Goal: Complete application form: Complete application form

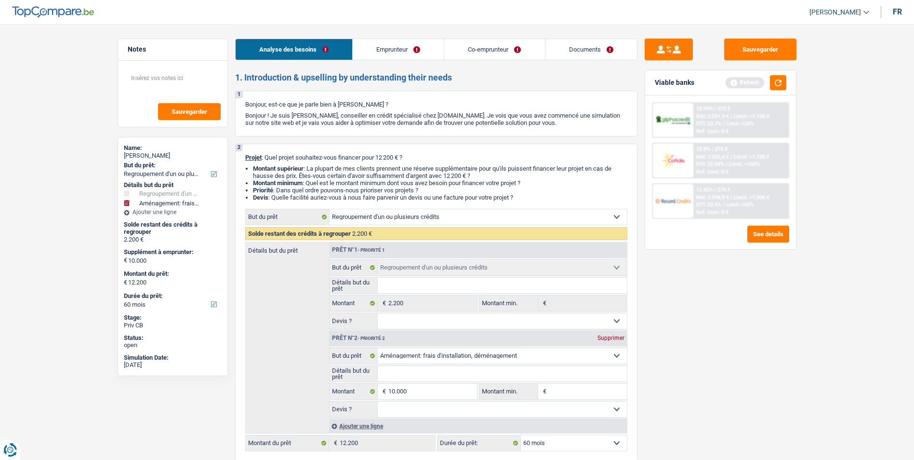
select select "refinancing"
select select "movingOrInstallation"
select select "60"
select select "refinancing"
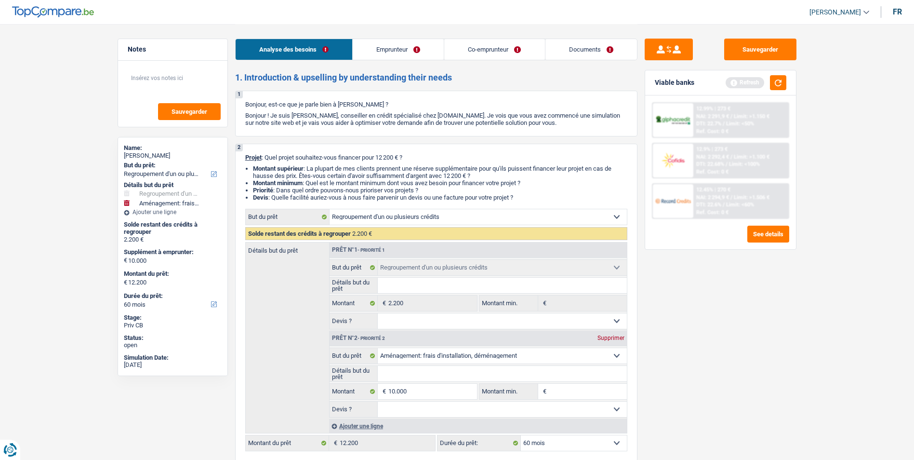
select select "refinancing"
select select "movingOrInstallation"
select select "60"
select select "invalid"
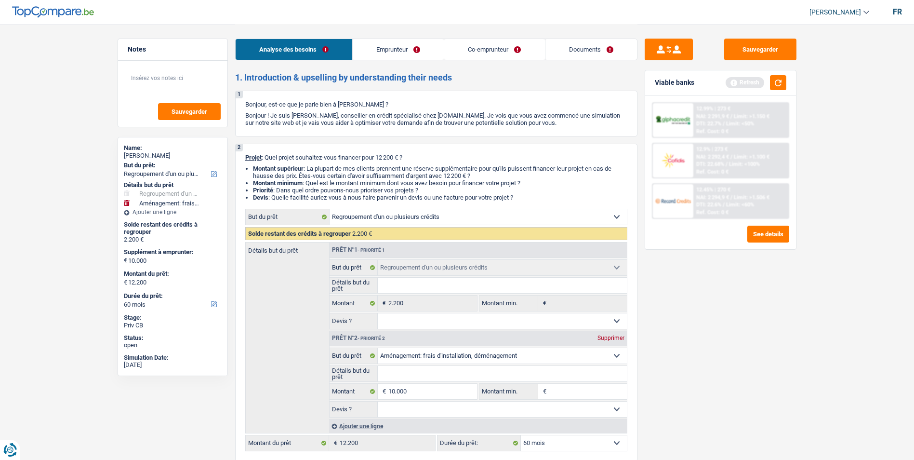
select select "disabilityPension"
select select "rents"
select select "cardOrCredit"
select select "refinancing"
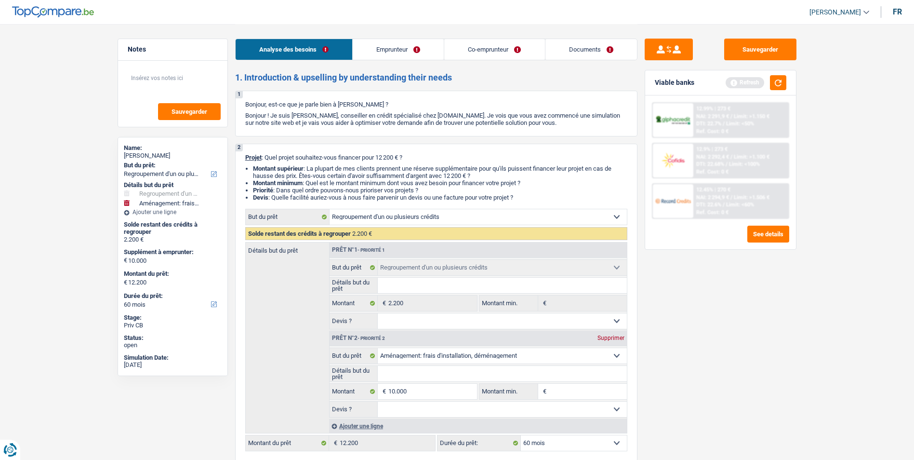
select select "refinancing"
select select "movingOrInstallation"
select select "60"
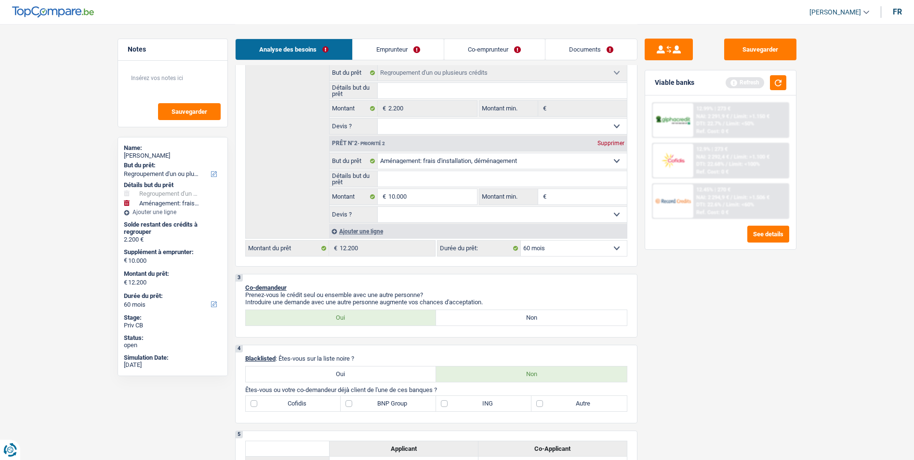
scroll to position [193, 0]
click at [517, 175] on input "Détails but du prêt" at bounding box center [502, 180] width 249 height 15
click at [517, 164] on select "Confort maison: meubles, textile, peinture, électroménager, outillage non-profe…" at bounding box center [502, 162] width 249 height 15
select select "household"
click at [378, 155] on select "Confort maison: meubles, textile, peinture, électroménager, outillage non-profe…" at bounding box center [502, 162] width 249 height 15
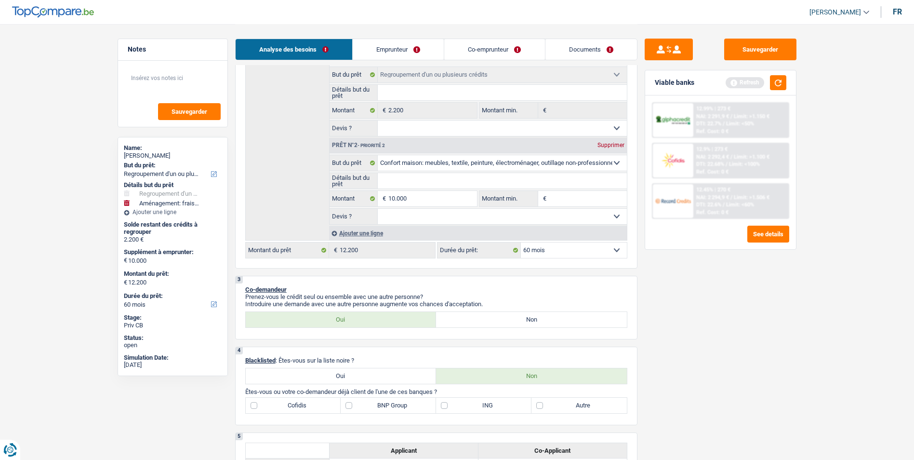
select select "household"
click at [472, 178] on input "Détails but du prêt" at bounding box center [502, 180] width 249 height 15
type input "A"
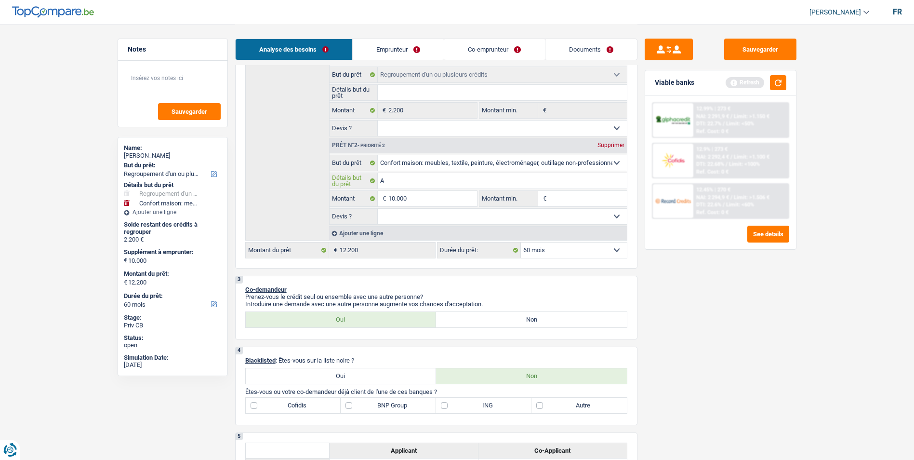
type input "Ac"
type input "Ach"
type input "Ache"
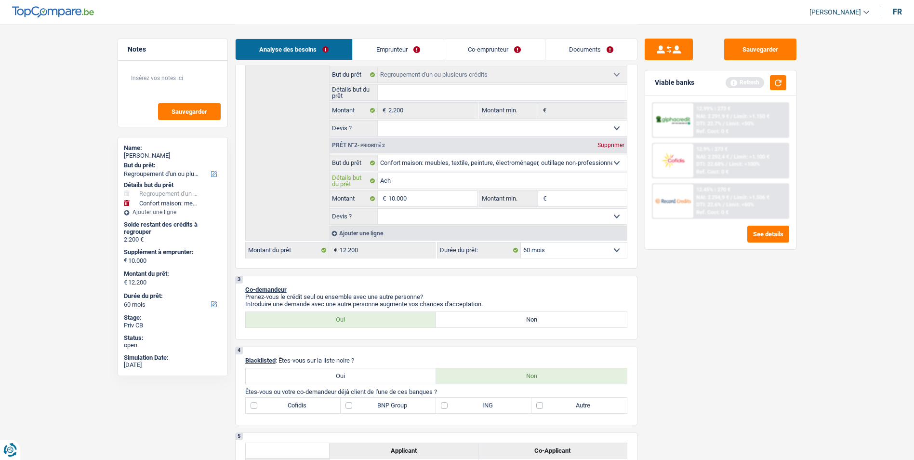
type input "Ache"
type input "Achete"
type input "Acheter"
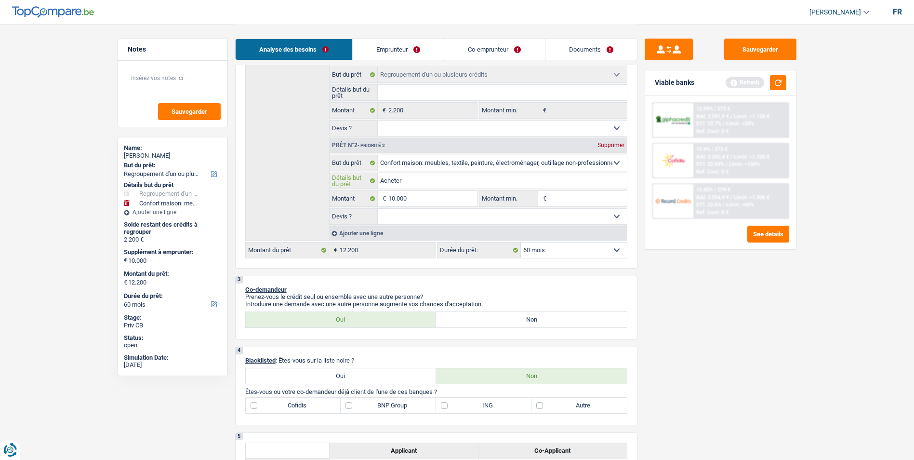
type input "Acheter"
type input "Acheter d"
type input "Acheter de"
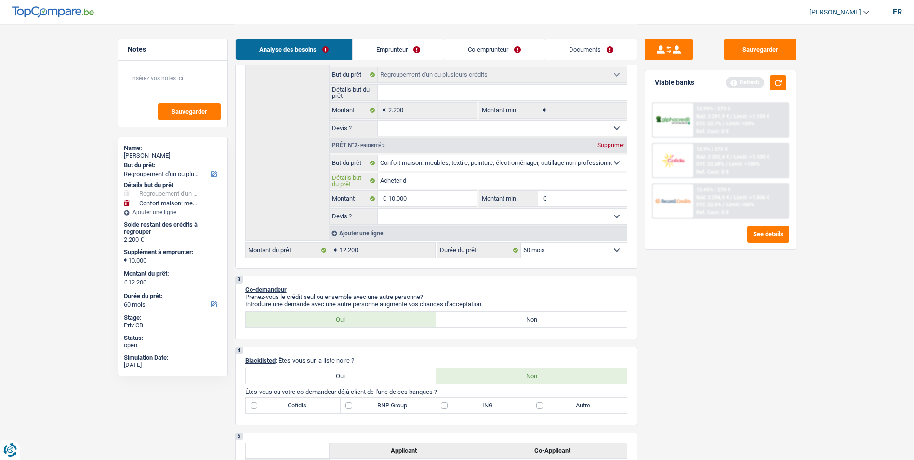
type input "Acheter de"
type input "Acheter des"
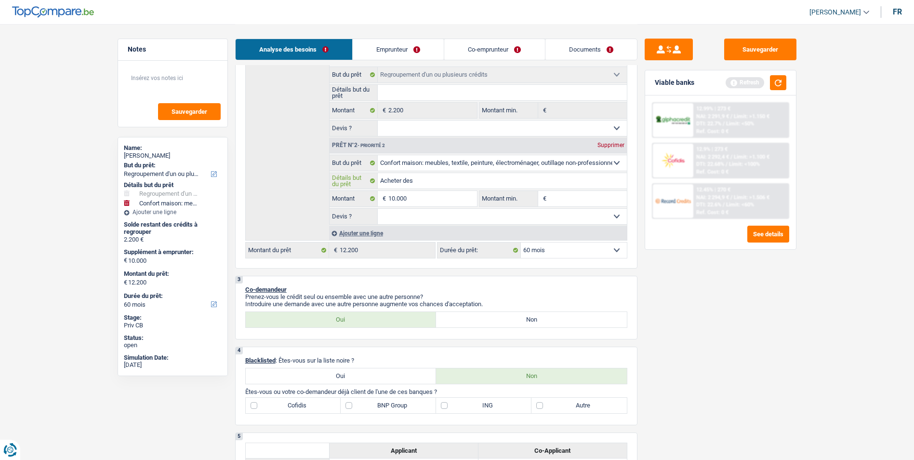
type input "Acheter des m"
type input "Acheter des me"
type input "Acheter des meu"
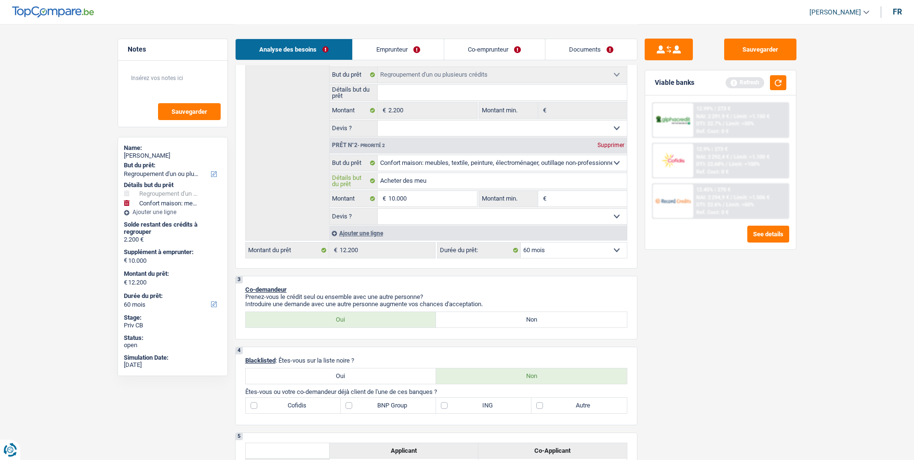
type input "Acheter des meu"
type input "Acheter des meub"
type input "Acheter des meubl"
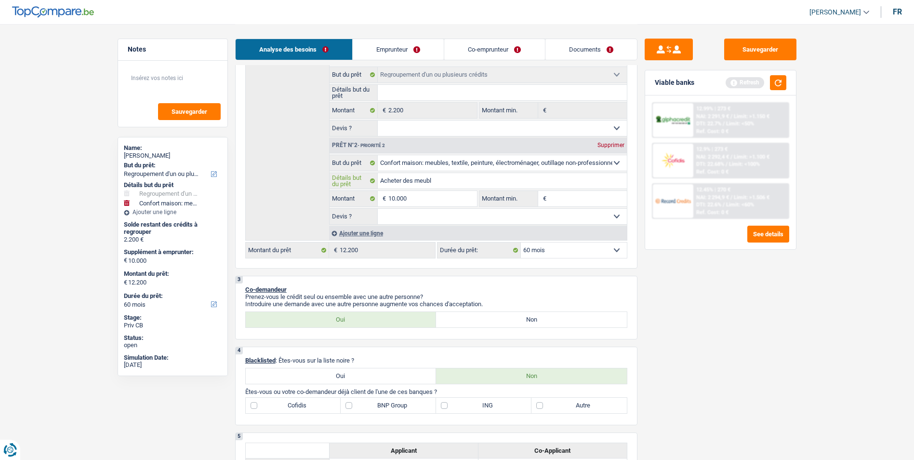
type input "Acheter des meuble"
type input "Acheter des meubles"
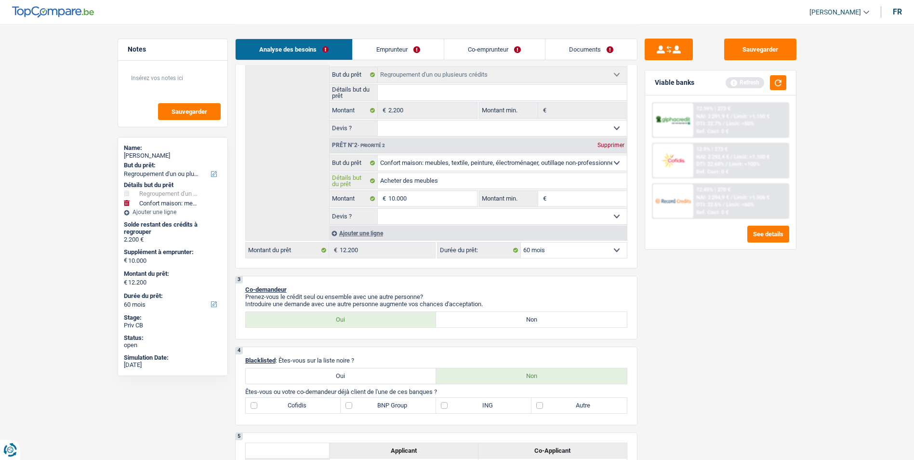
type input "Acheter des meubles"
type input "Acheter des meubles +"
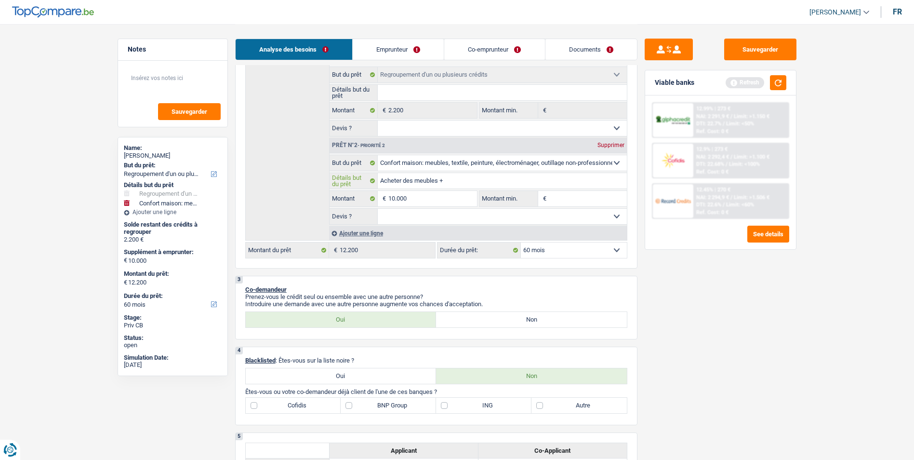
type input "Acheter des meubles + r"
type input "Acheter des meubles + re"
type input "Acheter des meubles + reg"
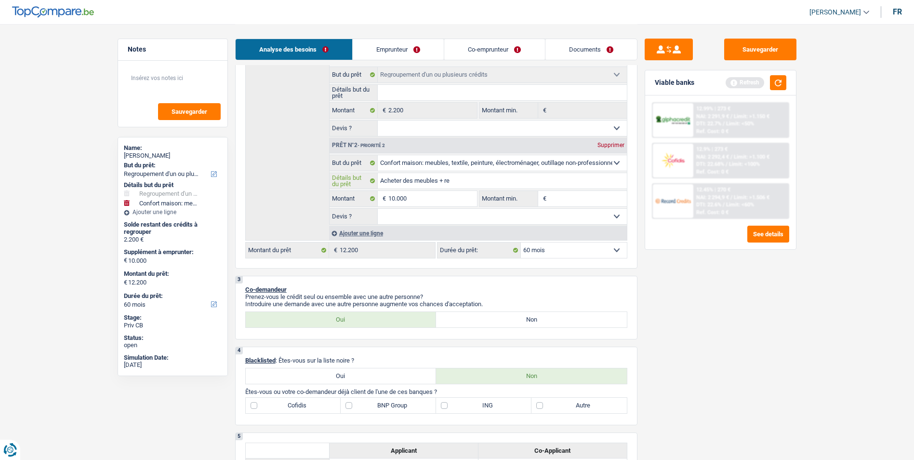
type input "Acheter des meubles + reg"
type input "Acheter des meubles + regle"
type input "Acheter des meubles + regles"
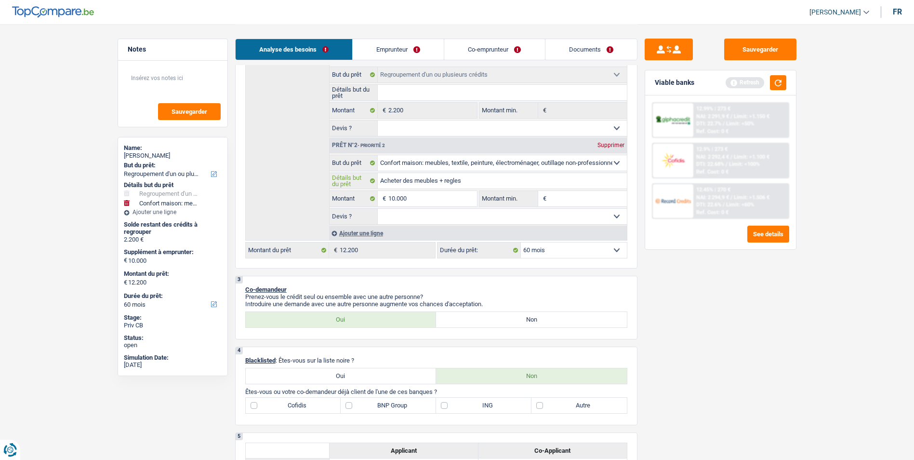
type input "Acheter des meubles + regles"
type input "Acheter des meubles + reglesr"
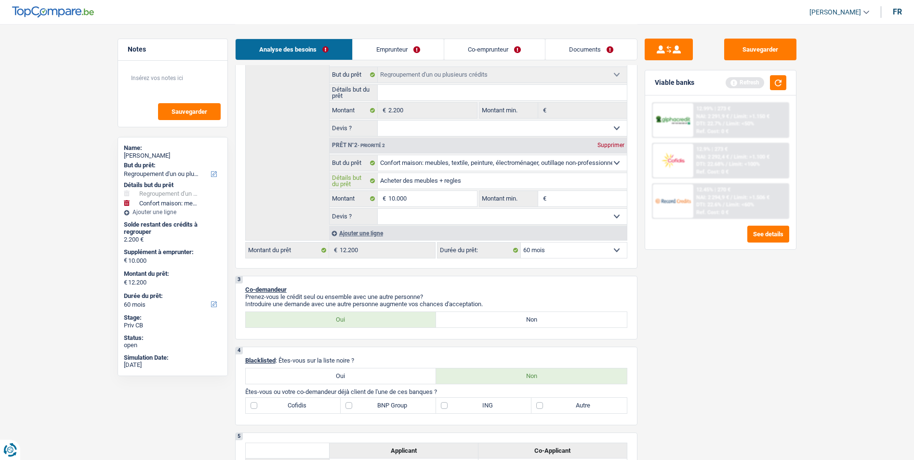
type input "Acheter des meubles + reglesr"
type input "Acheter des meubles + regles"
type input "Acheter des meubles + regle"
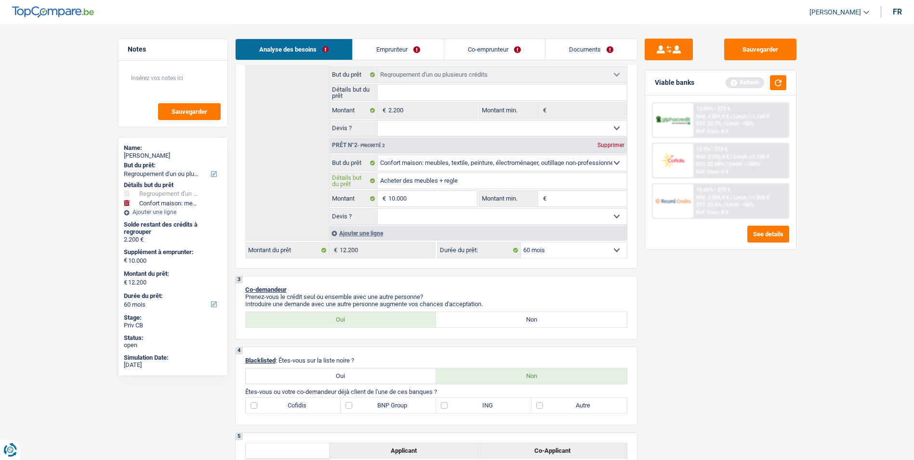
type input "Acheter des meubles + regler"
type input "Acheter des meubles + regler 2"
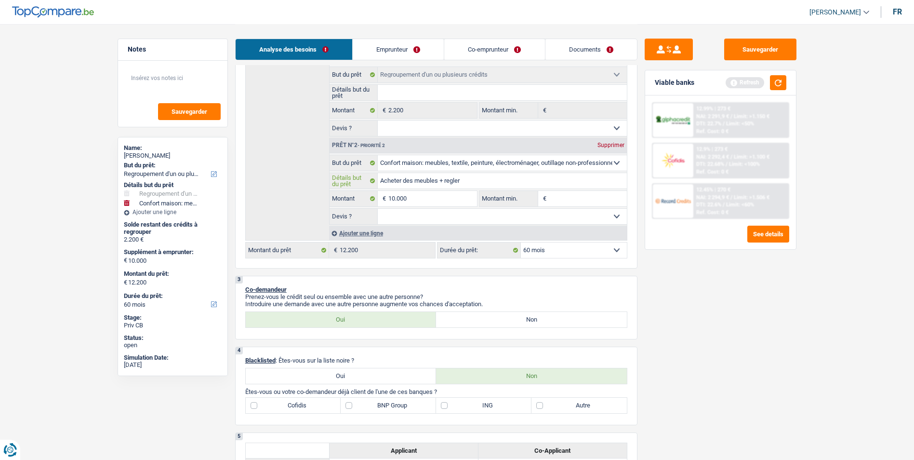
type input "Acheter des meubles + regler 2"
type input "Acheter des meubles + regler 2/"
type input "Acheter des meubles + regler 2/3"
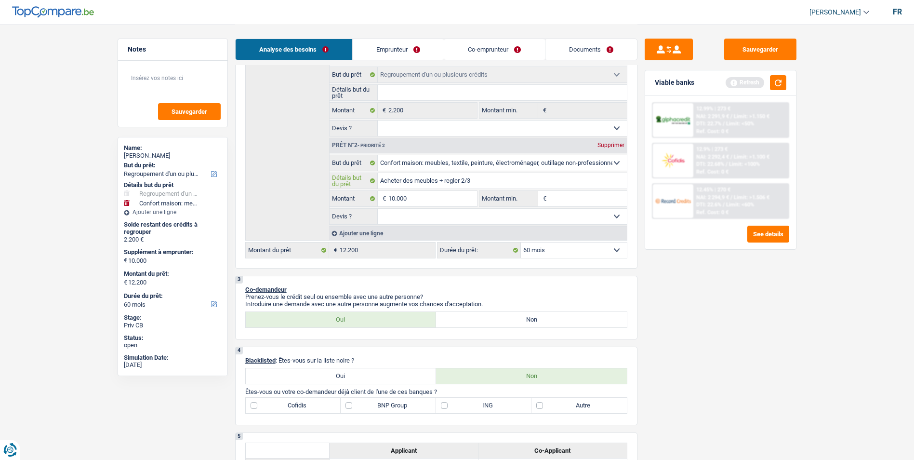
type input "Acheter des meubles + regler 2/3"
type input "Acheter des meubles + regler 2/3 f"
type input "Acheter des meubles + regler 2/3 fa"
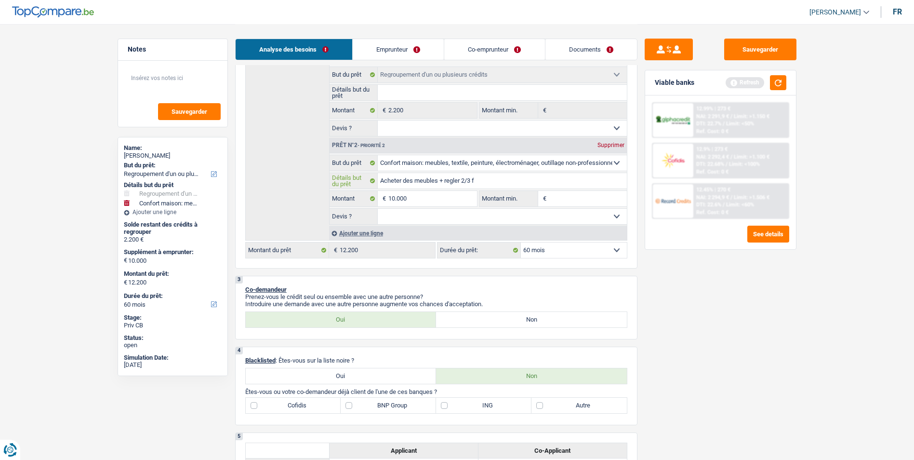
type input "Acheter des meubles + regler 2/3 fa"
type input "Acheter des meubles + regler 2/3 fac"
type input "Acheter des meubles + regler 2/3 fact"
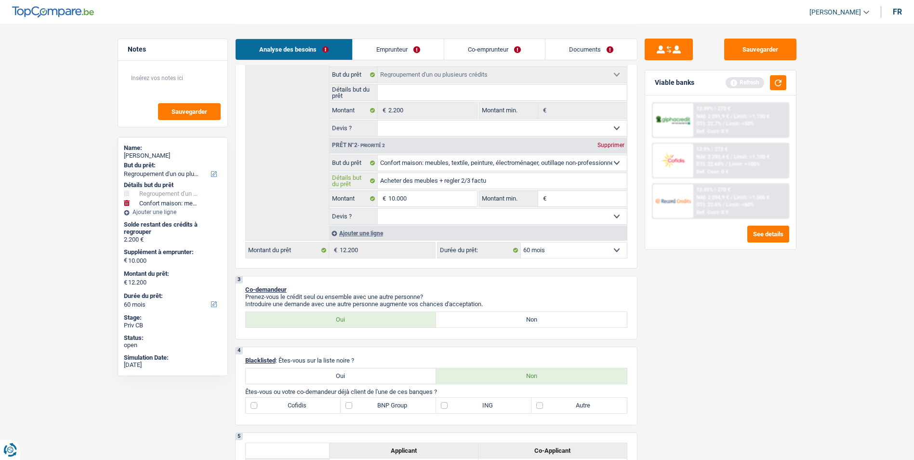
type input "Acheter des meubles + regler 2/3 factur"
type input "Acheter des meubles + regler 2/3 facture"
type input "Acheter des meubles + regler 2/3 factures"
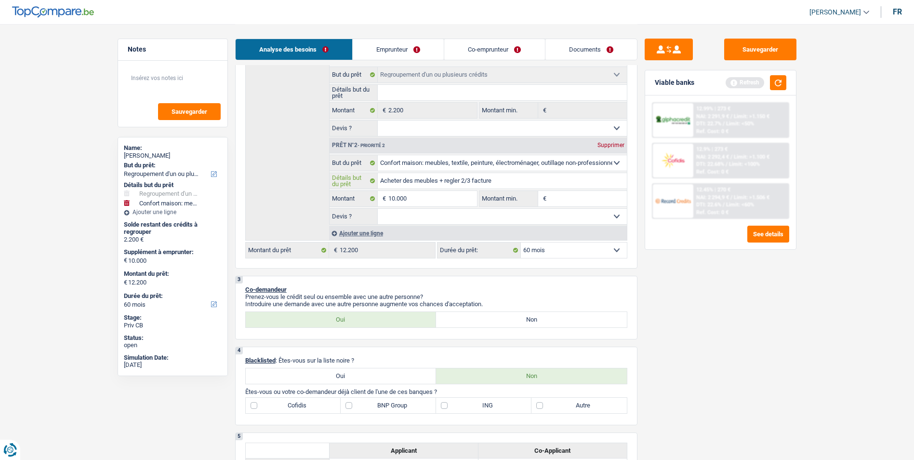
type input "Acheter des meubles + regler 2/3 factures"
click at [506, 215] on select "Oui Non Non répondu Sélectionner une option" at bounding box center [502, 216] width 249 height 15
select select "false"
click at [378, 209] on select "Oui Non Non répondu Sélectionner une option" at bounding box center [502, 216] width 249 height 15
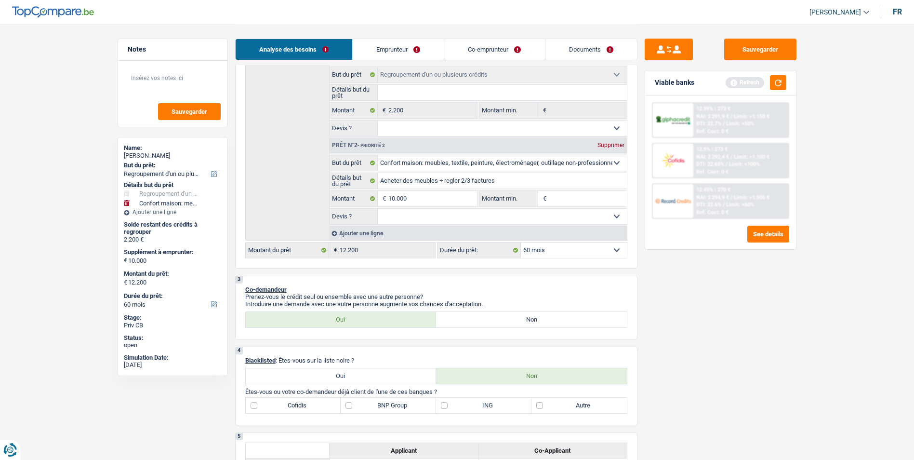
select select "false"
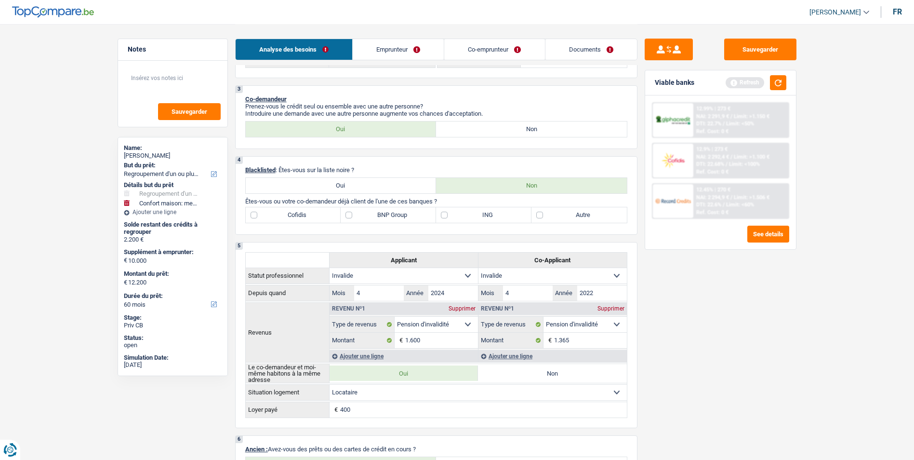
scroll to position [386, 0]
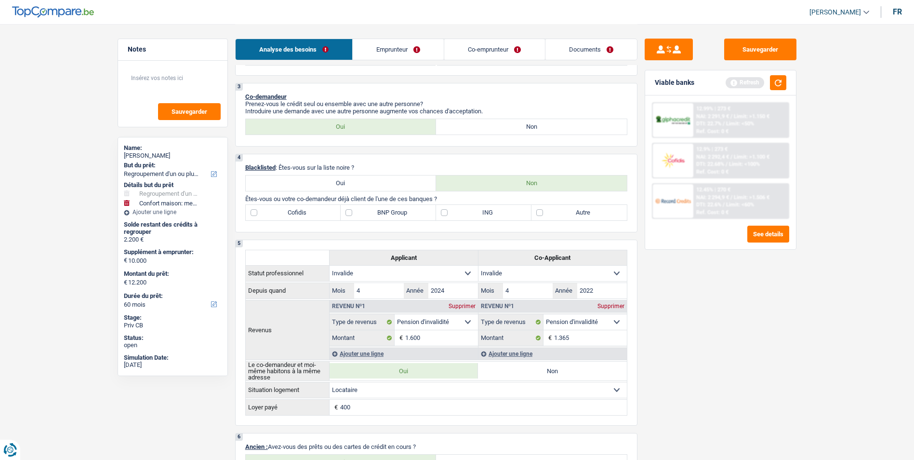
click at [352, 212] on label "BNP Group" at bounding box center [388, 212] width 95 height 15
click at [352, 212] on input "BNP Group" at bounding box center [388, 212] width 95 height 15
checkbox input "true"
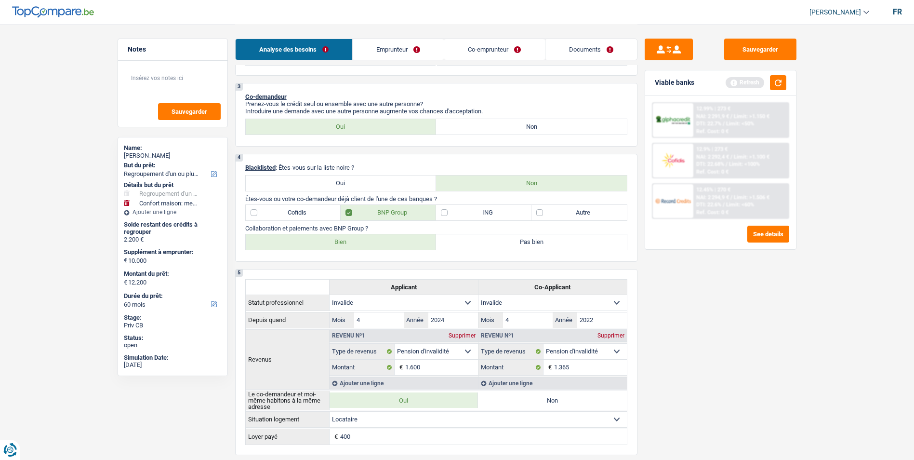
click at [375, 237] on label "Bien" at bounding box center [341, 241] width 191 height 15
click at [375, 237] on input "Bien" at bounding box center [341, 241] width 191 height 15
radio input "true"
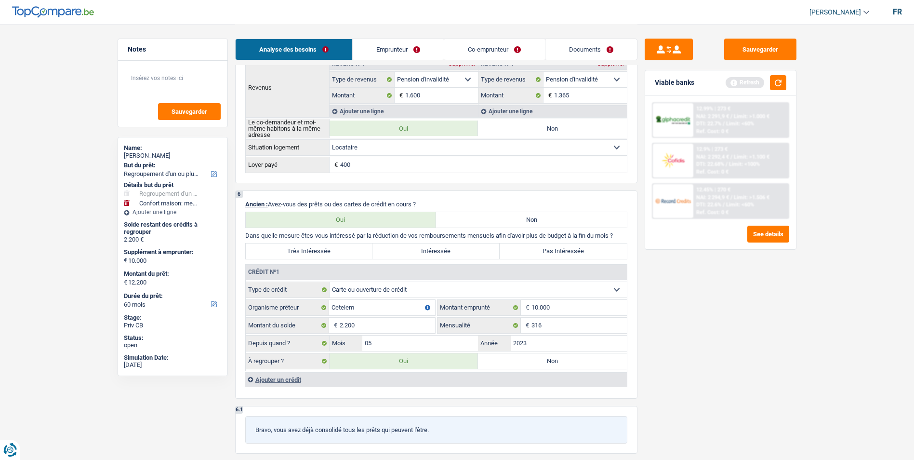
scroll to position [675, 0]
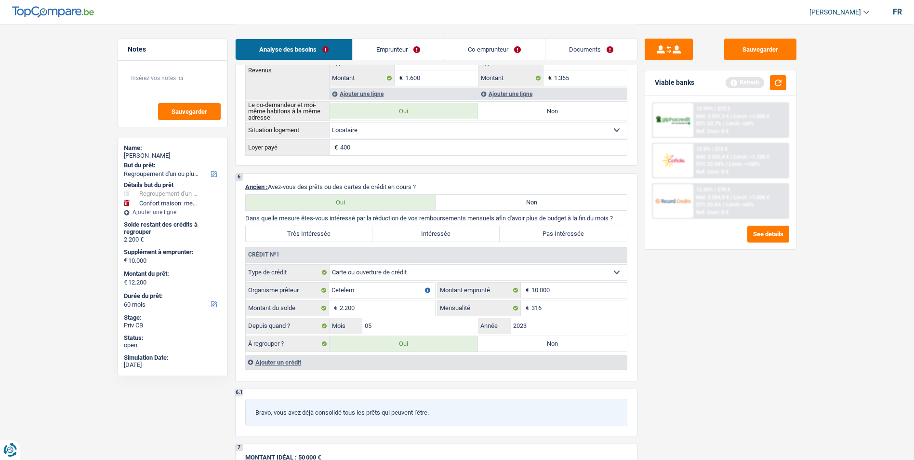
click at [348, 232] on label "Très Intéressée" at bounding box center [309, 233] width 127 height 15
click at [348, 232] on input "Très Intéressée" at bounding box center [309, 233] width 127 height 15
radio input "true"
click at [290, 365] on div "Ajouter un crédit" at bounding box center [436, 362] width 382 height 14
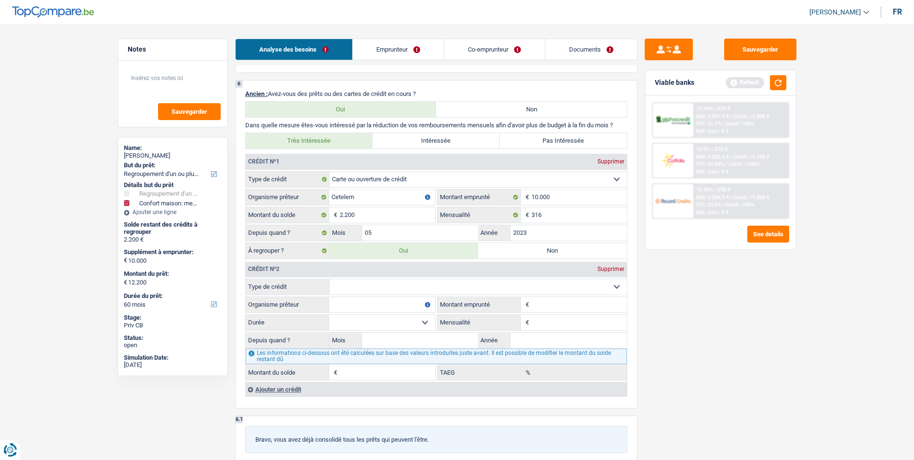
scroll to position [771, 0]
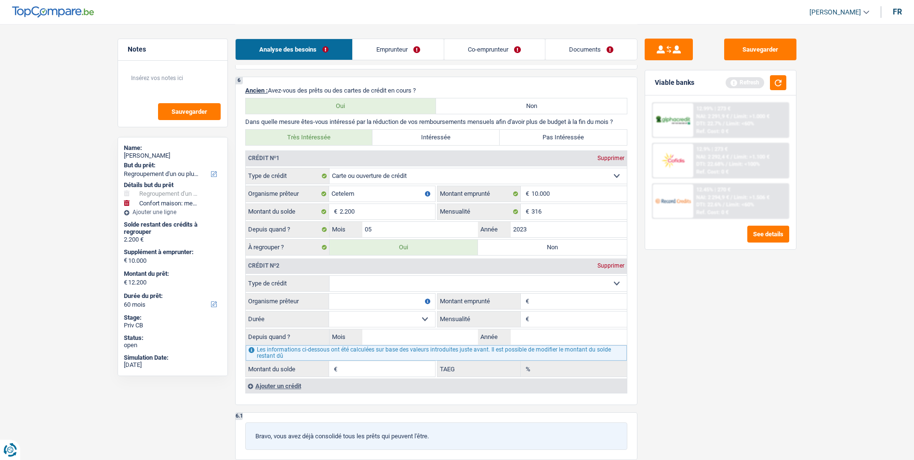
click at [487, 281] on select "Carte ou ouverture de crédit Prêt hypothécaire Vente à tempérament Prêt à tempé…" at bounding box center [478, 283] width 297 height 15
select select "cardOrCredit"
type input "0"
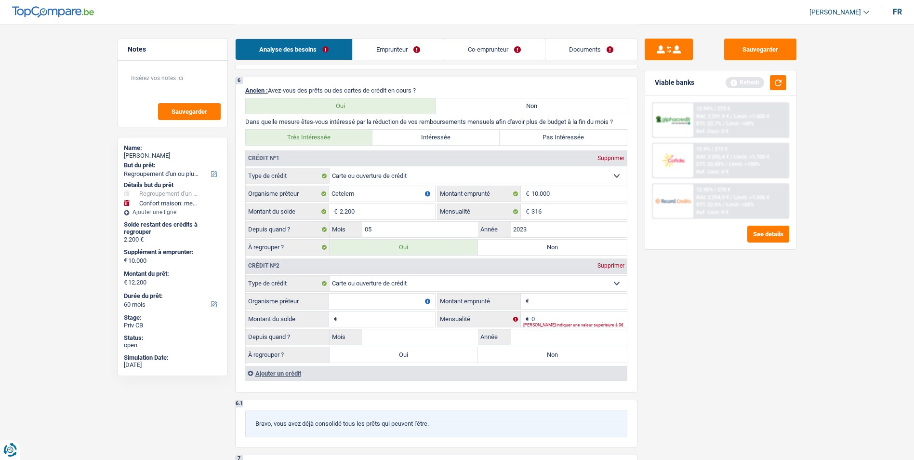
click at [535, 301] on input "Montant" at bounding box center [579, 301] width 95 height 15
type input "2.500"
click at [374, 306] on input "Organisme prêteur" at bounding box center [382, 301] width 106 height 15
type input "Dexia"
click at [610, 267] on div "Supprimer" at bounding box center [611, 266] width 32 height 6
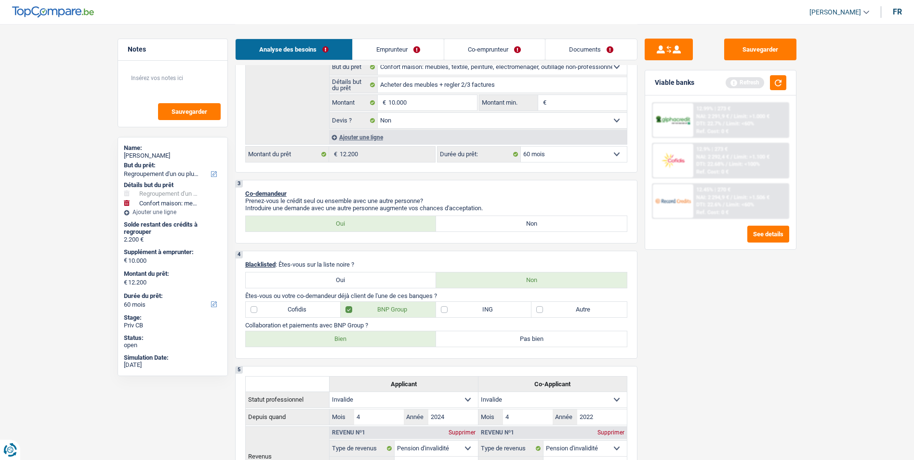
scroll to position [0, 0]
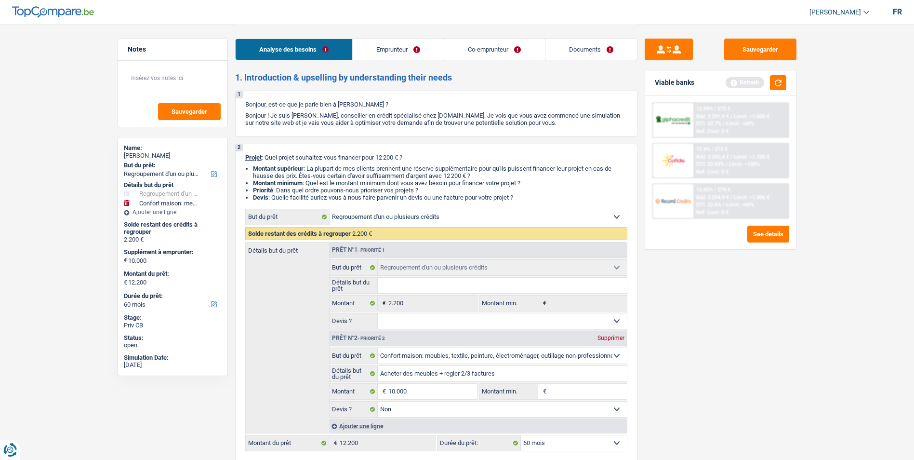
click at [405, 52] on link "Emprunteur" at bounding box center [398, 49] width 91 height 21
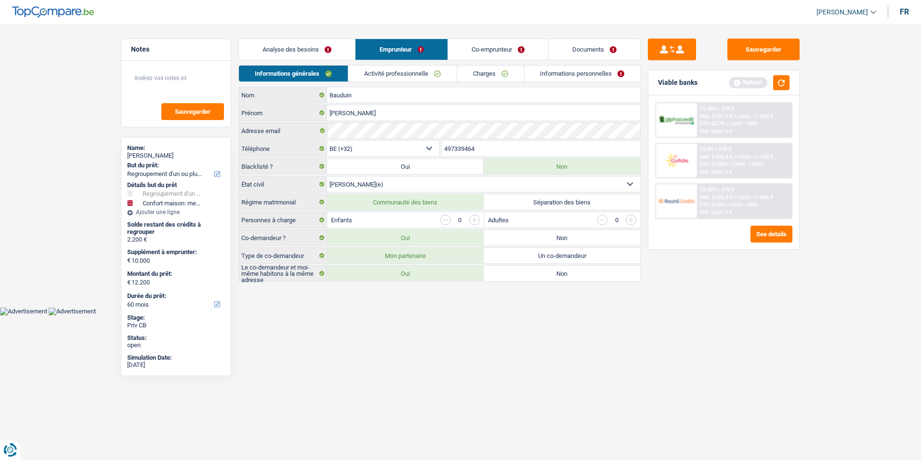
click at [419, 72] on link "Activité professionnelle" at bounding box center [402, 74] width 108 height 16
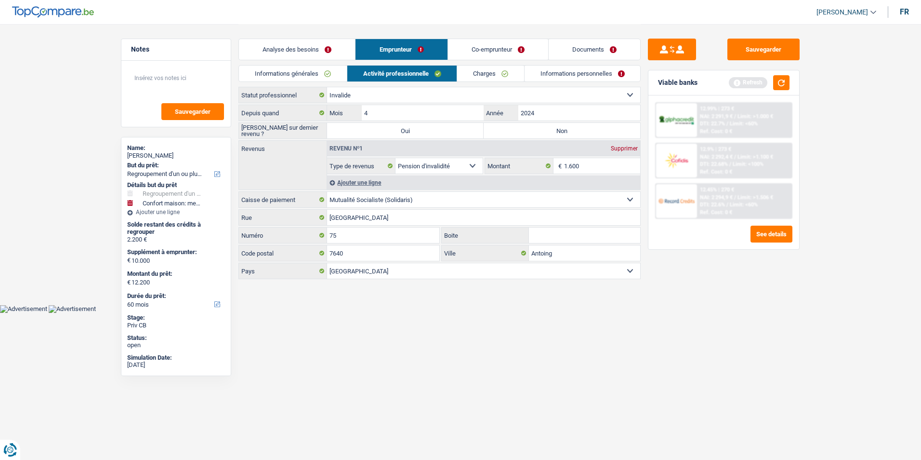
click at [551, 131] on label "Non" at bounding box center [562, 130] width 157 height 15
click at [551, 131] on input "Non" at bounding box center [562, 130] width 157 height 15
radio input "true"
click at [586, 167] on input "1.600" at bounding box center [602, 165] width 77 height 15
type input "1.550"
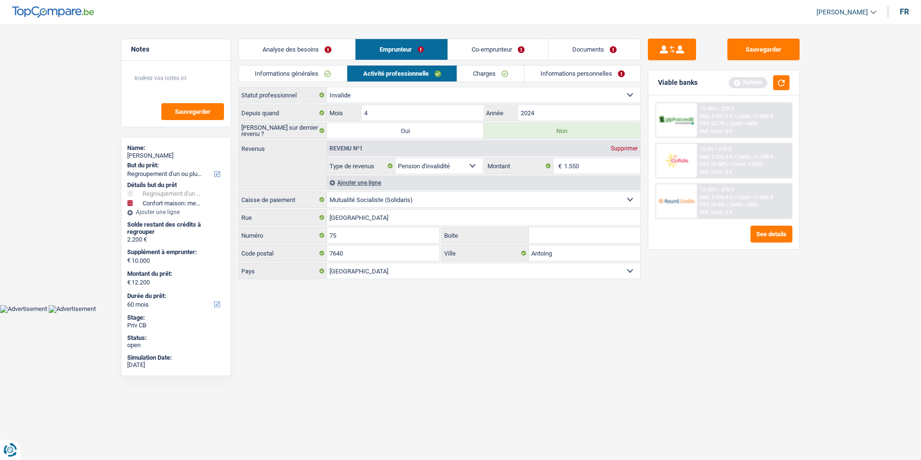
click at [471, 76] on link "Charges" at bounding box center [490, 74] width 67 height 16
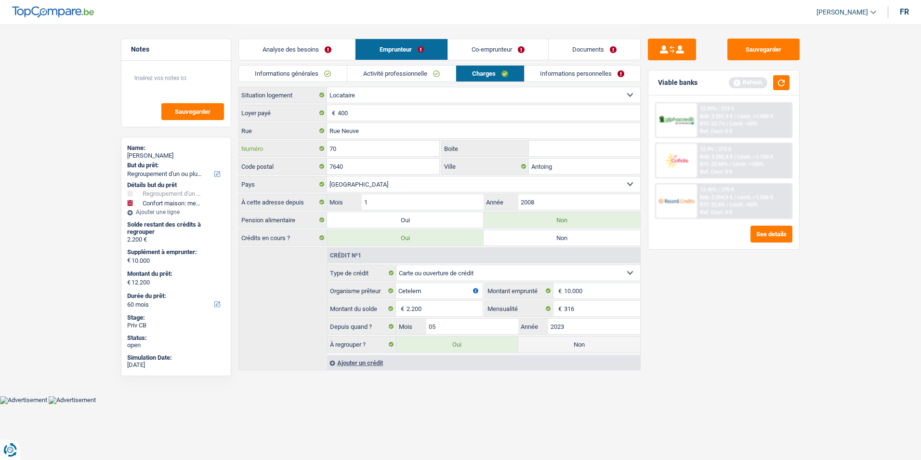
click at [366, 147] on input "70" at bounding box center [383, 148] width 112 height 15
click at [499, 50] on link "Co-emprunteur" at bounding box center [498, 49] width 100 height 21
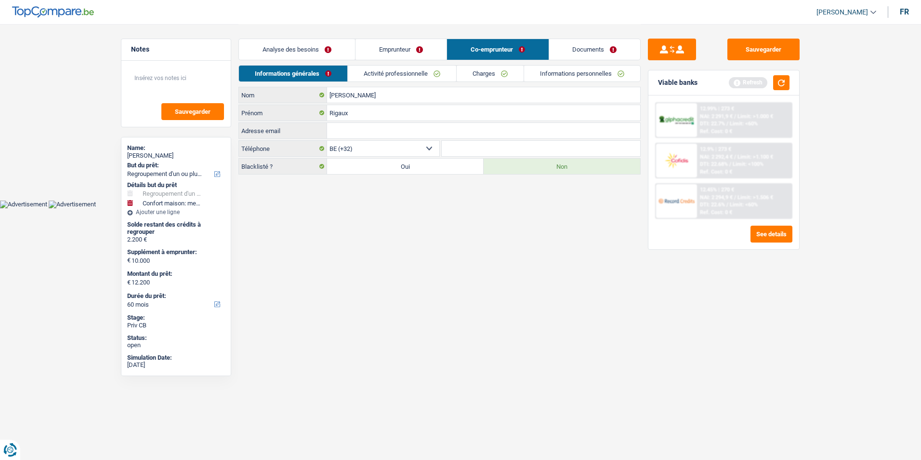
click at [486, 70] on link "Charges" at bounding box center [490, 74] width 67 height 16
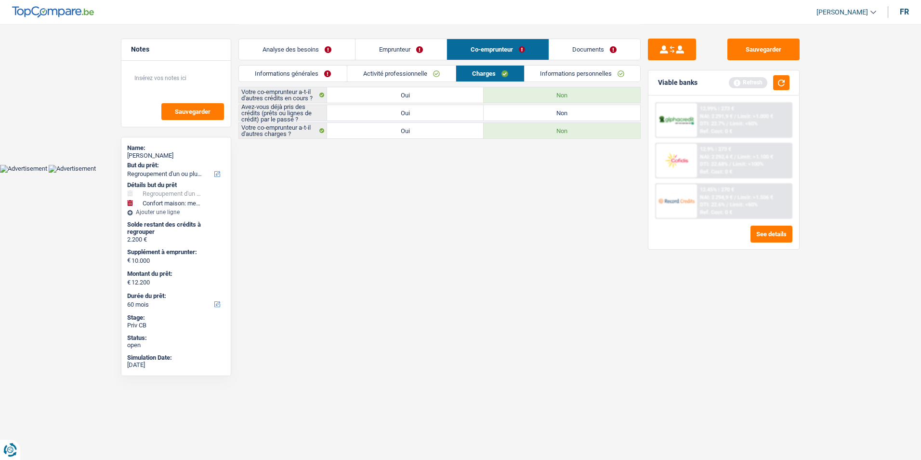
click at [541, 72] on link "Informations personnelles" at bounding box center [583, 74] width 116 height 16
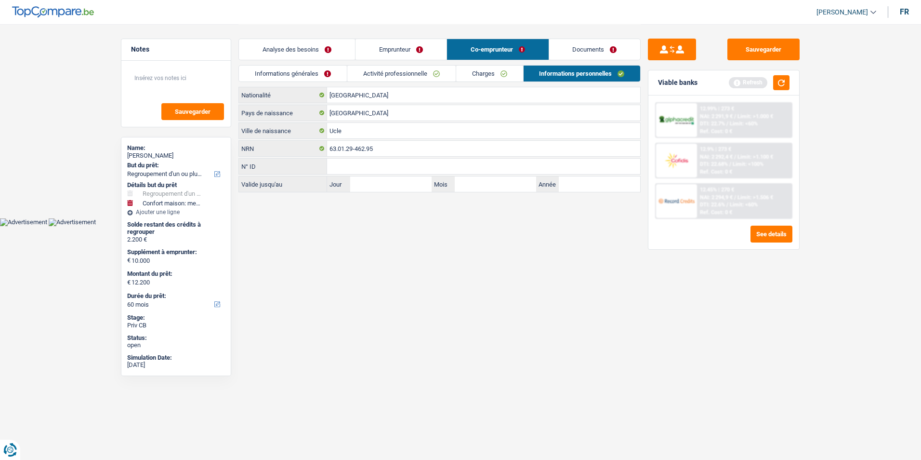
click at [428, 76] on link "Activité professionnelle" at bounding box center [401, 74] width 108 height 16
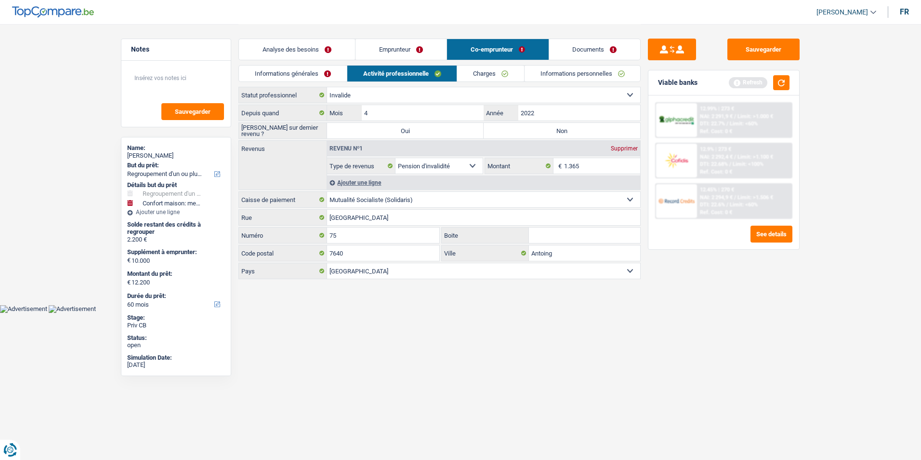
click at [396, 57] on link "Emprunteur" at bounding box center [401, 49] width 91 height 21
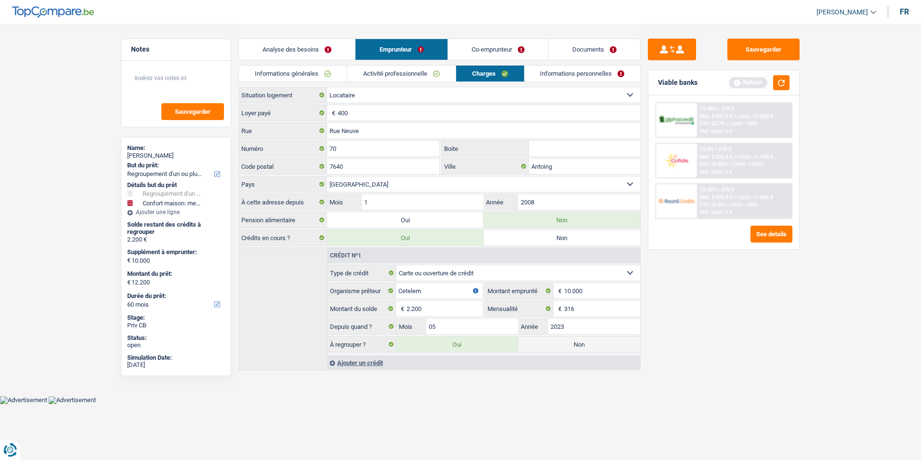
click at [556, 75] on link "Informations personnelles" at bounding box center [583, 74] width 116 height 16
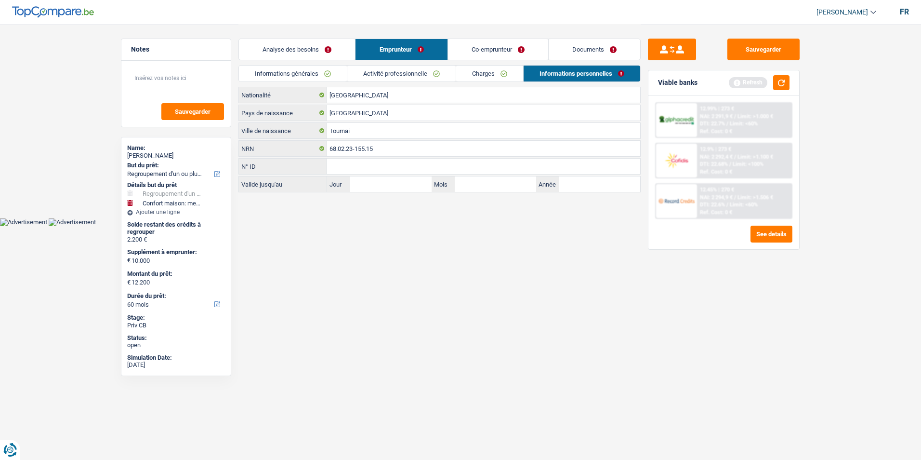
click at [477, 58] on link "Co-emprunteur" at bounding box center [498, 49] width 100 height 21
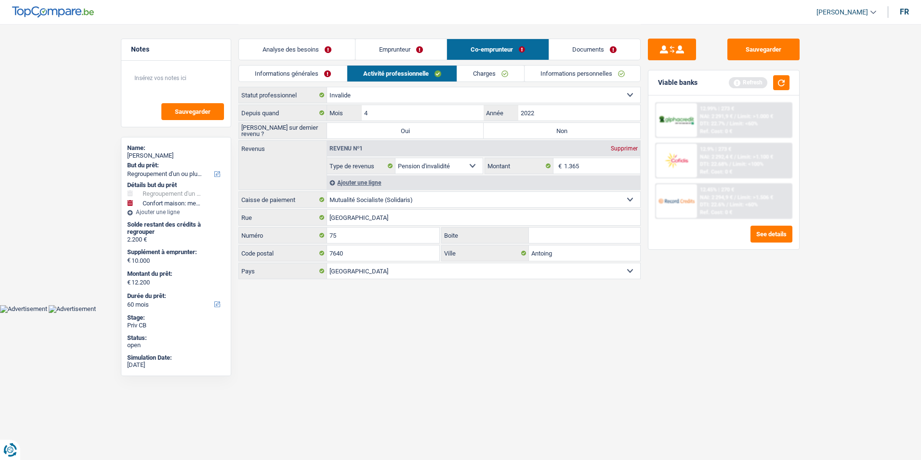
click at [308, 71] on link "Informations générales" at bounding box center [293, 74] width 108 height 16
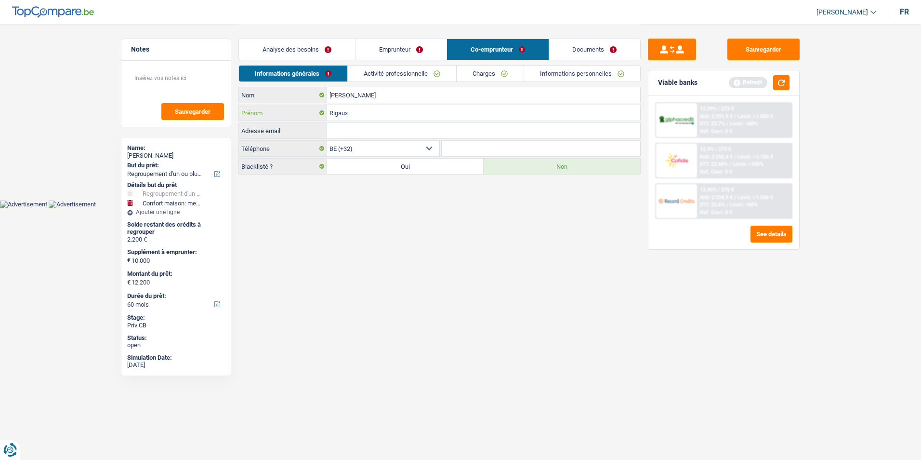
drag, startPoint x: 361, startPoint y: 113, endPoint x: 335, endPoint y: 115, distance: 25.6
click at [328, 113] on input "Rigaux" at bounding box center [483, 112] width 313 height 15
type input "Carine"
click at [432, 96] on input "Carine" at bounding box center [483, 94] width 313 height 15
type input "C"
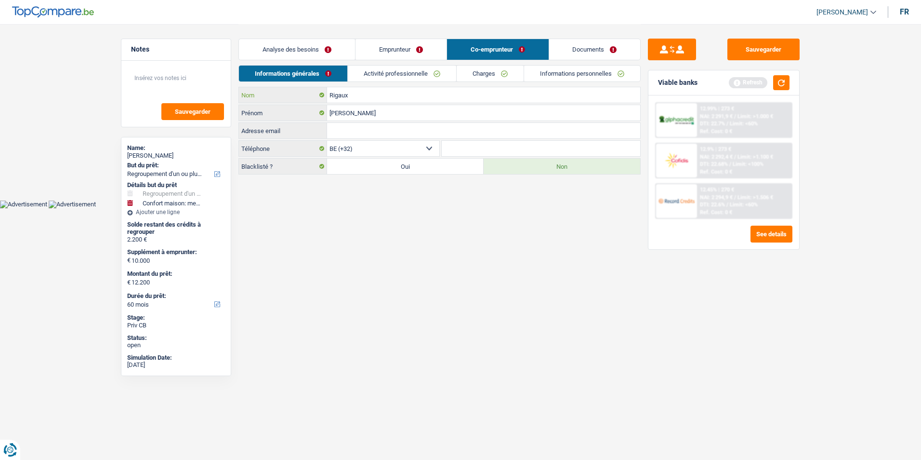
type input "Rigaux"
click at [386, 67] on link "Activité professionnelle" at bounding box center [402, 74] width 108 height 16
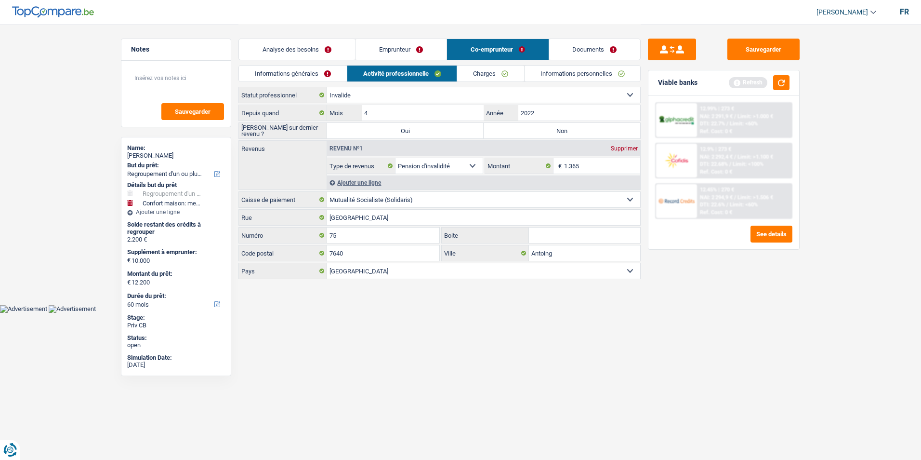
click at [532, 129] on label "Non" at bounding box center [562, 130] width 157 height 15
click at [532, 129] on input "Non" at bounding box center [562, 130] width 157 height 15
radio input "true"
click at [482, 67] on link "Charges" at bounding box center [490, 74] width 67 height 16
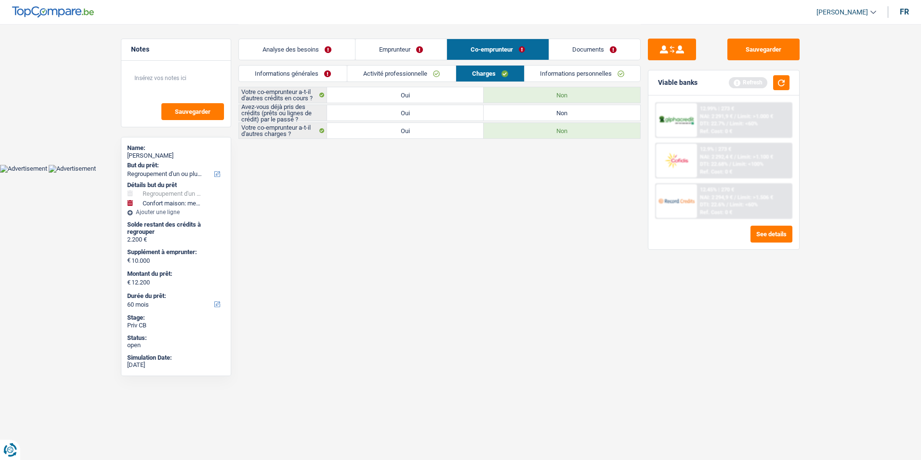
click at [410, 114] on label "Oui" at bounding box center [405, 112] width 157 height 15
click at [410, 114] on input "Oui" at bounding box center [405, 112] width 157 height 15
radio input "true"
click at [546, 75] on link "Informations personnelles" at bounding box center [583, 74] width 116 height 16
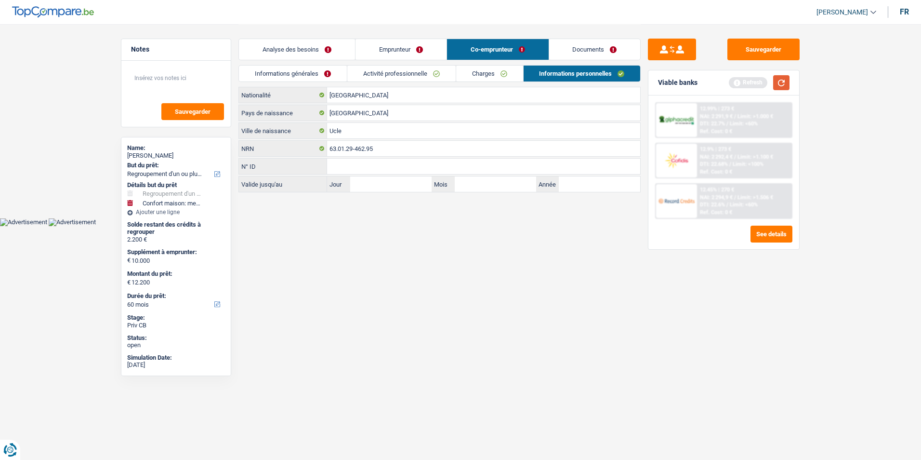
click at [785, 81] on button "button" at bounding box center [782, 82] width 16 height 15
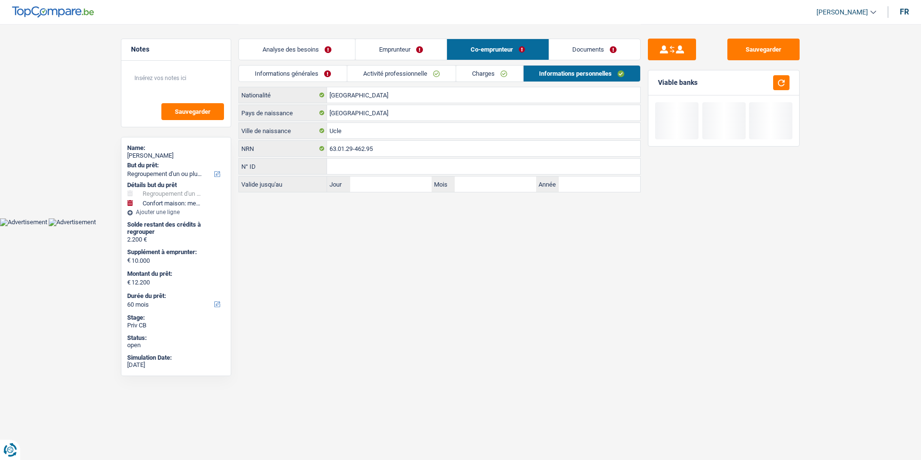
click at [588, 50] on link "Documents" at bounding box center [595, 49] width 92 height 21
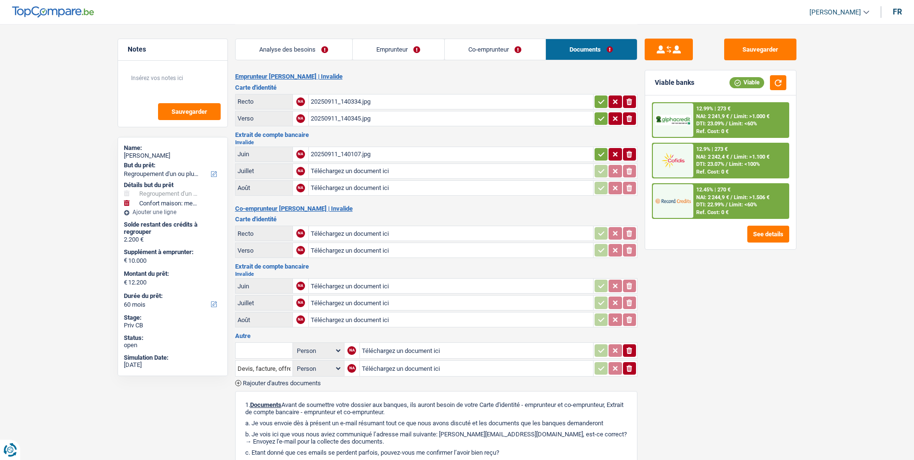
click at [360, 100] on div "20250911_140334.jpg" at bounding box center [451, 101] width 280 height 14
click at [347, 117] on div "20250911_140345.jpg" at bounding box center [451, 118] width 280 height 14
click at [358, 153] on div "20250911_140107.jpg" at bounding box center [451, 154] width 280 height 14
click at [345, 152] on div "20250911_140107.jpg" at bounding box center [451, 154] width 280 height 14
click at [288, 45] on link "Analyse des besoins" at bounding box center [294, 49] width 117 height 21
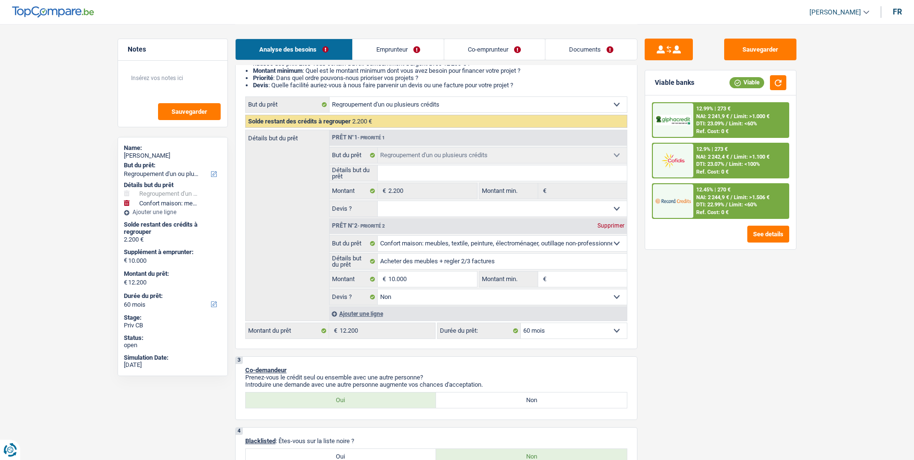
scroll to position [96, 0]
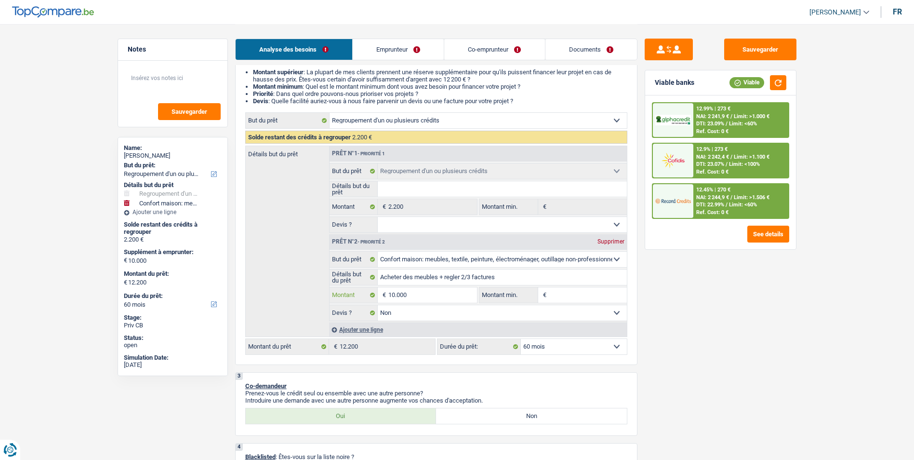
click at [443, 299] on input "10.000" at bounding box center [432, 294] width 88 height 15
type input "1.000"
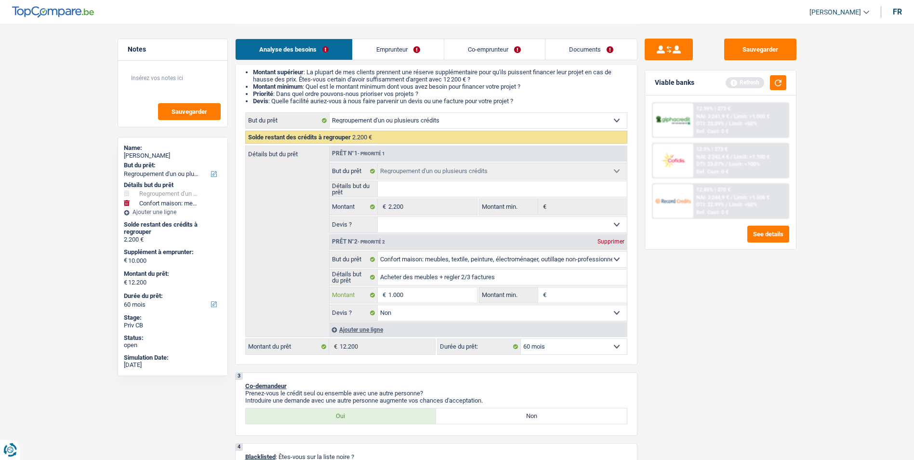
type input "10.001"
type input "12.201"
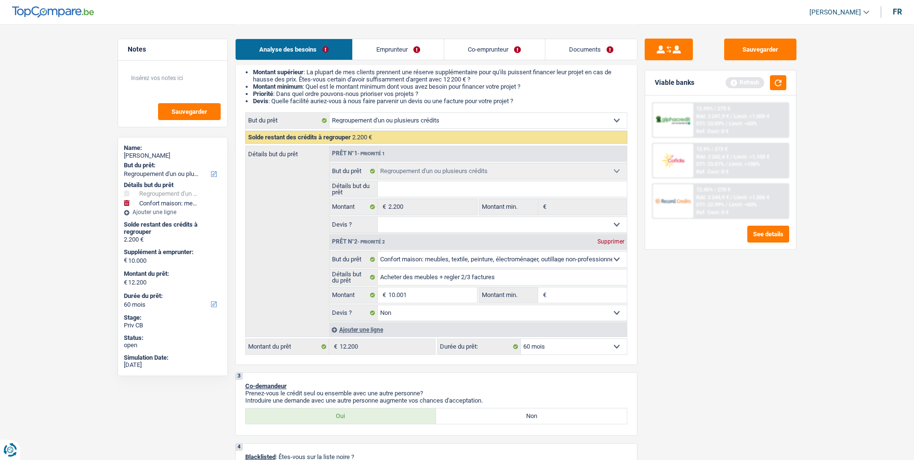
type input "12.201"
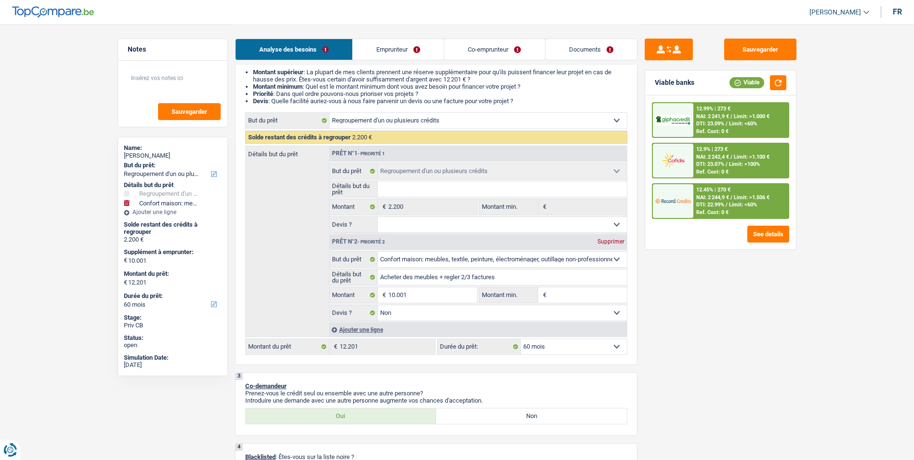
click at [563, 341] on select "12 mois 18 mois 24 mois 30 mois 36 mois 42 mois 48 mois 60 mois Sélectionner un…" at bounding box center [574, 346] width 106 height 15
select select "36"
click at [521, 339] on select "12 mois 18 mois 24 mois 30 mois 36 mois 42 mois 48 mois 60 mois Sélectionner un…" at bounding box center [574, 346] width 106 height 15
select select "36"
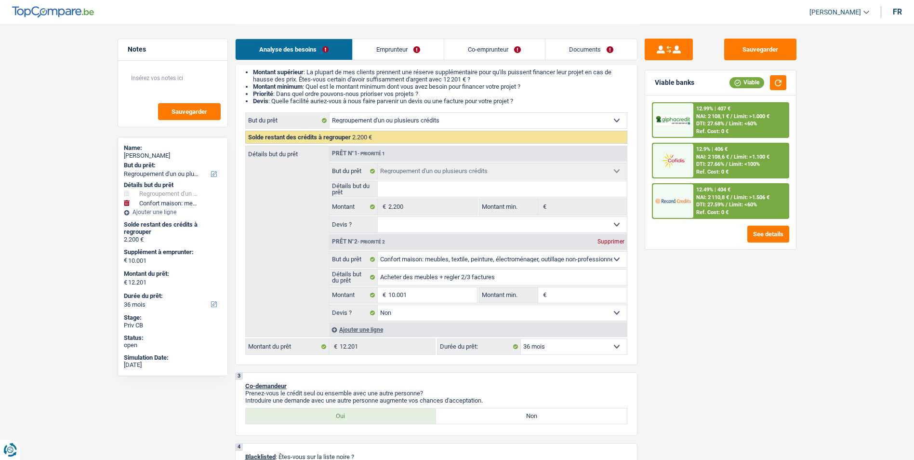
click at [720, 200] on div "12.49% | 404 € NAI: 2 110,8 € / Limit: >1.506 € DTI: 27.59% / Limit: <60% Ref. …" at bounding box center [741, 201] width 95 height 34
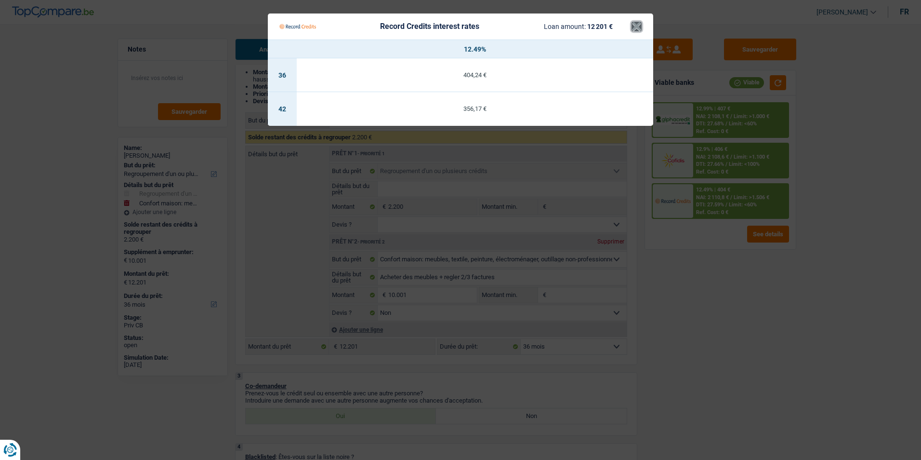
click at [634, 25] on button "×" at bounding box center [637, 27] width 10 height 10
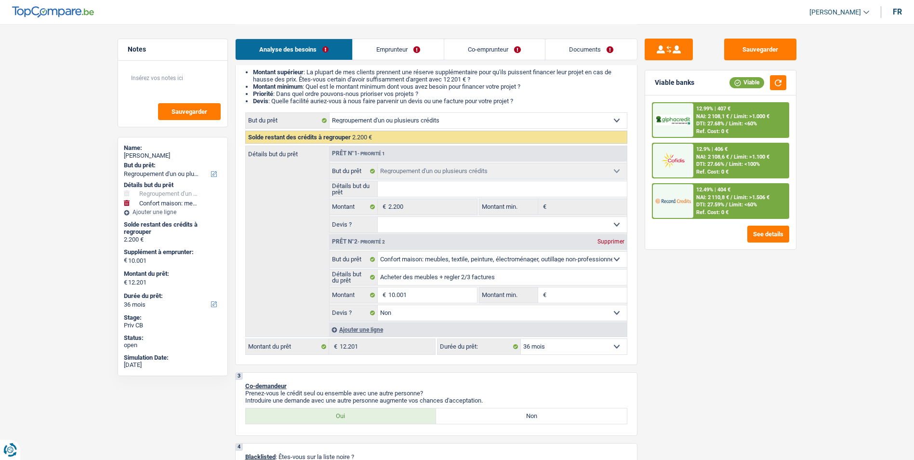
click at [723, 120] on span "DTI: 27.68%" at bounding box center [710, 123] width 28 height 6
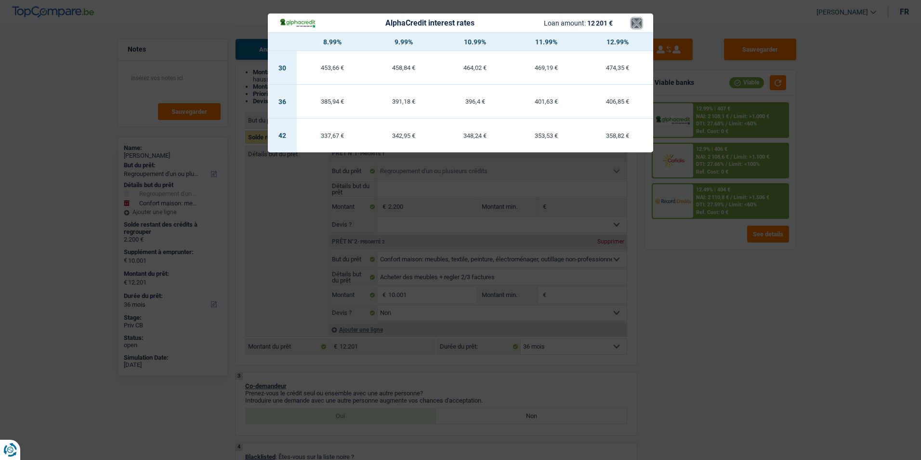
click at [633, 23] on button "×" at bounding box center [637, 23] width 10 height 10
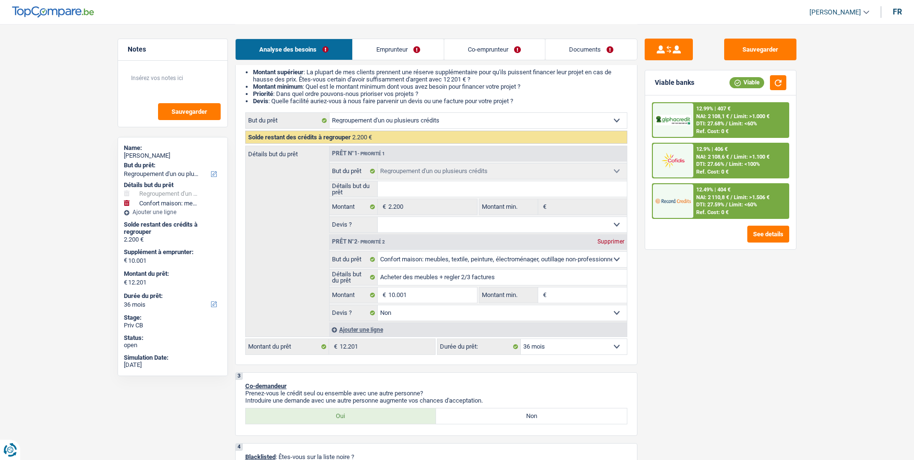
click at [565, 347] on select "12 mois 18 mois 24 mois 30 mois 36 mois 42 mois 48 mois 60 mois Sélectionner un…" at bounding box center [574, 346] width 106 height 15
select select "42"
click at [521, 339] on select "12 mois 18 mois 24 mois 30 mois 36 mois 42 mois 48 mois 60 mois Sélectionner un…" at bounding box center [574, 346] width 106 height 15
select select "42"
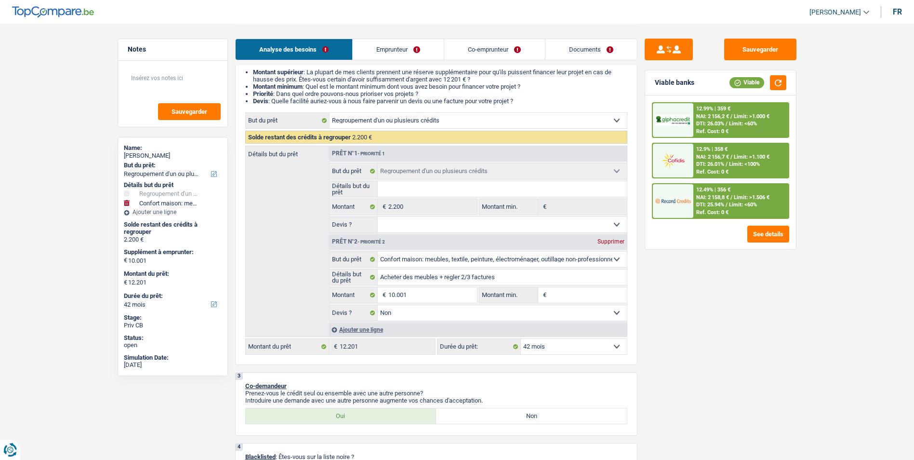
click at [702, 193] on div "12.49% | 356 € NAI: 2 158,8 € / Limit: >1.506 € DTI: 25.94% / Limit: <60% Ref. …" at bounding box center [741, 201] width 95 height 34
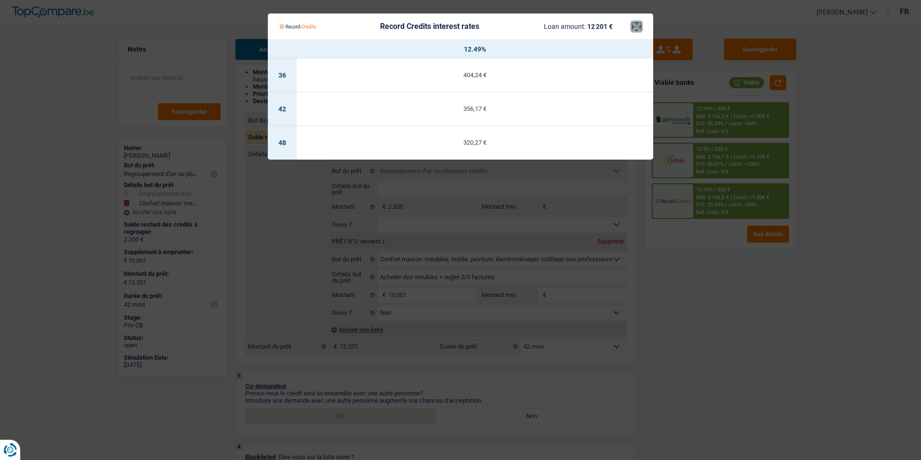
click at [639, 25] on button "×" at bounding box center [637, 27] width 10 height 10
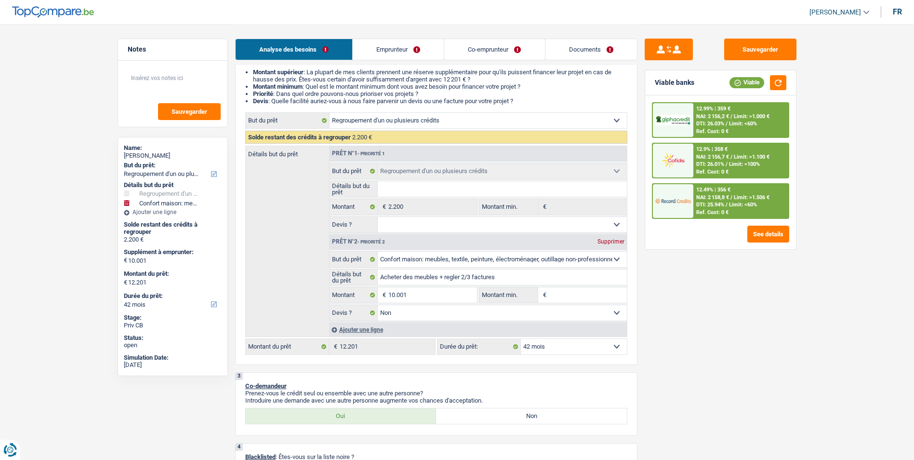
click at [701, 124] on span "DTI: 26.03%" at bounding box center [710, 123] width 28 height 6
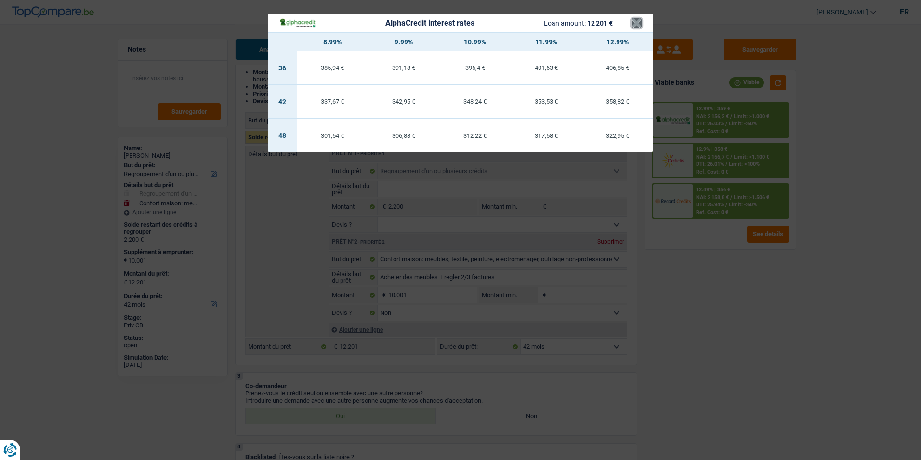
click at [632, 27] on button "×" at bounding box center [637, 23] width 10 height 10
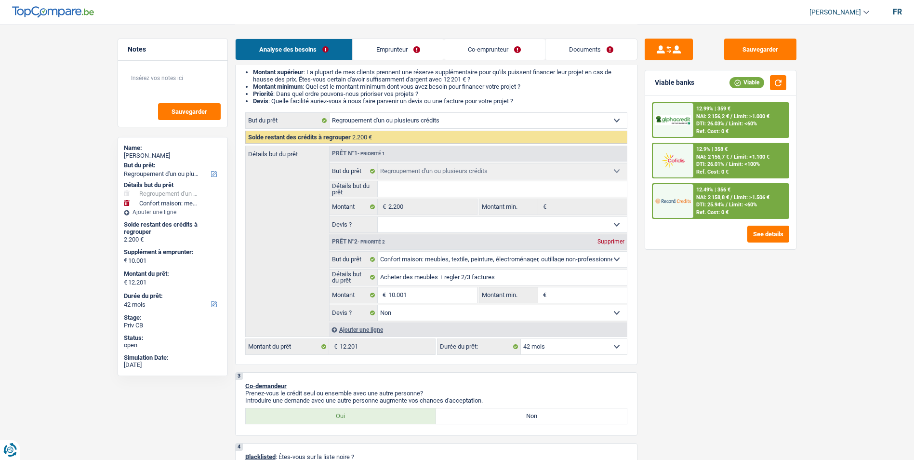
click at [721, 167] on span "DTI: 26.01%" at bounding box center [710, 164] width 28 height 6
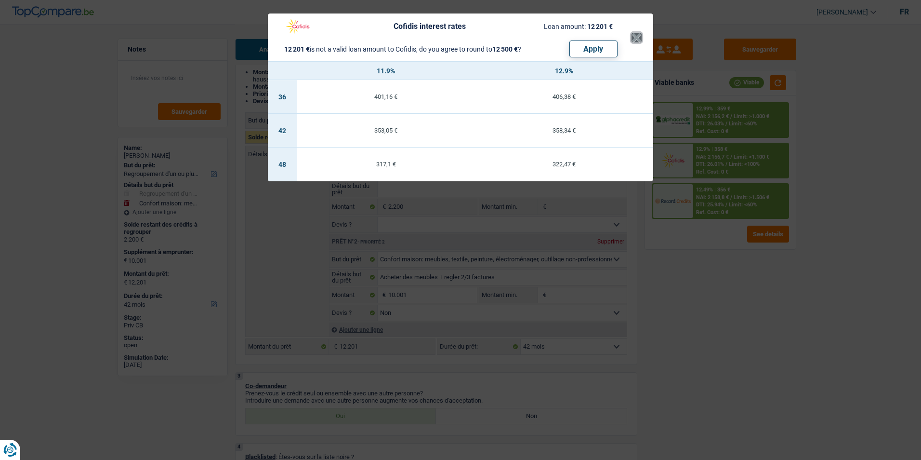
click at [635, 37] on button "×" at bounding box center [637, 38] width 10 height 10
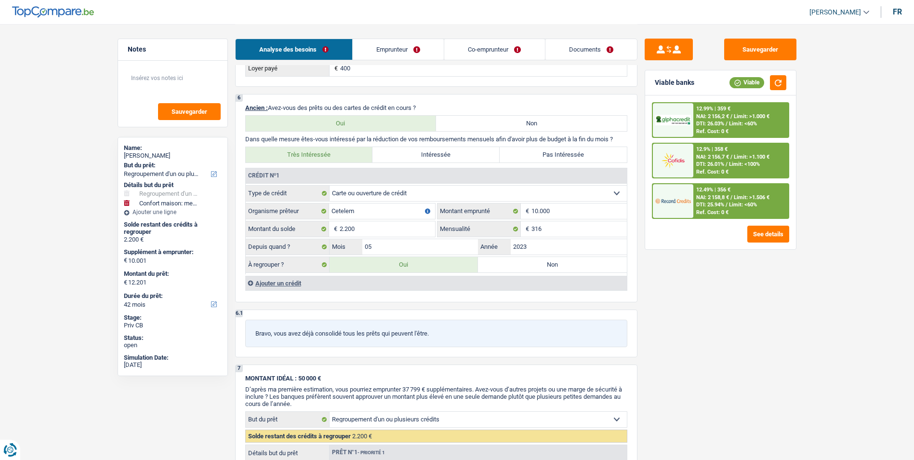
scroll to position [747, 0]
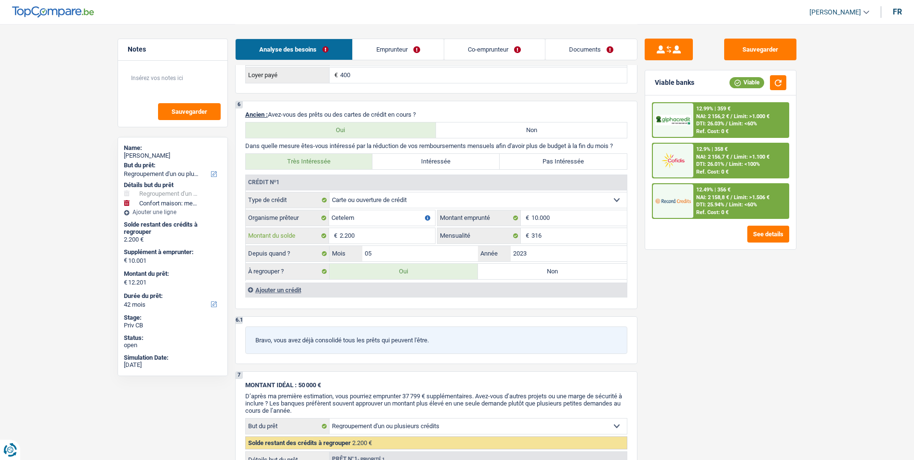
click at [393, 235] on input "2.200" at bounding box center [387, 235] width 95 height 15
type input "220"
type input "10.221"
select select "60"
type input "220"
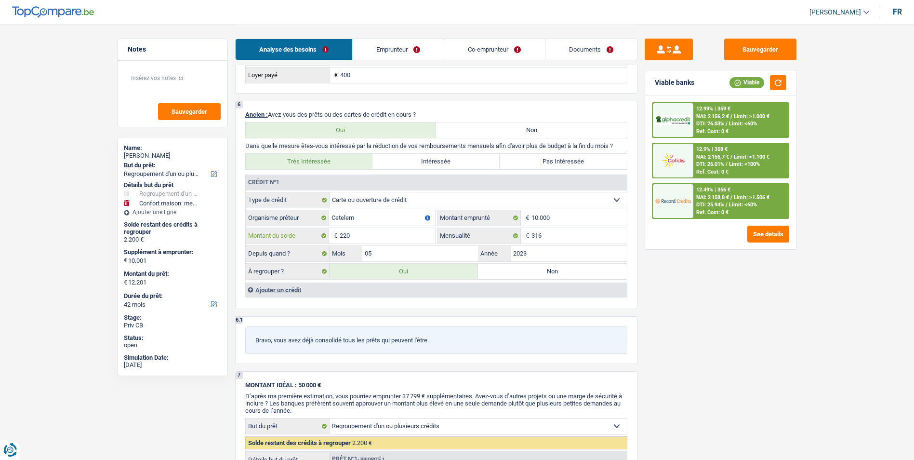
type input "10.221"
select select "60"
type input "220"
type input "10.221"
select select "60"
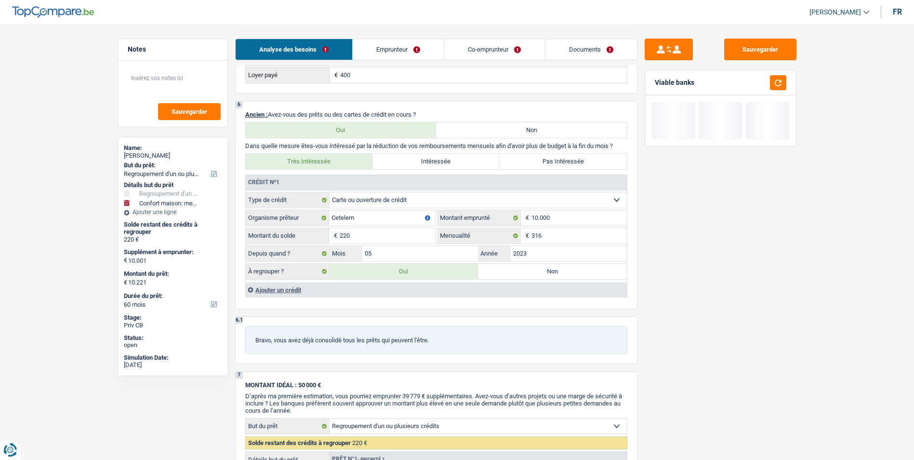
type input "22"
type input "10.023"
type input "22"
type input "10.023"
type input "22"
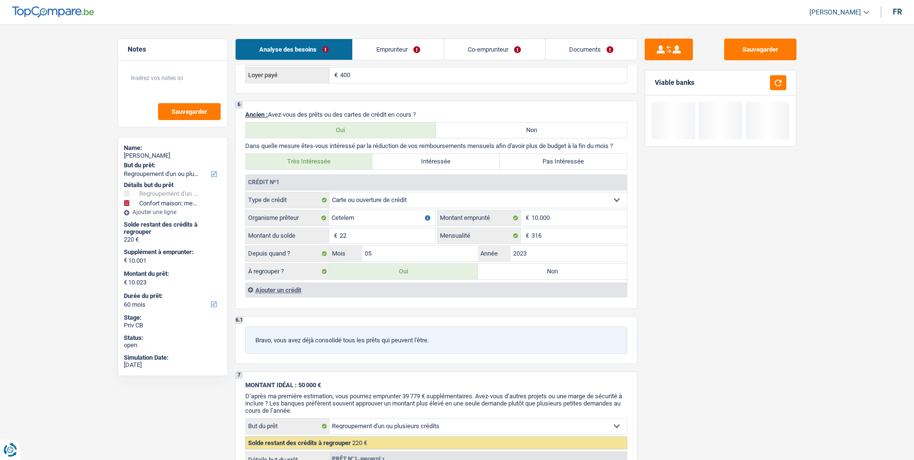
type input "10.023"
type input "2"
type input "10.003"
type input "2"
type input "10.003"
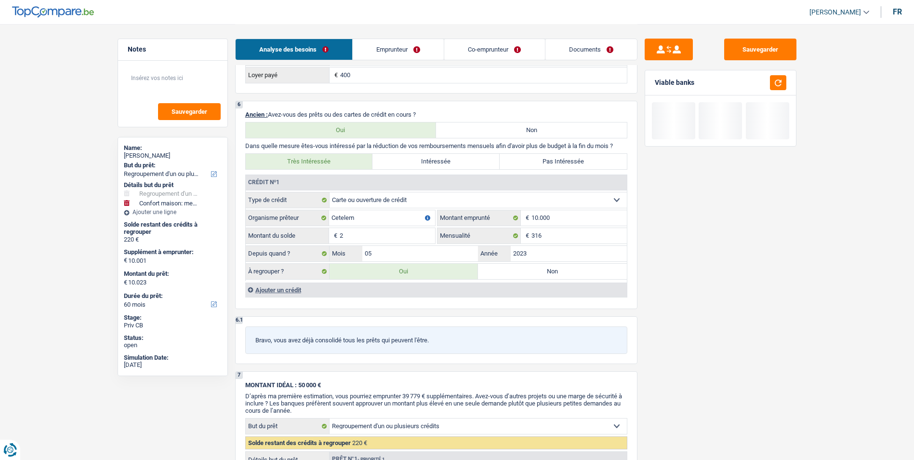
type input "2"
type input "10.003"
type input "1"
type input "10.002"
type input "1"
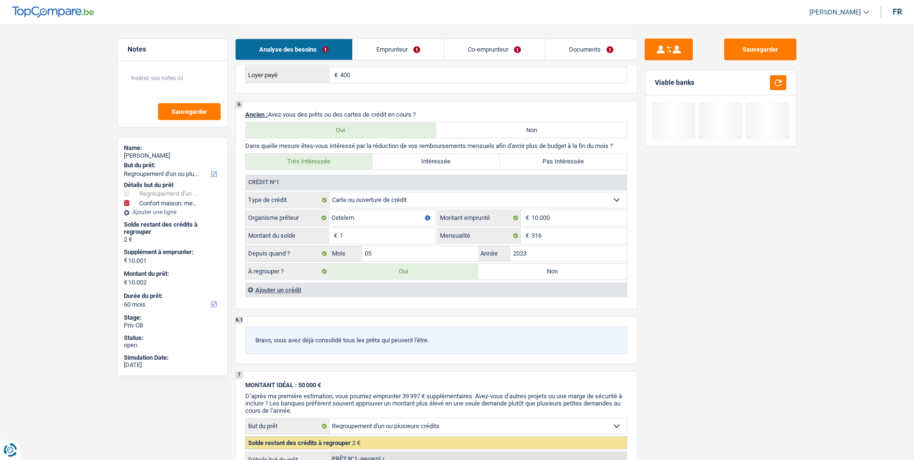
type input "10.002"
type input "1"
type input "10.002"
type input "10"
type input "10.011"
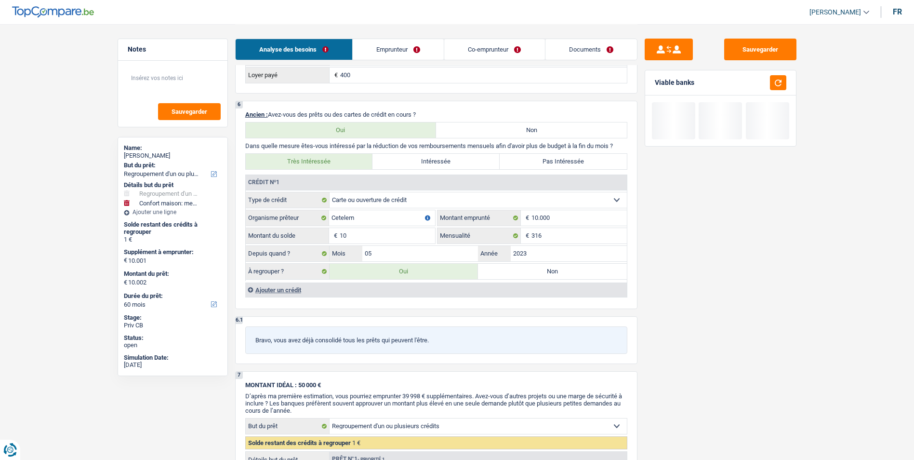
type input "10"
type input "10.011"
type input "10"
type input "10.011"
type input "100"
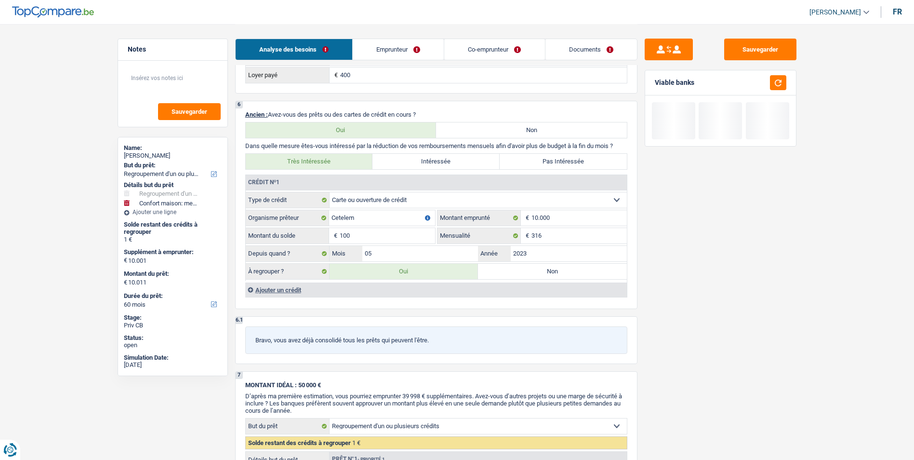
type input "10.101"
type input "100"
type input "10.101"
type input "100"
type input "10.101"
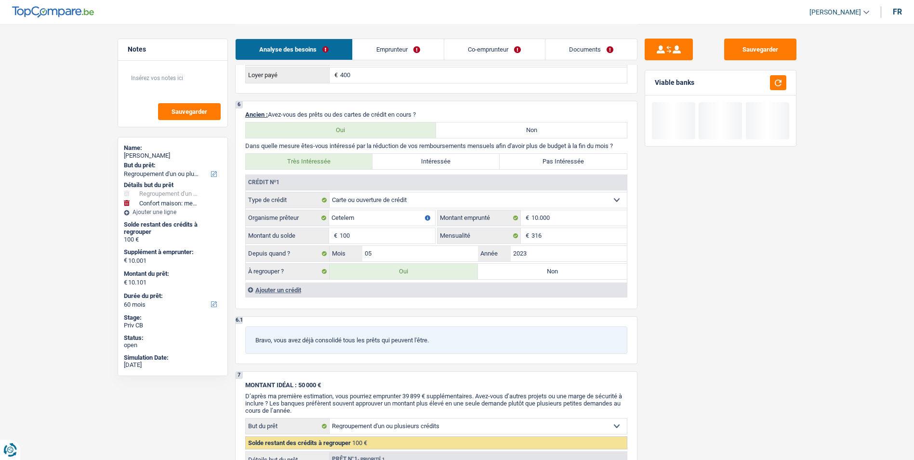
type input "1.000"
type input "11.001"
type input "1.000"
type input "11.001"
type input "1.000"
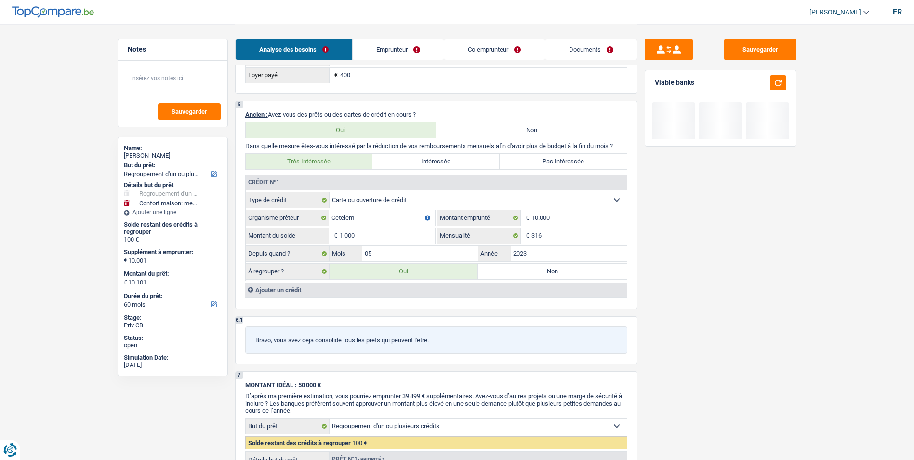
type input "11.001"
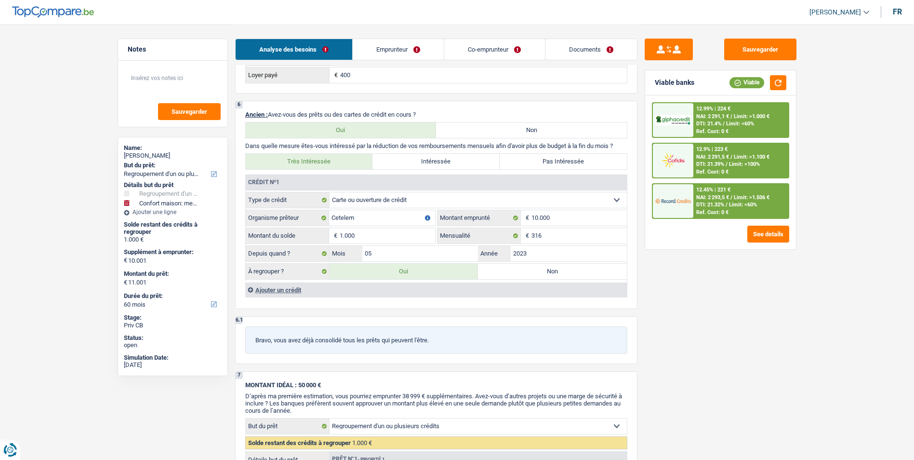
type input "20.001"
type input "10.000"
type input "20.001"
type input "10.000"
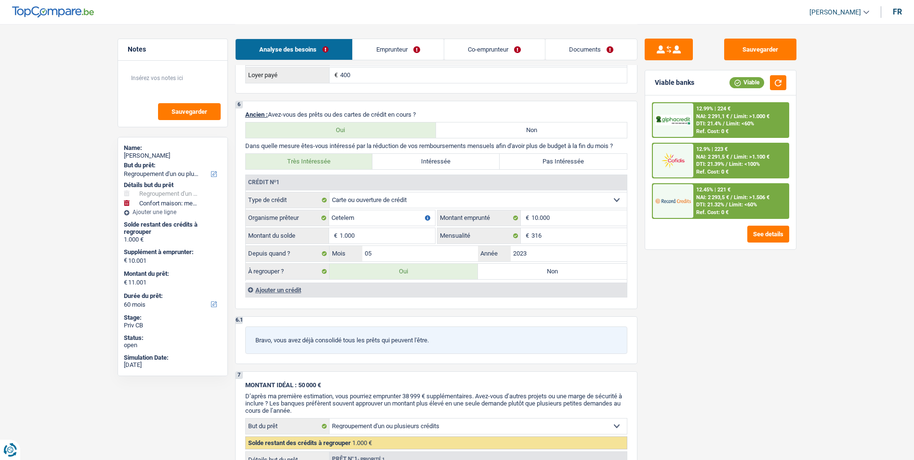
type input "20.001"
select select "120"
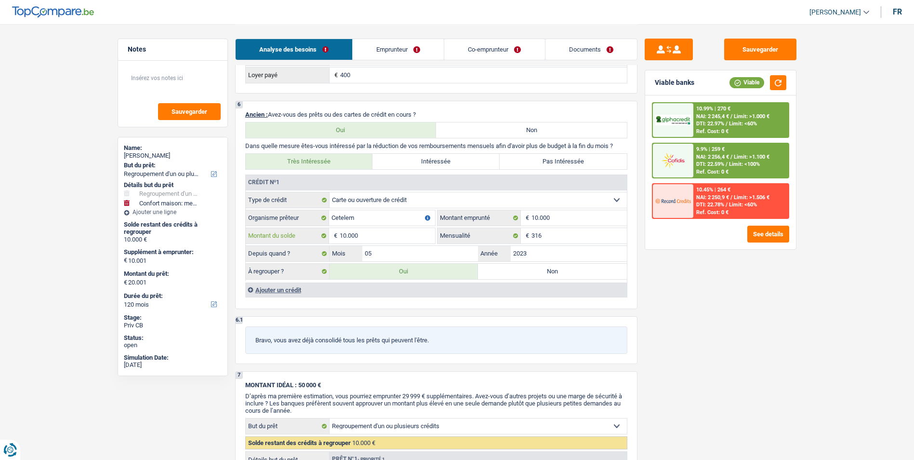
type input "10.000"
click at [785, 340] on div "Sauvegarder Viable banks Viable 10.99% | 270 € NAI: 2 245,4 € / Limit: >1.000 €…" at bounding box center [721, 242] width 166 height 406
click at [774, 84] on button "button" at bounding box center [778, 82] width 16 height 15
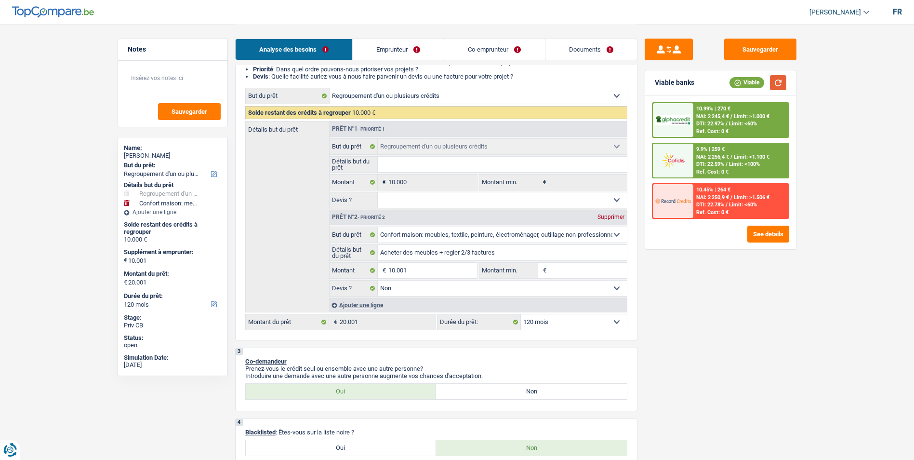
scroll to position [120, 0]
click at [561, 323] on select "12 mois 18 mois 24 mois 30 mois 36 mois 42 mois 48 mois 60 mois 72 mois 84 mois…" at bounding box center [574, 322] width 106 height 15
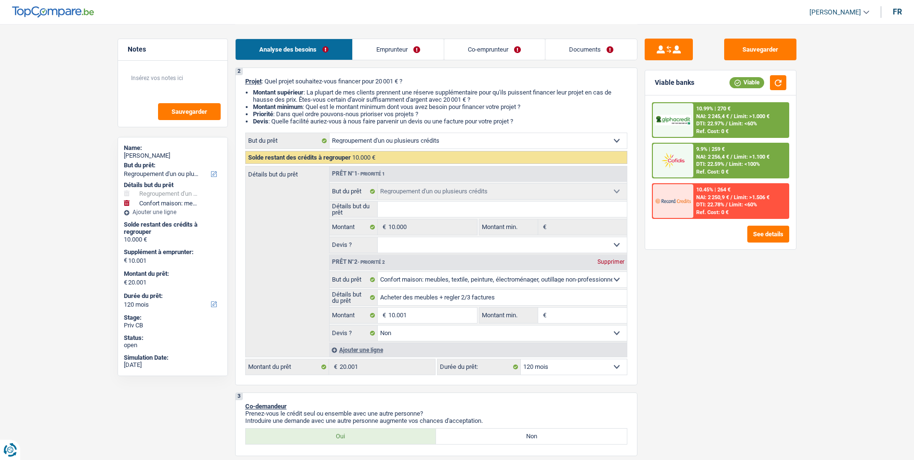
scroll to position [72, 0]
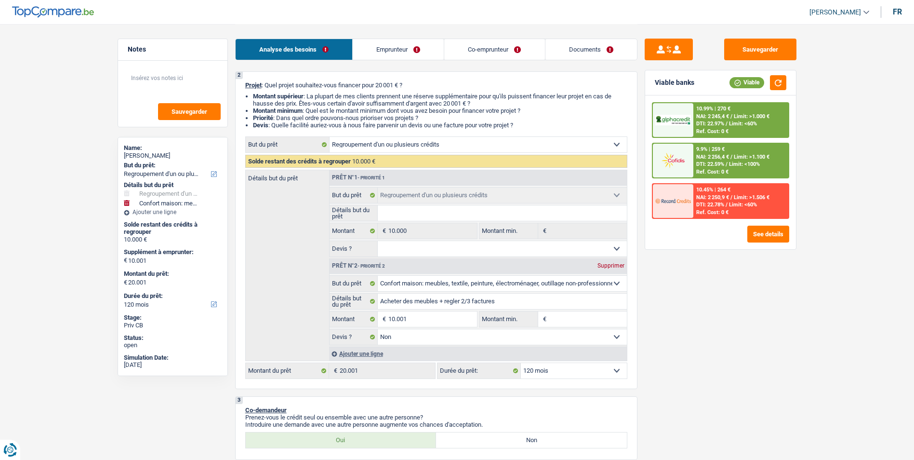
click at [558, 364] on select "12 mois 18 mois 24 mois 30 mois 36 mois 42 mois 48 mois 60 mois 72 mois 84 mois…" at bounding box center [574, 370] width 106 height 15
select select "48"
click at [521, 363] on select "12 mois 18 mois 24 mois 30 mois 36 mois 42 mois 48 mois 60 mois 72 mois 84 mois…" at bounding box center [574, 370] width 106 height 15
select select "48"
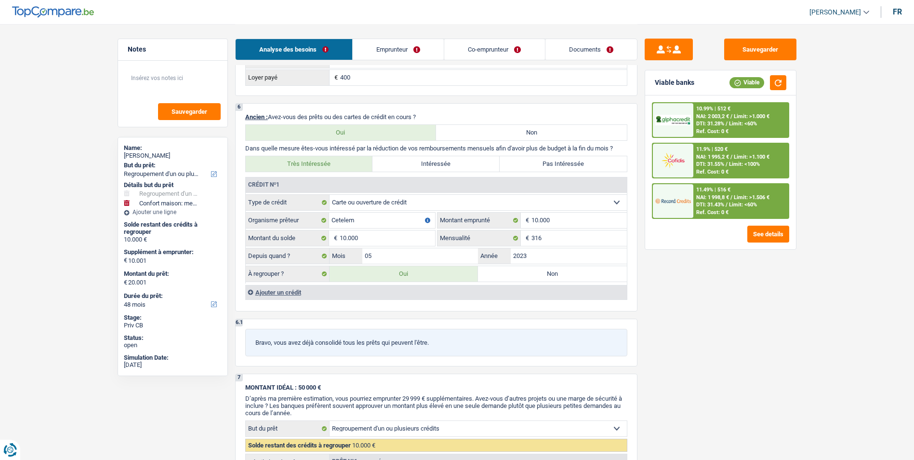
scroll to position [747, 0]
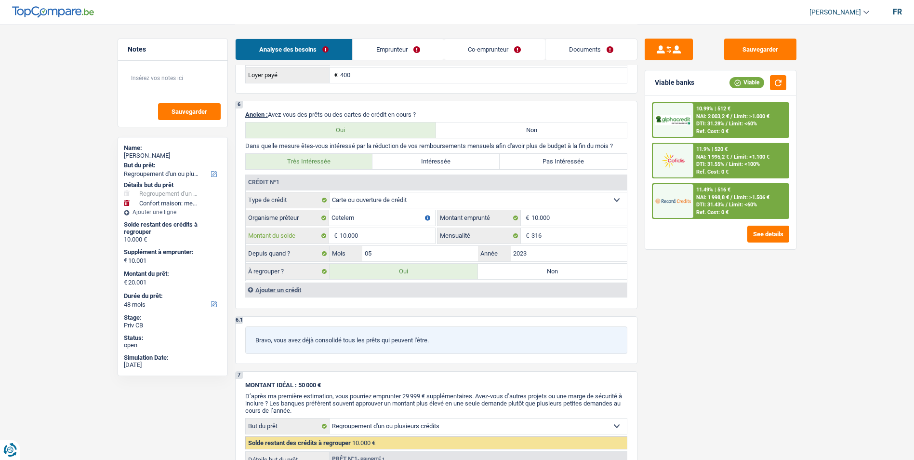
drag, startPoint x: 387, startPoint y: 234, endPoint x: 321, endPoint y: 231, distance: 66.1
click at [321, 231] on div "10.000 € Montant du solde" at bounding box center [340, 235] width 189 height 15
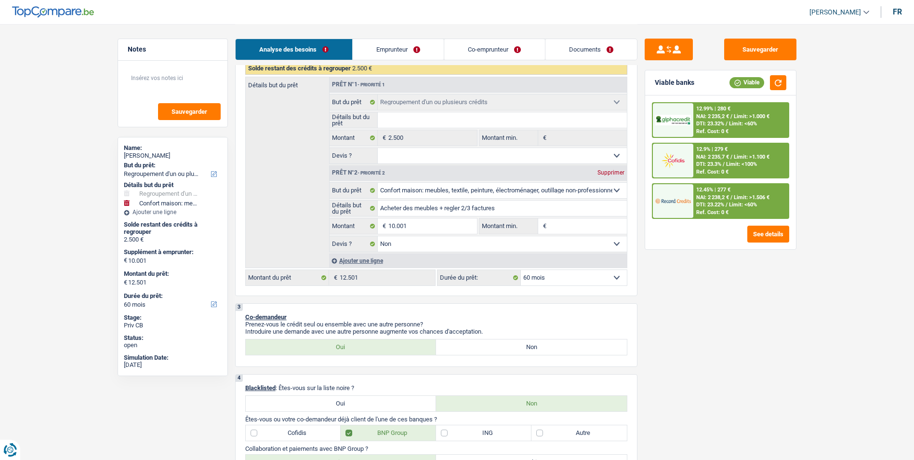
scroll to position [120, 0]
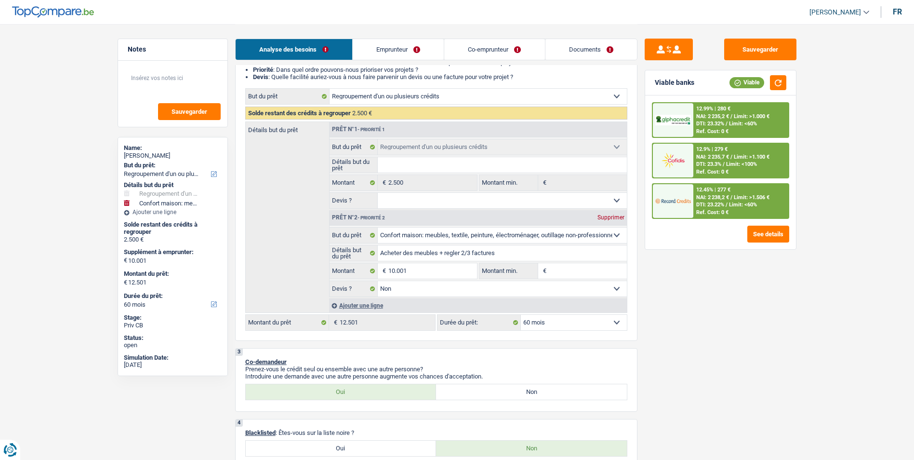
click at [580, 323] on select "12 mois 18 mois 24 mois 30 mois 36 mois 42 mois 48 mois 60 mois Sélectionner un…" at bounding box center [574, 322] width 106 height 15
click at [521, 315] on select "12 mois 18 mois 24 mois 30 mois 36 mois 42 mois 48 mois 60 mois Sélectionner un…" at bounding box center [574, 322] width 106 height 15
click at [722, 194] on span "NAI: 2 150,1 €" at bounding box center [712, 197] width 33 height 6
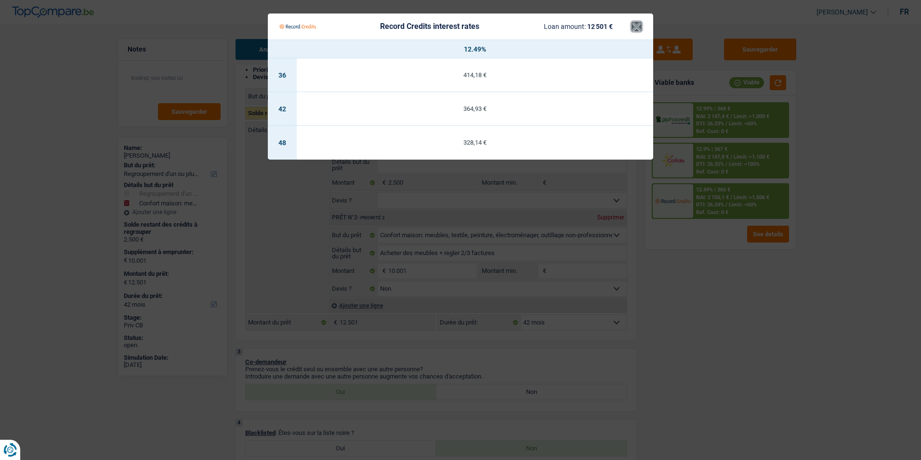
click at [641, 27] on button "×" at bounding box center [637, 27] width 10 height 10
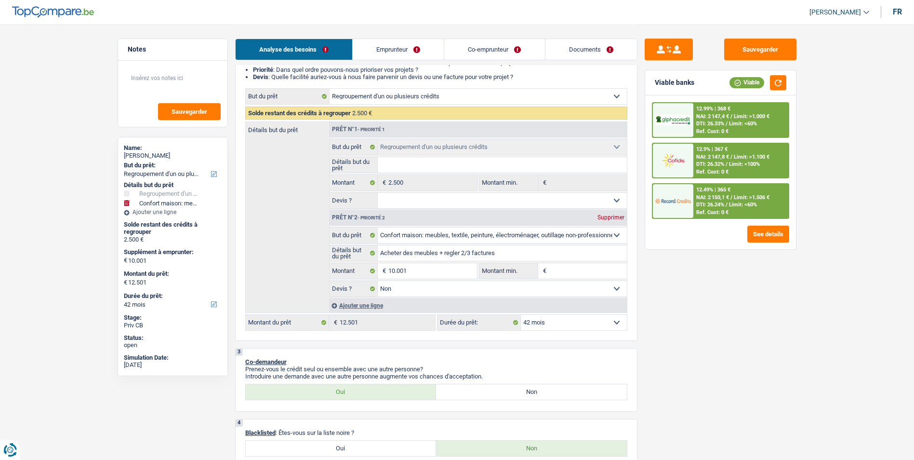
click at [720, 113] on span "NAI: 2 147,4 €" at bounding box center [712, 116] width 33 height 6
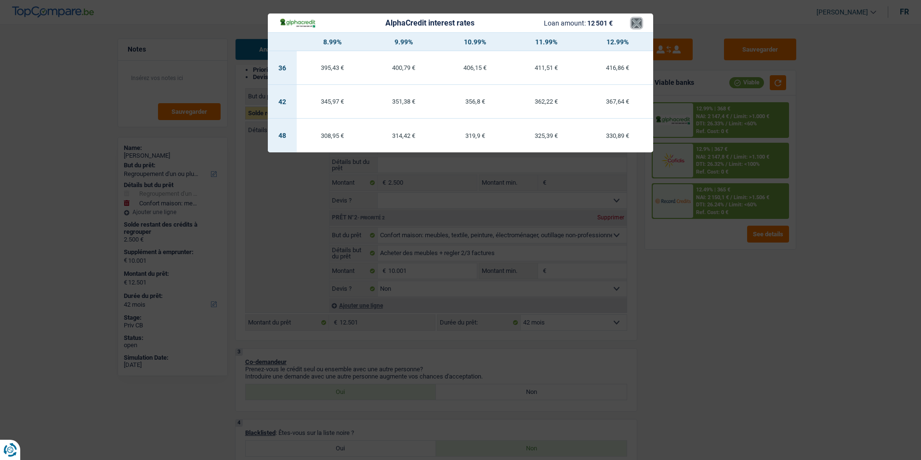
click at [636, 26] on button "×" at bounding box center [637, 23] width 10 height 10
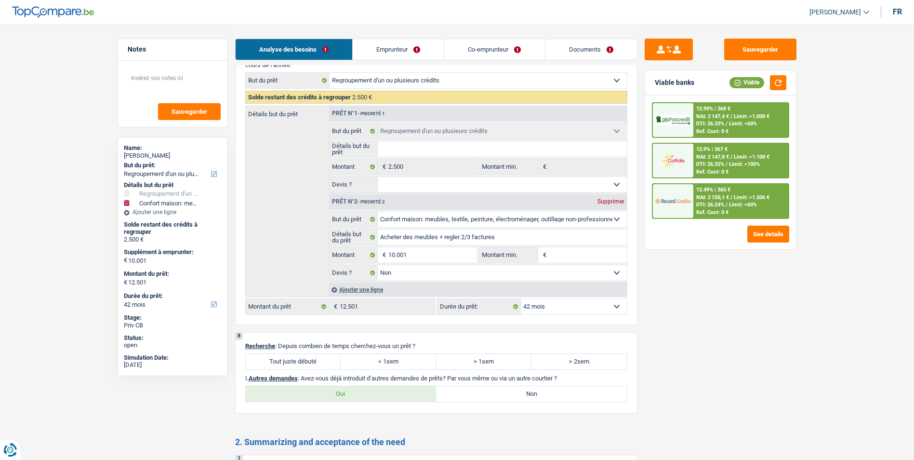
scroll to position [1084, 0]
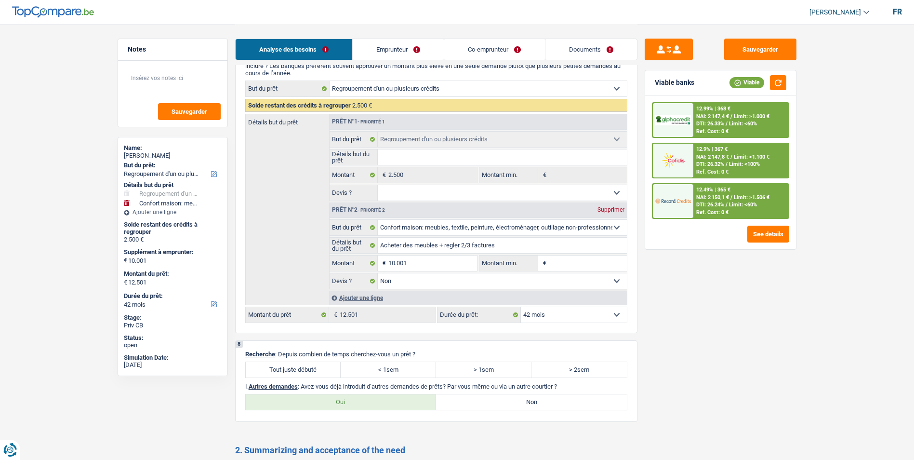
click at [295, 365] on label "Tout juste débuté" at bounding box center [293, 369] width 95 height 15
click at [295, 365] on input "Tout juste débuté" at bounding box center [293, 369] width 95 height 15
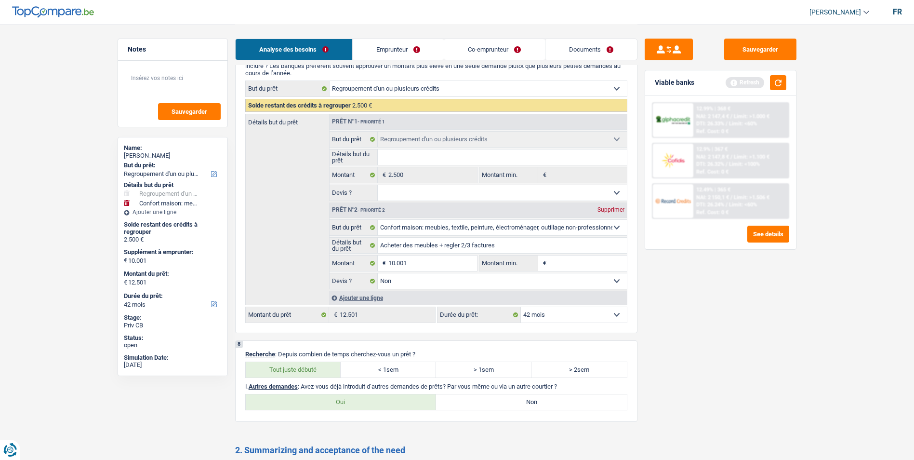
click at [490, 409] on label "Non" at bounding box center [531, 401] width 191 height 15
click at [490, 409] on input "Non" at bounding box center [531, 401] width 191 height 15
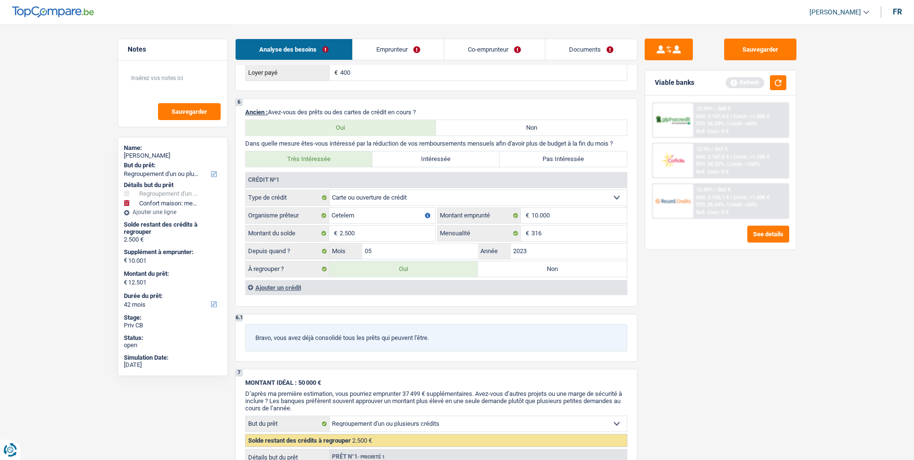
scroll to position [699, 0]
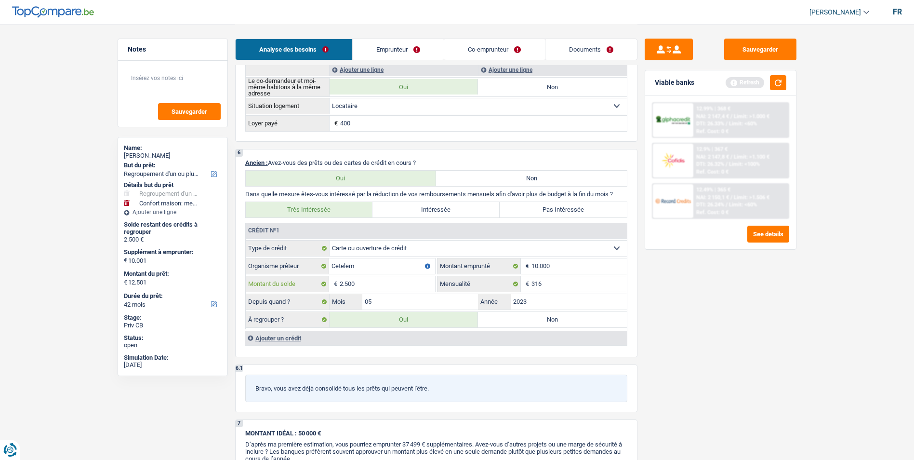
click at [389, 285] on input "2.500" at bounding box center [387, 283] width 95 height 15
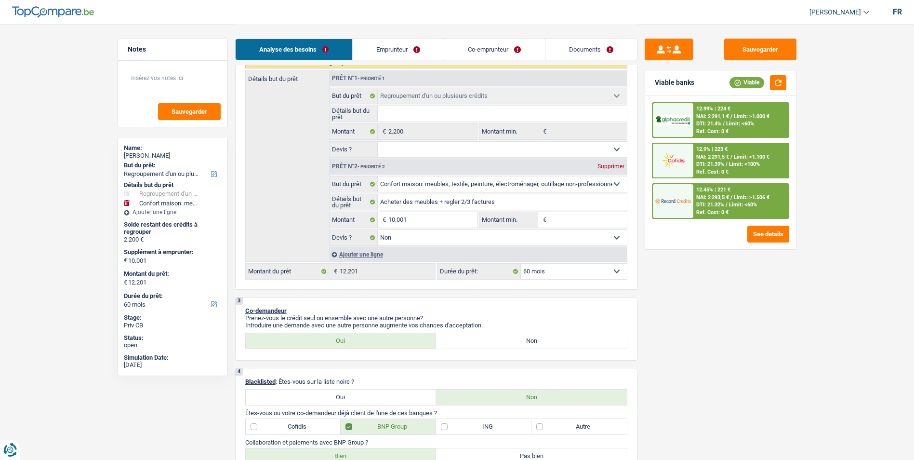
scroll to position [169, 0]
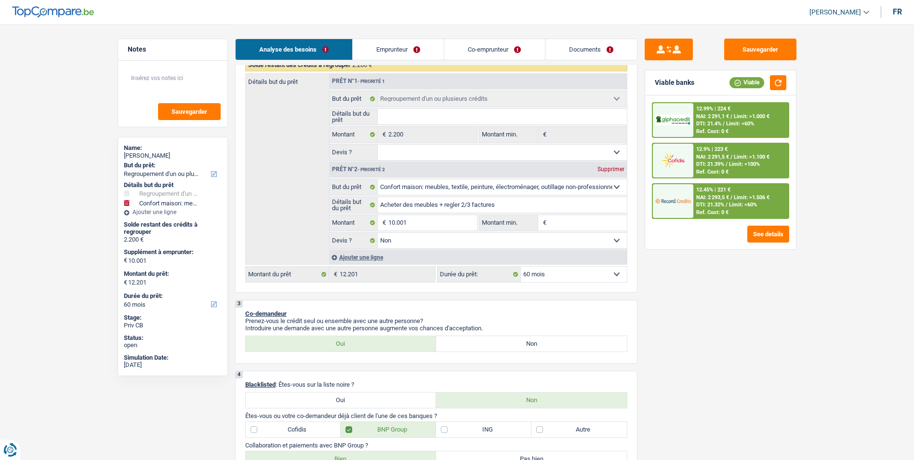
click at [542, 277] on select "12 mois 18 mois 24 mois 30 mois 36 mois 42 mois 48 mois 60 mois Sélectionner un…" at bounding box center [574, 274] width 106 height 15
click at [521, 267] on select "12 mois 18 mois 24 mois 30 mois 36 mois 42 mois 48 mois 60 mois Sélectionner un…" at bounding box center [574, 274] width 106 height 15
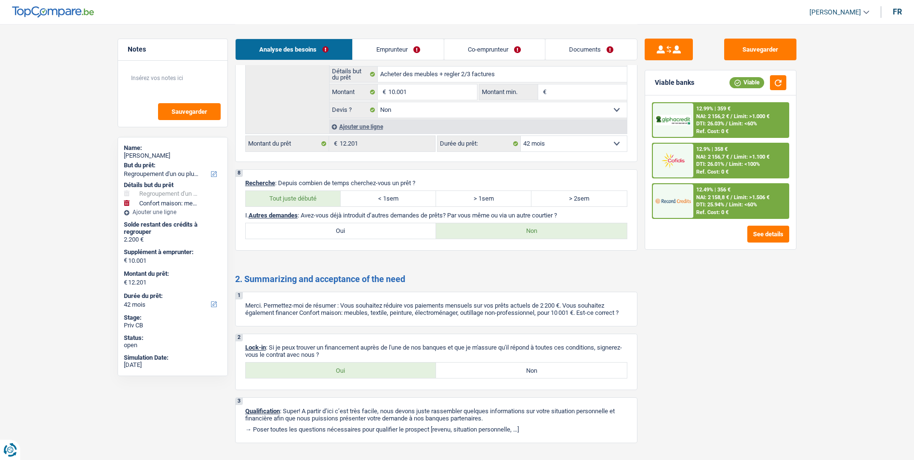
scroll to position [1277, 0]
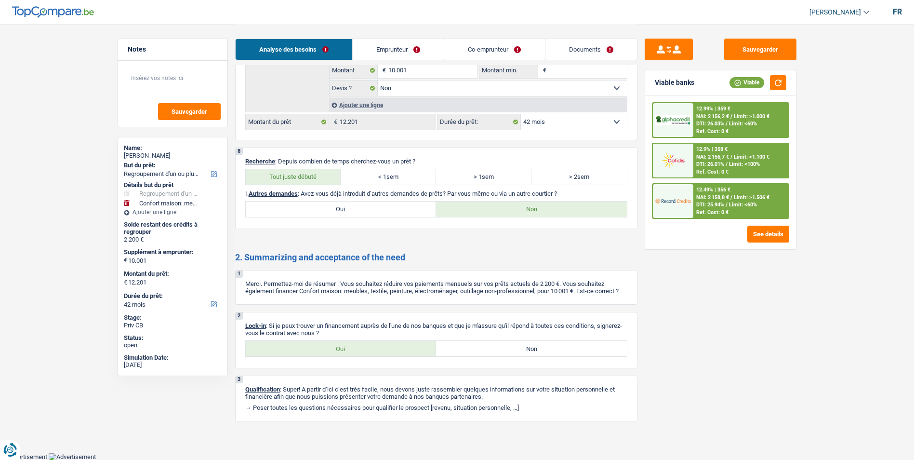
click at [398, 173] on label "< 1sem" at bounding box center [388, 176] width 95 height 15
click at [398, 173] on input "< 1sem" at bounding box center [388, 176] width 95 height 15
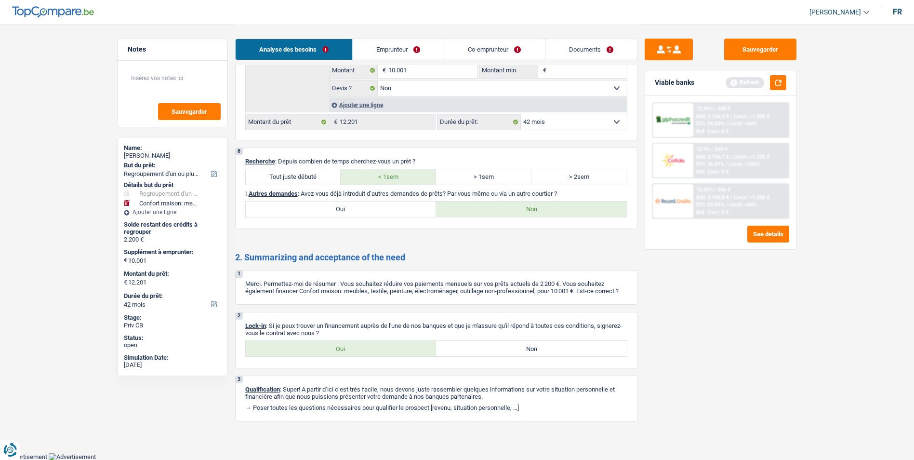
click at [386, 207] on label "Oui" at bounding box center [341, 208] width 191 height 15
click at [386, 207] on input "Oui" at bounding box center [341, 208] width 191 height 15
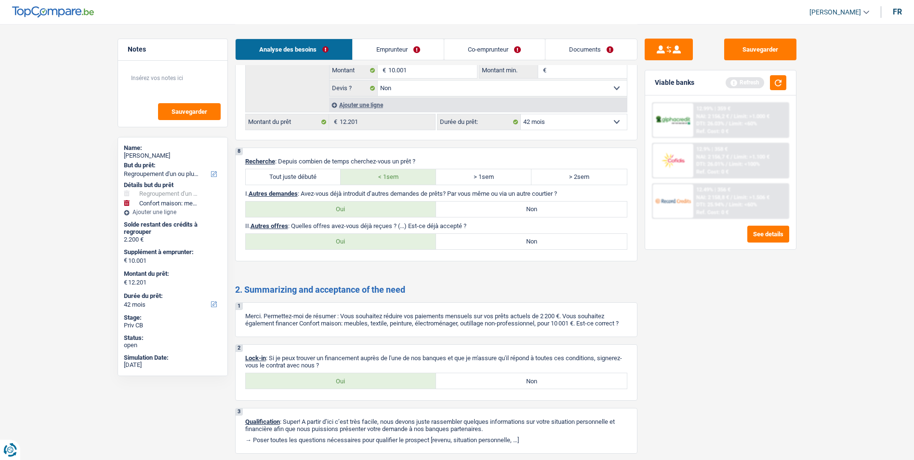
click at [471, 240] on label "Non" at bounding box center [531, 241] width 191 height 15
click at [471, 240] on input "Non" at bounding box center [531, 241] width 191 height 15
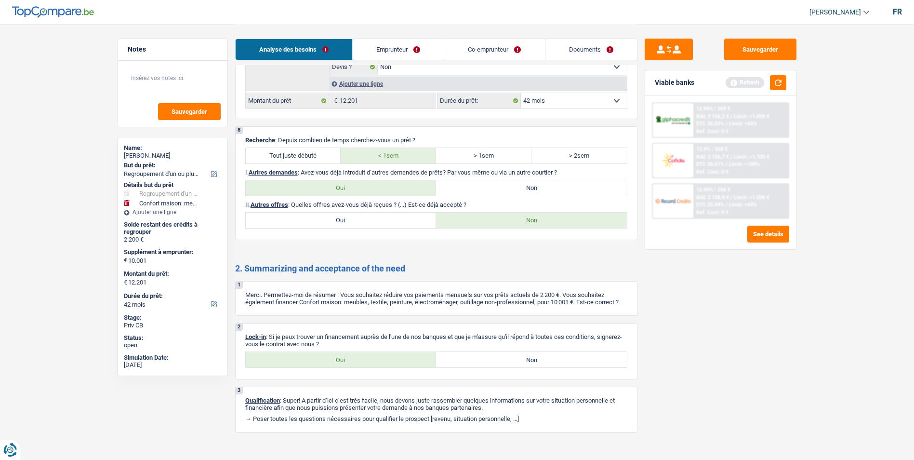
scroll to position [1309, 0]
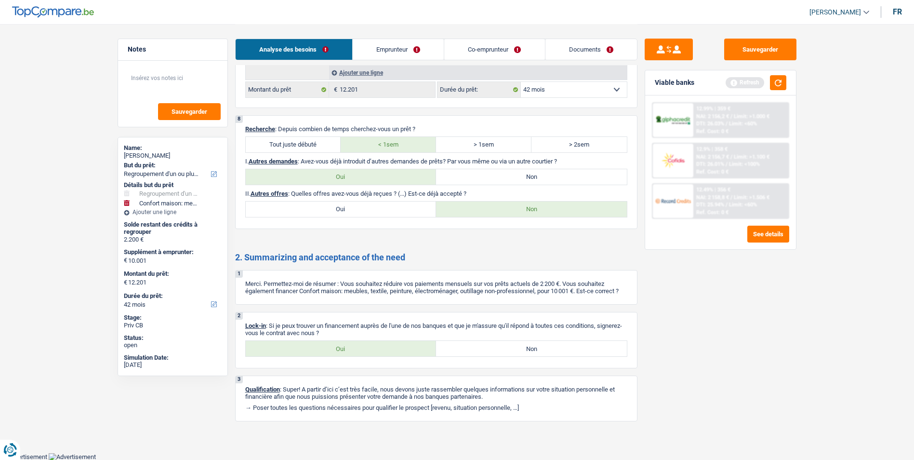
click at [367, 347] on label "Oui" at bounding box center [341, 348] width 191 height 15
click at [367, 347] on input "Oui" at bounding box center [341, 348] width 191 height 15
click at [163, 72] on textarea at bounding box center [173, 81] width 96 height 29
drag, startPoint x: 164, startPoint y: 74, endPoint x: 109, endPoint y: 77, distance: 55.0
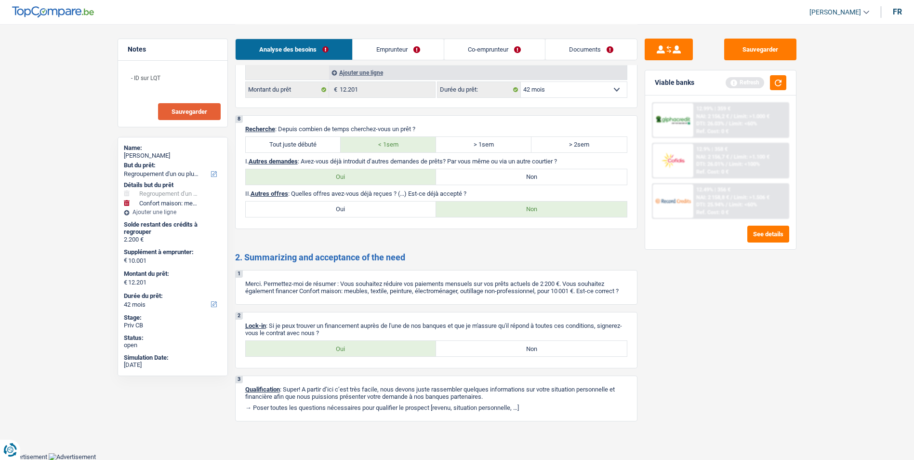
click at [183, 107] on button "Sauvegarder" at bounding box center [189, 111] width 63 height 17
click at [793, 55] on button "Sauvegarder" at bounding box center [760, 50] width 72 height 22
click at [781, 80] on button "button" at bounding box center [778, 82] width 16 height 15
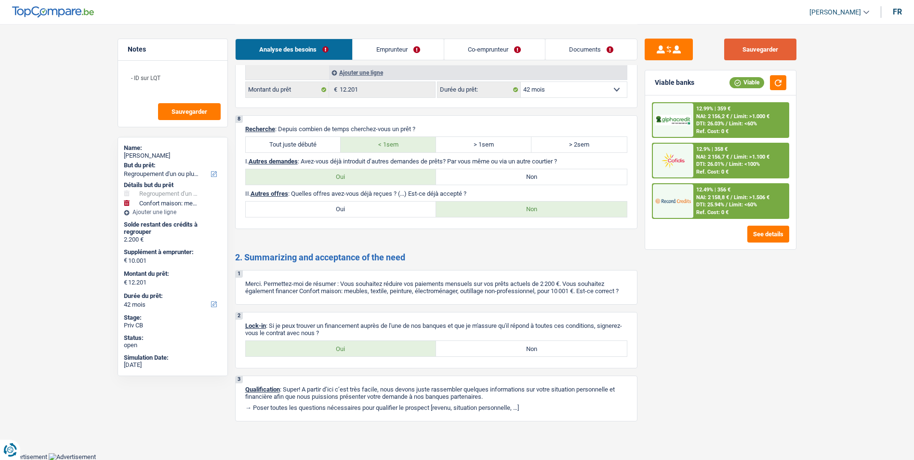
click at [769, 52] on button "Sauvegarder" at bounding box center [760, 50] width 72 height 22
click at [750, 53] on button "Sauvegarder" at bounding box center [760, 50] width 72 height 22
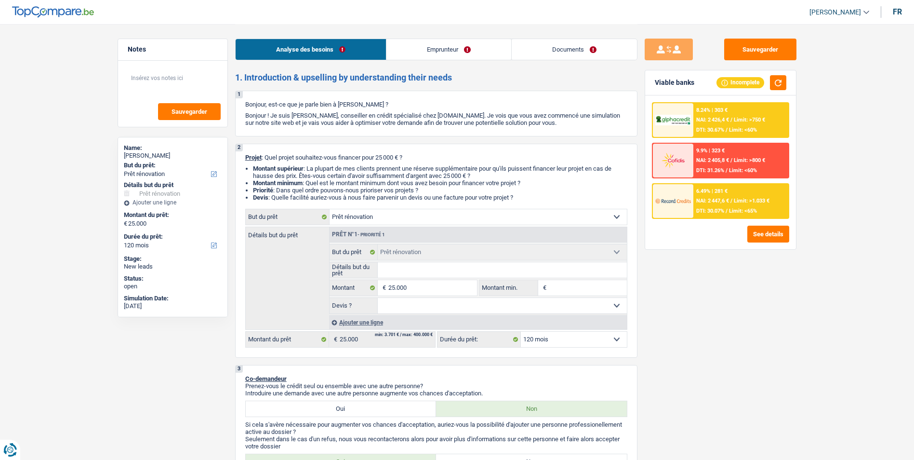
select select "renovation"
select select "120"
select select "renovation"
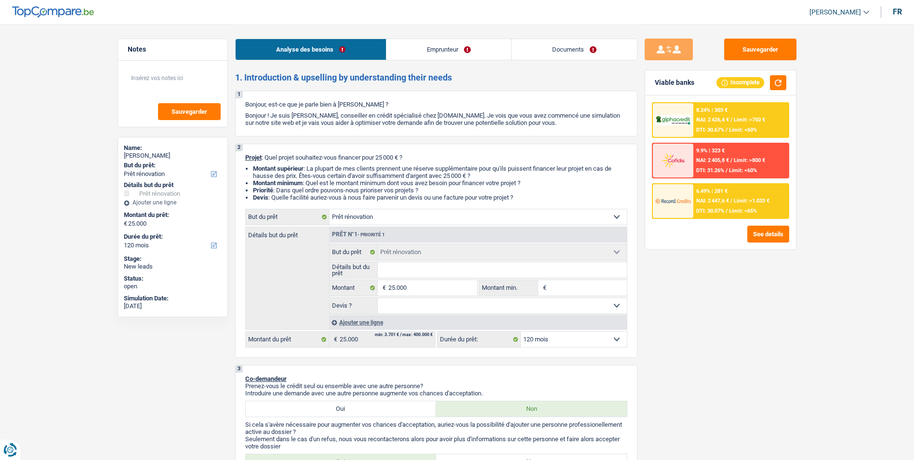
select select "120"
select select "independent"
select select "netSalary"
select select "ownerWithMortgage"
select select "mortgage"
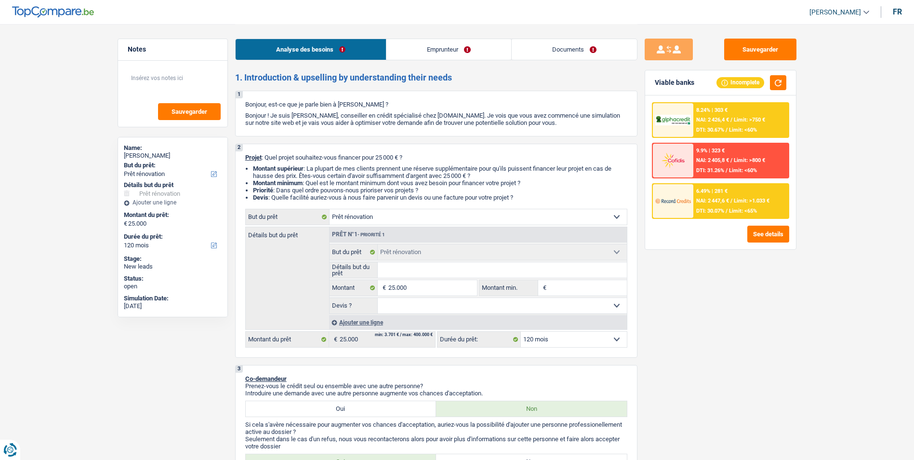
select select "360"
select select "carLoan"
select select "36"
select select "cardOrCredit"
select select "renovation"
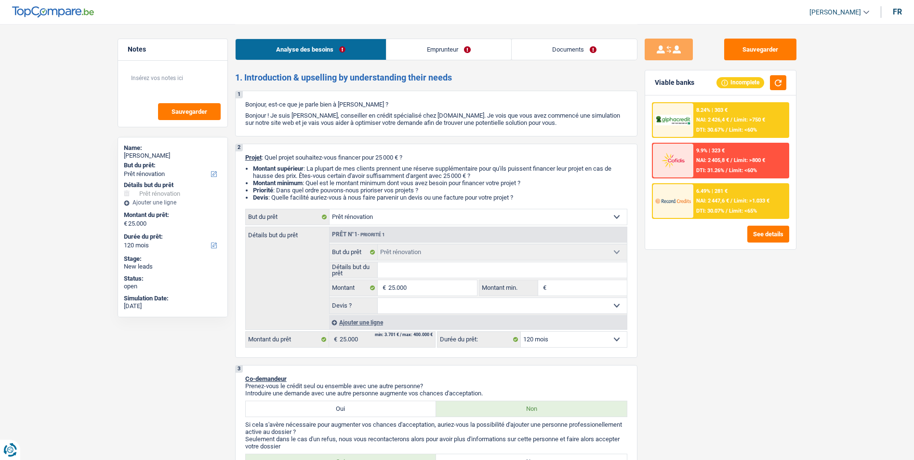
select select "renovation"
select select "120"
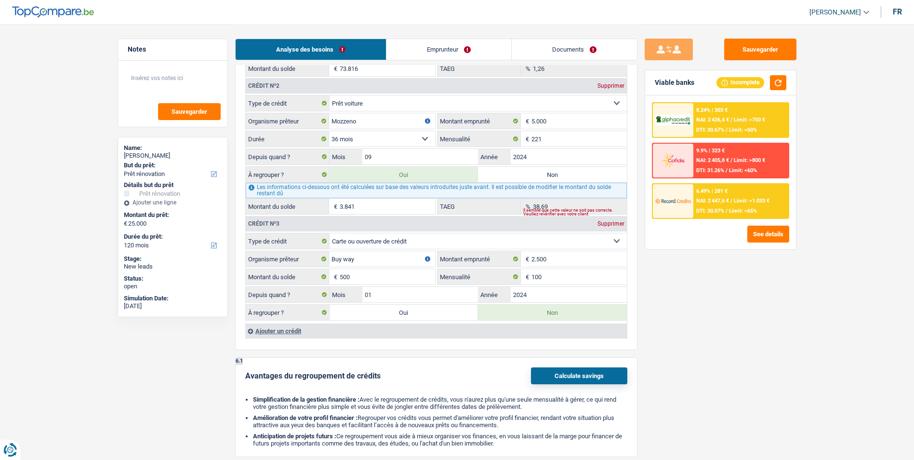
scroll to position [868, 0]
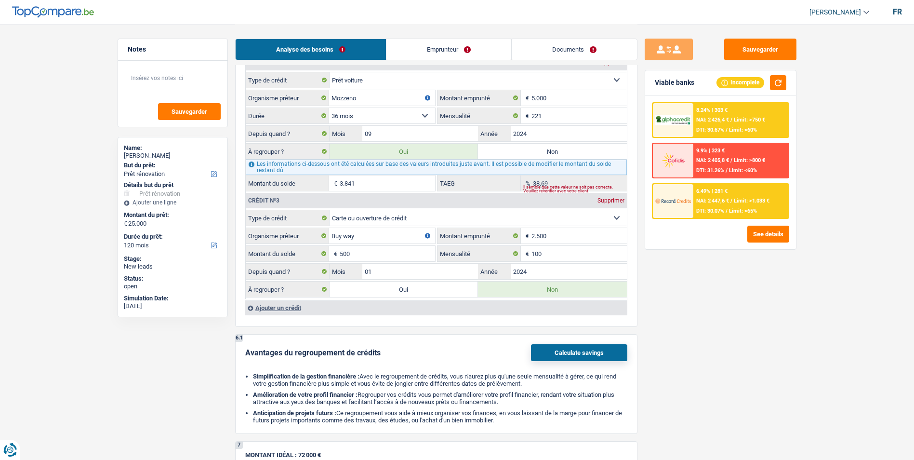
click at [421, 290] on label "Oui" at bounding box center [404, 288] width 149 height 15
click at [421, 290] on input "Oui" at bounding box center [404, 288] width 149 height 15
radio input "true"
type input "29.341"
type input "4.341"
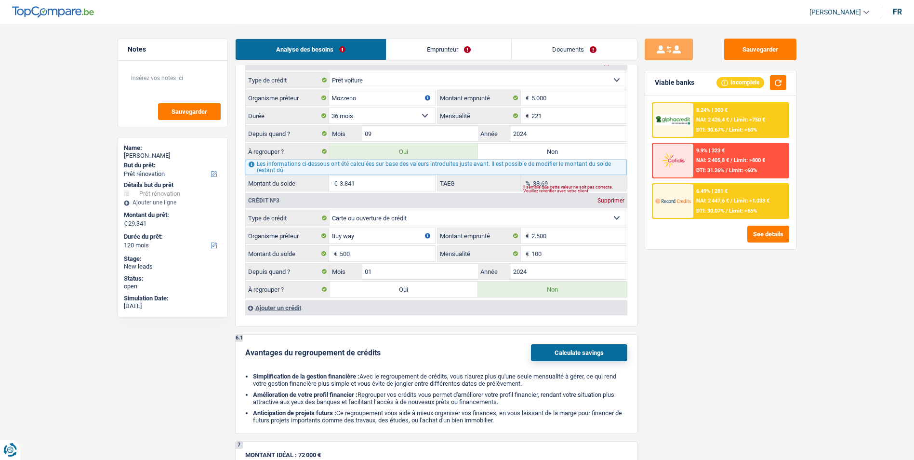
radio input "false"
type input "4.341"
select select "refinancing"
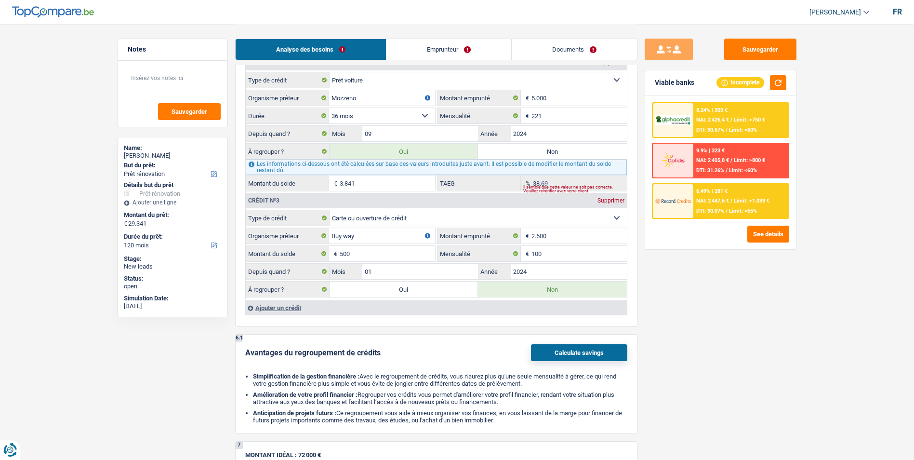
select select "refinancing"
select select "renovation"
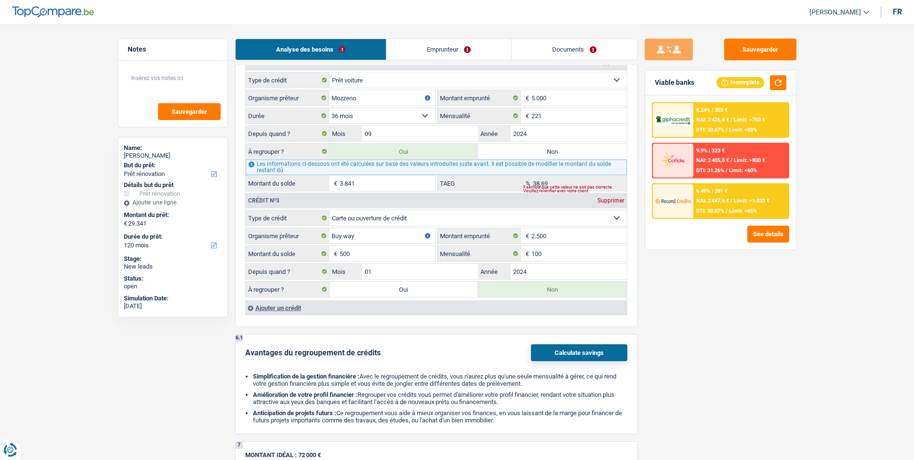
select select "renovation"
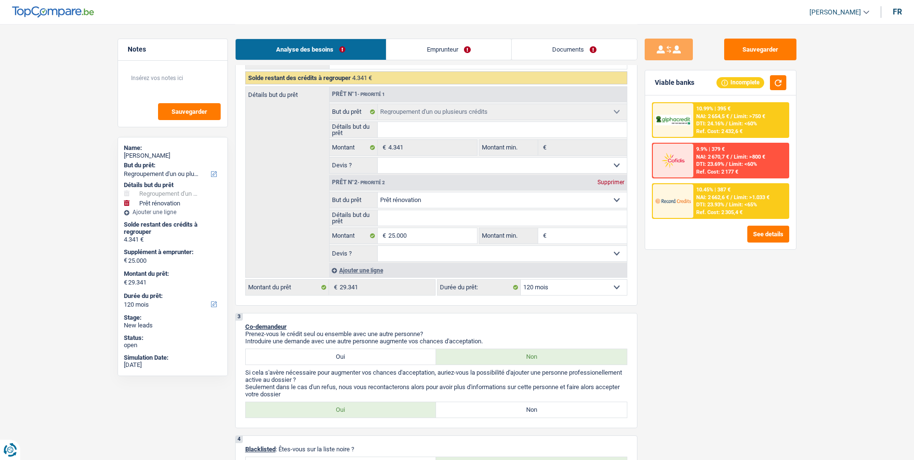
scroll to position [193, 0]
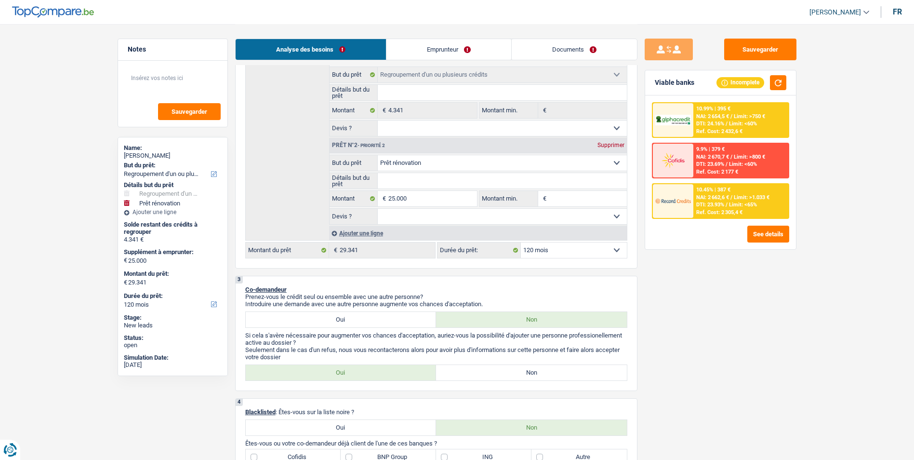
click at [458, 37] on div "Analyse des besoins Emprunteur Documents" at bounding box center [436, 44] width 402 height 41
click at [457, 48] on link "Emprunteur" at bounding box center [449, 49] width 125 height 21
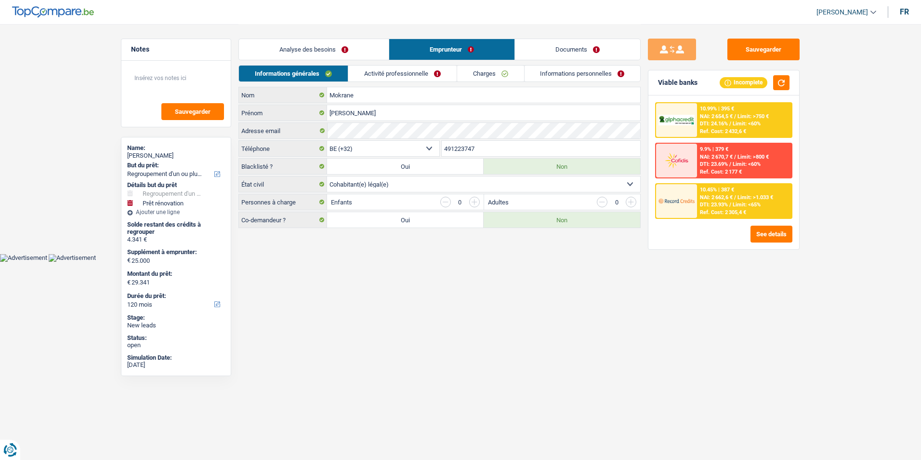
click at [585, 48] on link "Documents" at bounding box center [577, 49] width 125 height 21
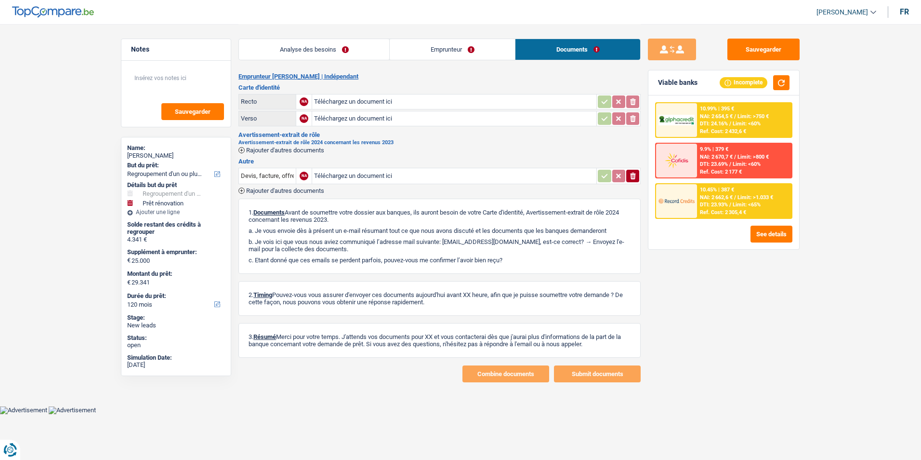
click at [456, 47] on link "Emprunteur" at bounding box center [452, 49] width 125 height 21
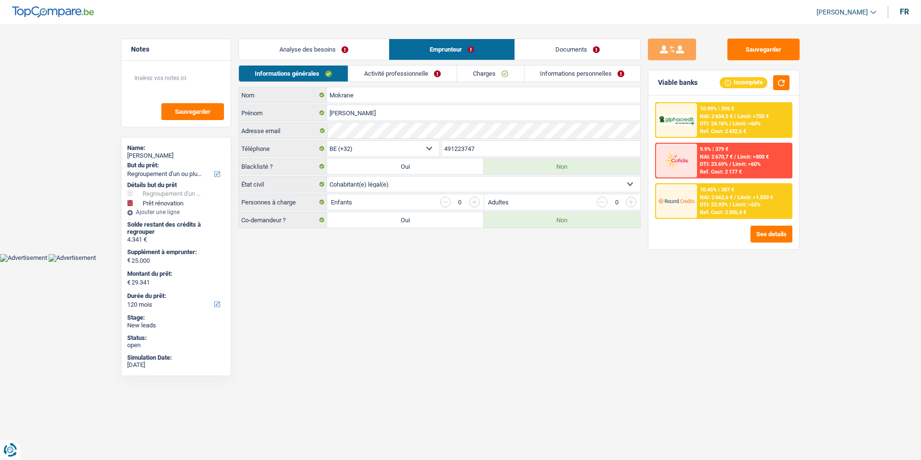
click at [339, 46] on link "Analyse des besoins" at bounding box center [314, 49] width 150 height 21
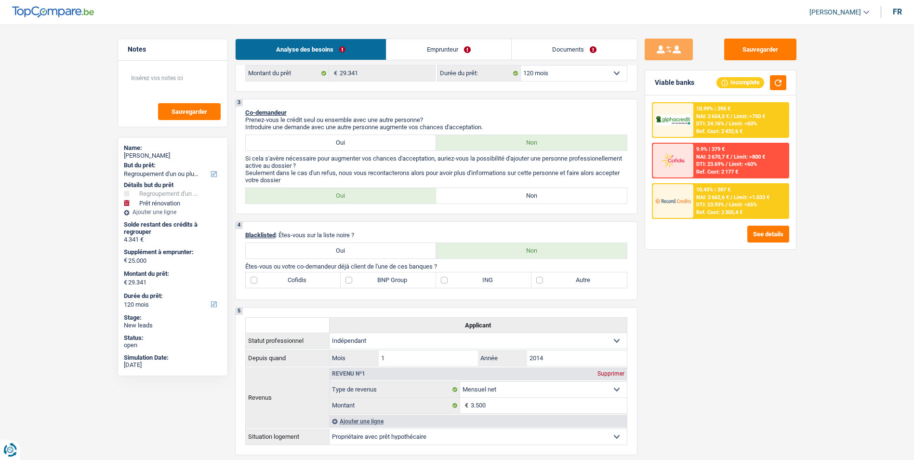
scroll to position [386, 0]
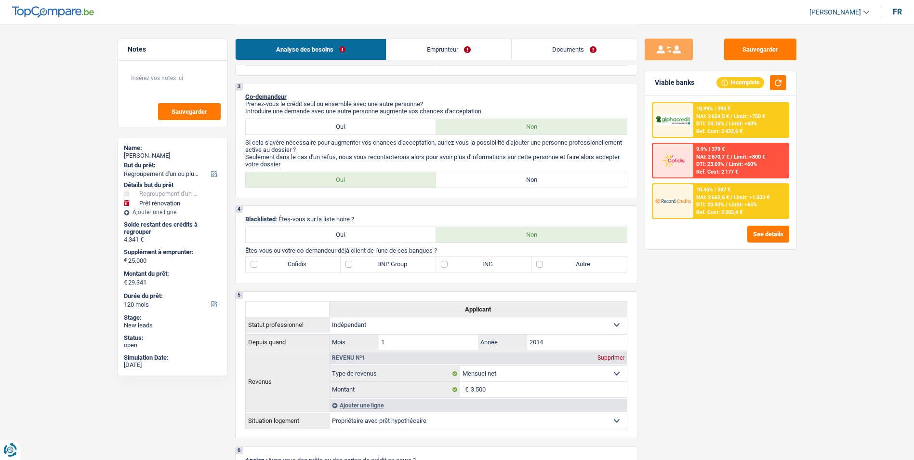
click at [502, 178] on label "Non" at bounding box center [531, 179] width 191 height 15
click at [502, 178] on input "Non" at bounding box center [531, 179] width 191 height 15
radio input "true"
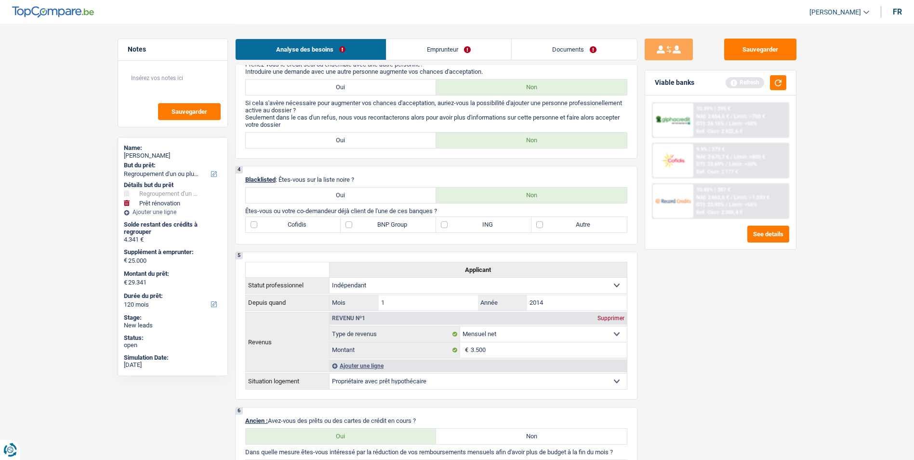
scroll to position [434, 0]
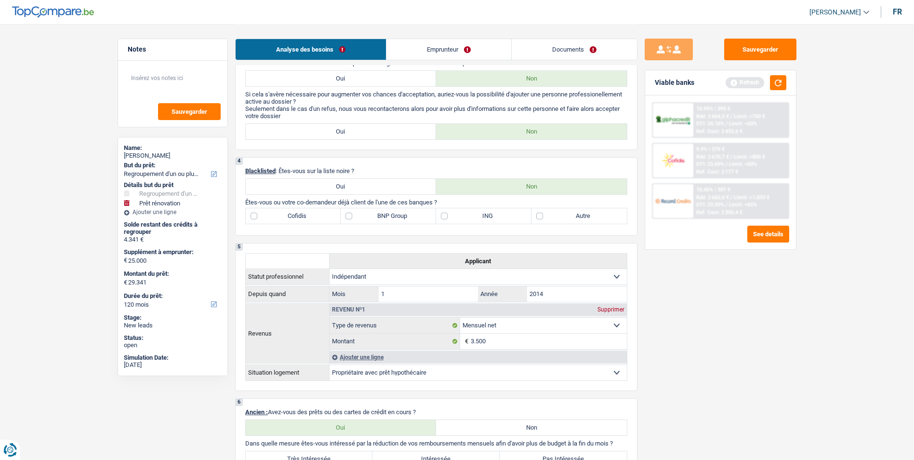
click at [538, 217] on label "Autre" at bounding box center [579, 215] width 95 height 15
click at [538, 217] on input "Autre" at bounding box center [579, 215] width 95 height 15
checkbox input "true"
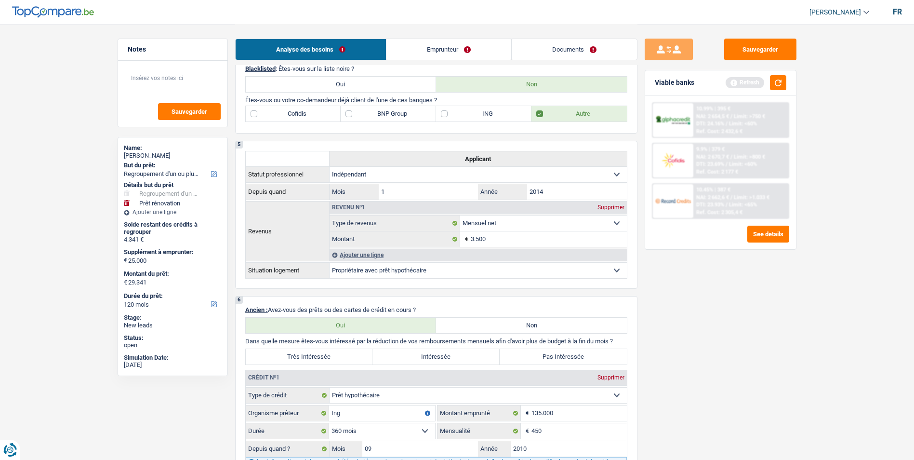
scroll to position [530, 0]
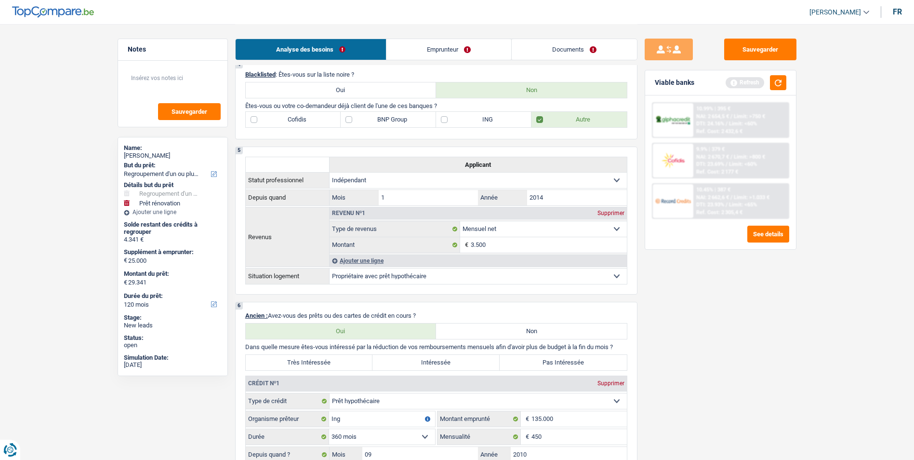
click at [443, 122] on label "ING" at bounding box center [483, 119] width 95 height 15
click at [443, 122] on input "ING" at bounding box center [483, 119] width 95 height 15
checkbox input "true"
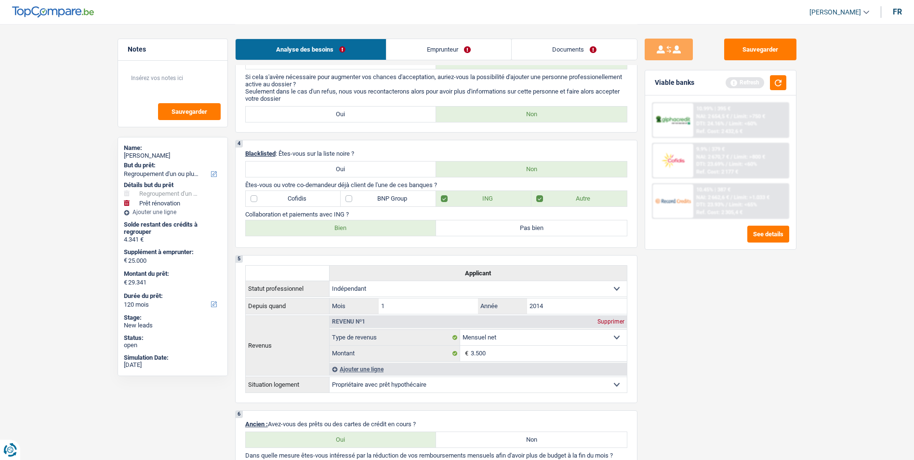
scroll to position [434, 0]
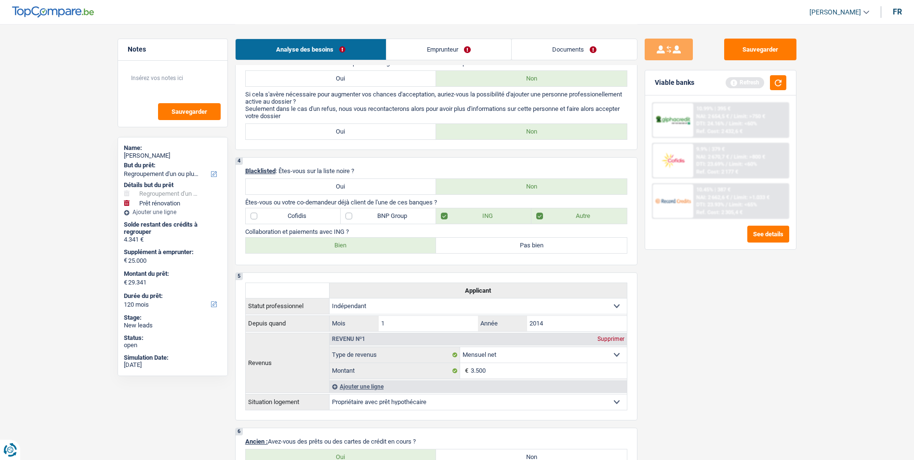
click at [381, 242] on label "Bien" at bounding box center [341, 245] width 191 height 15
click at [381, 242] on input "Bien" at bounding box center [341, 245] width 191 height 15
radio input "true"
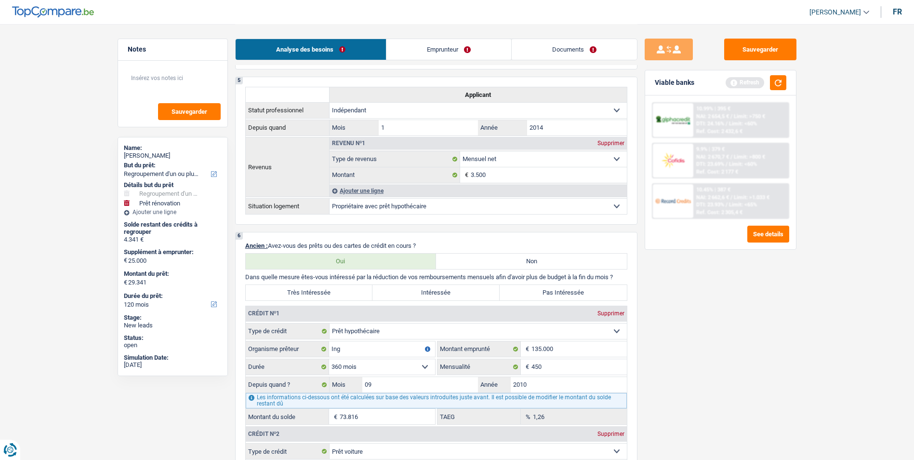
scroll to position [771, 0]
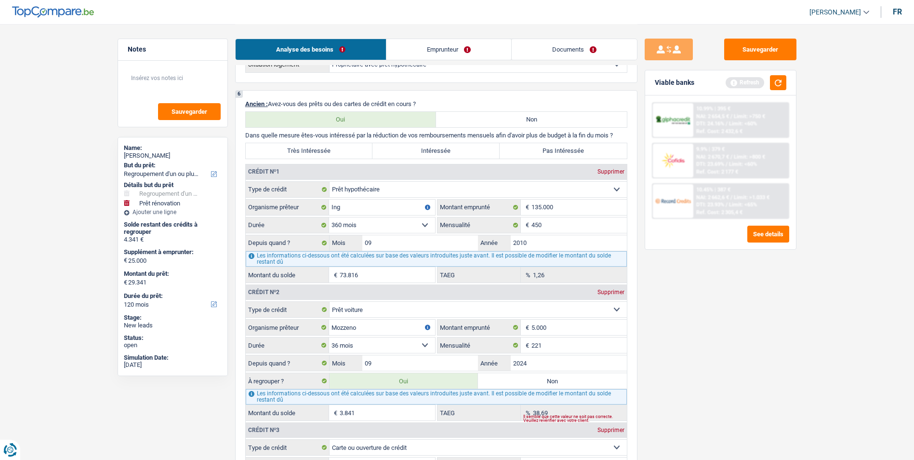
click at [347, 148] on label "Très Intéressée" at bounding box center [309, 150] width 127 height 15
click at [347, 148] on input "Très Intéressée" at bounding box center [309, 150] width 127 height 15
radio input "true"
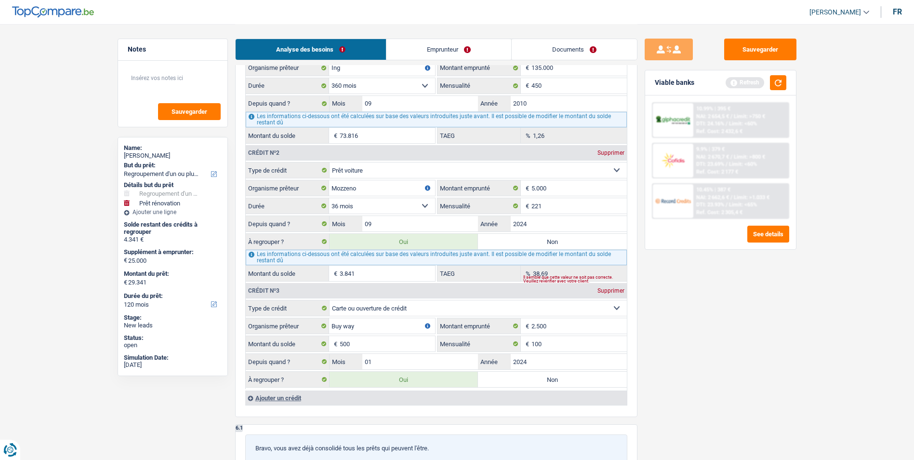
scroll to position [916, 0]
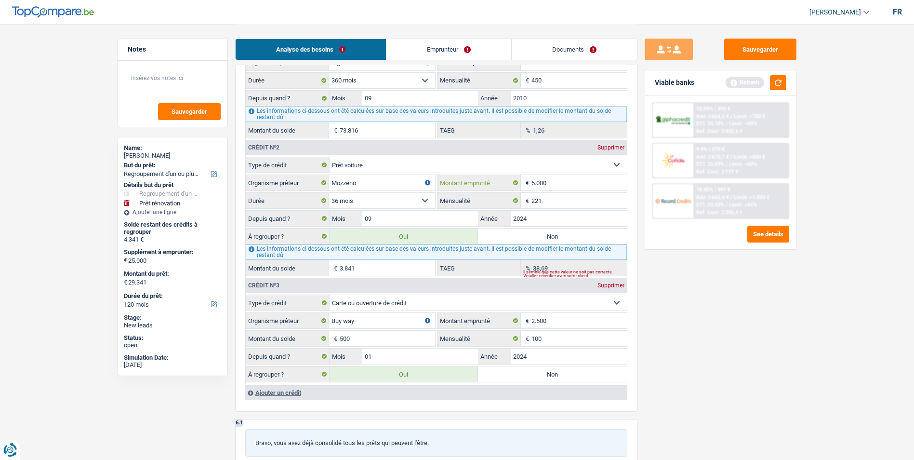
click at [534, 182] on input "5.000" at bounding box center [579, 182] width 95 height 15
click at [532, 182] on input "5.000" at bounding box center [579, 182] width 95 height 15
type input "15.000"
select select
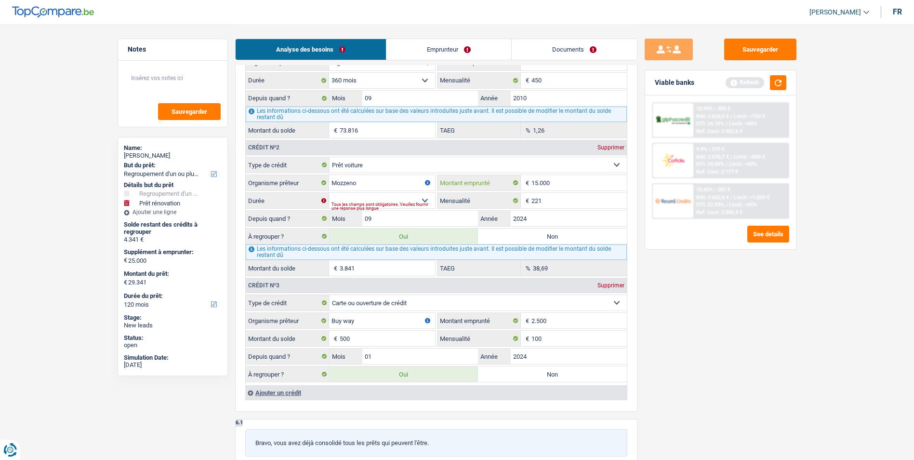
type input "15.000"
click at [425, 200] on select "12 mois 18 mois 24 mois 30 mois 36 mois 42 mois 48 mois 60 mois Sélectionner un…" at bounding box center [382, 200] width 106 height 15
select select "60"
click at [329, 193] on select "12 mois 18 mois 24 mois 30 mois 36 mois 42 mois 48 mois 60 mois Sélectionner un…" at bounding box center [382, 200] width 106 height 15
type input "12.208"
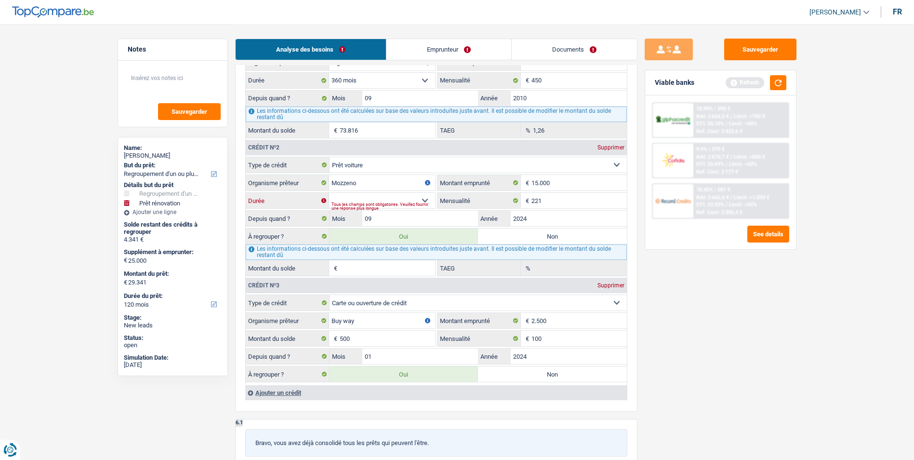
type input "11.708"
type input "0,00"
type input "12.208"
type input "37.208"
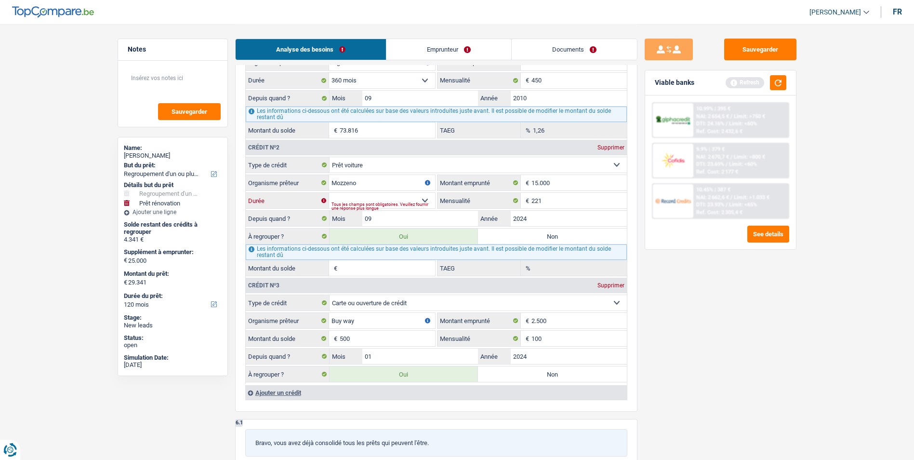
type input "37.208"
select select "144"
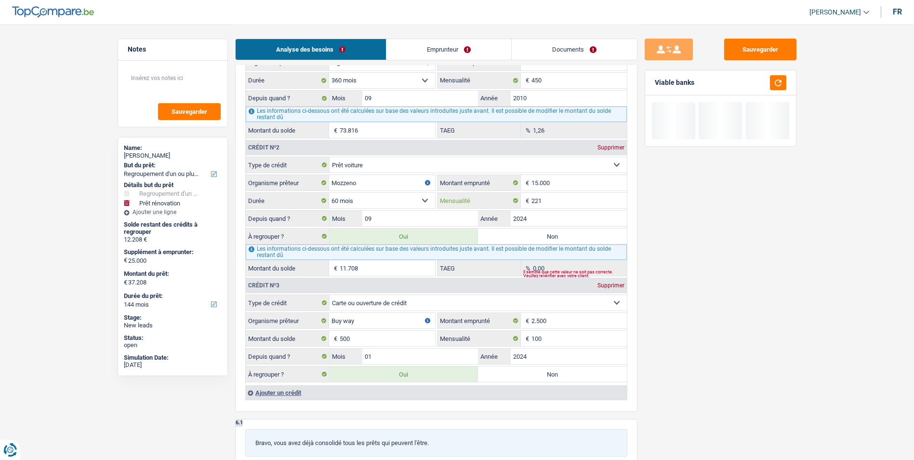
click at [555, 200] on input "221" at bounding box center [579, 200] width 95 height 15
type input "285"
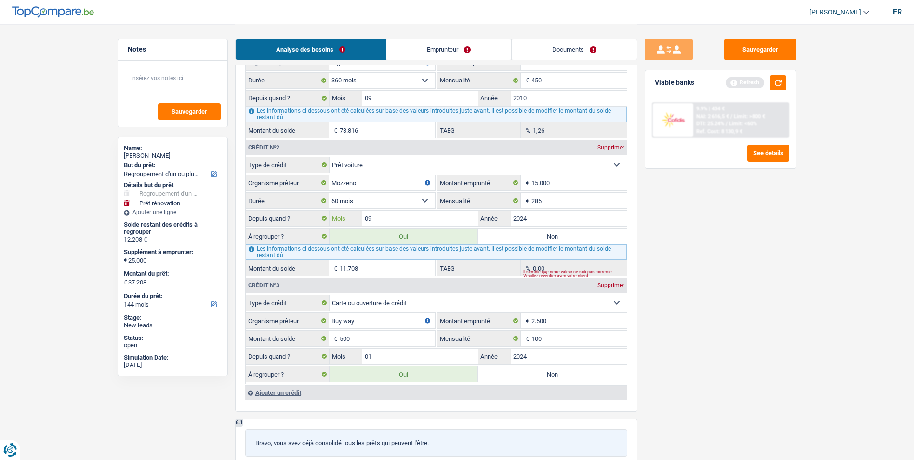
click at [405, 218] on input "09" at bounding box center [420, 218] width 116 height 15
type input "12.808"
type input "12.308"
type input "5,41"
type input "12.808"
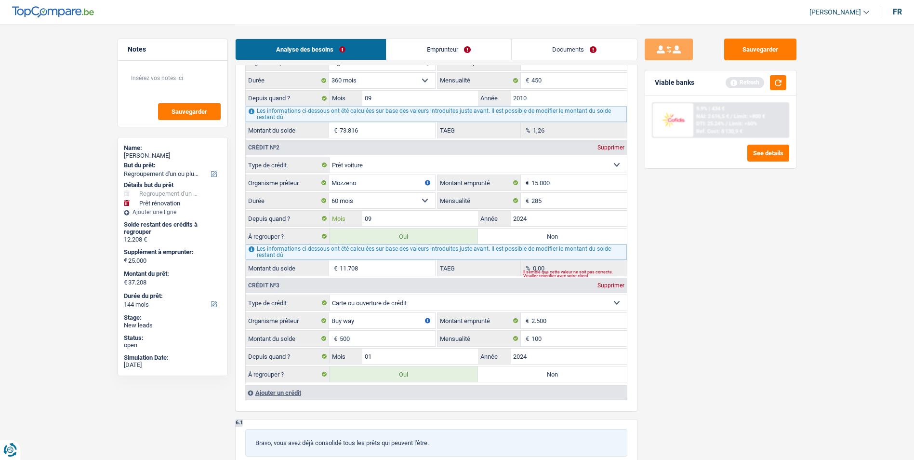
type input "37.808"
type input "07"
type input "12.345"
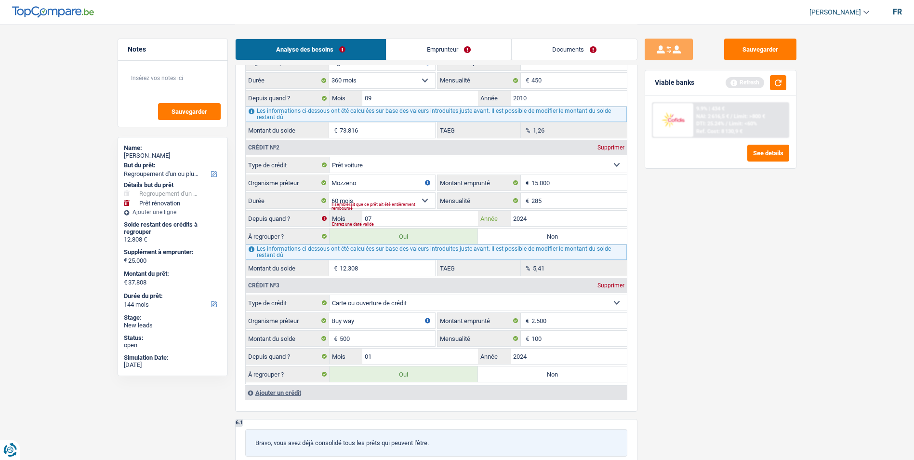
type input "11.845"
type input "12.345"
type input "37.345"
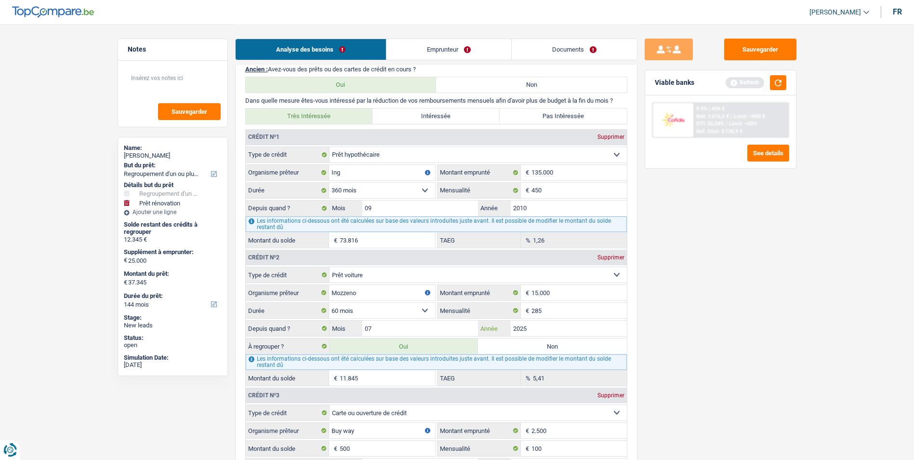
scroll to position [771, 0]
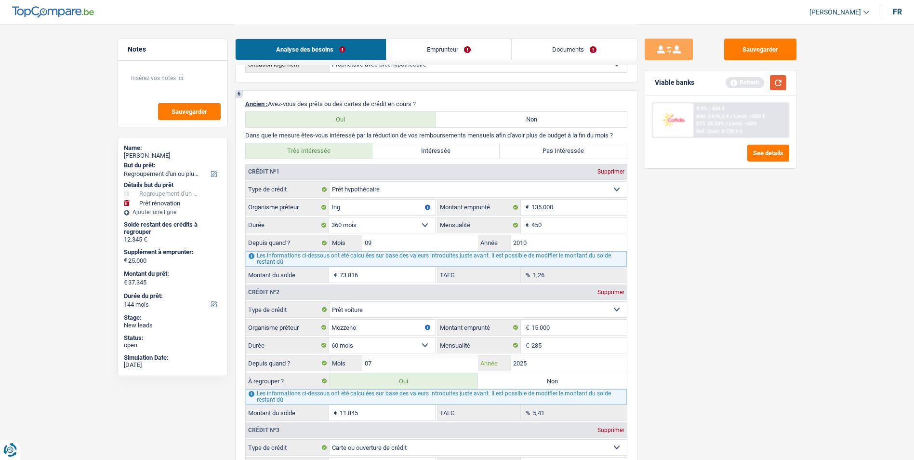
type input "2025"
click at [776, 82] on button "button" at bounding box center [778, 82] width 16 height 15
type input "15.062"
type input "14.562"
type input "15.062"
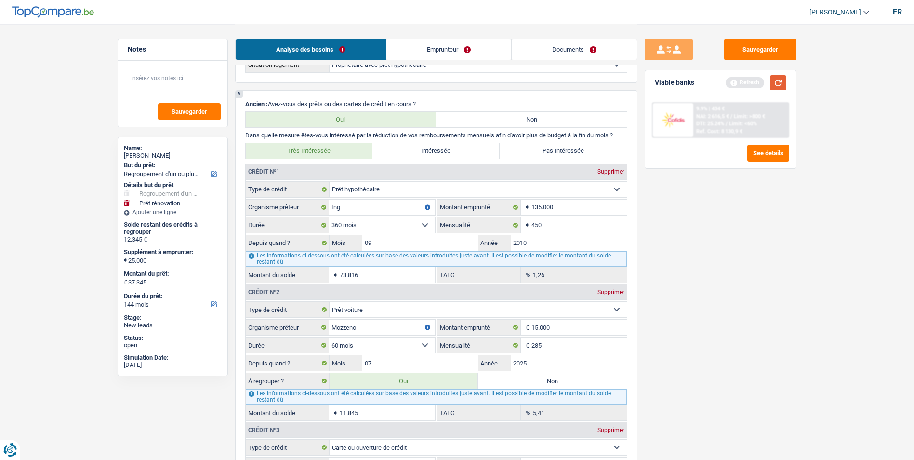
type input "40.062"
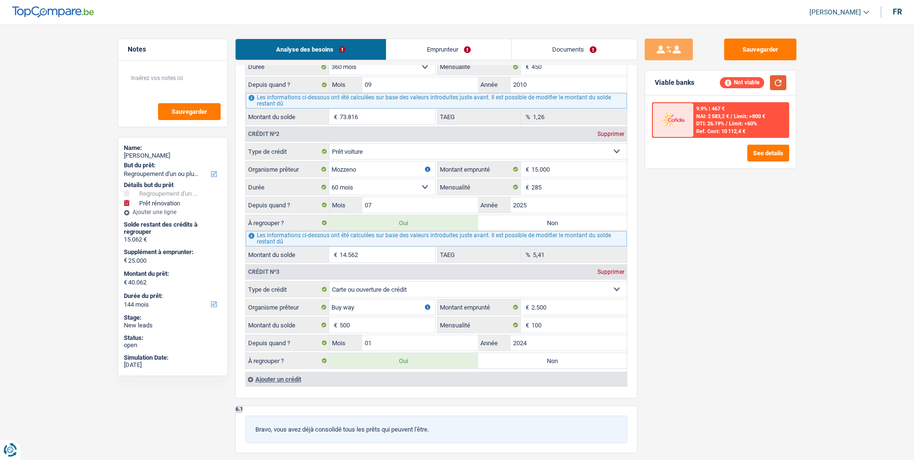
scroll to position [916, 0]
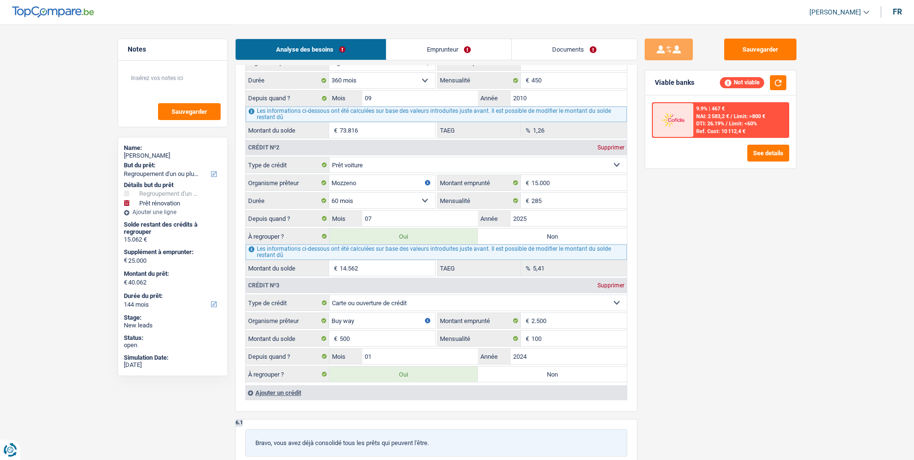
click at [531, 235] on label "Non" at bounding box center [552, 235] width 149 height 15
click at [531, 235] on input "Non" at bounding box center [552, 235] width 149 height 15
radio input "true"
select select "120"
type input "500"
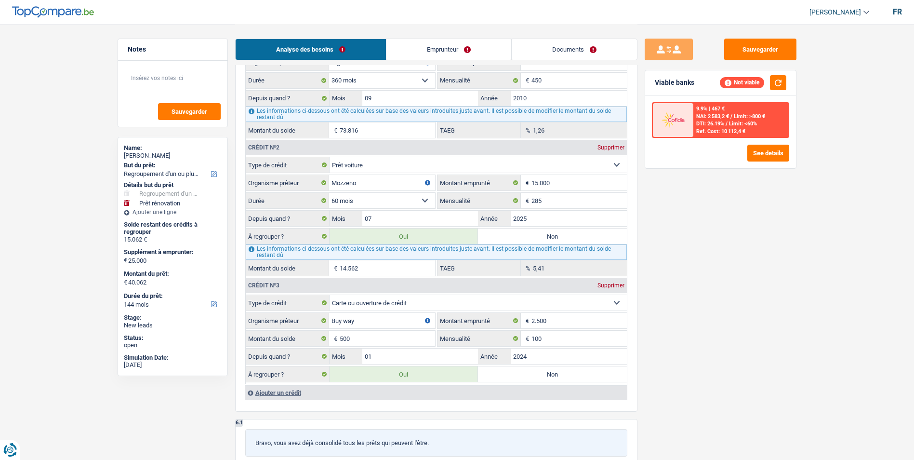
select select "120"
radio input "false"
type input "500"
select select "120"
type input "25.500"
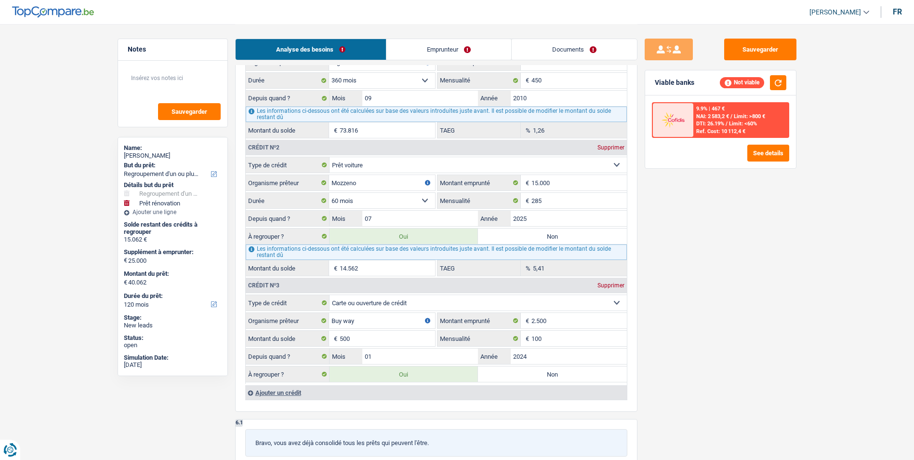
type input "25.500"
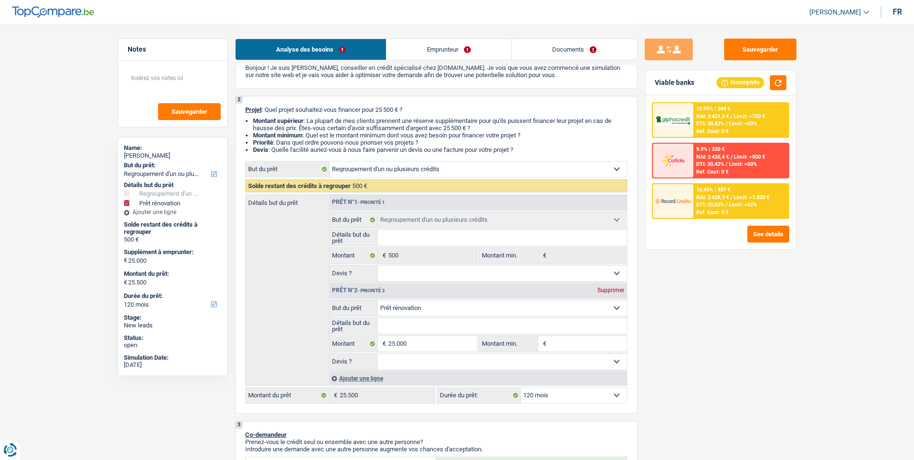
scroll to position [0, 0]
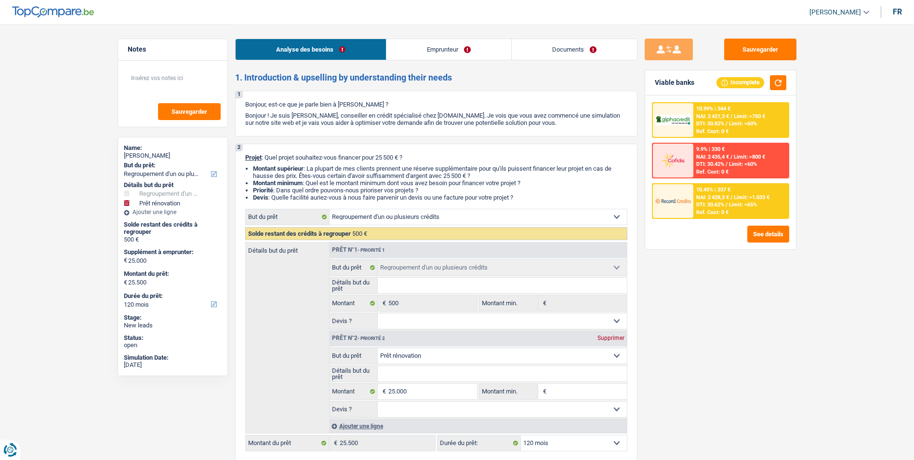
click at [449, 50] on link "Emprunteur" at bounding box center [449, 49] width 125 height 21
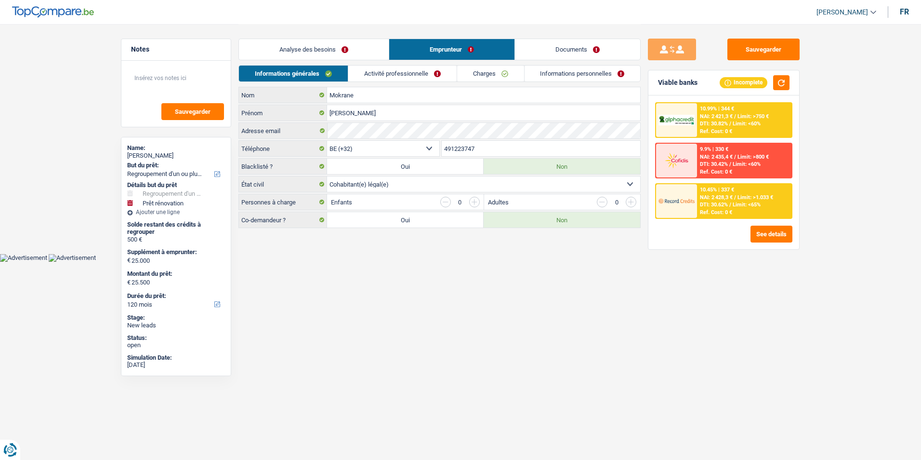
click at [400, 71] on link "Activité professionnelle" at bounding box center [402, 74] width 108 height 16
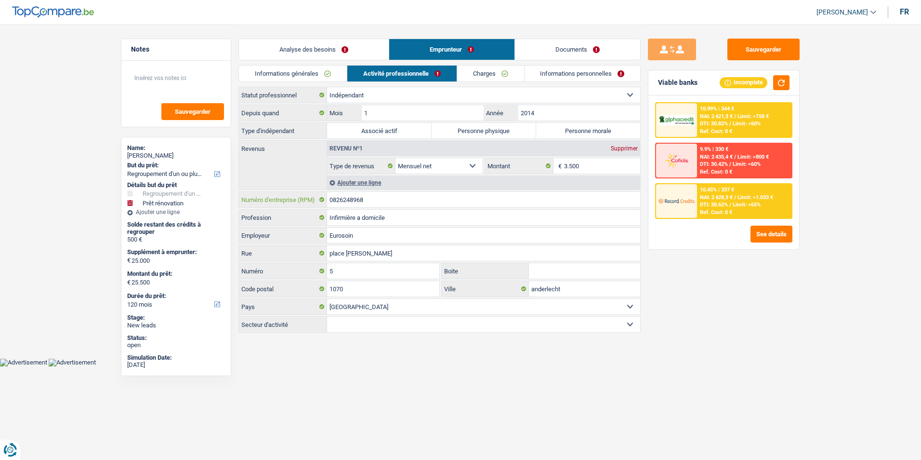
drag, startPoint x: 381, startPoint y: 200, endPoint x: 318, endPoint y: 199, distance: 63.6
click at [318, 199] on div "0826248968 Numéro d'entreprise (RPM)" at bounding box center [439, 199] width 401 height 15
click at [398, 200] on input "0826248968" at bounding box center [483, 199] width 313 height 15
click at [488, 127] on label "Personne physique" at bounding box center [484, 130] width 105 height 15
click at [488, 127] on input "Personne physique" at bounding box center [484, 130] width 105 height 15
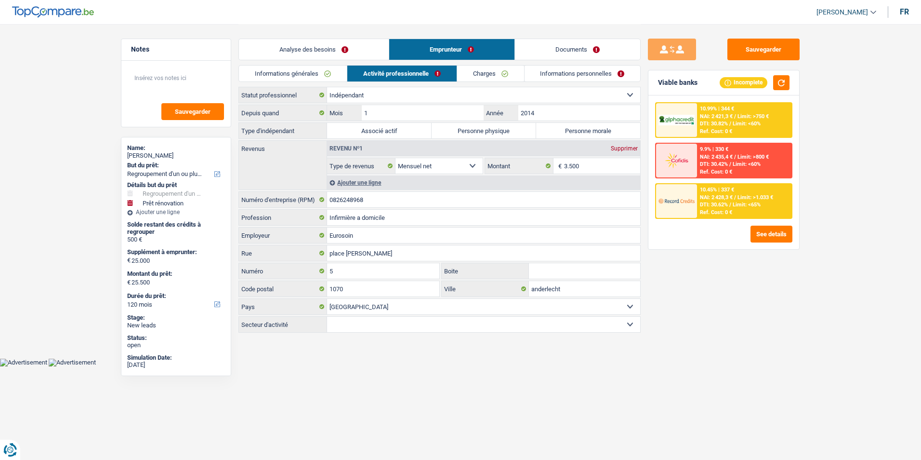
radio input "true"
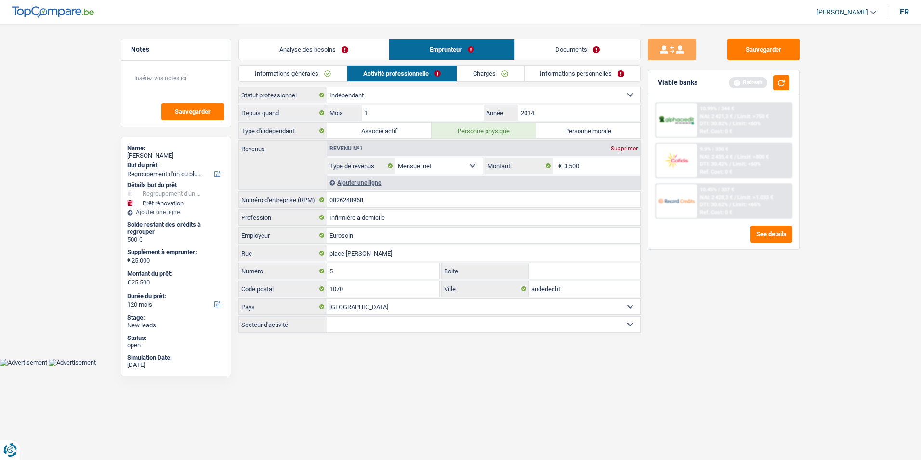
click at [421, 329] on select "Agriculture/Pêche Industrie Horeca Courier/Fitness/Taxi Construction Banques/As…" at bounding box center [483, 324] width 313 height 15
select select "smallCompanies"
click at [327, 317] on select "Agriculture/Pêche Industrie Horeca Courier/Fitness/Taxi Construction Banques/As…" at bounding box center [483, 324] width 313 height 15
click at [492, 67] on link "Charges" at bounding box center [490, 74] width 67 height 16
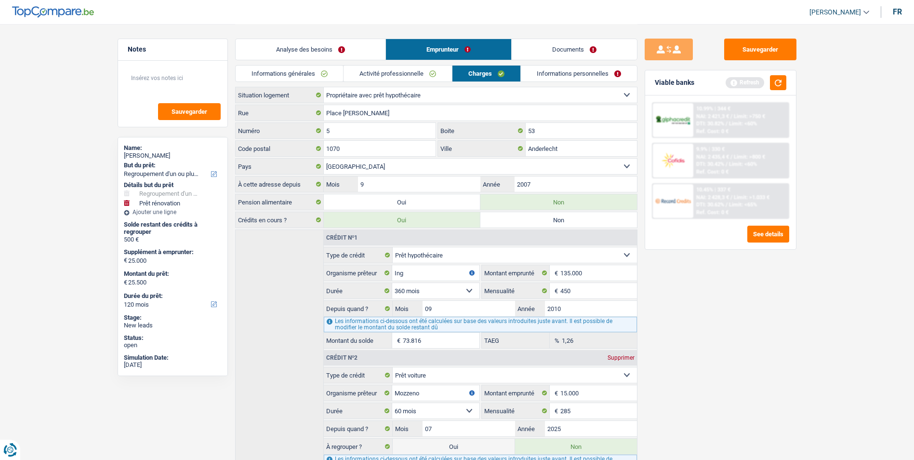
click at [547, 75] on link "Informations personnelles" at bounding box center [579, 74] width 116 height 16
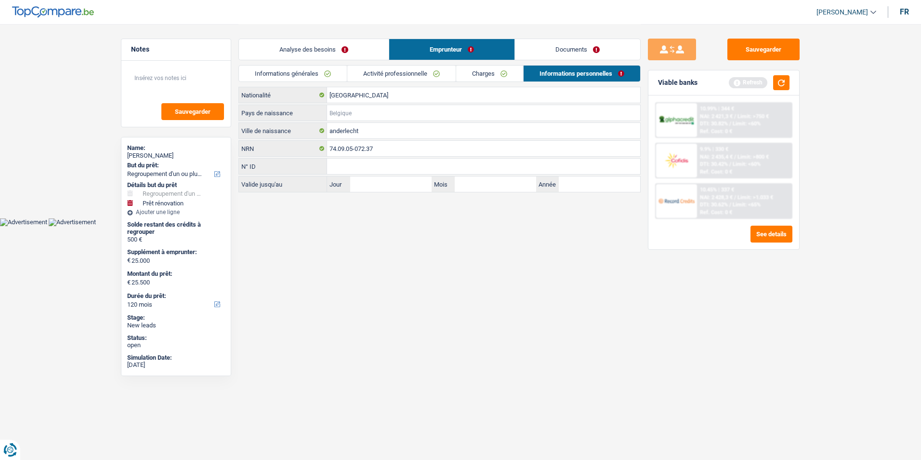
click at [372, 107] on input "Pays de naissance" at bounding box center [483, 112] width 313 height 15
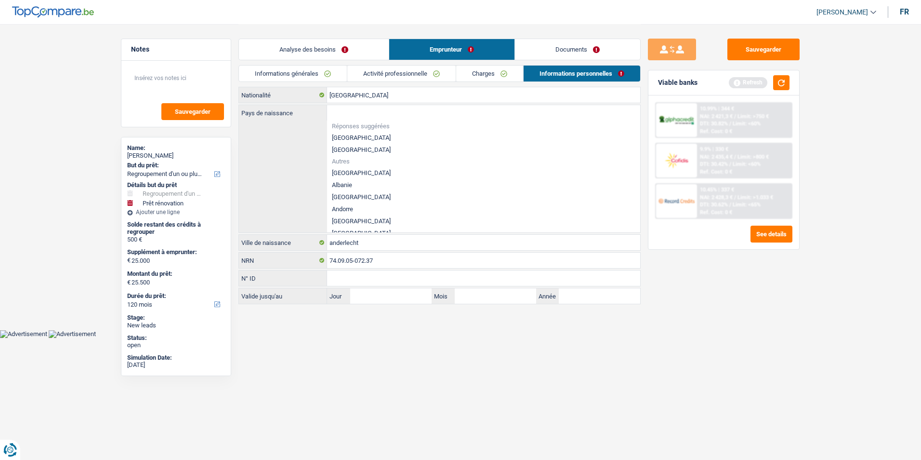
click at [338, 133] on li "[GEOGRAPHIC_DATA]" at bounding box center [483, 138] width 313 height 12
type input "[GEOGRAPHIC_DATA]"
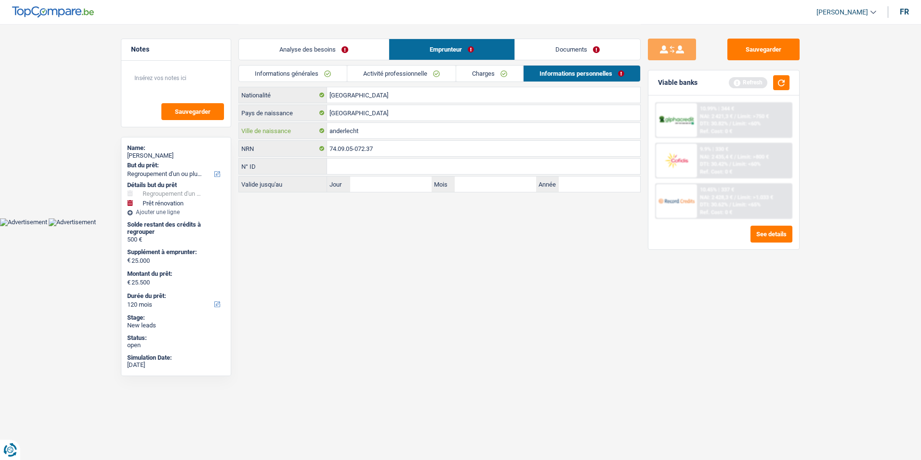
drag, startPoint x: 380, startPoint y: 131, endPoint x: 325, endPoint y: 130, distance: 55.4
click at [325, 130] on div "anderlecht Ville de naissance" at bounding box center [439, 130] width 401 height 15
type input "Braine l'alleud"
click at [320, 47] on link "Analyse des besoins" at bounding box center [314, 49] width 150 height 21
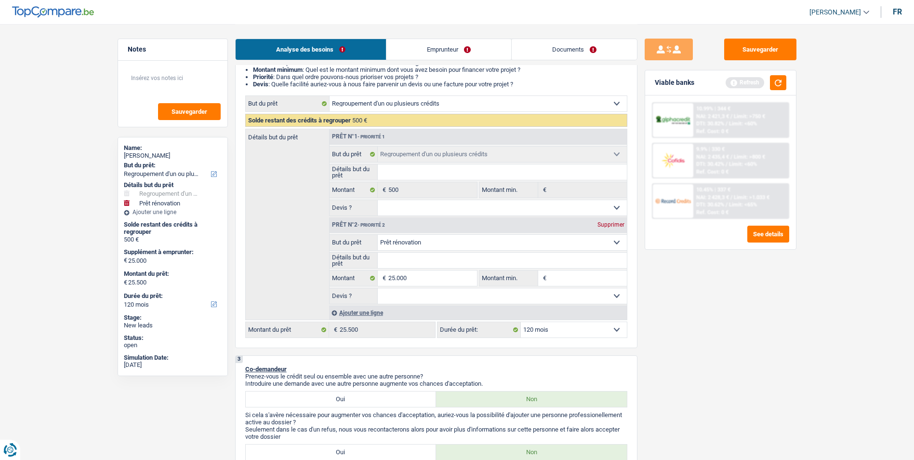
scroll to position [96, 0]
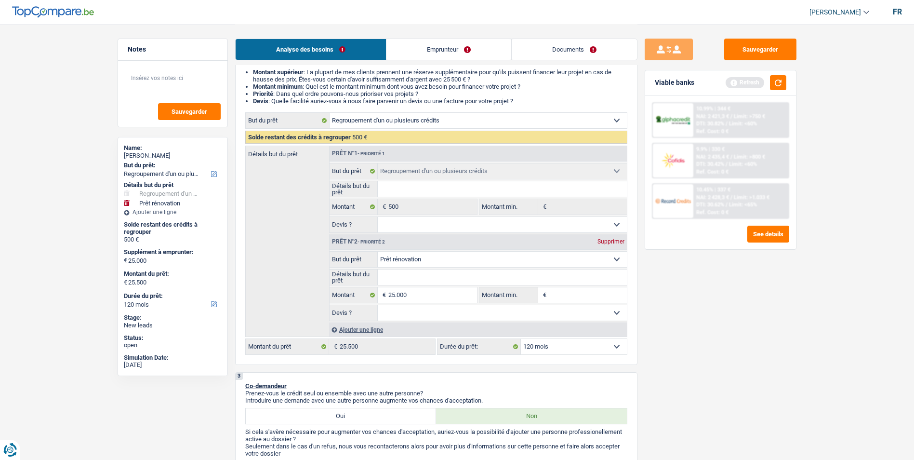
click at [587, 346] on select "12 mois 18 mois 24 mois 30 mois 36 mois 42 mois 48 mois 60 mois 72 mois 84 mois…" at bounding box center [574, 346] width 106 height 15
click at [411, 273] on input "Détails but du prêt" at bounding box center [502, 276] width 249 height 15
click at [477, 264] on select "Confort maison: meubles, textile, peinture, électroménager, outillage non-profe…" at bounding box center [502, 259] width 249 height 15
select select "houseOrGarden"
click at [378, 252] on select "Confort maison: meubles, textile, peinture, électroménager, outillage non-profe…" at bounding box center [502, 259] width 249 height 15
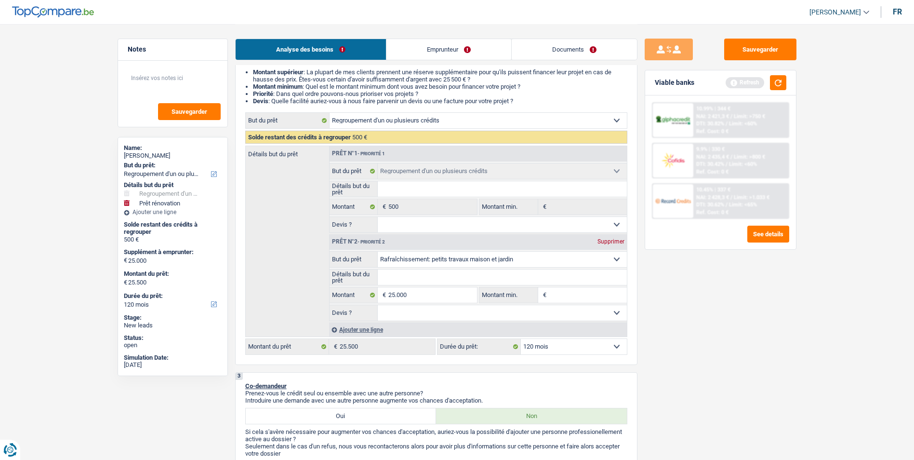
select select "houseOrGarden"
click at [414, 275] on input "Détails but du prêt" at bounding box center [502, 276] width 249 height 15
click at [435, 306] on select "Oui Non Non répondu Sélectionner une option" at bounding box center [502, 312] width 249 height 15
select select "yes"
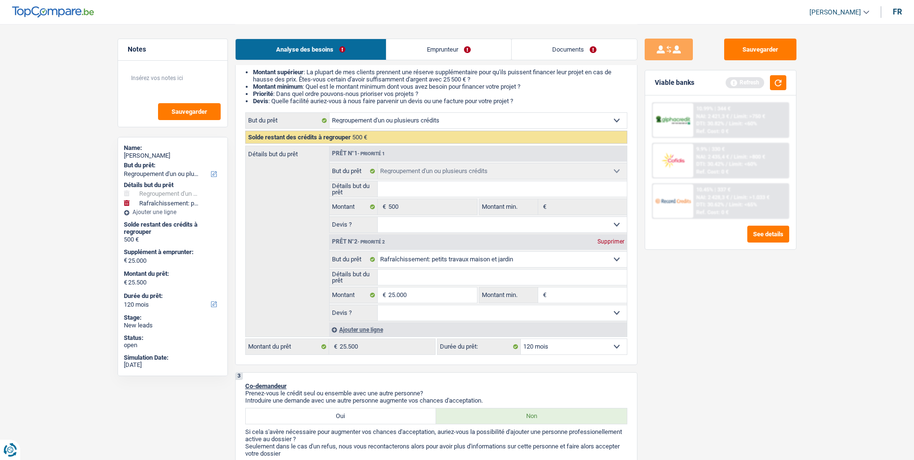
click at [378, 305] on select "Oui Non Non répondu Sélectionner une option" at bounding box center [502, 312] width 249 height 15
select select "yes"
click at [418, 307] on select "Oui Non Non répondu Sélectionner une option" at bounding box center [502, 312] width 249 height 15
select select "false"
click at [378, 305] on select "Oui Non Non répondu Sélectionner une option" at bounding box center [502, 312] width 249 height 15
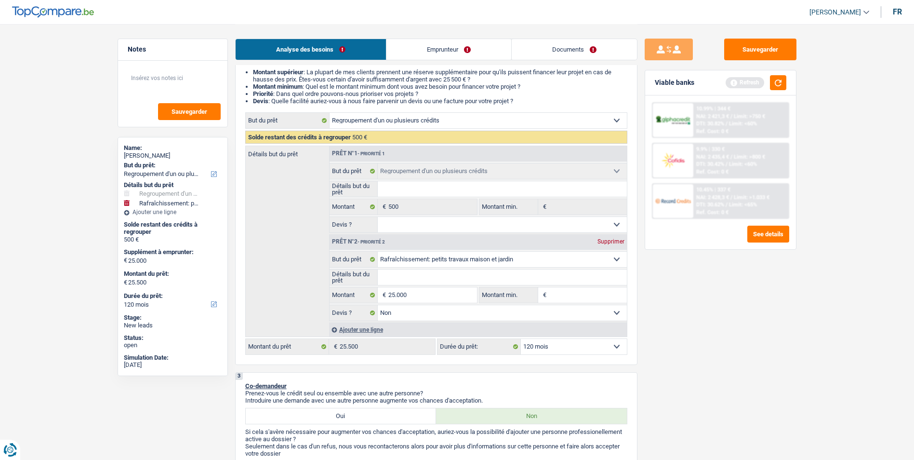
select select "false"
click at [414, 280] on input "Détails but du prêt" at bounding box center [502, 276] width 249 height 15
type input "R"
type input "Re"
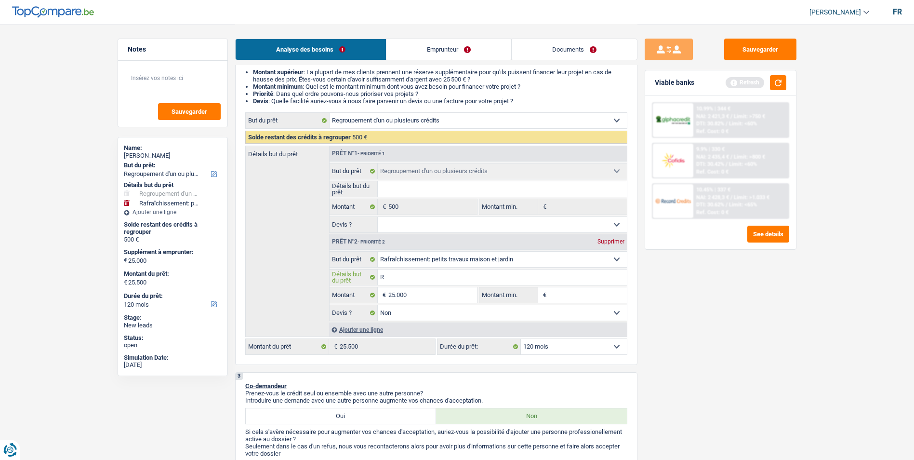
type input "Re"
type input "Ref"
type input "Refa"
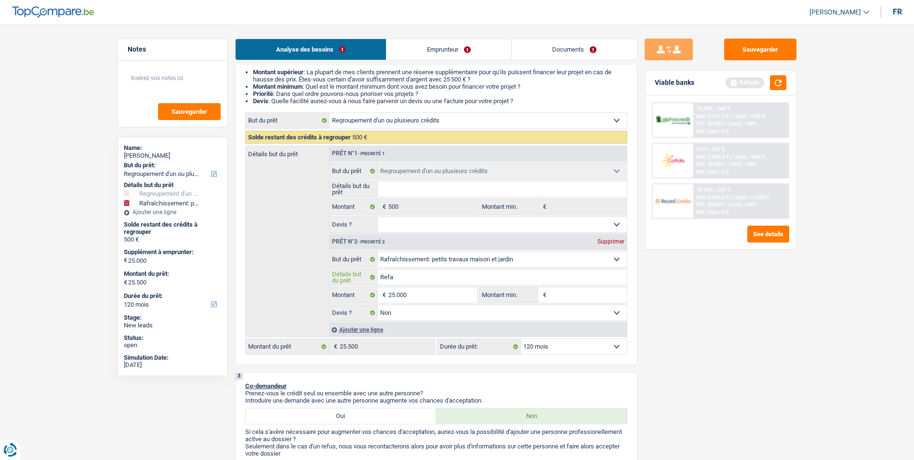
type input "Refai"
type input "Refair"
type input "Refaire"
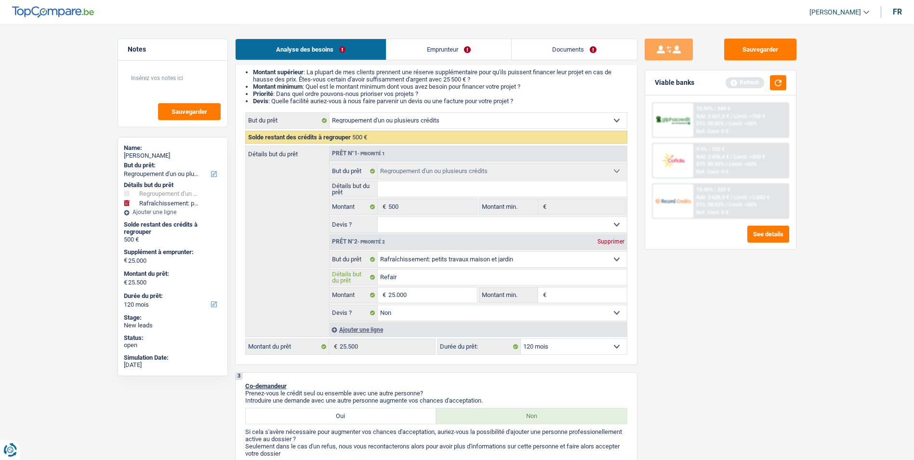
type input "Refaire"
type input "Refaire v"
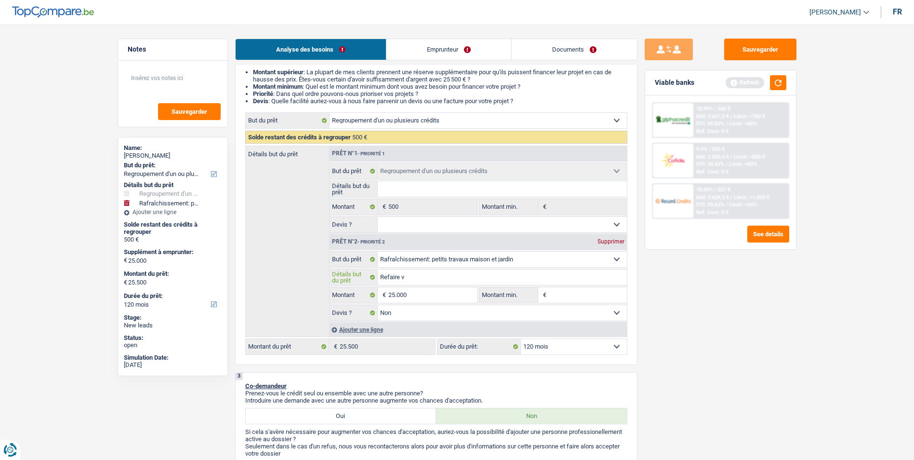
type input "Refaire vo"
type input "Refaire vot"
type input "Refaire votr"
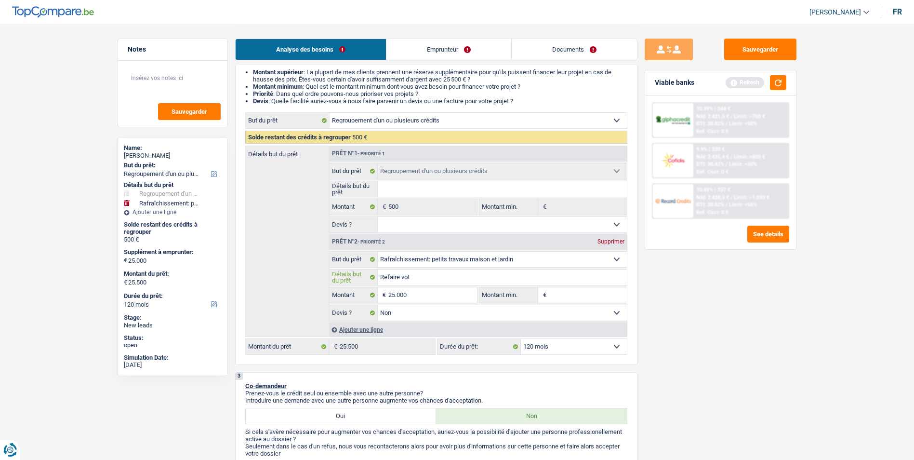
type input "Refaire votr"
type input "Refaire votre"
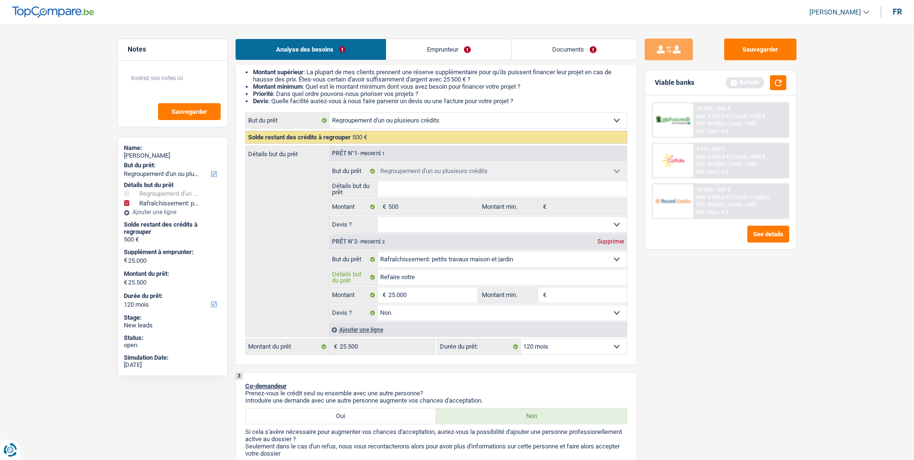
type input "Refaire votre d"
type input "Refaire votre"
type input "Refaire votre s"
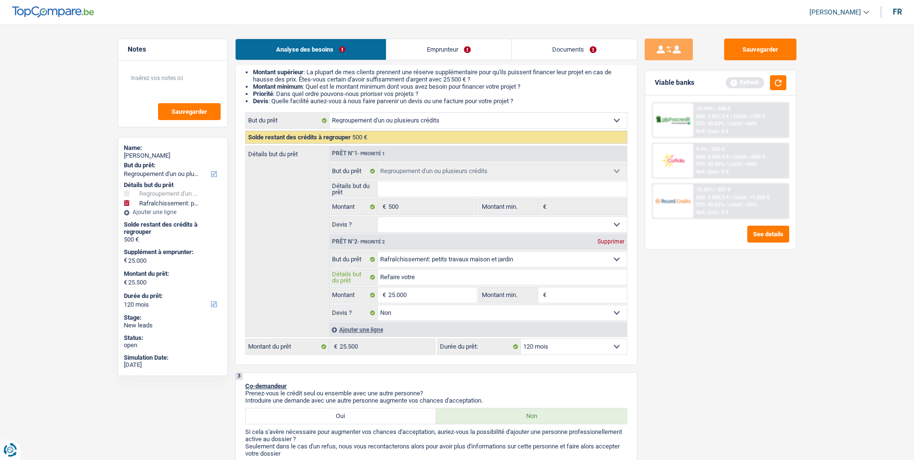
type input "Refaire votre s"
type input "Refaire votre sd"
type input "Refaire votre sdb"
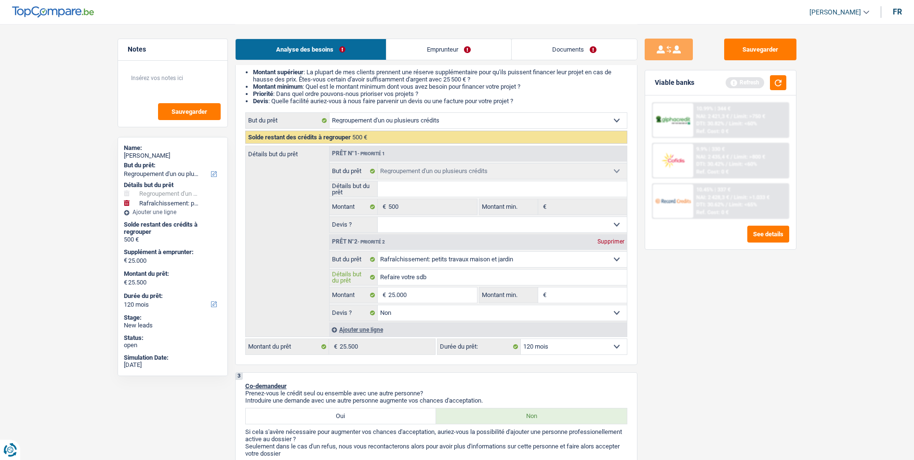
type input "Refaire votre sdb"
click at [437, 312] on select "Oui Non Non répondu Sélectionner une option" at bounding box center [502, 312] width 249 height 15
select select "yes"
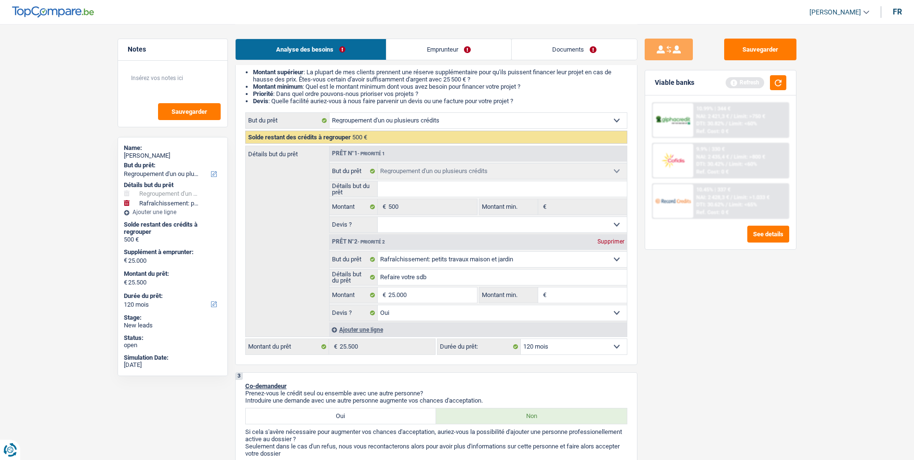
click at [378, 305] on select "Oui Non Non répondu Sélectionner une option" at bounding box center [502, 312] width 249 height 15
select select "yes"
click at [782, 82] on button "button" at bounding box center [778, 82] width 16 height 15
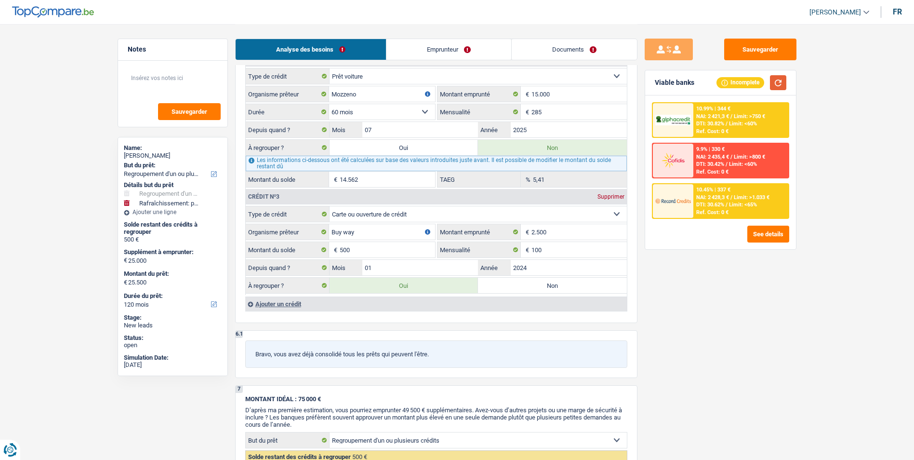
scroll to position [1060, 0]
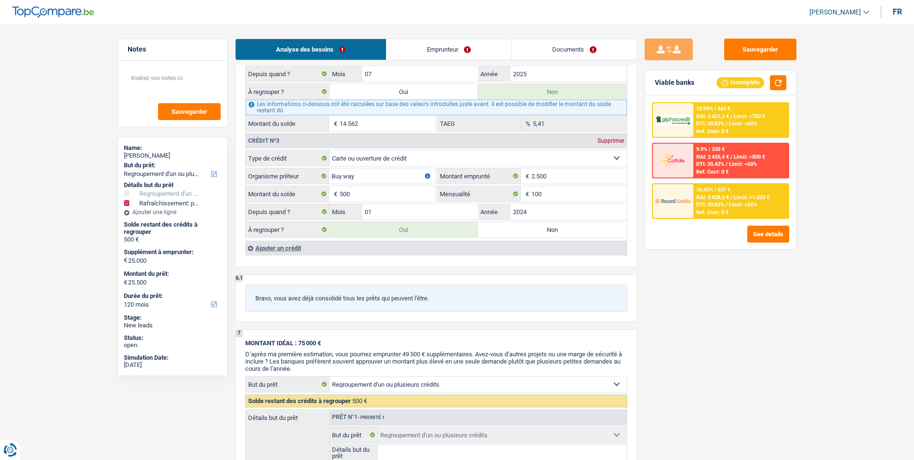
click at [539, 233] on label "Non" at bounding box center [552, 229] width 149 height 15
click at [539, 233] on input "Non" at bounding box center [552, 229] width 149 height 15
radio input "true"
select select "houseOrGarden"
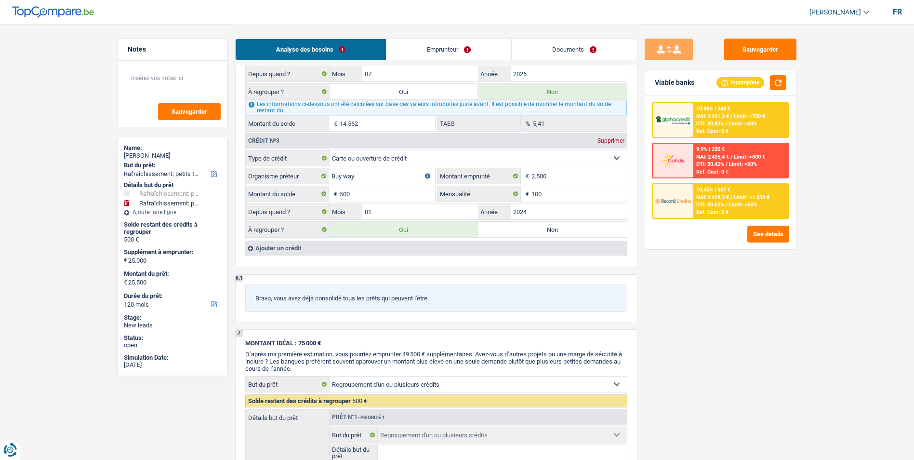
select select "houseOrGarden"
type input "Refaire votre sdb"
type input "25.000"
select select "yes"
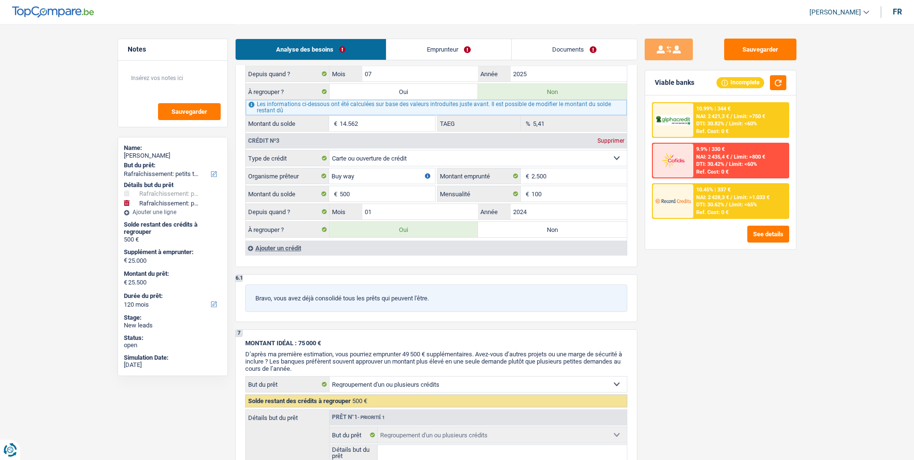
radio input "false"
select select "houseOrGarden"
type input "Refaire votre sdb"
type input "25.000"
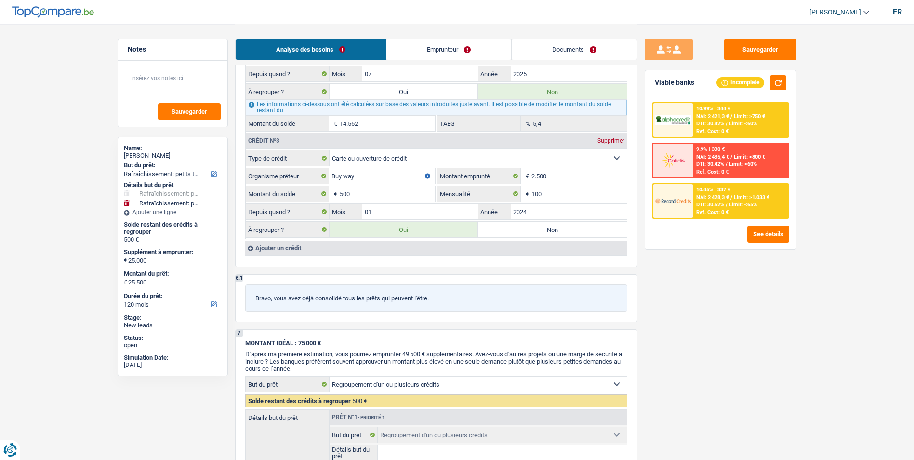
select select "yes"
type input "25.000"
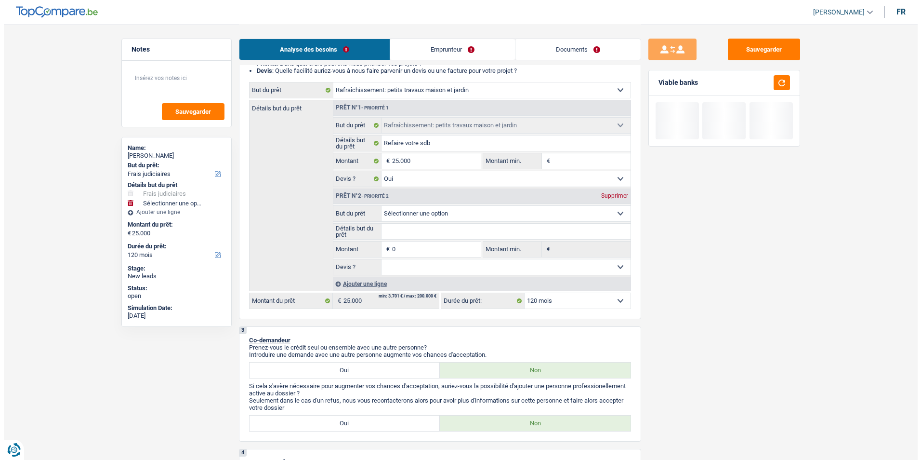
scroll to position [0, 0]
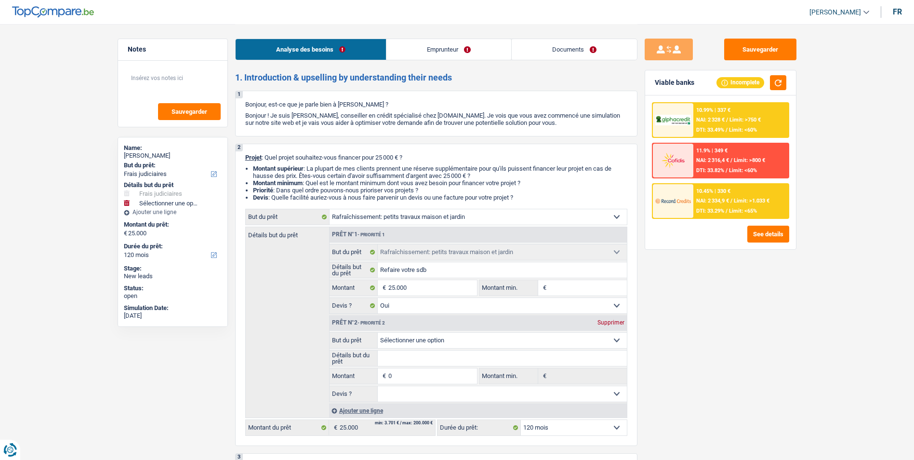
click at [618, 322] on div "Supprimer" at bounding box center [611, 323] width 32 height 6
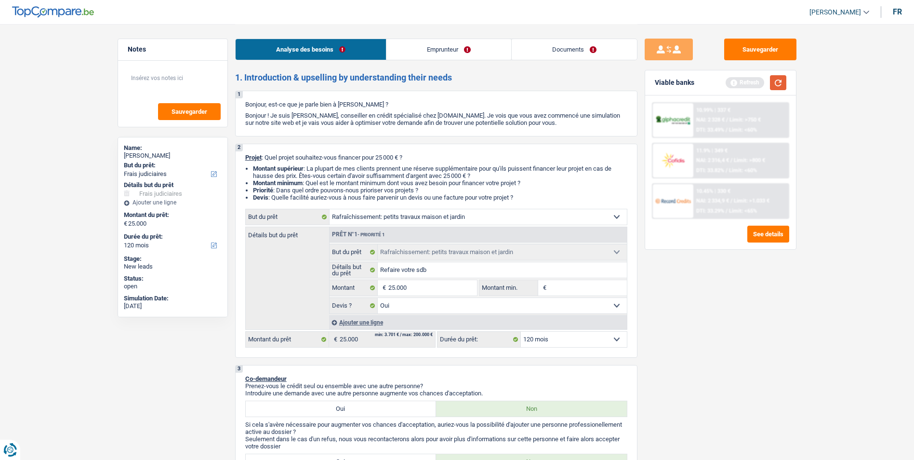
click at [781, 86] on button "button" at bounding box center [778, 82] width 16 height 15
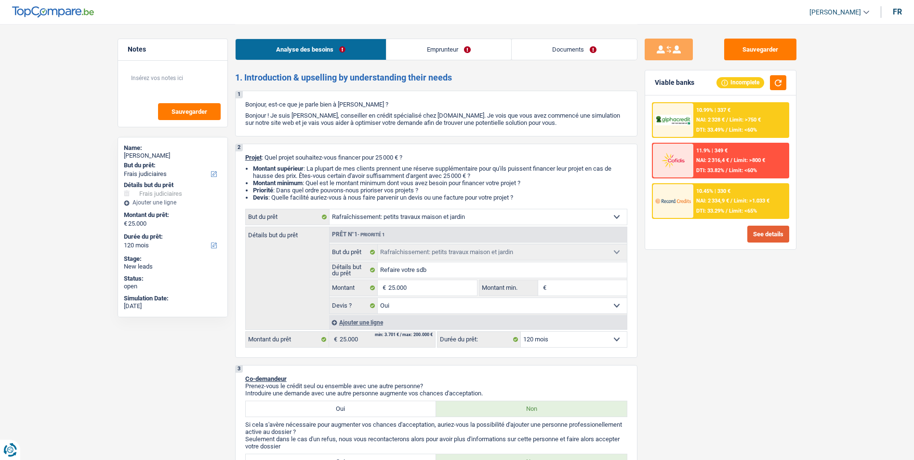
click at [763, 237] on button "See details" at bounding box center [769, 234] width 42 height 17
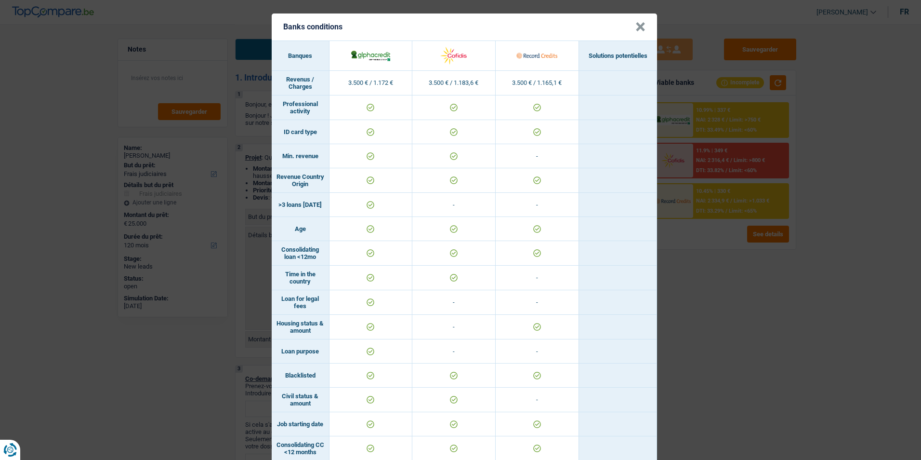
click at [639, 29] on button "×" at bounding box center [641, 27] width 10 height 10
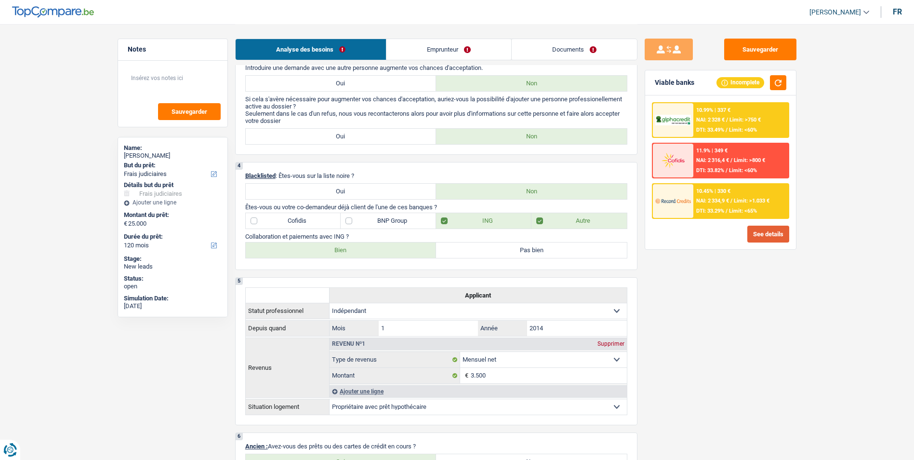
scroll to position [237, 0]
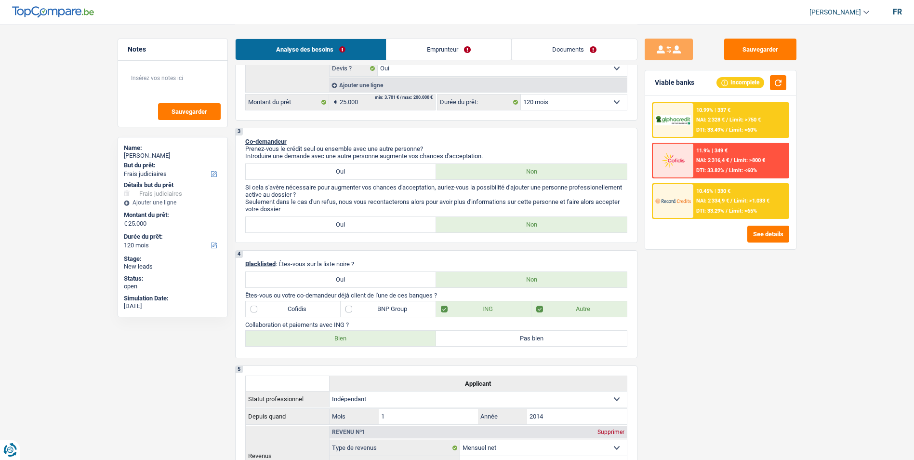
click at [463, 51] on link "Emprunteur" at bounding box center [449, 49] width 125 height 21
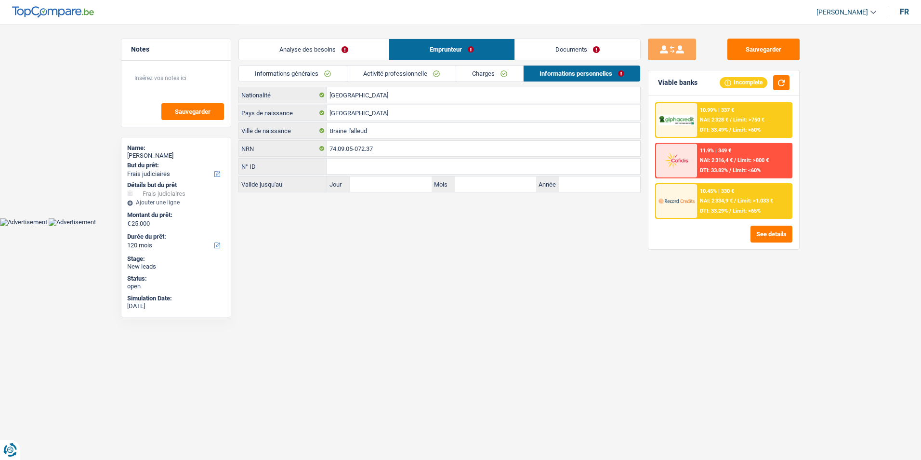
click at [561, 53] on link "Documents" at bounding box center [577, 49] width 125 height 21
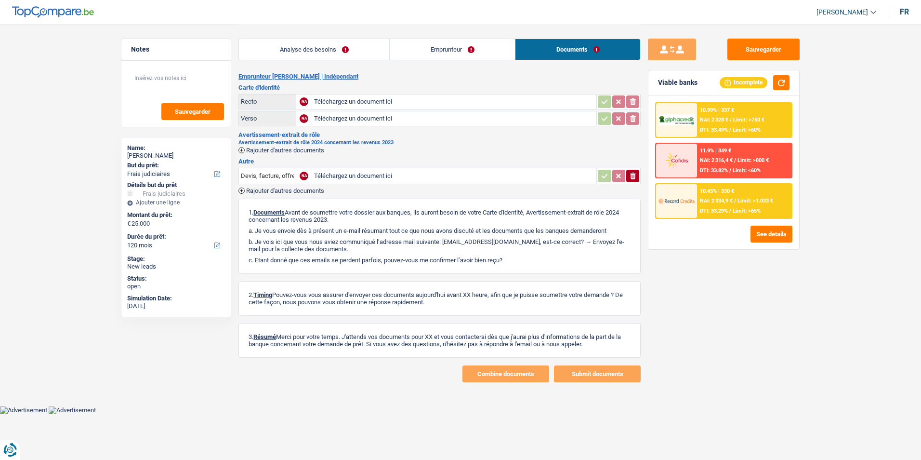
click at [341, 48] on link "Analyse des besoins" at bounding box center [314, 49] width 150 height 21
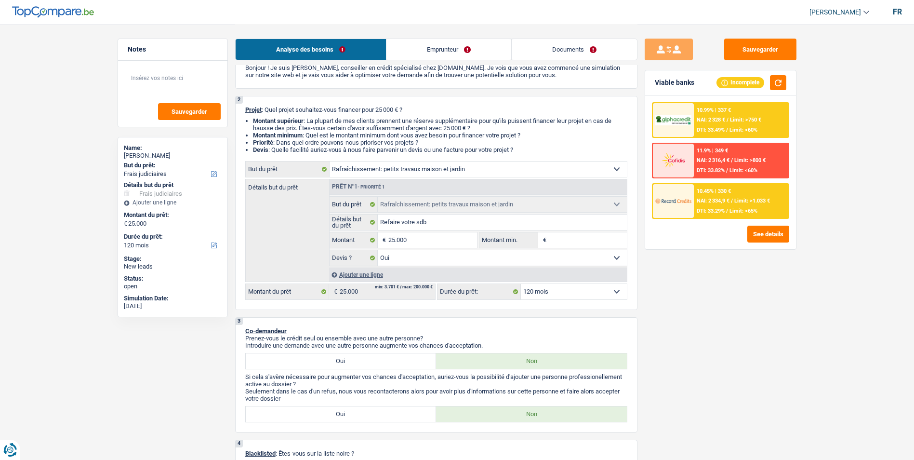
scroll to position [48, 0]
click at [716, 200] on span "NAI: 2 334,9 €" at bounding box center [712, 201] width 33 height 6
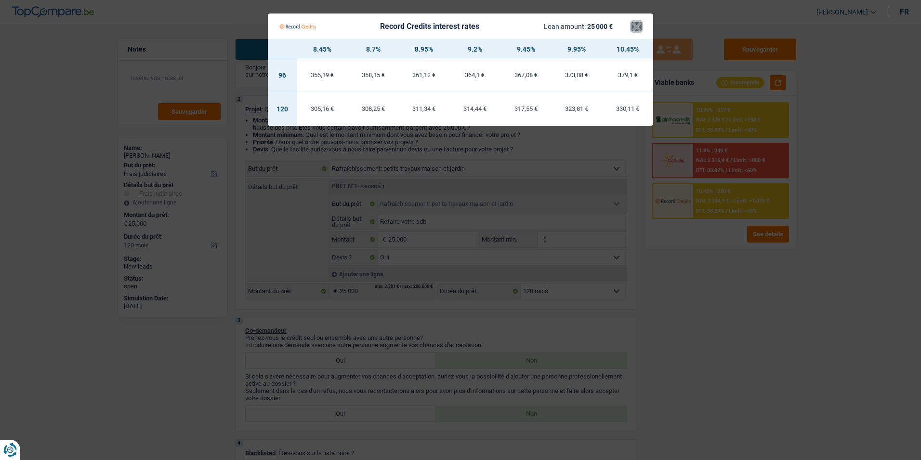
click at [636, 31] on button "×" at bounding box center [637, 27] width 10 height 10
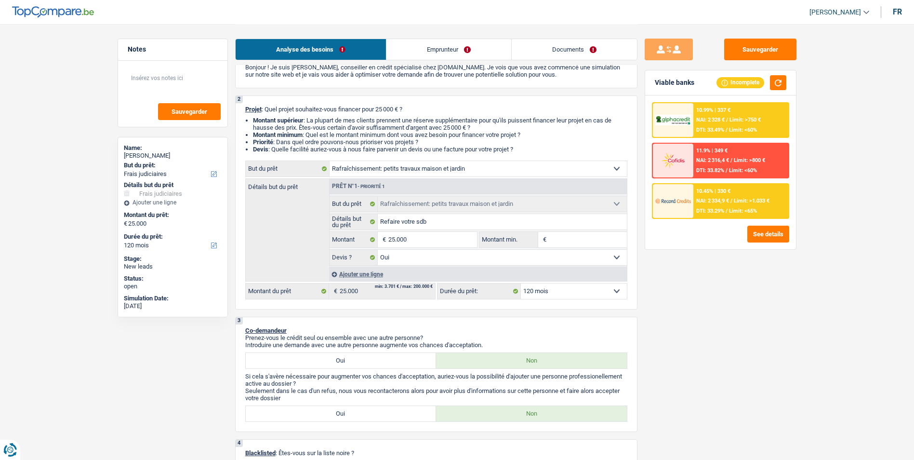
click at [725, 114] on div "10.99% | 337 € NAI: 2 328 € / Limit: >750 € DTI: 33.49% / Limit: <60%" at bounding box center [741, 120] width 95 height 34
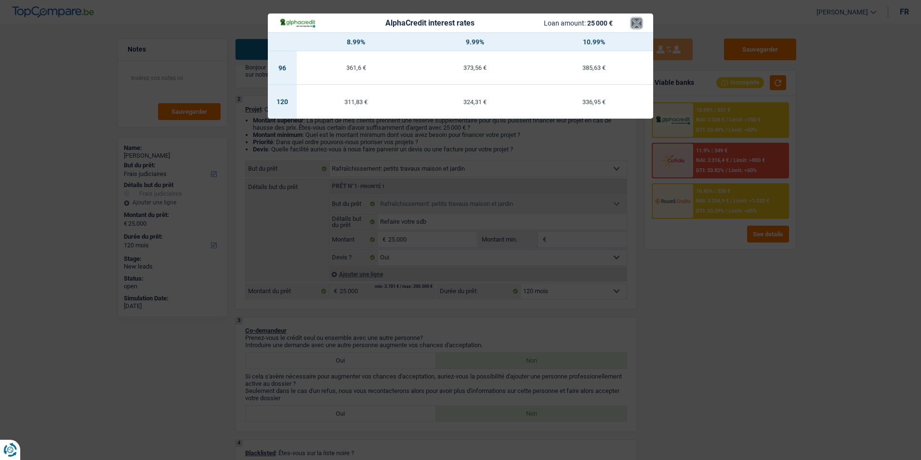
click at [635, 22] on button "×" at bounding box center [637, 23] width 10 height 10
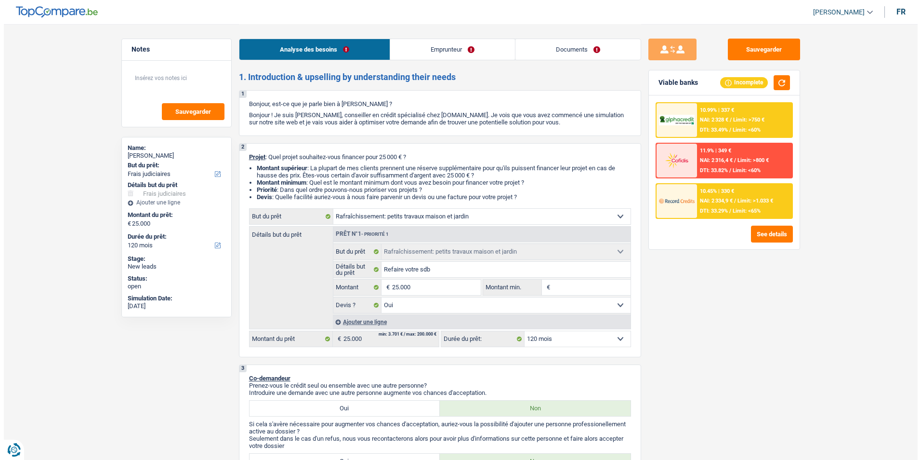
scroll to position [0, 0]
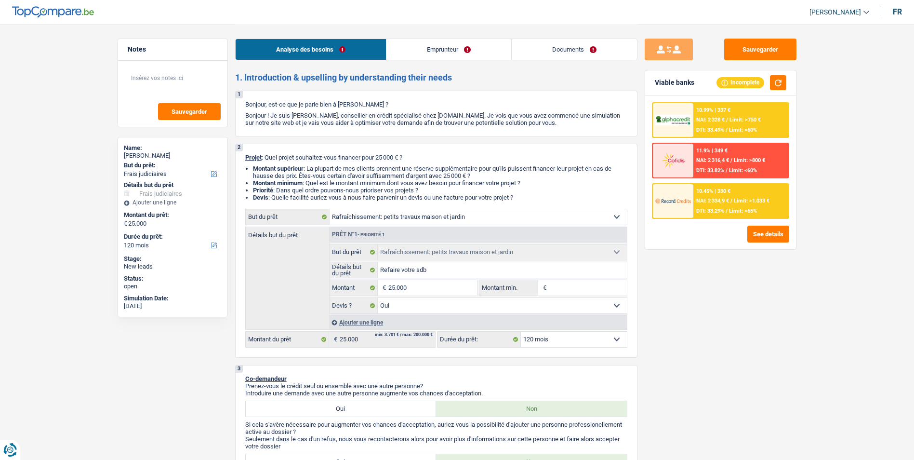
click at [487, 217] on select "Confort maison: meubles, textile, peinture, électroménager, outillage non-profe…" at bounding box center [478, 216] width 297 height 15
click at [543, 194] on li "Devis : Quelle facilité auriez-vous à nous faire parvenir un devis ou une factu…" at bounding box center [440, 197] width 374 height 7
click at [497, 213] on select "Confort maison: meubles, textile, peinture, électroménager, outillage non-profe…" at bounding box center [478, 216] width 297 height 15
select select "renovation"
click at [330, 209] on select "Confort maison: meubles, textile, peinture, électroménager, outillage non-profe…" at bounding box center [478, 216] width 297 height 15
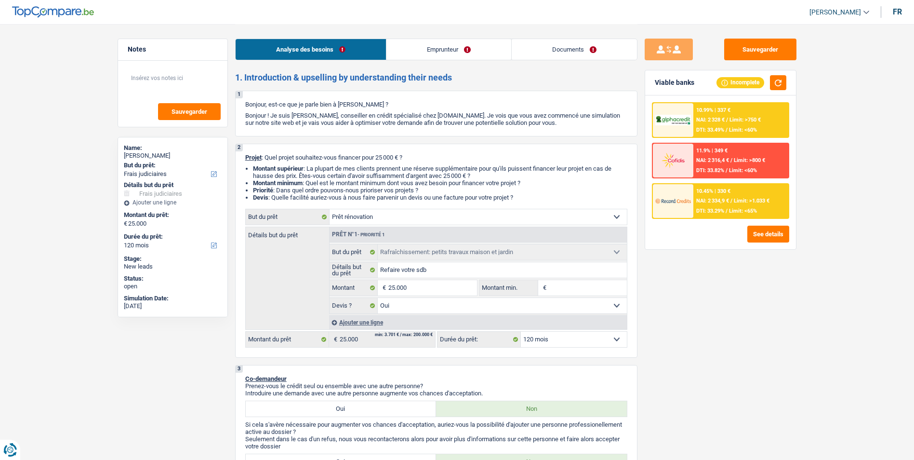
select select "renovation"
select select
select select "renovation"
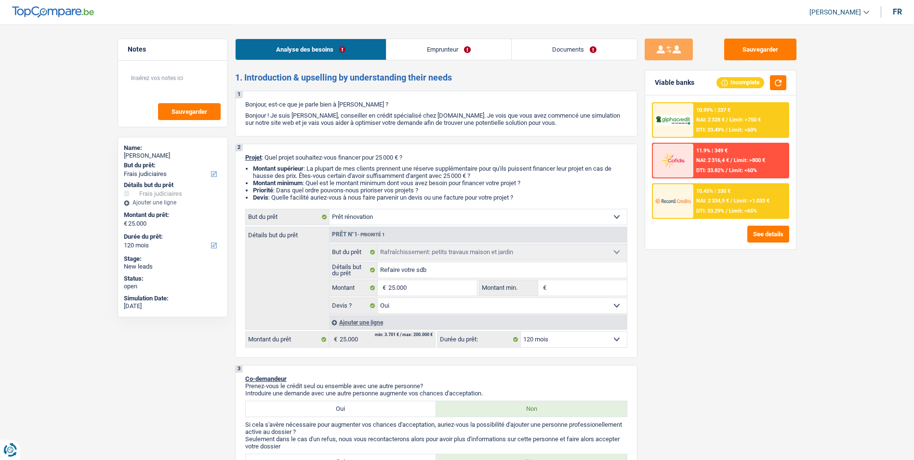
select select "renovation"
select select
select select "houseOrGarden"
select select "yes"
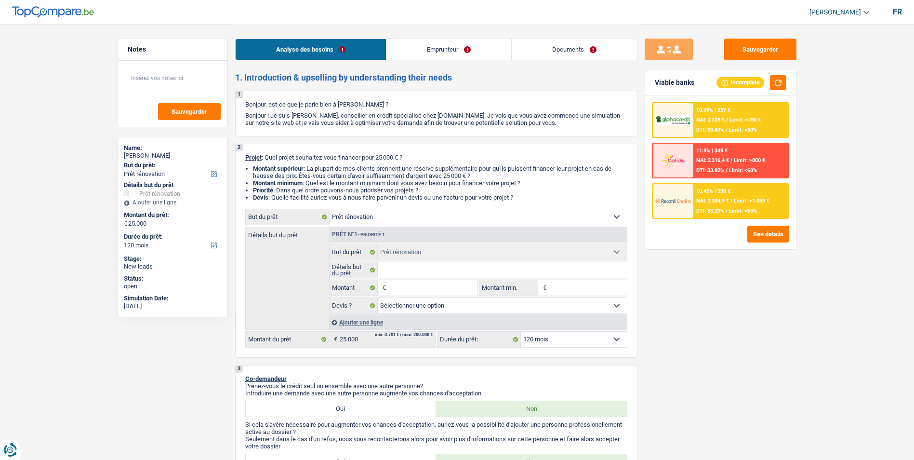
select select "houseOrGarden"
select select "yes"
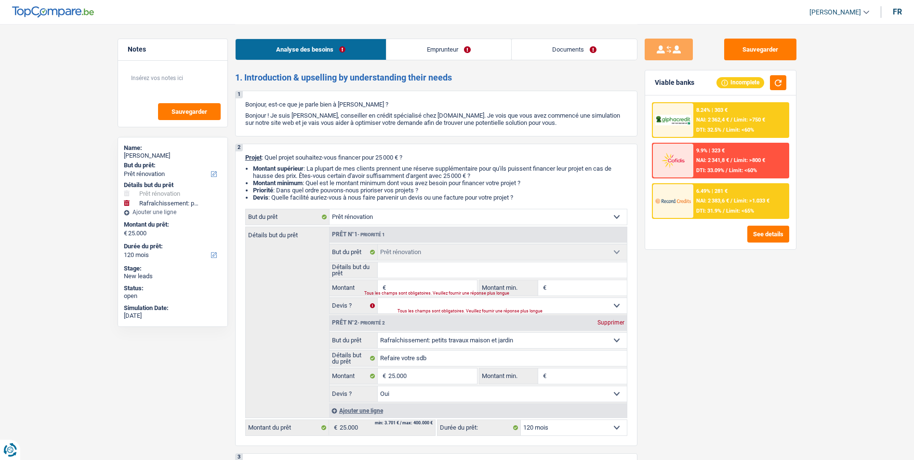
click at [608, 322] on div "Supprimer" at bounding box center [611, 323] width 32 height 6
select select
type input "0"
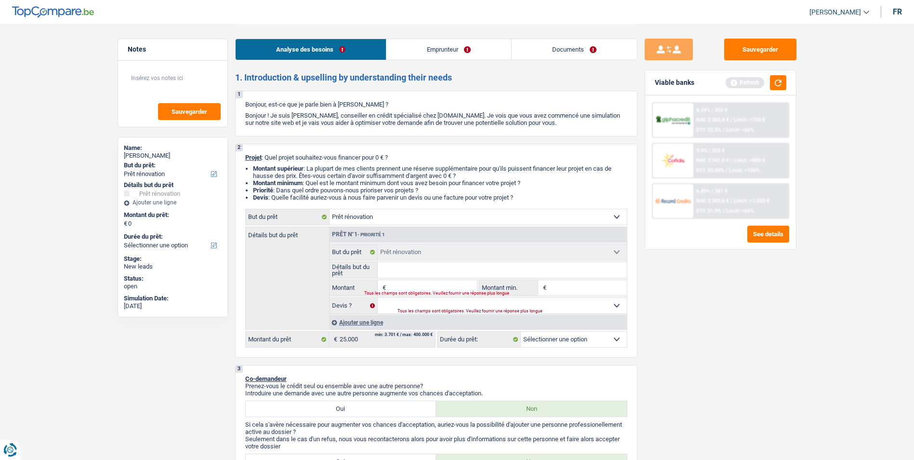
click at [425, 272] on input "Détails but du prêt" at bounding box center [502, 269] width 249 height 15
type input "R"
type input "Re"
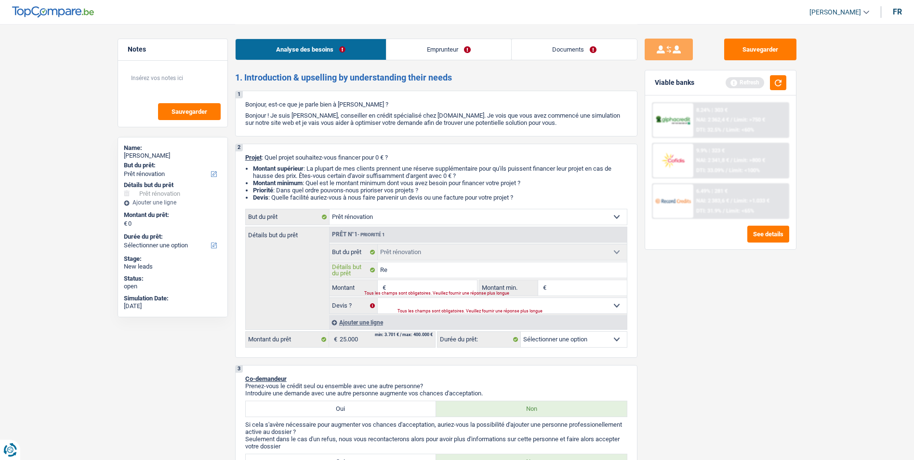
type input "Ref"
type input "Refa"
type input "Refai"
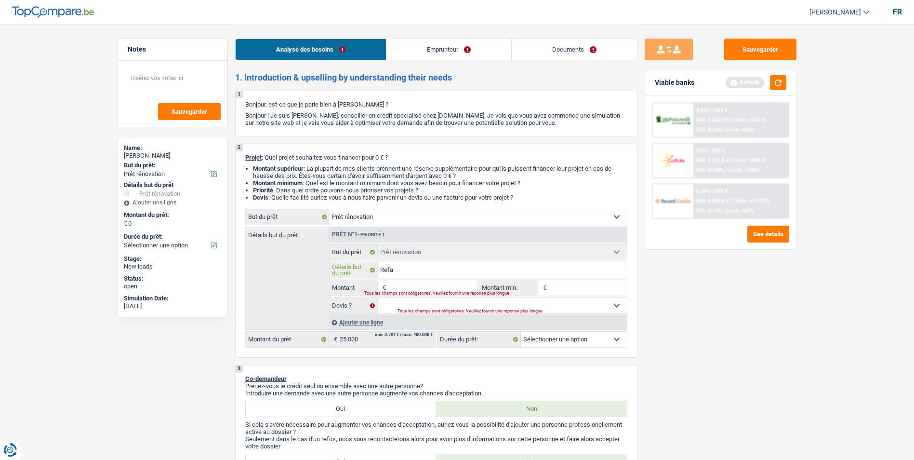
type input "Refai"
type input "Refair"
type input "Refaire"
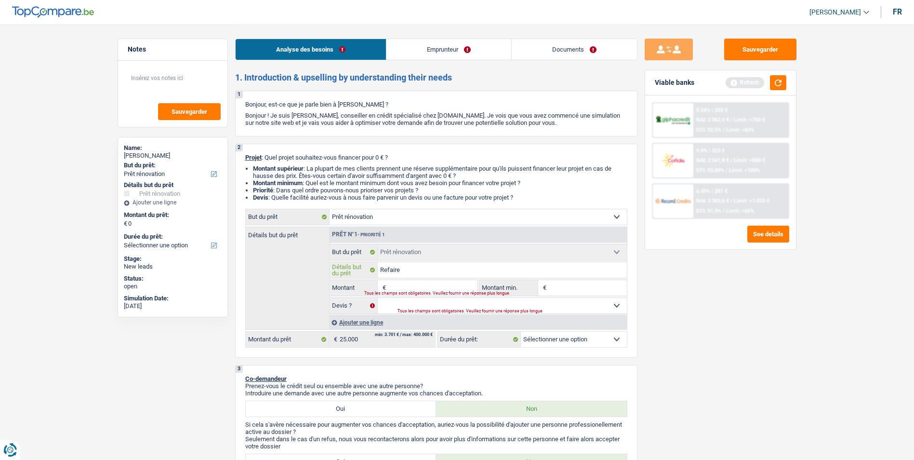
type input "Refaire"
type input "Refaire l"
type input "Refaire la"
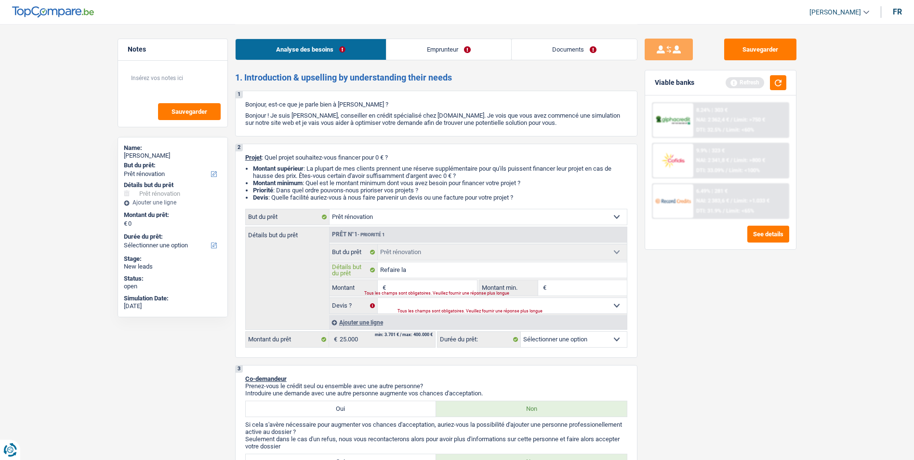
type input "Refaire la"
type input "Refaire la s"
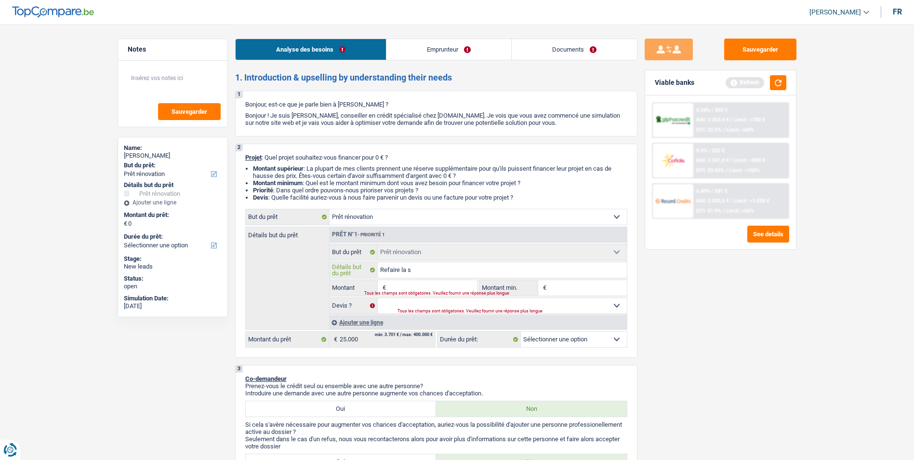
type input "Refaire la sd"
click at [422, 292] on div "Tous les champs sont obligatoires. Veuillez fournir une réponse plus longue" at bounding box center [414, 294] width 101 height 4
click at [412, 281] on input "Montant" at bounding box center [432, 287] width 88 height 15
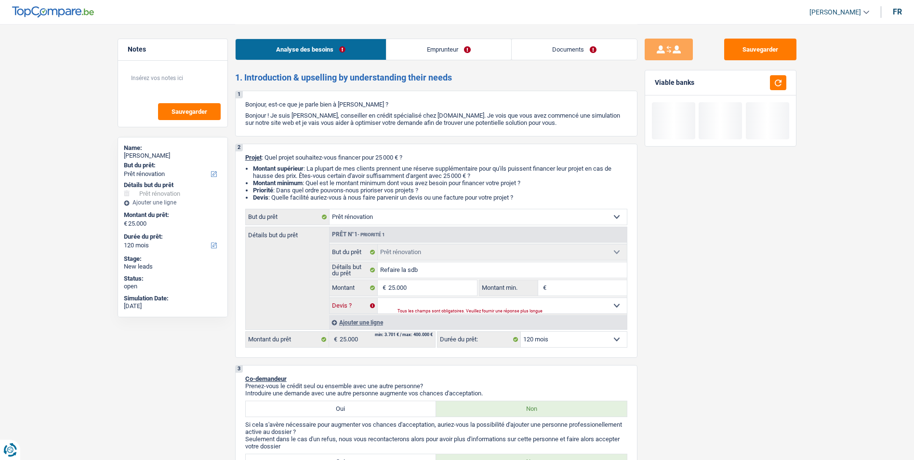
click at [562, 304] on select "Oui Non Non répondu Sélectionner une option" at bounding box center [502, 305] width 249 height 15
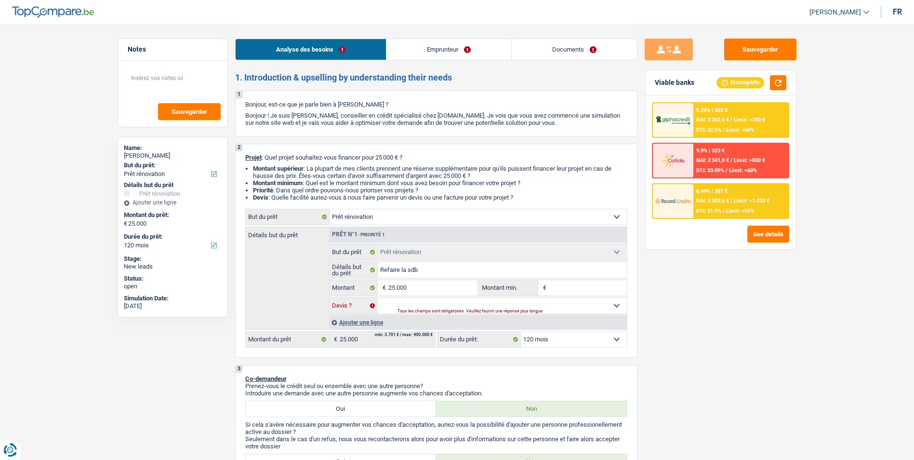
click at [378, 298] on select "Oui Non Non répondu Sélectionner une option" at bounding box center [502, 305] width 249 height 15
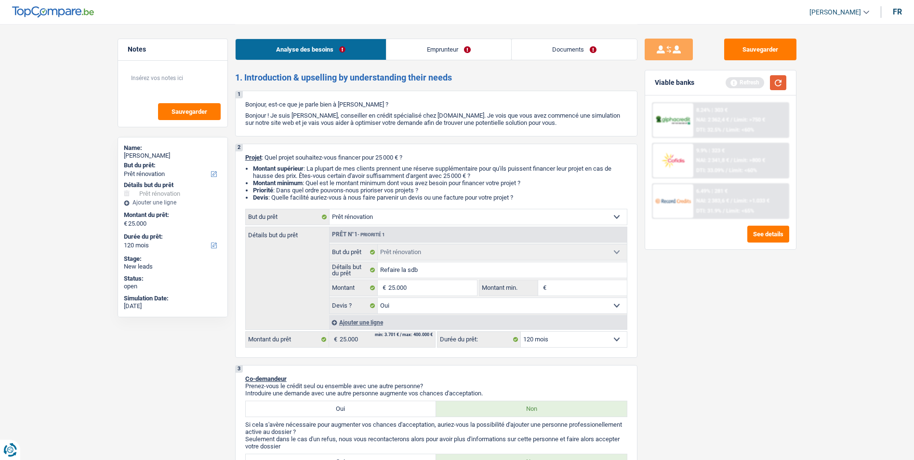
click at [778, 84] on button "button" at bounding box center [778, 82] width 16 height 15
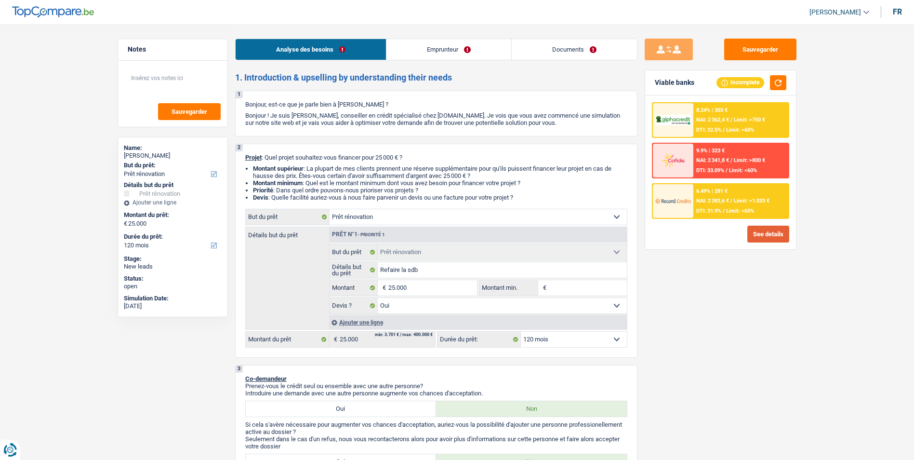
click at [776, 232] on button "See details" at bounding box center [769, 234] width 42 height 17
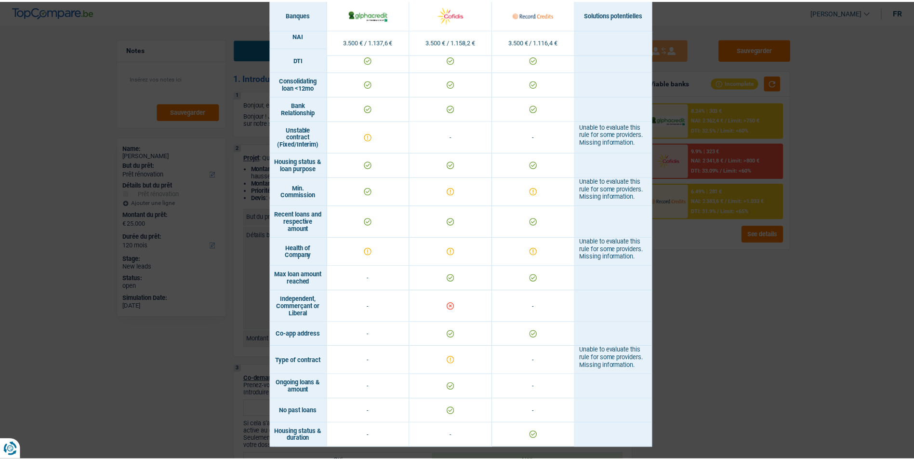
scroll to position [322, 0]
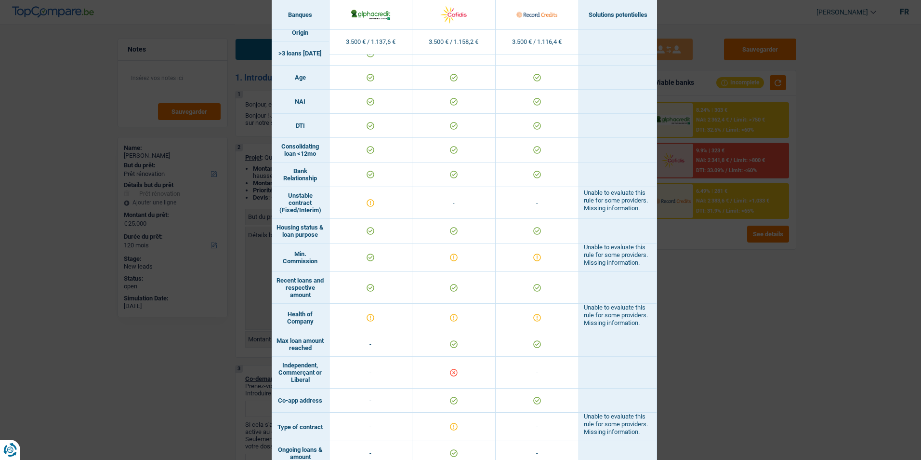
click at [704, 257] on div "Banks conditions × Banques Solutions potentielles Revenus / Charges 3.500 € / 1…" at bounding box center [460, 230] width 921 height 460
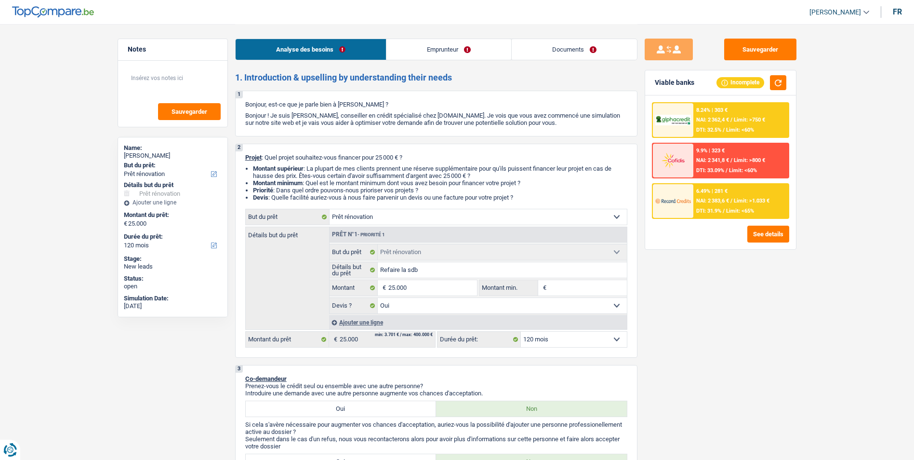
click at [728, 199] on span "NAI: 2 383,6 €" at bounding box center [712, 201] width 33 height 6
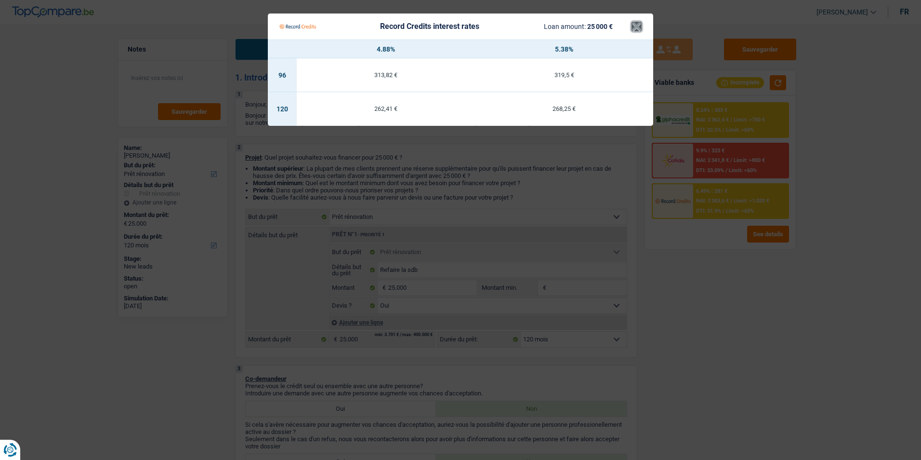
click at [641, 22] on button "×" at bounding box center [637, 27] width 10 height 10
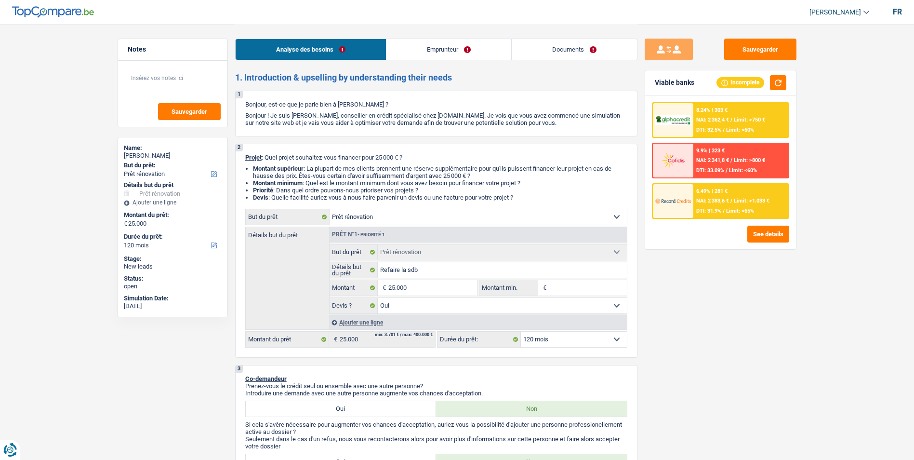
click at [726, 115] on div "8.24% | 303 € NAI: 2 362,4 € / Limit: >750 € DTI: 32.5% / Limit: <60%" at bounding box center [741, 120] width 95 height 34
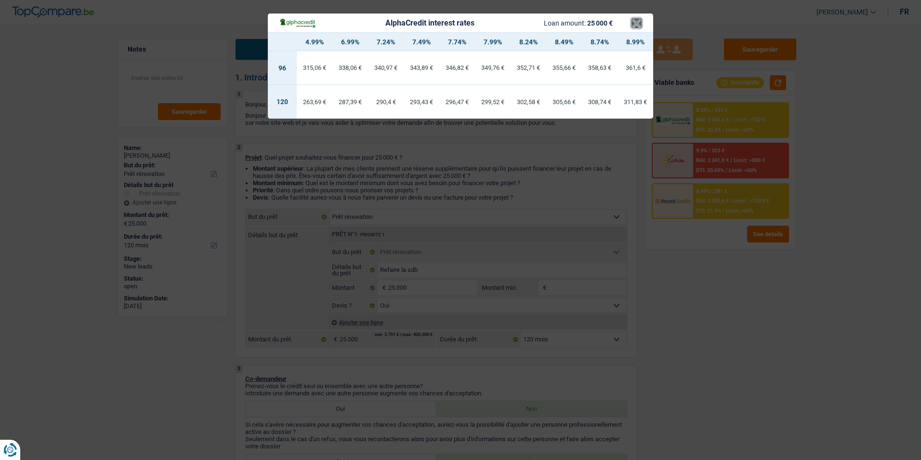
click at [640, 21] on button "×" at bounding box center [637, 23] width 10 height 10
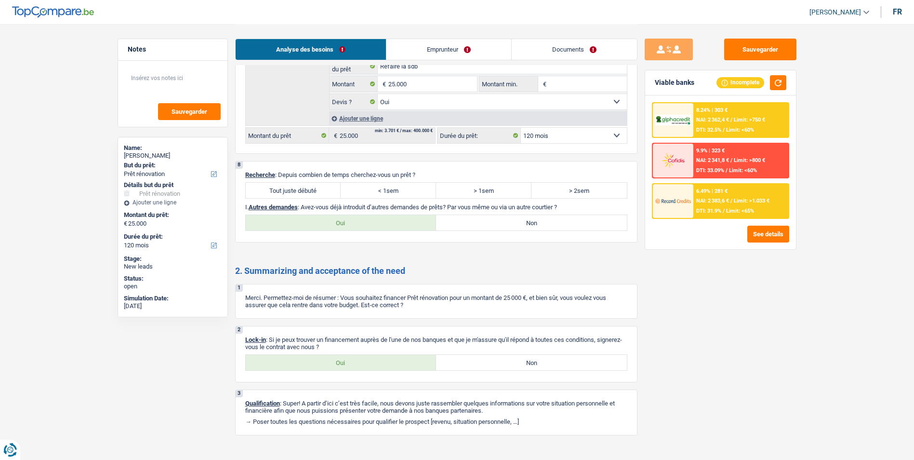
scroll to position [1394, 0]
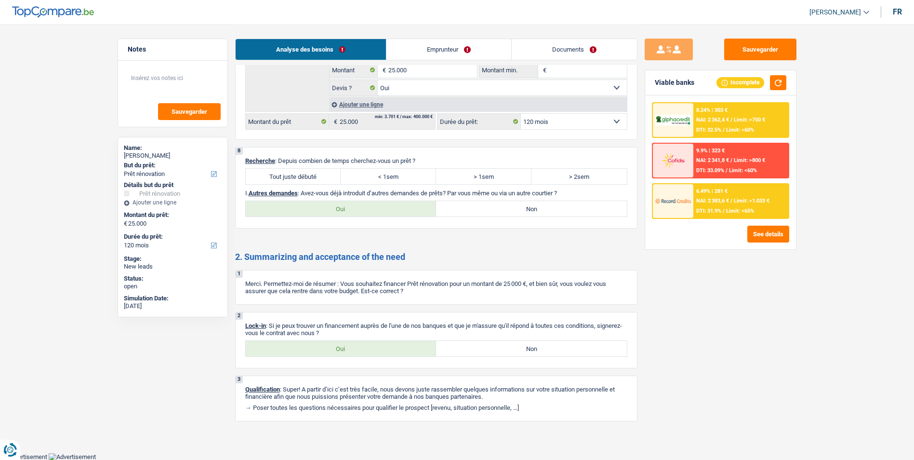
click at [315, 173] on label "Tout juste débuté" at bounding box center [293, 176] width 95 height 15
click at [315, 173] on input "Tout juste débuté" at bounding box center [293, 176] width 95 height 15
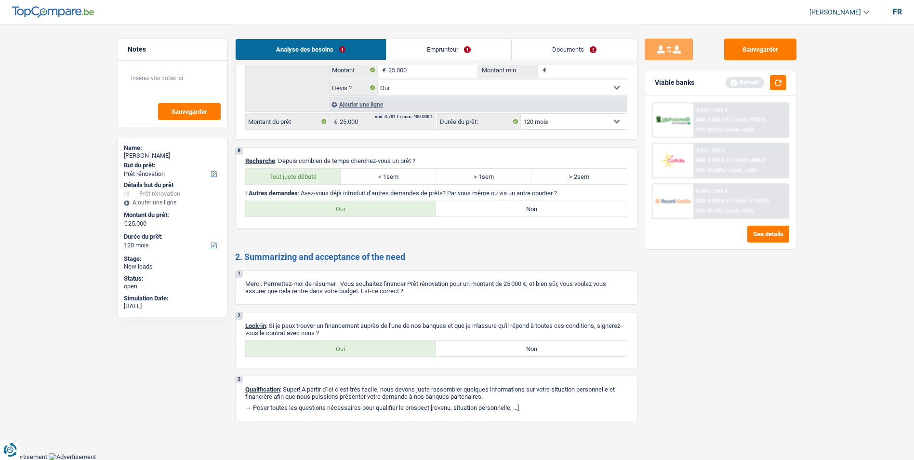
click at [493, 208] on label "Non" at bounding box center [531, 208] width 191 height 15
click at [493, 208] on input "Non" at bounding box center [531, 208] width 191 height 15
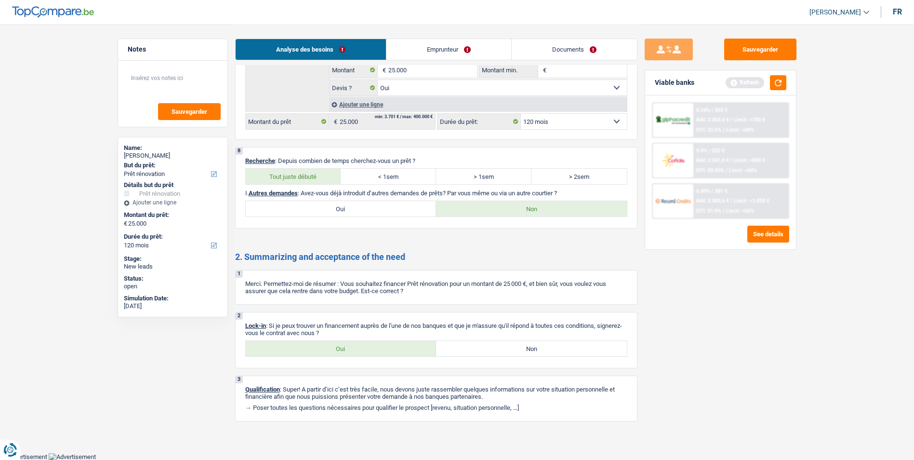
click at [570, 181] on label "> 2sem" at bounding box center [579, 176] width 95 height 15
click at [570, 181] on input "> 2sem" at bounding box center [579, 176] width 95 height 15
click at [502, 177] on label "> 1sem" at bounding box center [483, 176] width 95 height 15
click at [502, 177] on input "> 1sem" at bounding box center [483, 176] width 95 height 15
click at [303, 350] on label "Oui" at bounding box center [341, 348] width 191 height 15
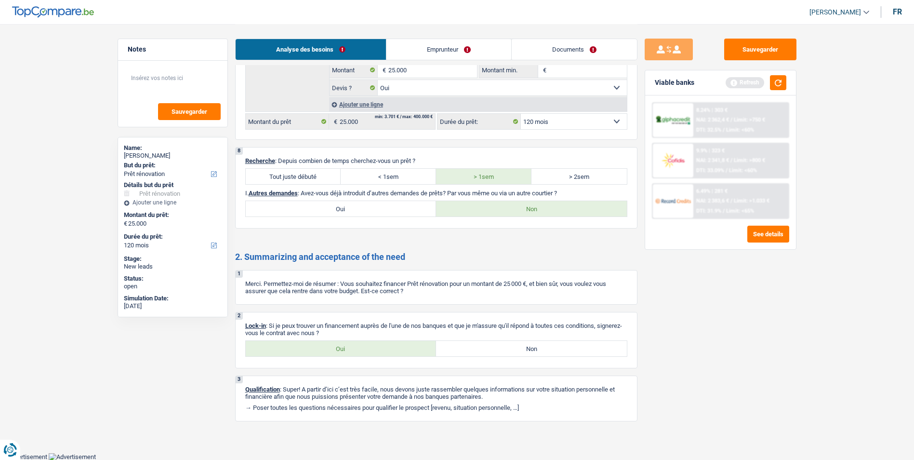
click at [303, 350] on input "Oui" at bounding box center [341, 348] width 191 height 15
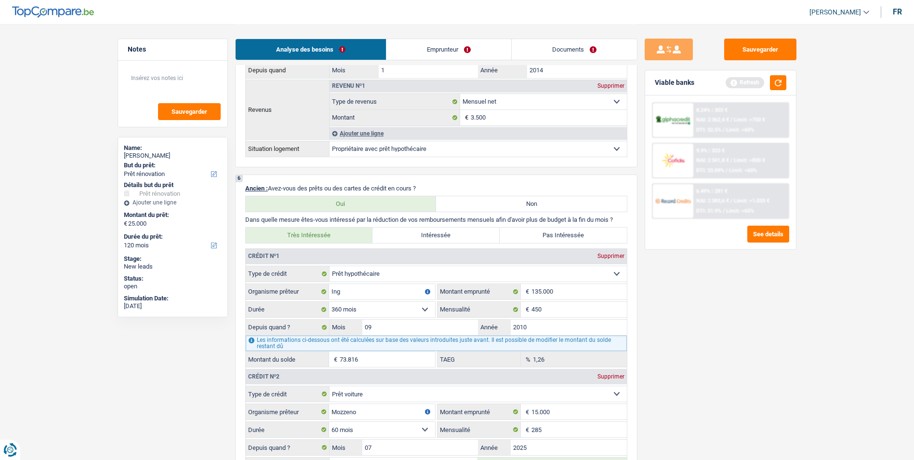
scroll to position [574, 0]
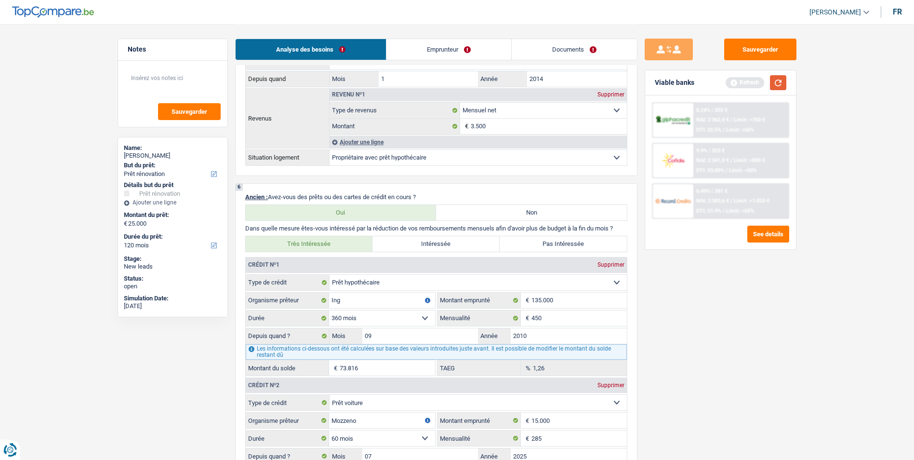
click at [784, 83] on button "button" at bounding box center [778, 82] width 16 height 15
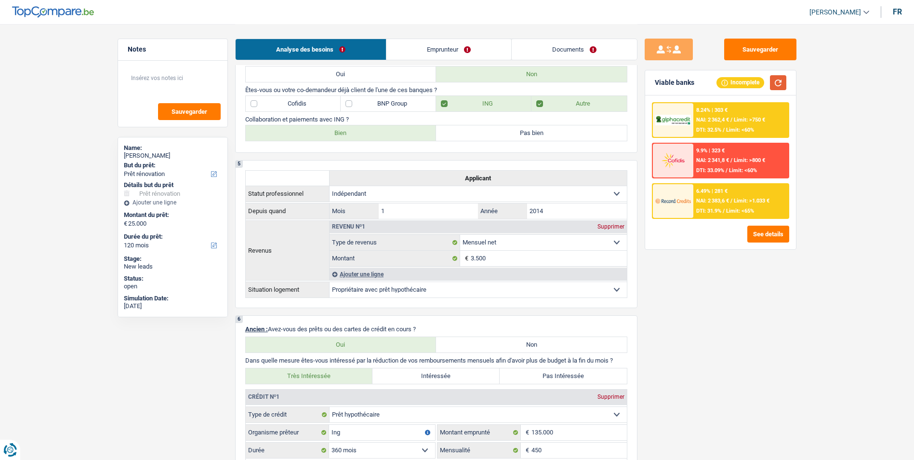
scroll to position [430, 0]
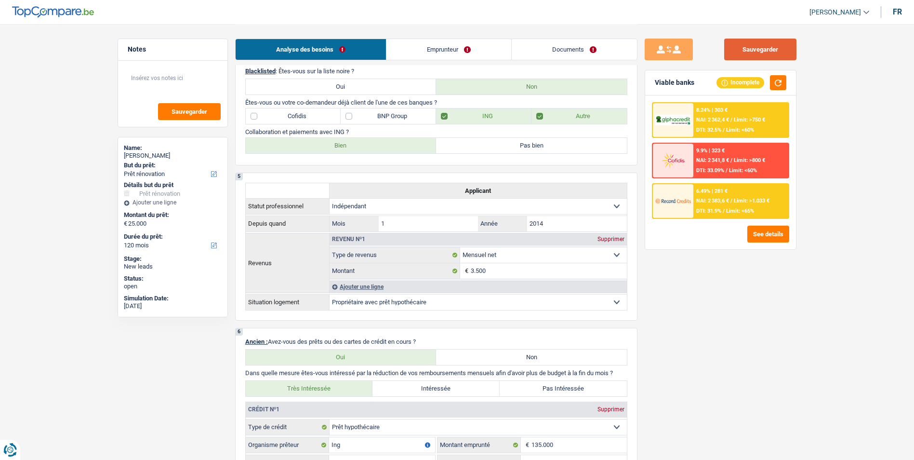
click at [763, 47] on button "Sauvegarder" at bounding box center [760, 50] width 72 height 22
click at [758, 46] on button "Sauvegarder" at bounding box center [760, 50] width 72 height 22
click at [744, 49] on button "Sauvegarder" at bounding box center [760, 50] width 72 height 22
click at [769, 54] on button "Sauvegarder" at bounding box center [760, 50] width 72 height 22
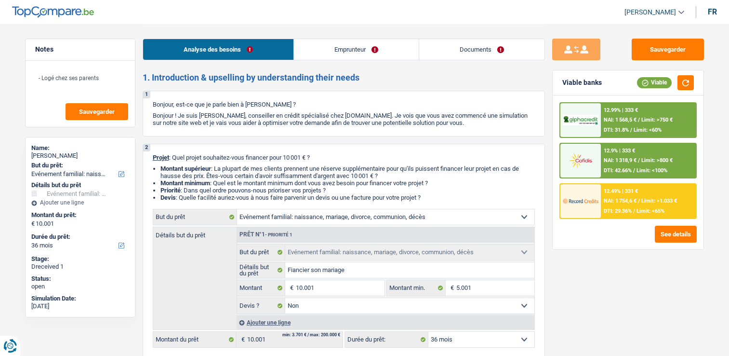
select select "familyEvent"
select select "36"
select select "familyEvent"
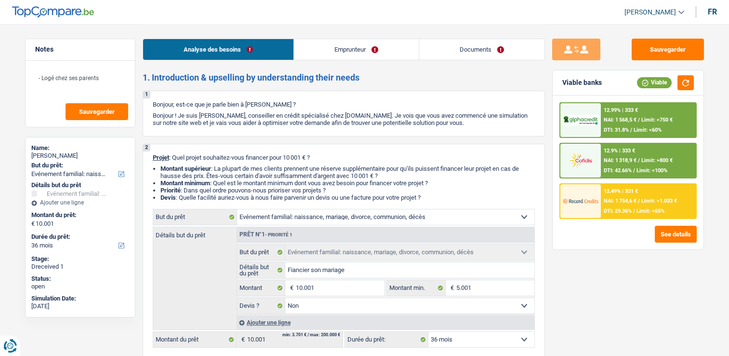
select select "false"
select select "36"
select select "publicEmployee"
select select "netSalary"
select select "mealVouchers"
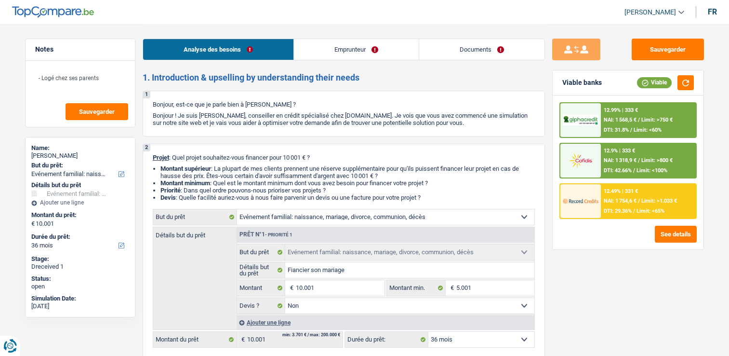
select select "liveWithParents"
select select "carLoan"
select select "60"
select select "familyEvent"
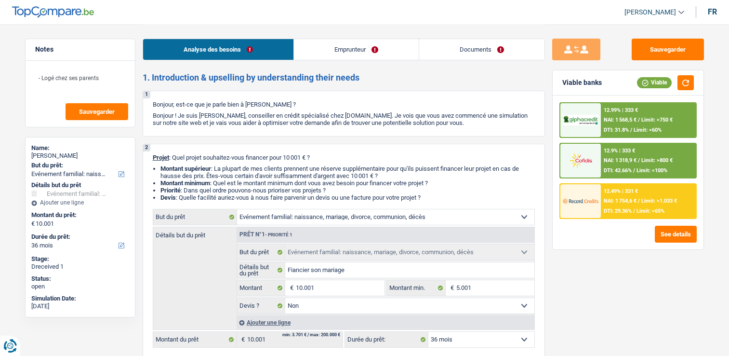
select select "false"
select select "36"
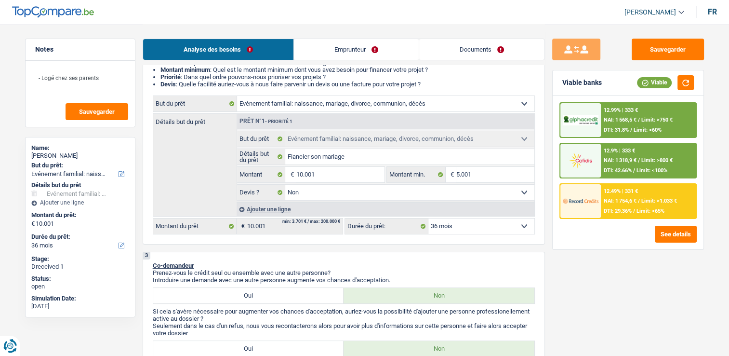
scroll to position [96, 0]
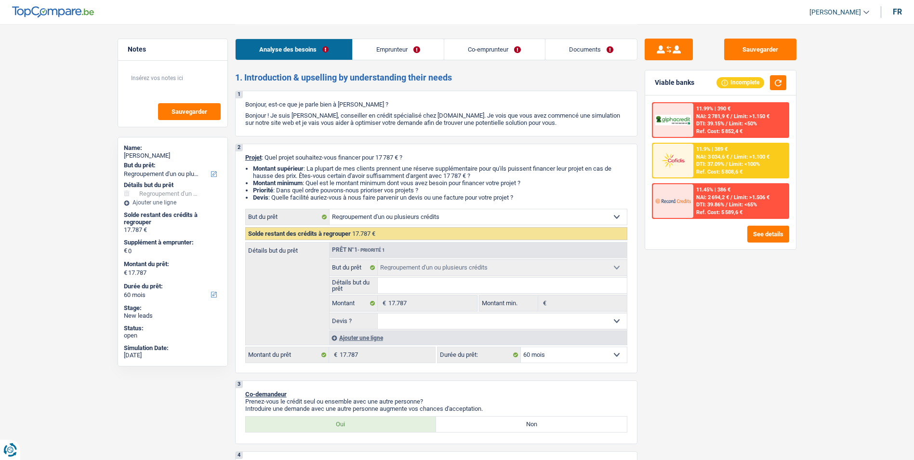
select select "refinancing"
select select "60"
select select "refinancing"
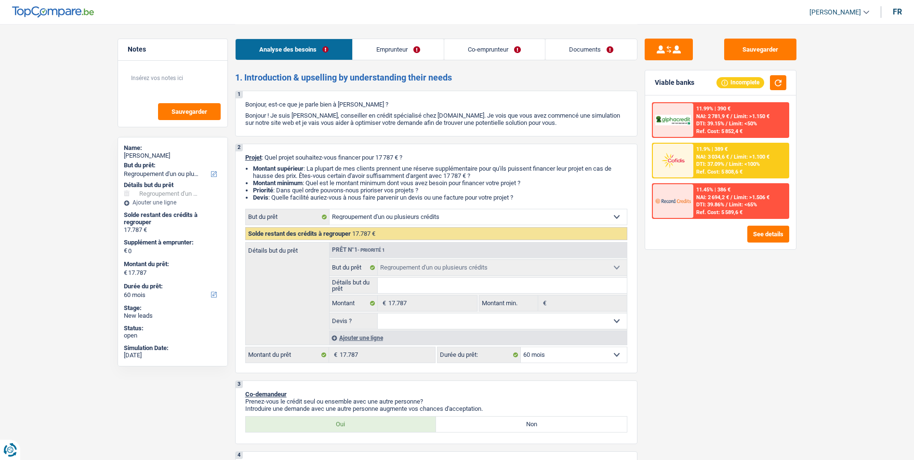
select select "60"
select select "privateEmployee"
select select "publicEmployee"
select select "familyAllowances"
select select "netSalary"
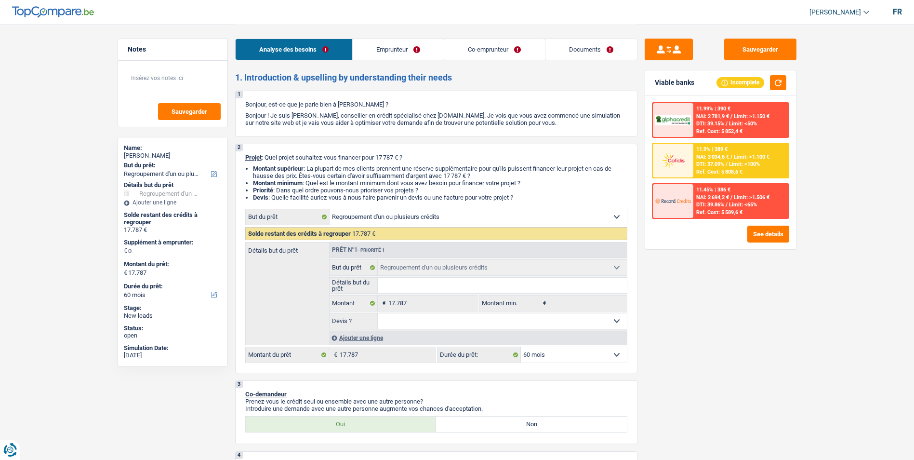
select select "mealVouchers"
select select "netSalary"
select select "mealVouchers"
select select "rents"
select select "carLoan"
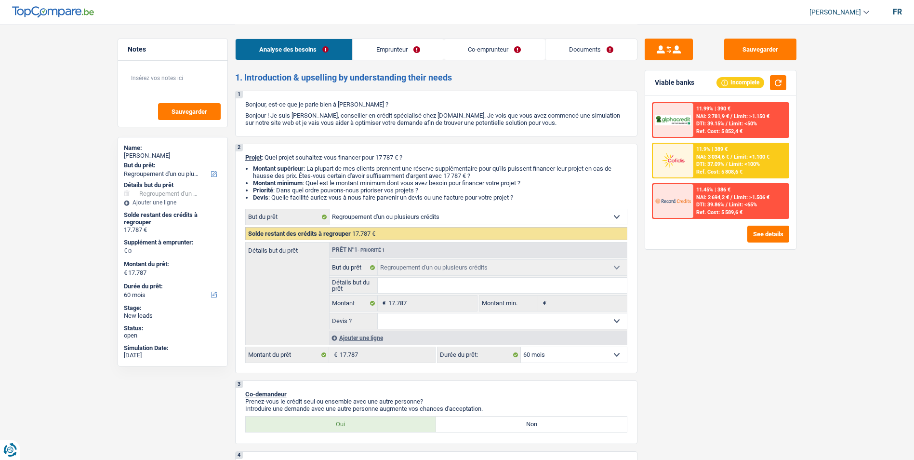
select select "48"
select select "personalLoan"
select select "homeFurnishingOrRelocation"
select select "60"
select select "refinancing"
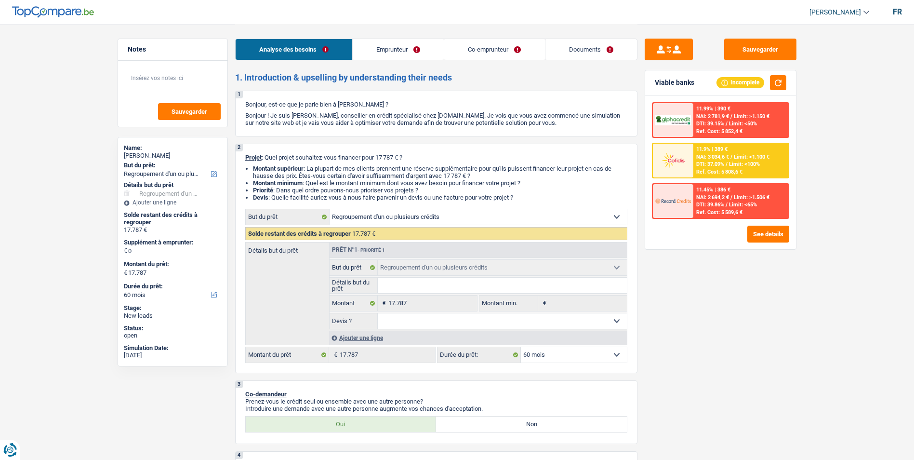
select select "refinancing"
select select "60"
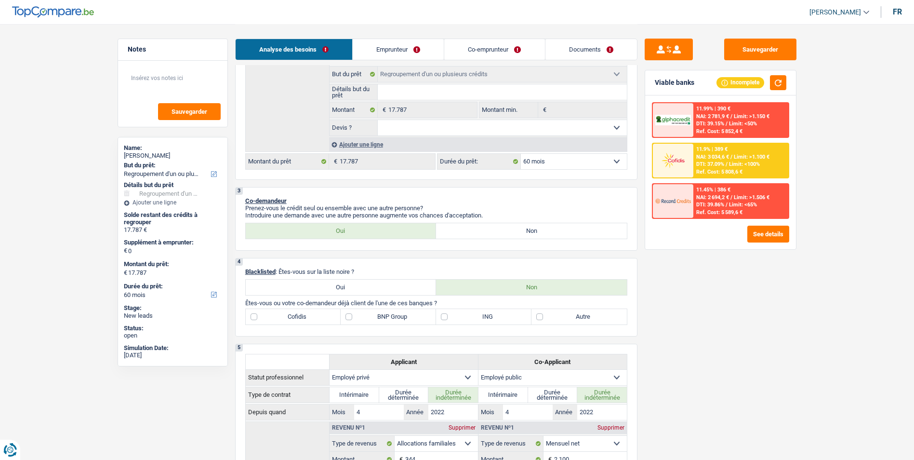
scroll to position [193, 0]
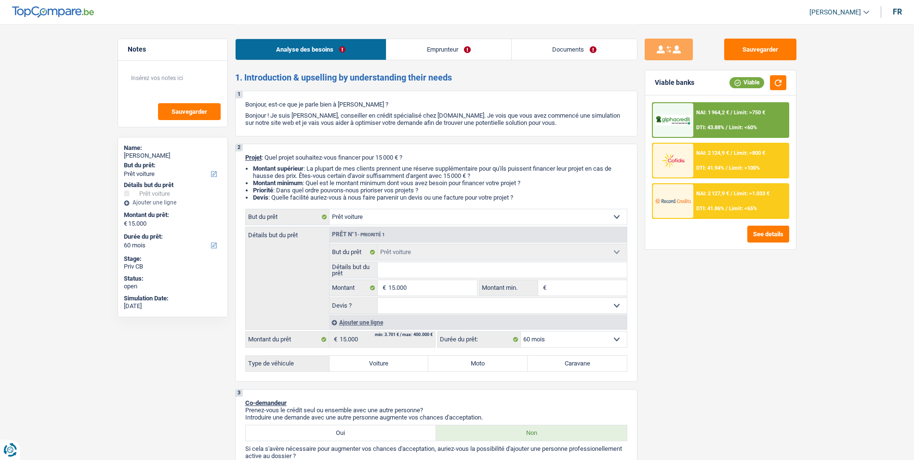
select select "car"
select select "60"
select select "car"
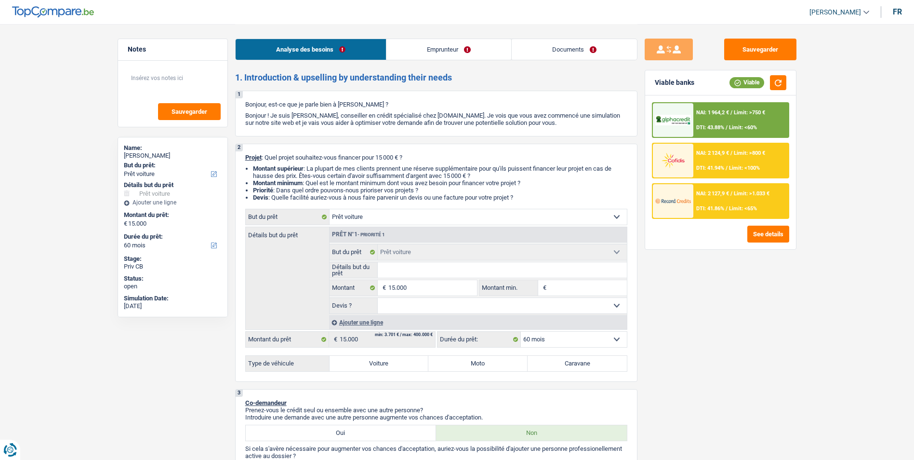
select select "60"
select select "privateEmployee"
select select "netSalary"
select select "mealVouchers"
select select "ownerWithMortgage"
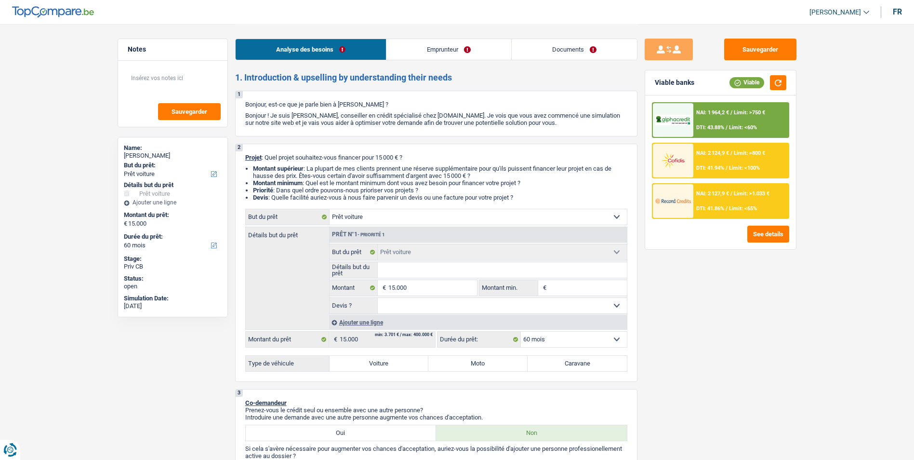
select select "mortgage"
select select "300"
select select "car"
select select "60"
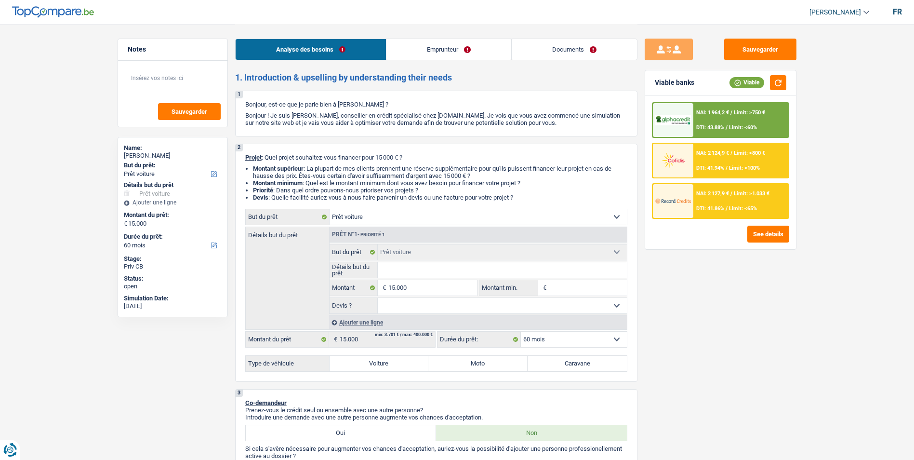
click at [438, 47] on link "Emprunteur" at bounding box center [449, 49] width 125 height 21
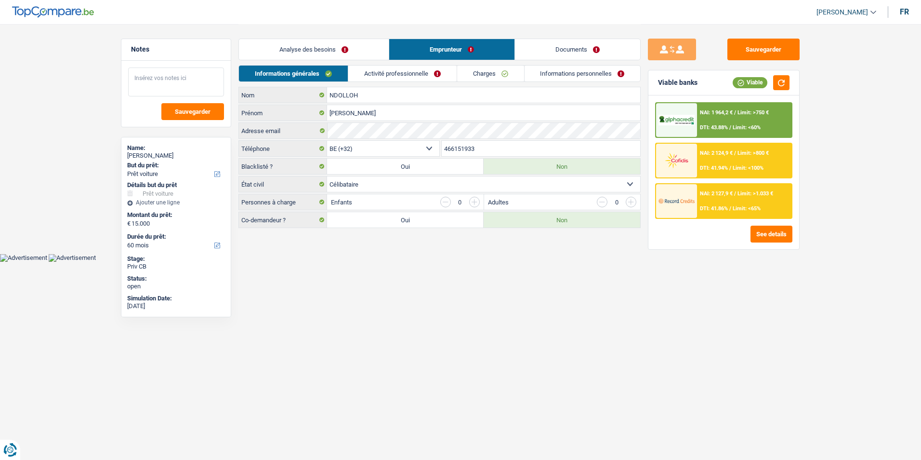
click at [188, 73] on textarea at bounding box center [176, 81] width 96 height 29
click at [400, 78] on link "Activité professionnelle" at bounding box center [402, 74] width 108 height 16
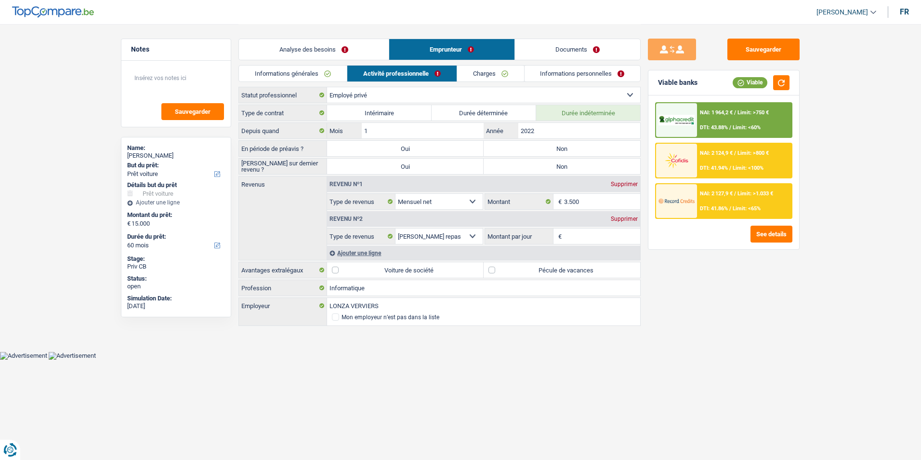
click at [497, 73] on link "Charges" at bounding box center [490, 74] width 67 height 16
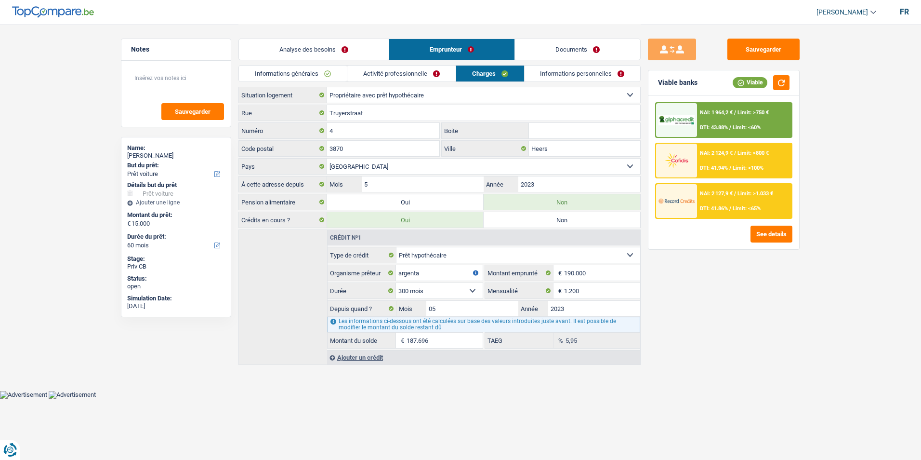
click at [555, 74] on link "Informations personnelles" at bounding box center [583, 74] width 116 height 16
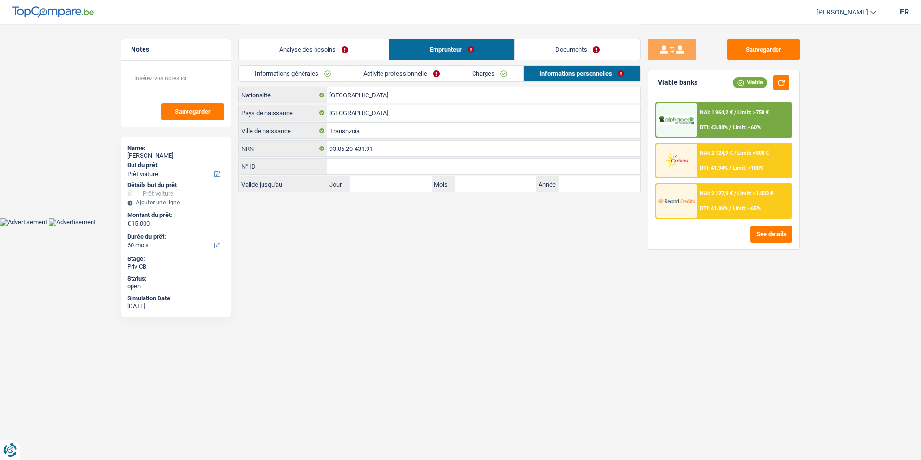
click at [469, 71] on link "Charges" at bounding box center [489, 74] width 67 height 16
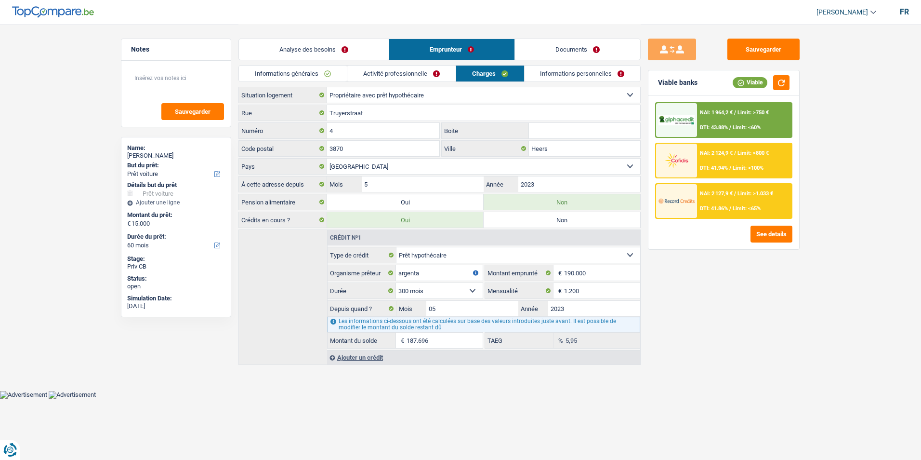
click at [433, 74] on link "Activité professionnelle" at bounding box center [401, 74] width 108 height 16
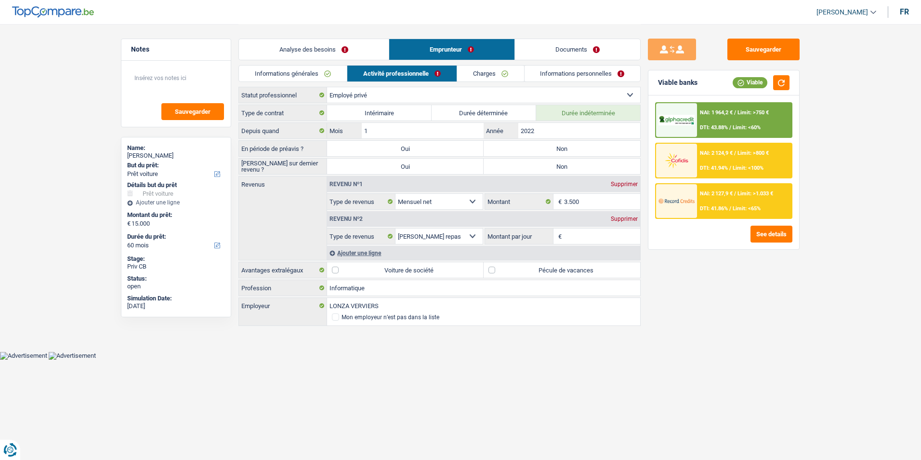
click at [341, 78] on link "Informations générales" at bounding box center [293, 74] width 108 height 16
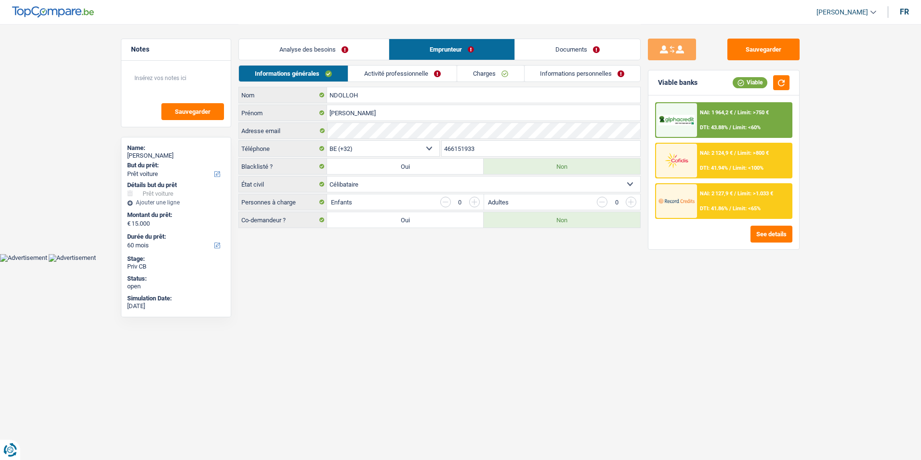
click at [348, 46] on link "Analyse des besoins" at bounding box center [314, 49] width 150 height 21
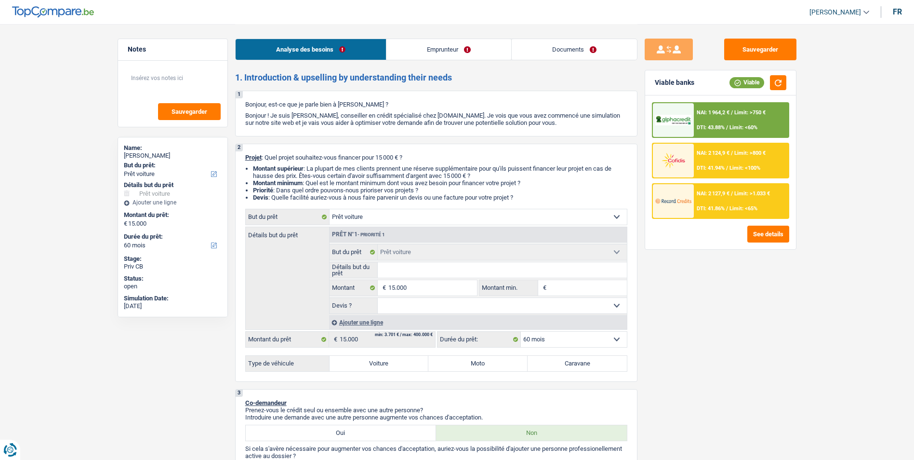
click at [531, 51] on link "Documents" at bounding box center [574, 49] width 125 height 21
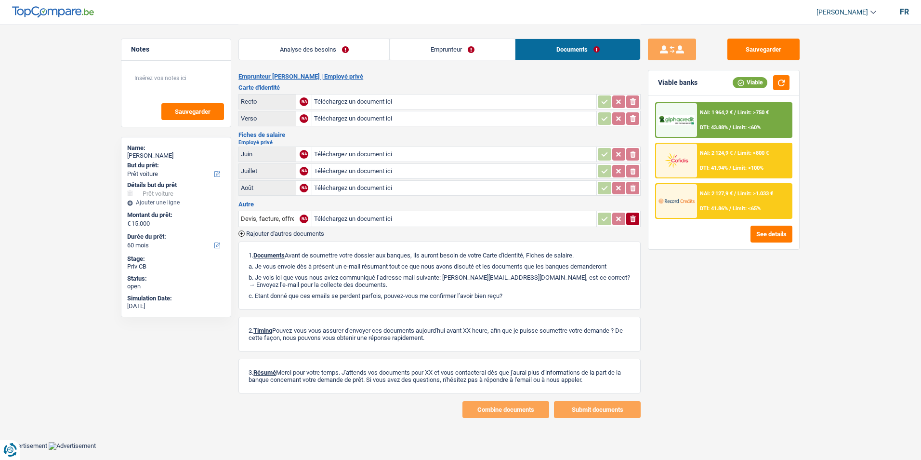
click at [425, 65] on div "Analyse des besoins Emprunteur Documents 1. Introduction & upselling by underst…" at bounding box center [440, 221] width 402 height 394
drag, startPoint x: 425, startPoint y: 65, endPoint x: 427, endPoint y: 56, distance: 8.4
click at [427, 56] on link "Emprunteur" at bounding box center [452, 49] width 125 height 21
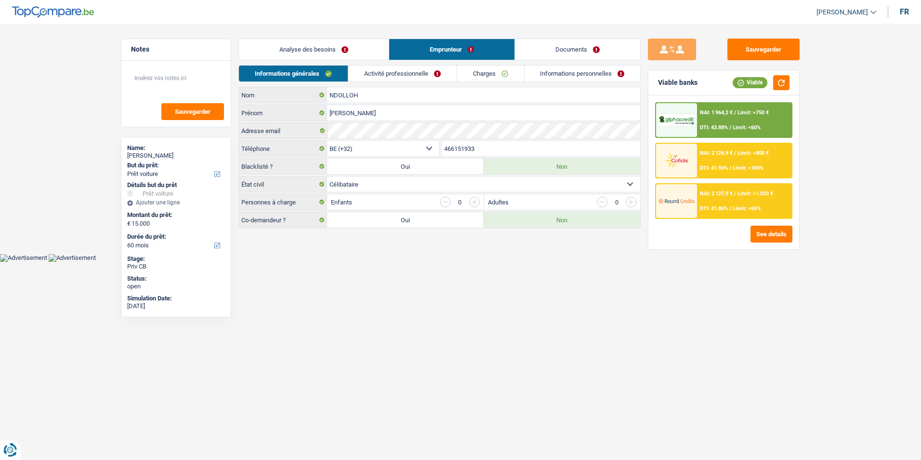
click at [363, 45] on link "Analyse des besoins" at bounding box center [314, 49] width 150 height 21
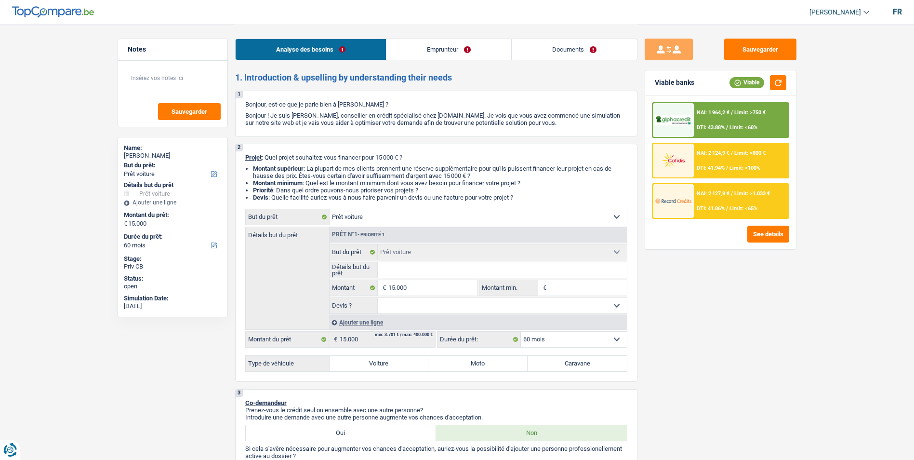
click at [456, 28] on div "Analyse des besoins Emprunteur Documents" at bounding box center [436, 44] width 402 height 41
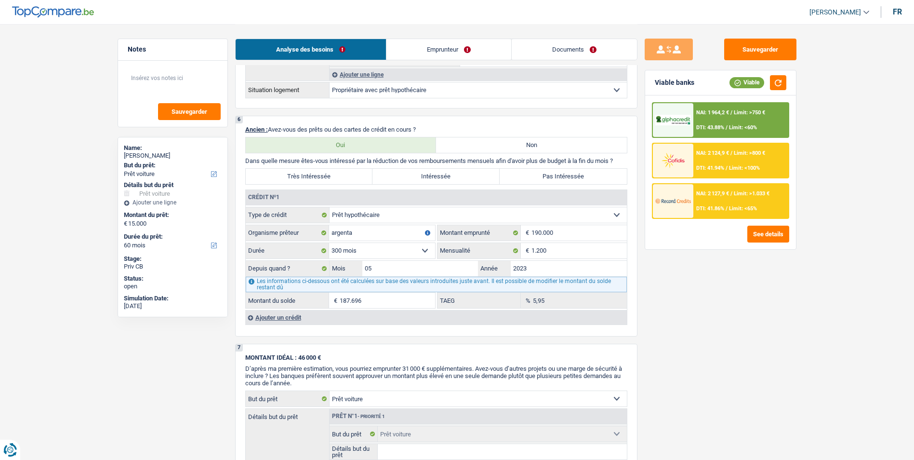
scroll to position [771, 0]
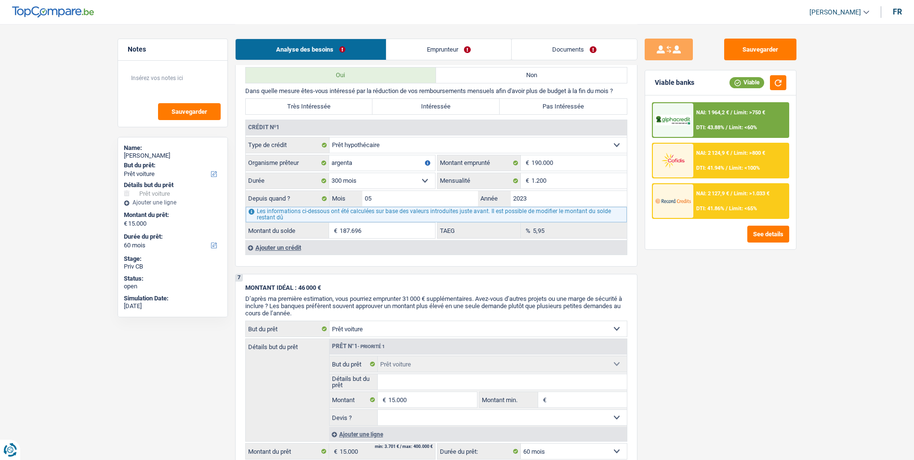
click at [456, 43] on link "Emprunteur" at bounding box center [449, 49] width 125 height 21
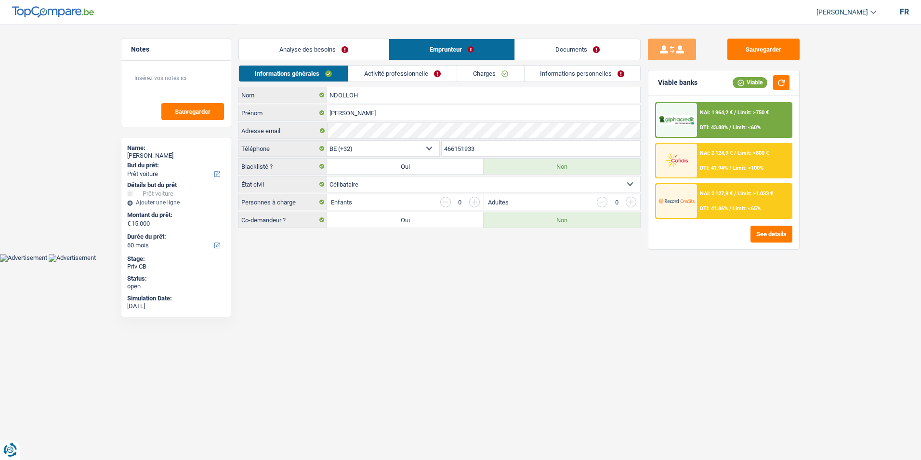
click at [547, 50] on link "Documents" at bounding box center [577, 49] width 125 height 21
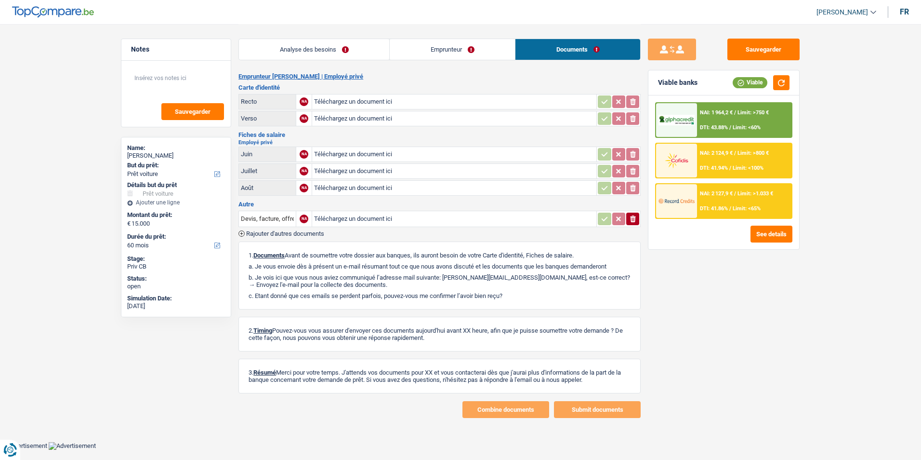
click at [331, 56] on link "Analyse des besoins" at bounding box center [314, 49] width 150 height 21
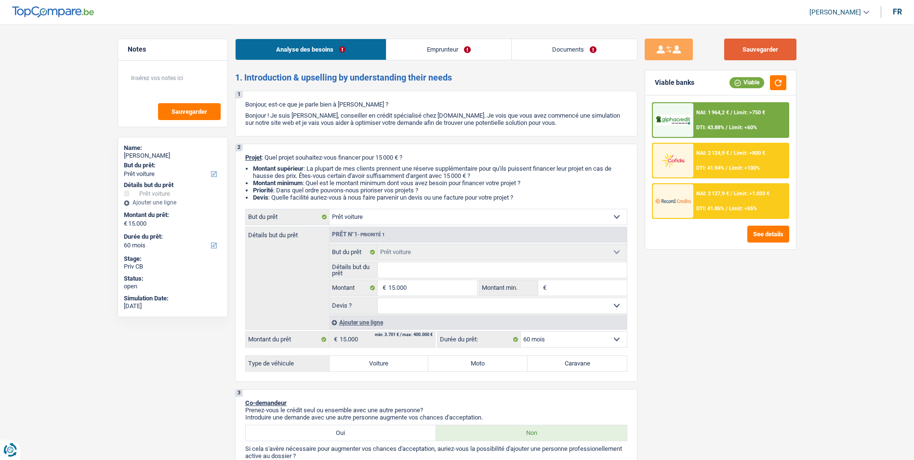
click at [750, 44] on button "Sauvegarder" at bounding box center [760, 50] width 72 height 22
click at [730, 53] on button "Sauvegarder" at bounding box center [760, 50] width 72 height 22
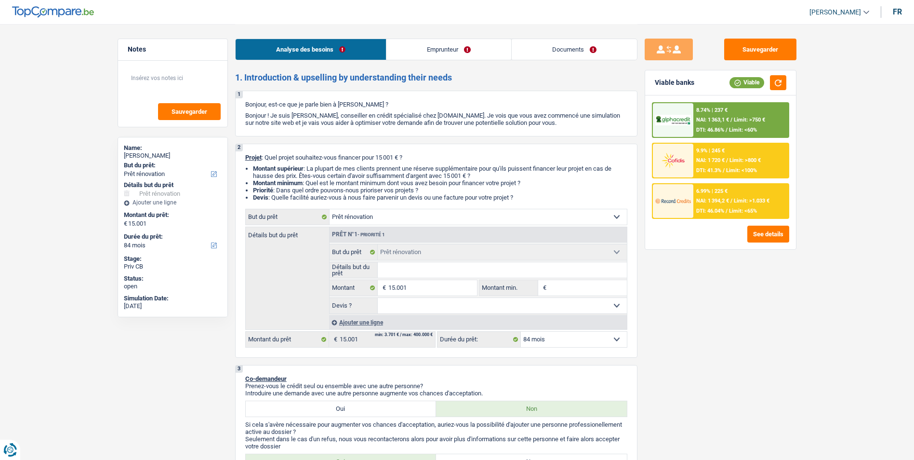
select select "renovation"
select select "84"
select select "renovation"
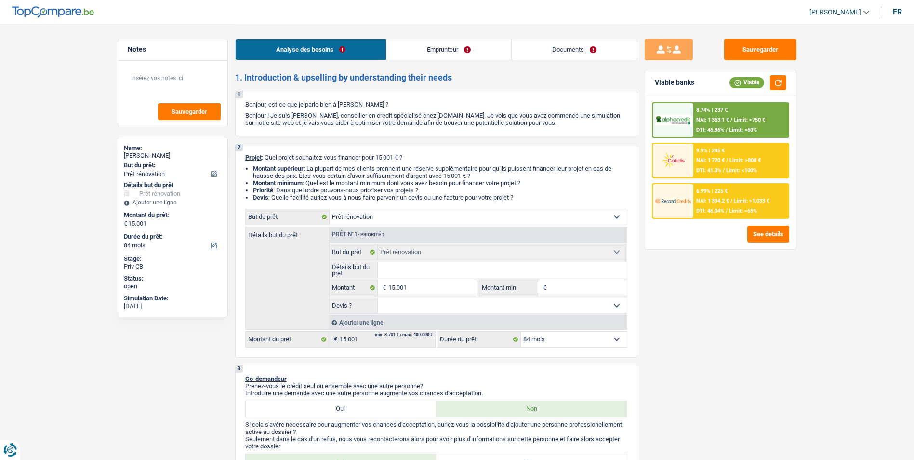
select select "84"
select select "privateEmployee"
select select "familyAllowances"
select select "netSalary"
select select "mealVouchers"
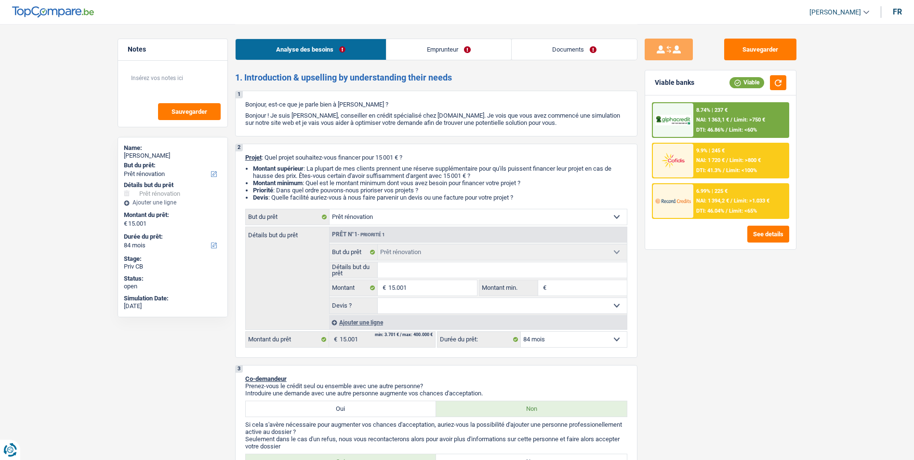
select select "ownerWithMortgage"
select select "mortgage"
select select "300"
select select "mortgage"
select select "120"
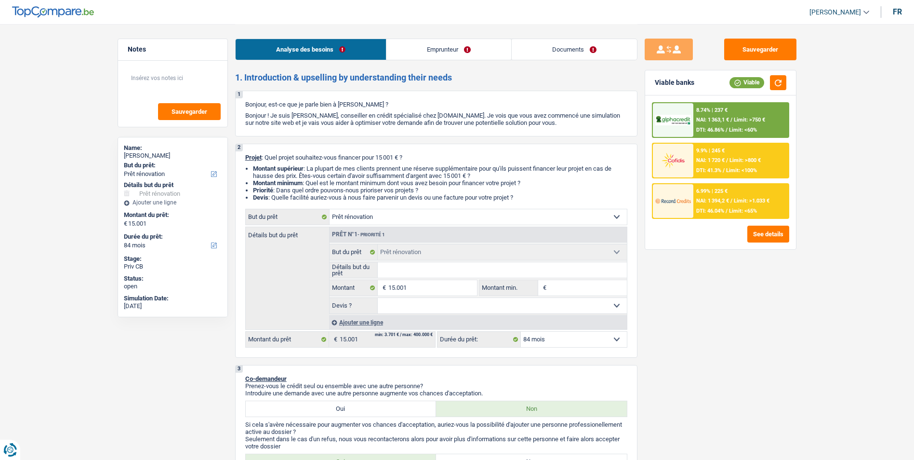
select select "renovation"
select select "84"
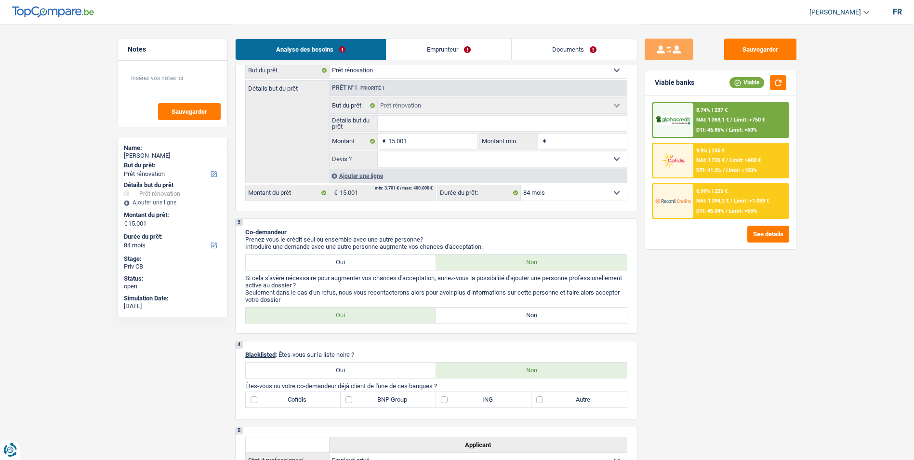
scroll to position [145, 0]
click at [778, 86] on button "button" at bounding box center [778, 82] width 16 height 15
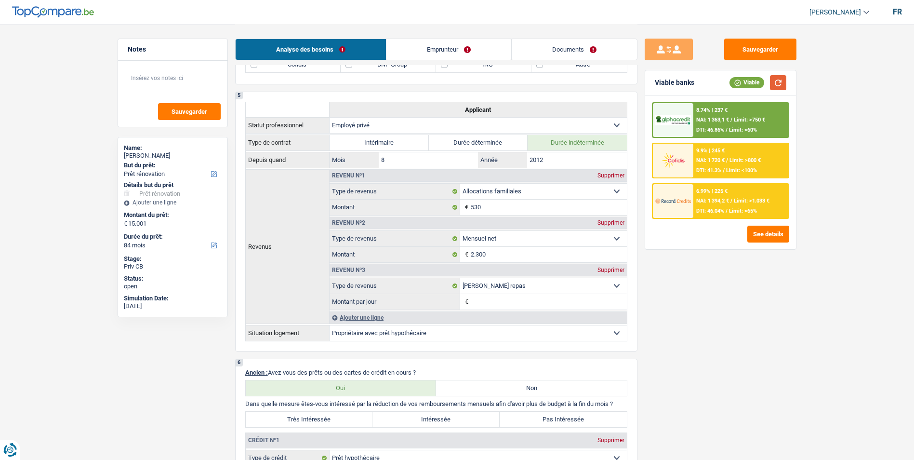
scroll to position [337, 0]
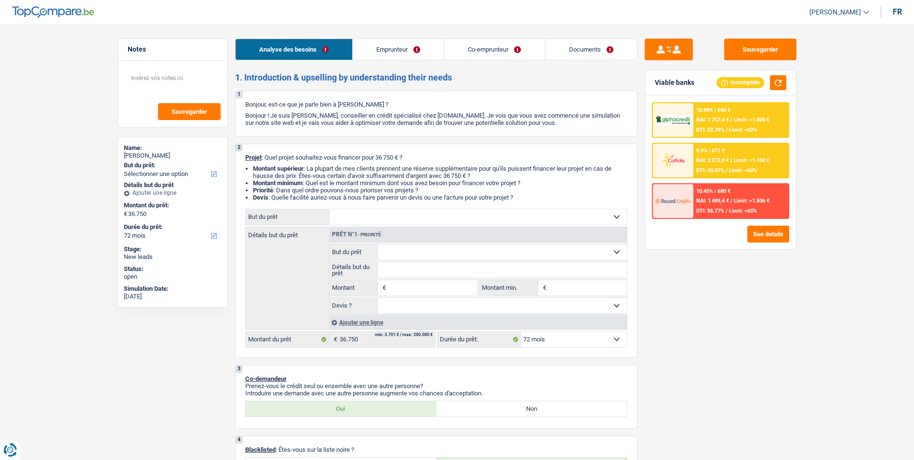
select select "72"
select select "worker"
select select "noProfession"
select select "familyAllowances"
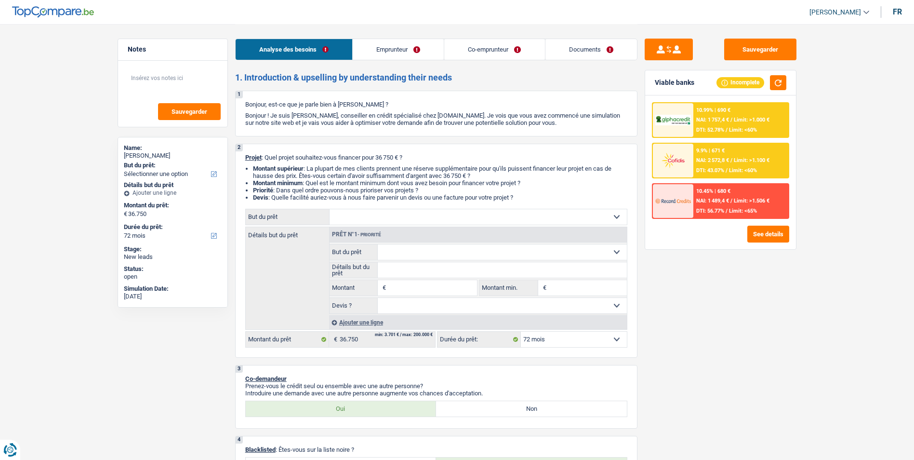
select select "netSalary"
select select "other"
select select "ownerWithMortgage"
select select "mortgage"
select select "180"
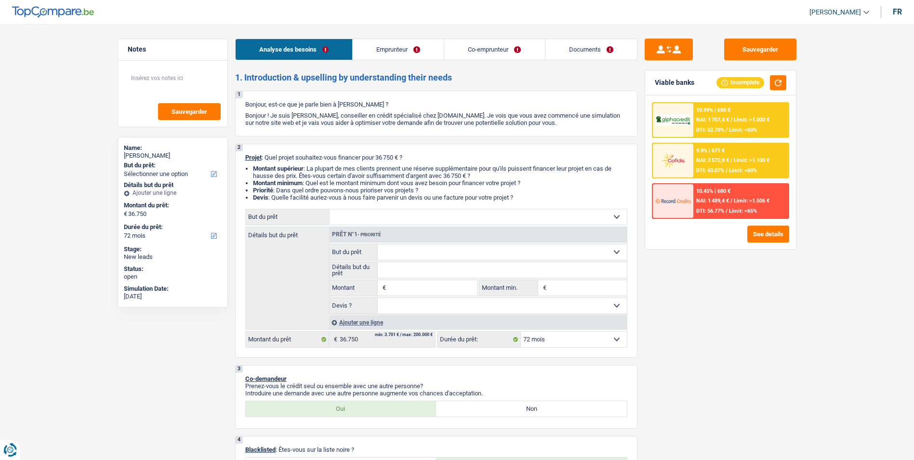
select select "carLoan"
select select "84"
select select "72"
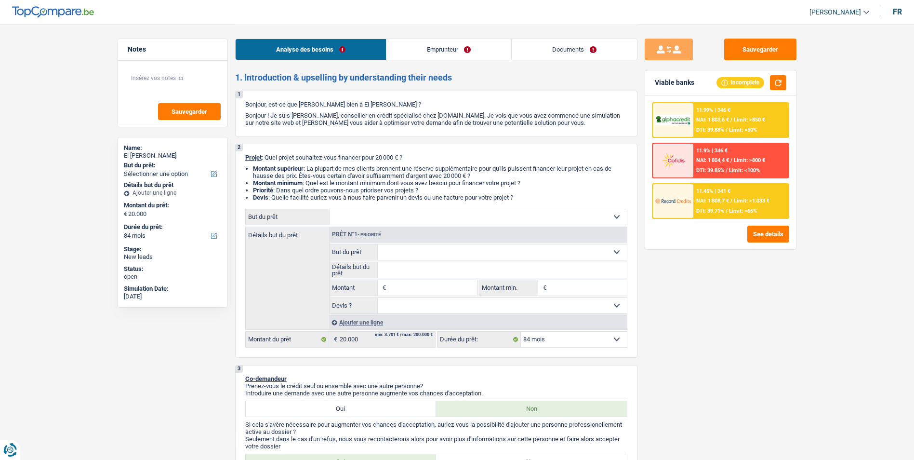
select select "84"
select select "worker"
select select "netSalary"
select select "rents"
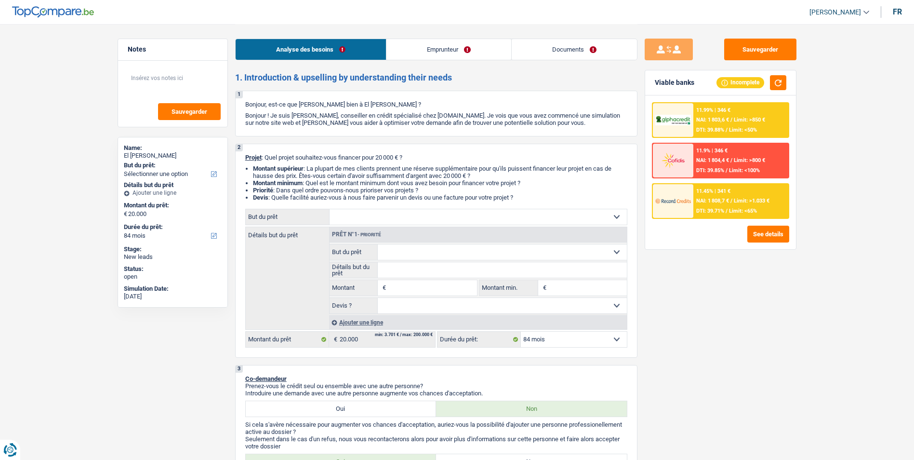
select select "84"
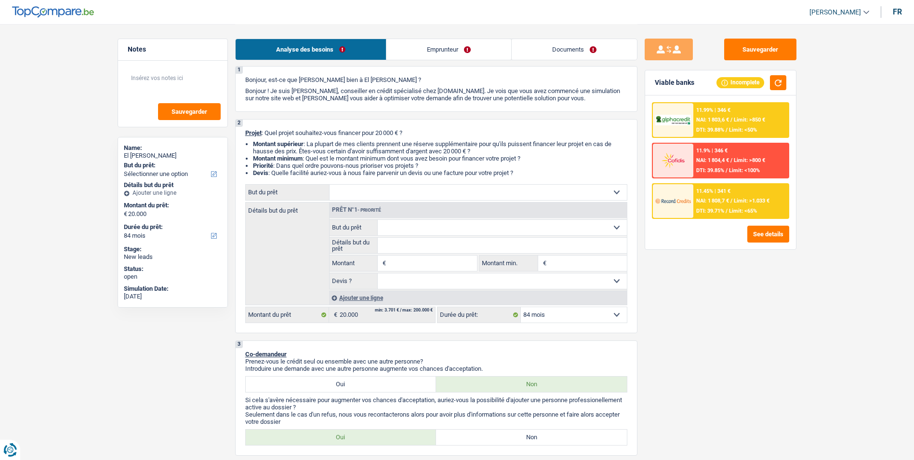
scroll to position [48, 0]
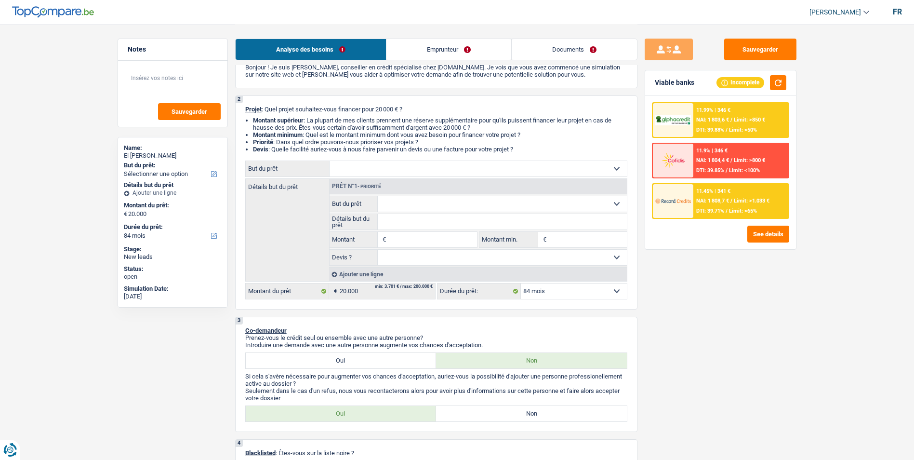
click at [449, 176] on div "Confort maison: meubles, textile, peinture, électroménager, outillage non-profe…" at bounding box center [436, 168] width 382 height 16
click at [450, 169] on select "Confort maison: meubles, textile, peinture, électroménager, outillage non-profe…" at bounding box center [478, 168] width 297 height 15
click at [449, 163] on select "Confort maison: meubles, textile, peinture, électroménager, outillage non-profe…" at bounding box center [478, 168] width 297 height 15
click at [466, 167] on select "Confort maison: meubles, textile, peinture, électroménager, outillage non-profe…" at bounding box center [478, 168] width 297 height 15
select select "car"
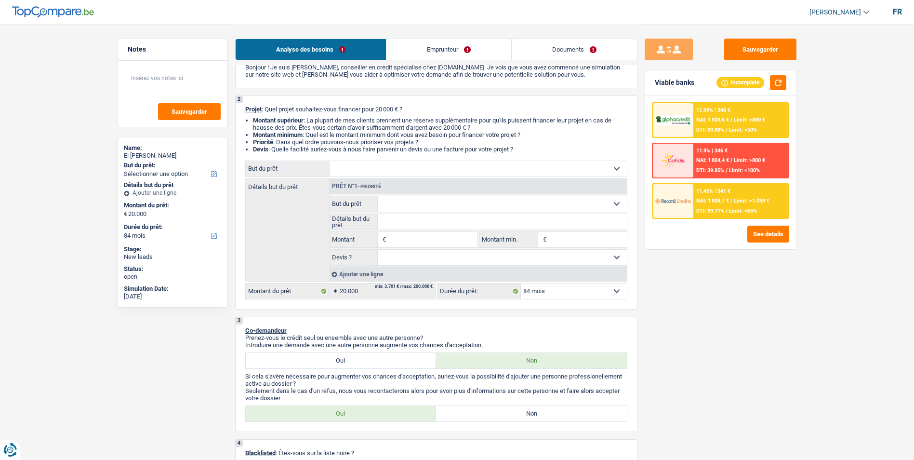
click at [330, 161] on select "Confort maison: meubles, textile, peinture, électroménager, outillage non-profe…" at bounding box center [478, 168] width 297 height 15
select select "car"
select select "60"
select select "car"
type input "20.000"
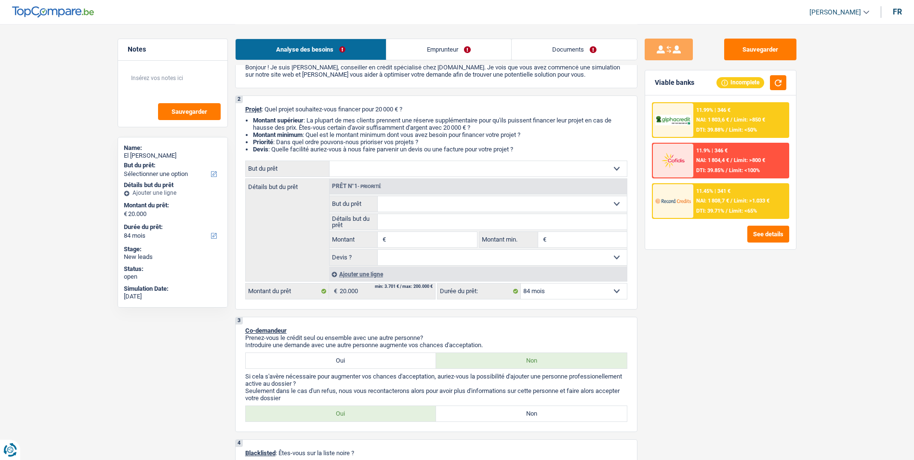
select select "60"
select select "car"
type input "20.000"
select select "60"
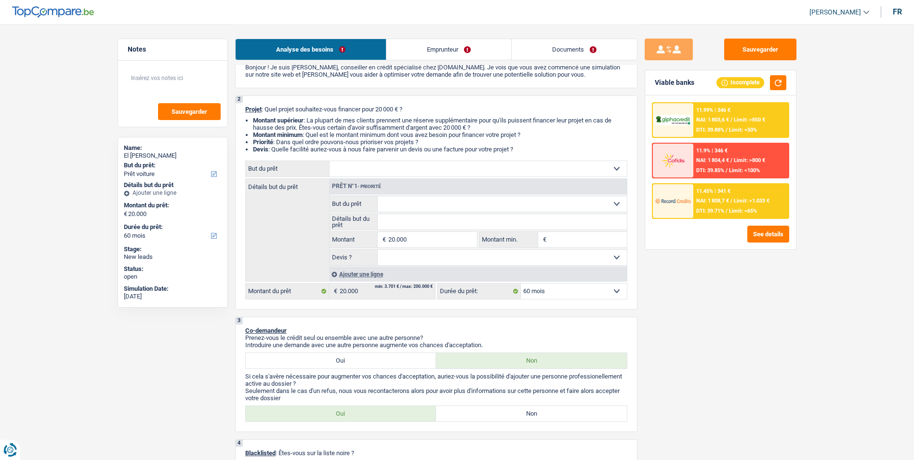
select select "car"
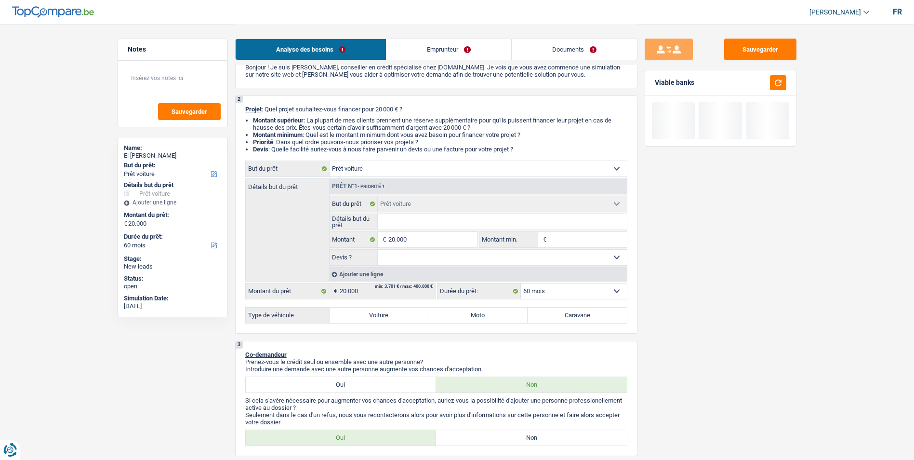
click at [376, 314] on label "Voiture" at bounding box center [379, 314] width 99 height 15
click at [376, 314] on input "Voiture" at bounding box center [379, 314] width 99 height 15
radio input "true"
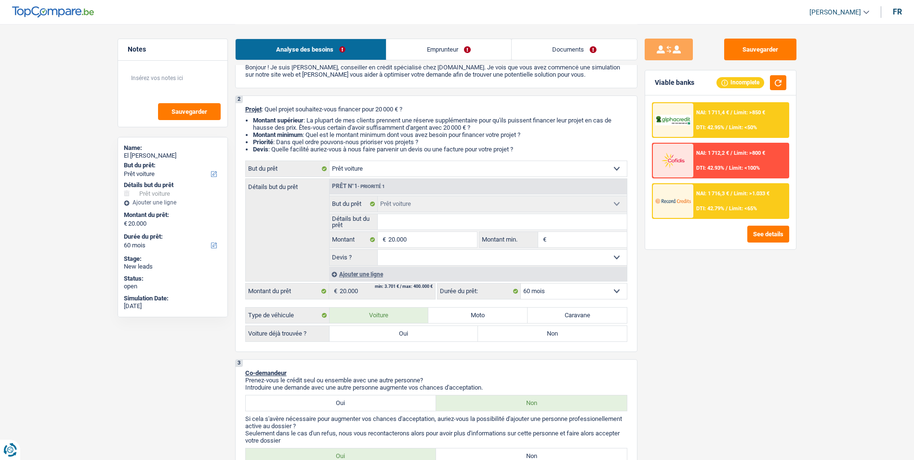
click at [490, 333] on label "Non" at bounding box center [552, 333] width 149 height 15
click at [490, 333] on input "Non" at bounding box center [552, 333] width 149 height 15
radio input "true"
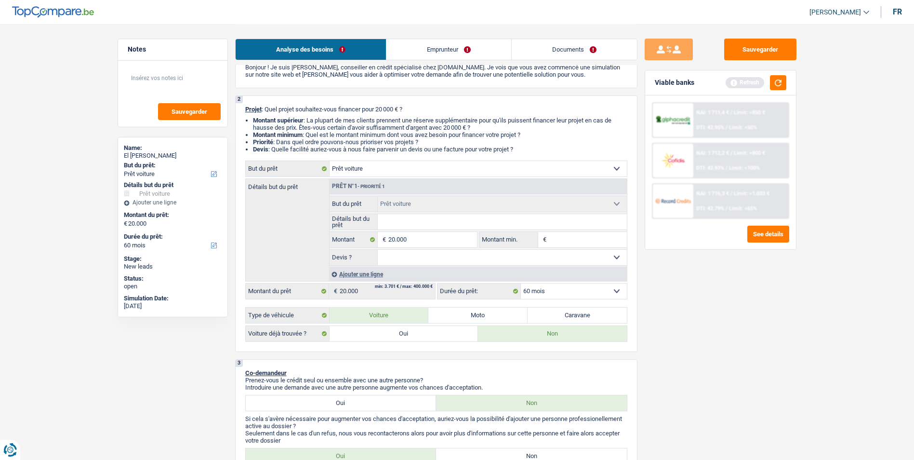
type input "A"
type input "Au"
type input "Aud"
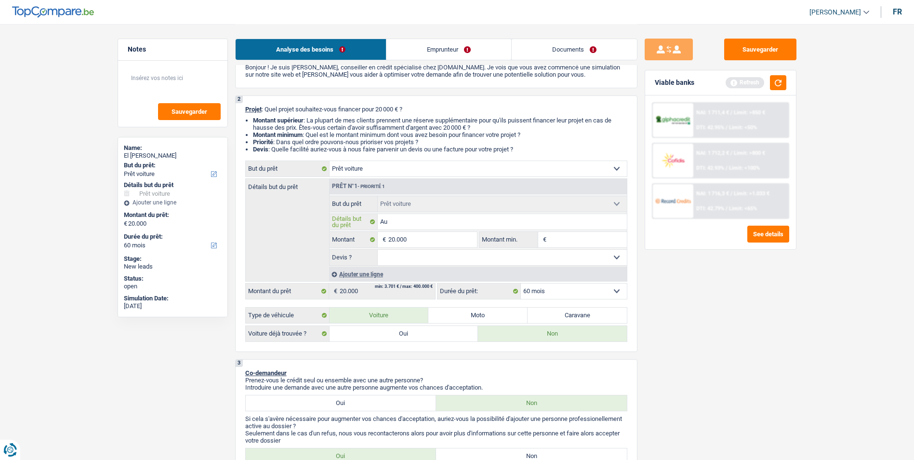
type input "Aud"
type input "Audi"
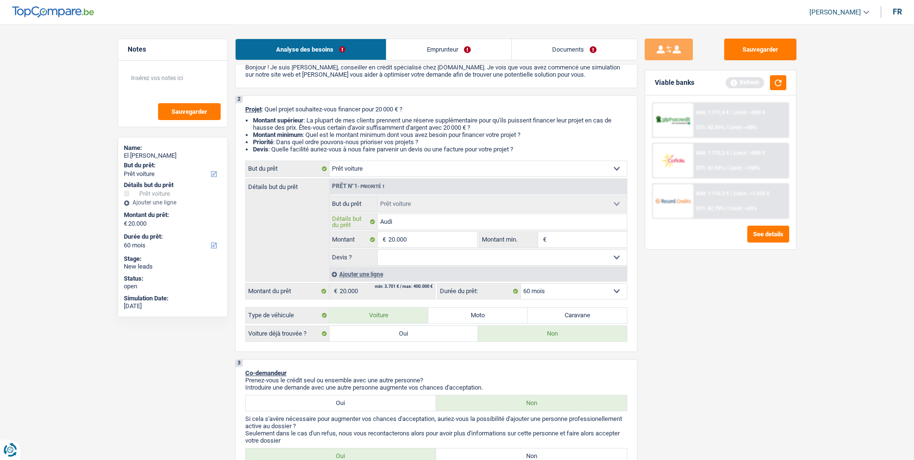
type input "Audi A"
type input "Audi A7"
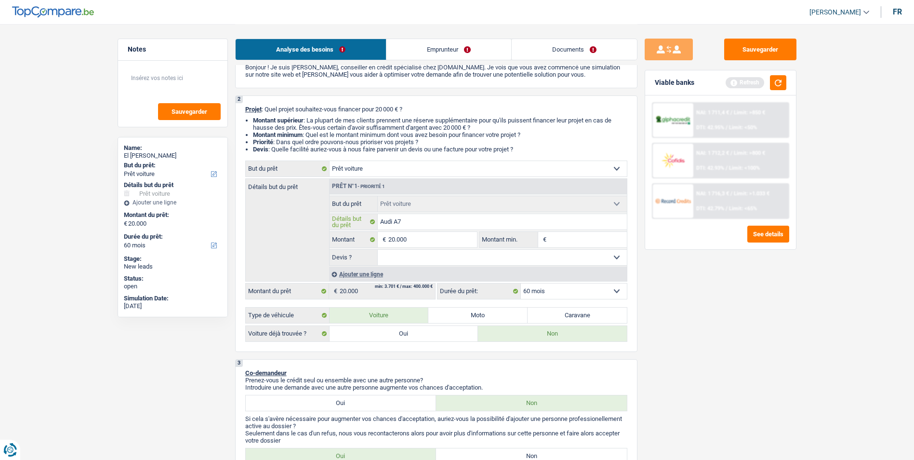
type input "Audi A7"
click at [402, 259] on select "Oui Non Non répondu Sélectionner une option" at bounding box center [502, 257] width 249 height 15
select select "false"
click at [378, 250] on select "Oui Non Non répondu Sélectionner une option" at bounding box center [502, 257] width 249 height 15
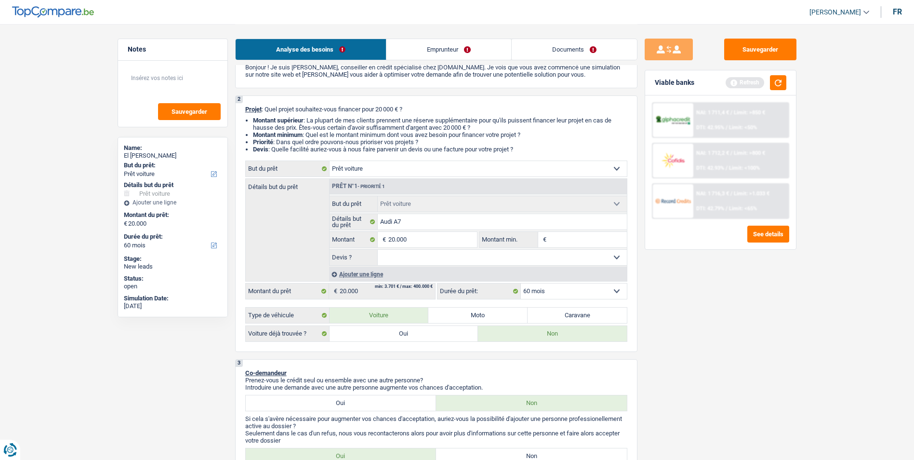
select select "false"
click at [435, 337] on label "Oui" at bounding box center [404, 333] width 149 height 15
click at [435, 337] on input "Oui" at bounding box center [404, 333] width 149 height 15
radio input "true"
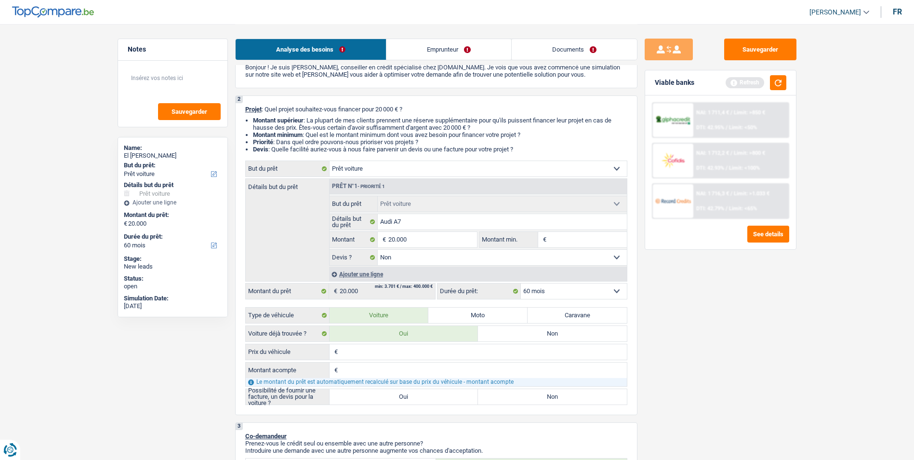
click at [426, 352] on input "Prix du véhicule" at bounding box center [483, 351] width 287 height 15
type input "3"
type input "35"
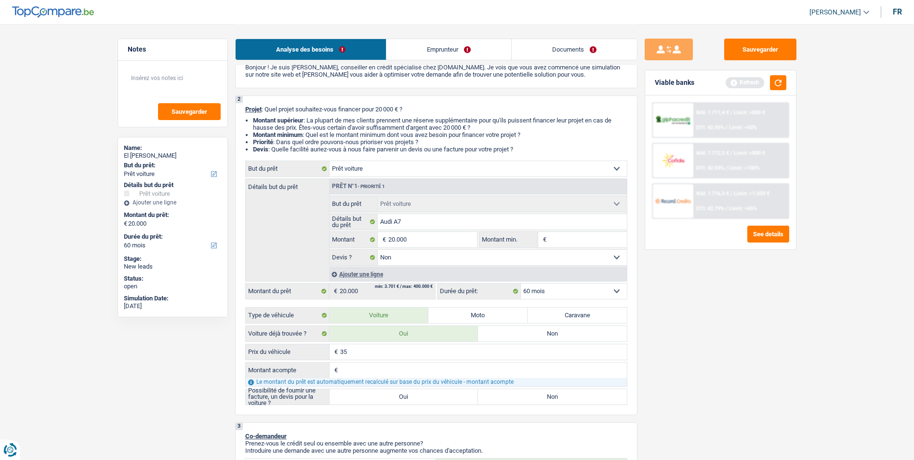
type input "350"
type input "3.500"
type input "35.000"
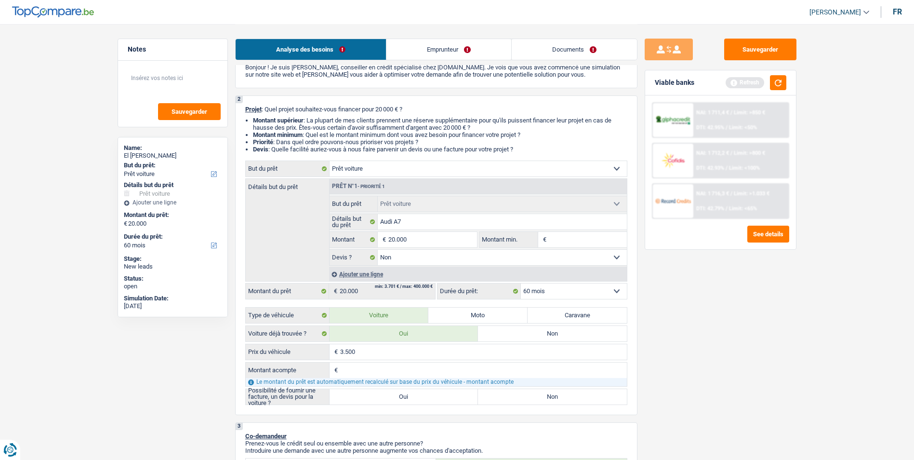
type input "35.000"
click at [446, 398] on label "Oui" at bounding box center [404, 396] width 149 height 15
click at [446, 398] on input "Oui" at bounding box center [404, 396] width 149 height 15
radio input "true"
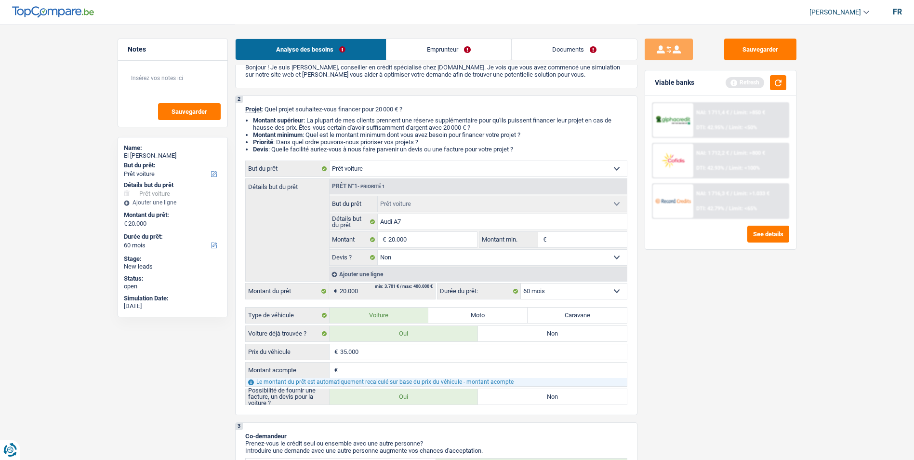
radio input "true"
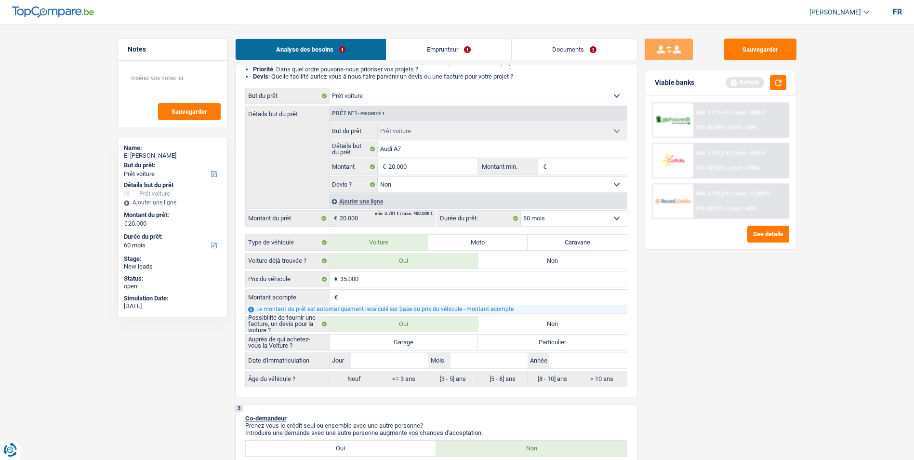
scroll to position [145, 0]
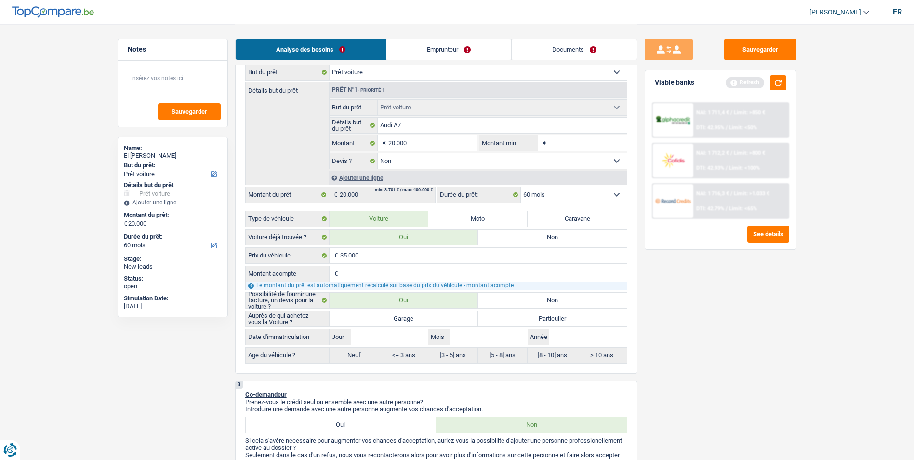
click at [551, 321] on label "Particulier" at bounding box center [552, 318] width 149 height 15
click at [551, 321] on input "Particulier" at bounding box center [552, 318] width 149 height 15
radio input "true"
click at [361, 274] on input "Montant acompte" at bounding box center [483, 273] width 287 height 15
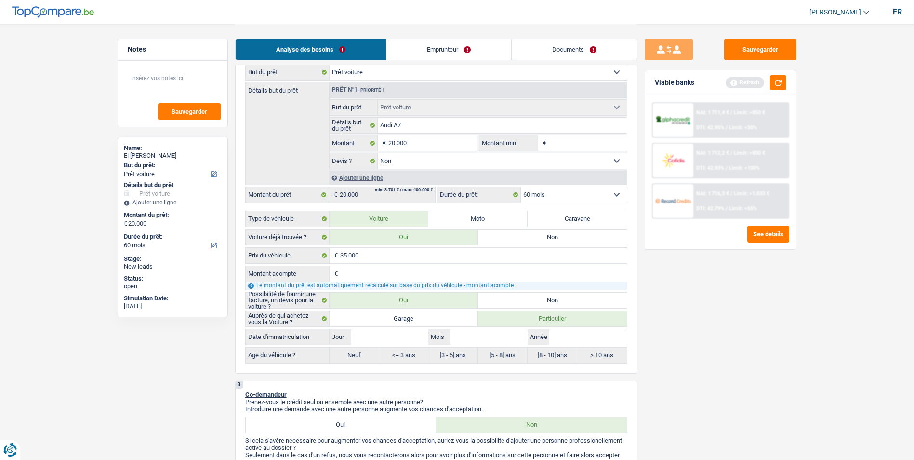
type input "1"
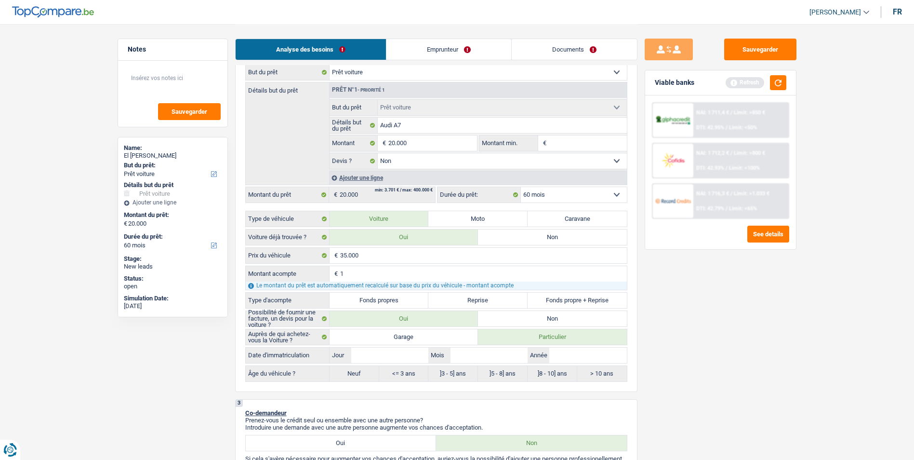
type input "15"
type input "150"
type input "1.500"
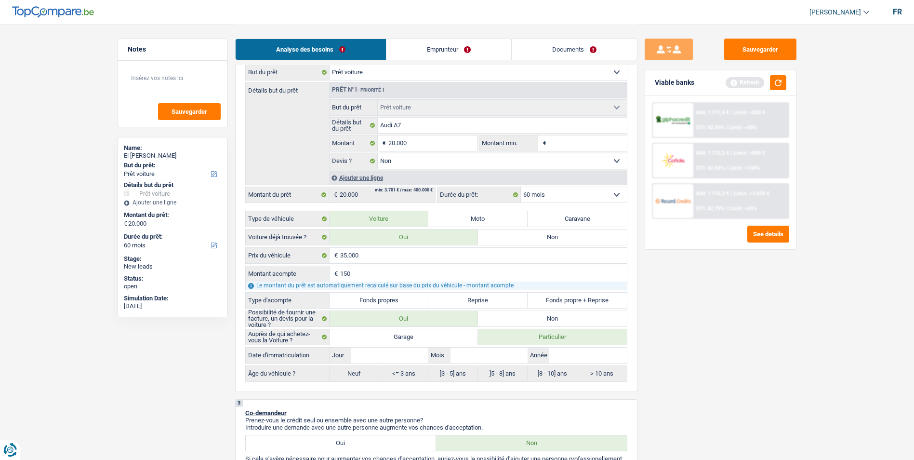
type input "1.500"
type input "15.000"
click at [555, 360] on input "Année" at bounding box center [587, 354] width 77 height 15
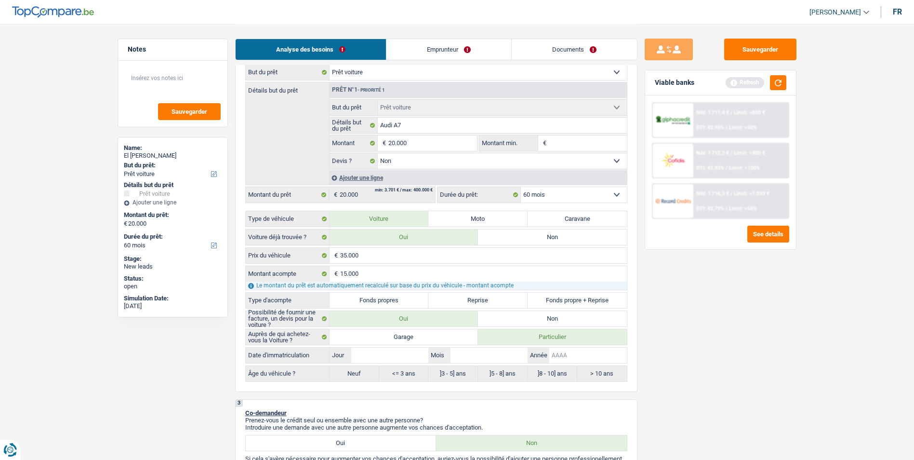
type input "2"
type input "20"
type input "202"
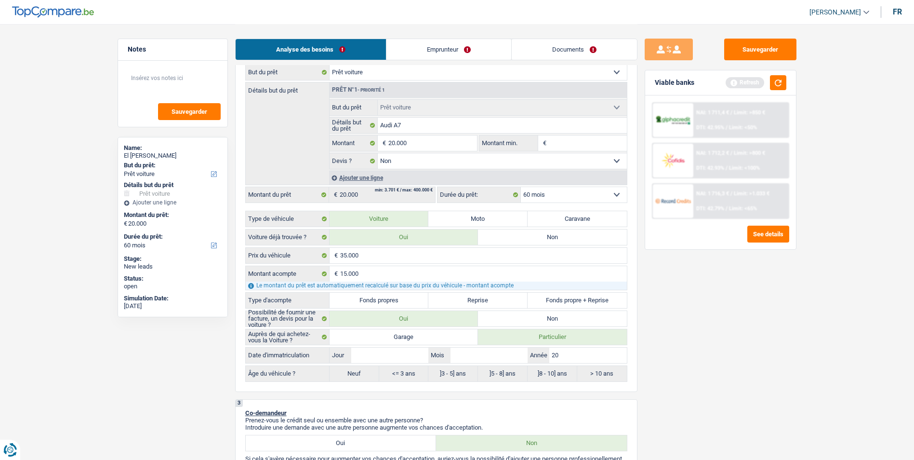
type input "202"
type input "2022"
click at [503, 350] on input "Mois" at bounding box center [489, 354] width 77 height 15
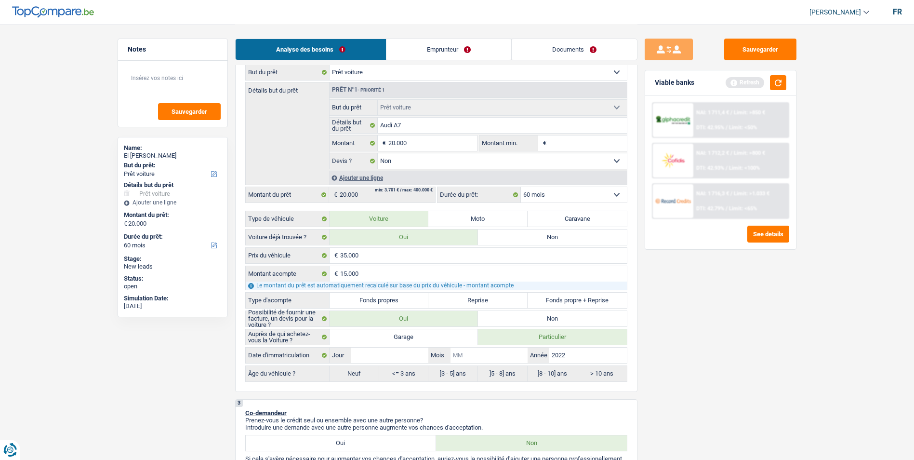
type input "0"
type input "09"
click at [407, 361] on input "Jour" at bounding box center [389, 354] width 77 height 15
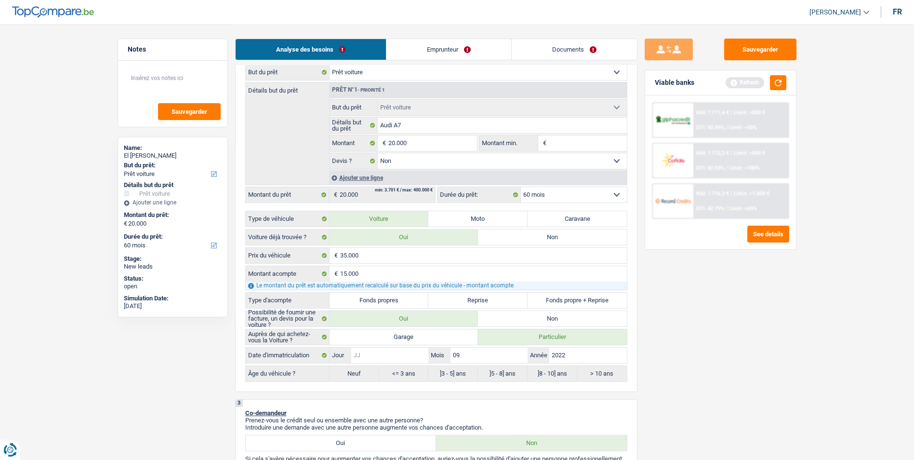
type input "0"
type input "01"
radio input "false"
type input "01"
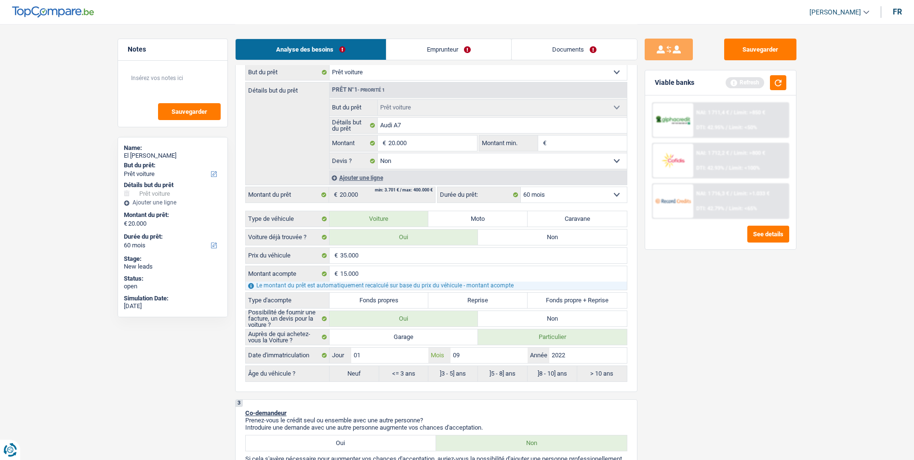
radio input "true"
click at [777, 83] on button "button" at bounding box center [778, 82] width 16 height 15
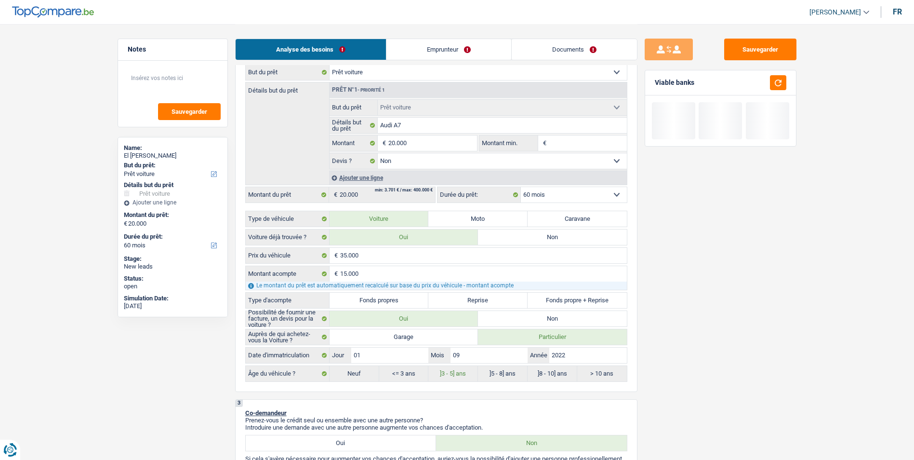
click at [405, 297] on label "Fonds propres" at bounding box center [379, 300] width 99 height 15
click at [405, 297] on input "Fonds propres" at bounding box center [379, 300] width 99 height 15
radio input "true"
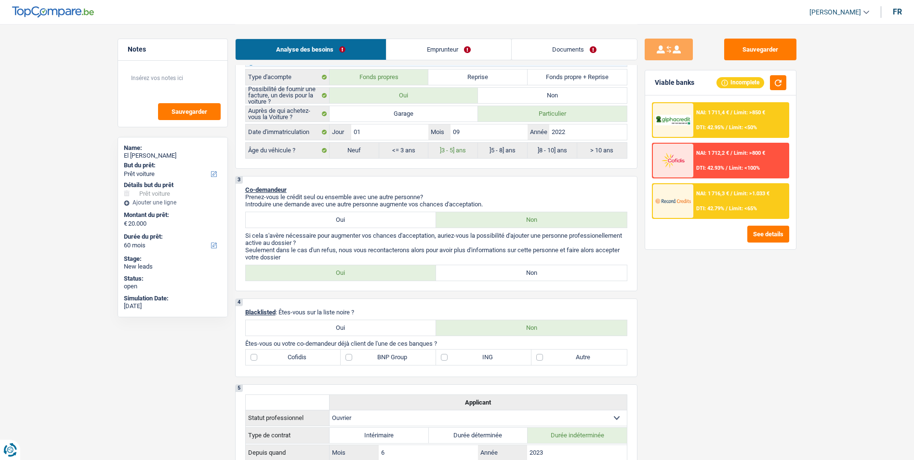
scroll to position [434, 0]
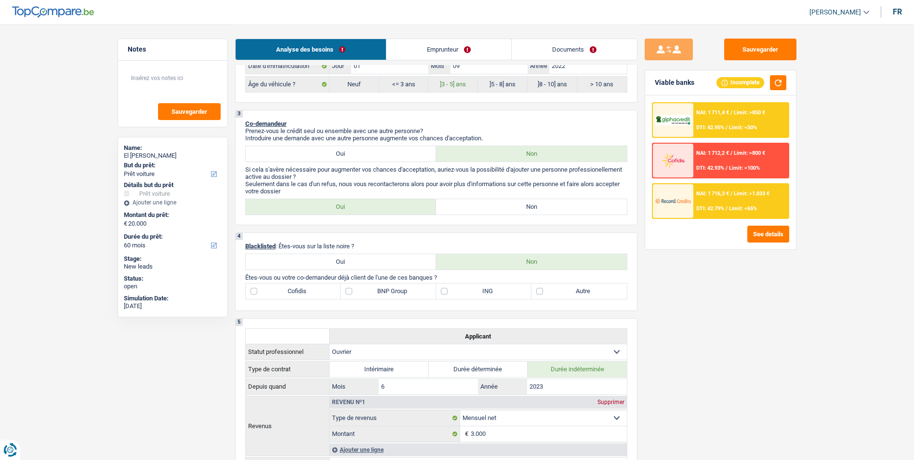
click at [489, 200] on label "Non" at bounding box center [531, 206] width 191 height 15
click at [489, 200] on input "Non" at bounding box center [531, 206] width 191 height 15
radio input "true"
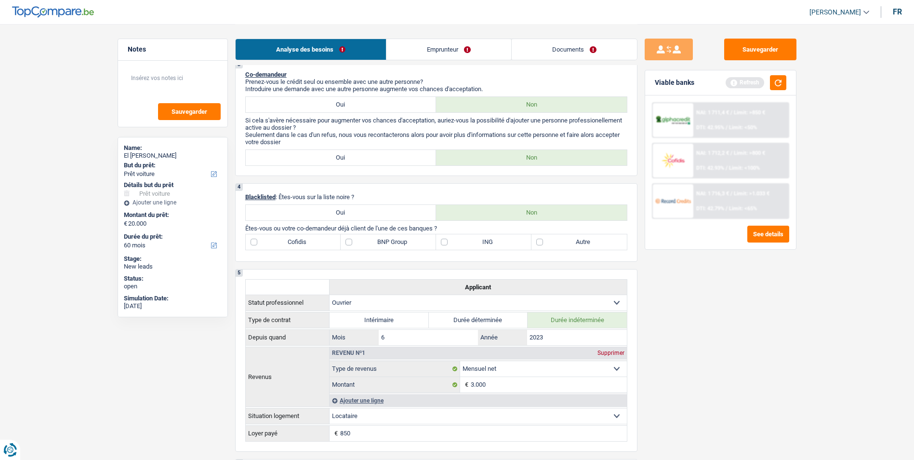
scroll to position [482, 0]
click at [446, 240] on label "ING" at bounding box center [483, 242] width 95 height 15
click at [446, 240] on input "ING" at bounding box center [483, 242] width 95 height 15
checkbox input "true"
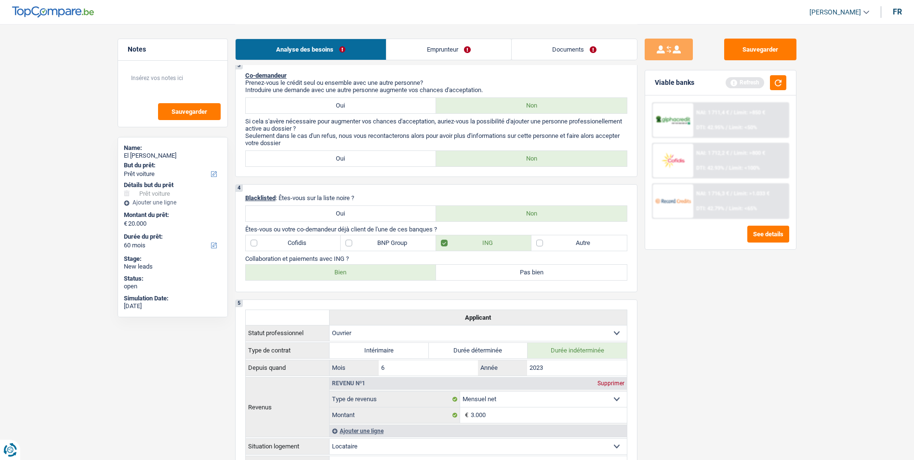
click at [369, 273] on label "Bien" at bounding box center [341, 272] width 191 height 15
click at [369, 273] on input "Bien" at bounding box center [341, 272] width 191 height 15
radio input "true"
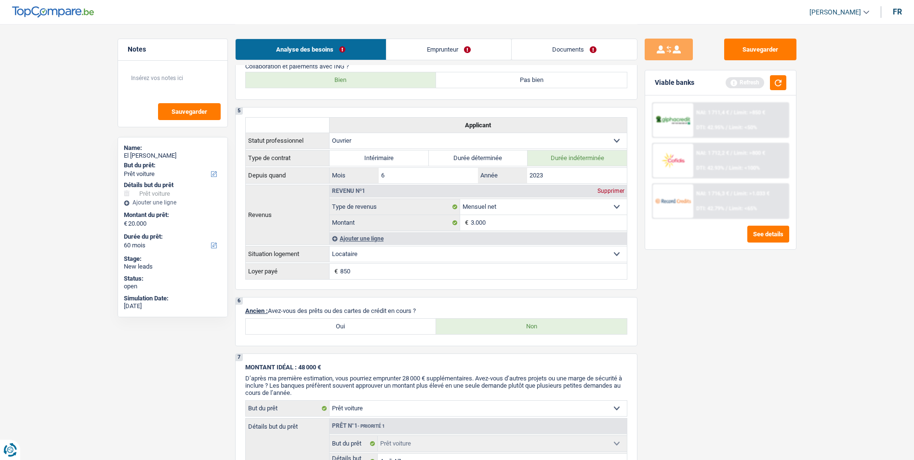
scroll to position [675, 0]
click at [374, 333] on label "Oui" at bounding box center [341, 325] width 191 height 15
click at [374, 333] on input "Oui" at bounding box center [341, 325] width 191 height 15
radio input "true"
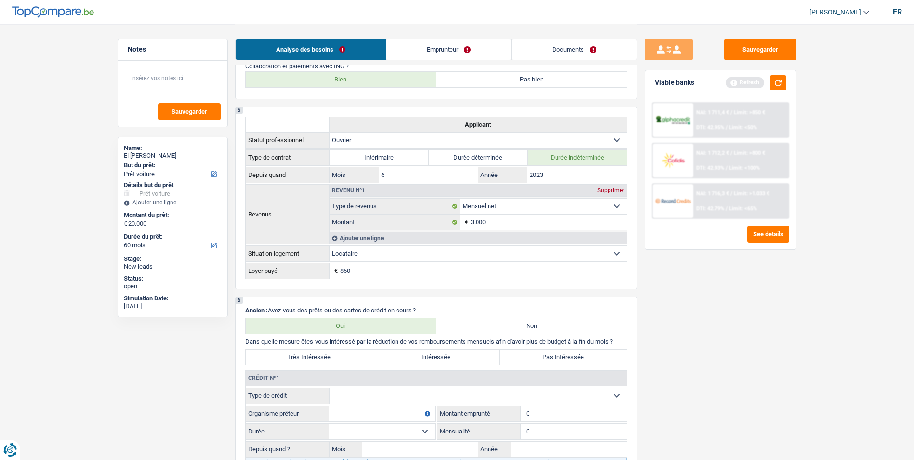
click at [352, 356] on label "Très Intéressée" at bounding box center [309, 356] width 127 height 15
click at [352, 356] on input "Très Intéressée" at bounding box center [309, 356] width 127 height 15
radio input "true"
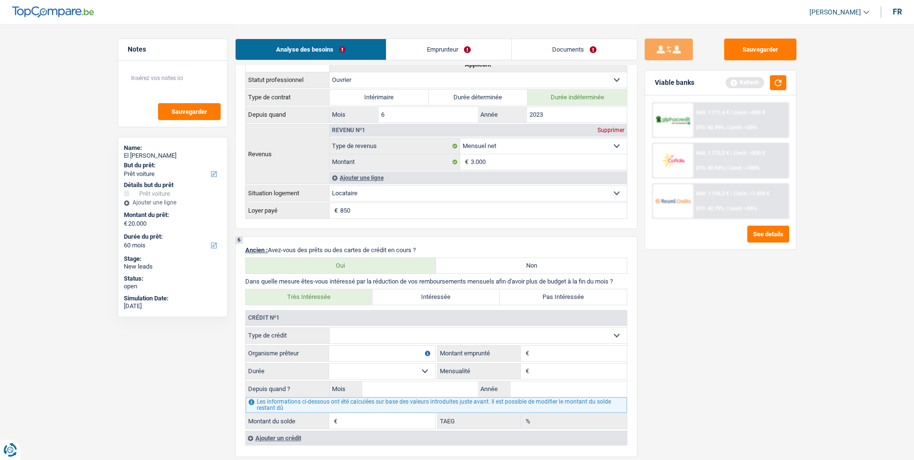
scroll to position [723, 0]
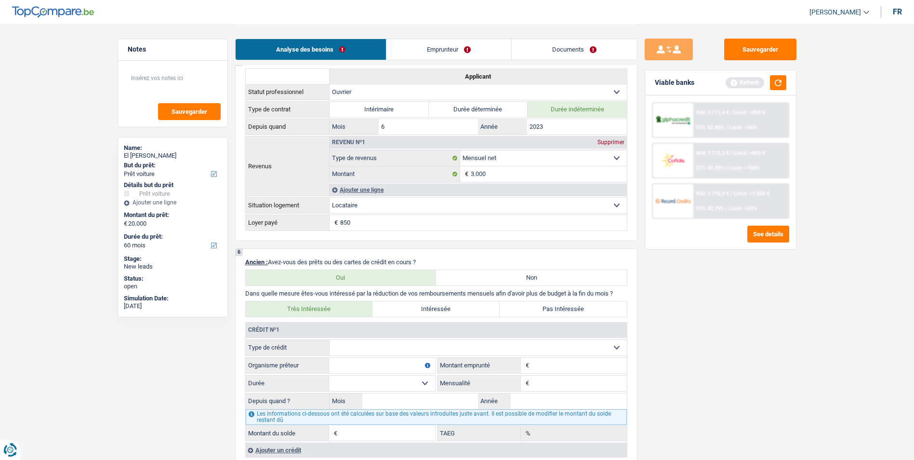
click at [528, 309] on label "Pas Intéressée" at bounding box center [563, 308] width 127 height 15
click at [528, 309] on input "Pas Intéressée" at bounding box center [563, 308] width 127 height 15
radio input "true"
click at [464, 344] on select "Carte ou ouverture de crédit Prêt hypothécaire Vente à tempérament Prêt à tempé…" at bounding box center [478, 347] width 297 height 15
select select "personalLoan"
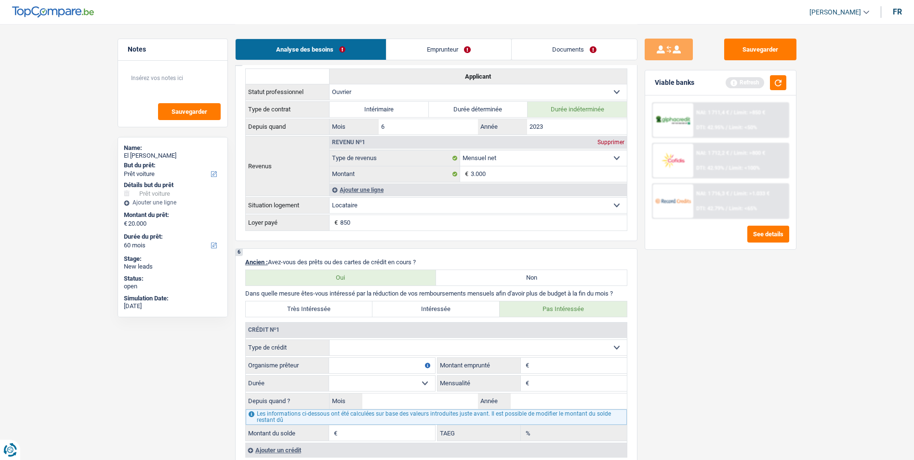
type input "0"
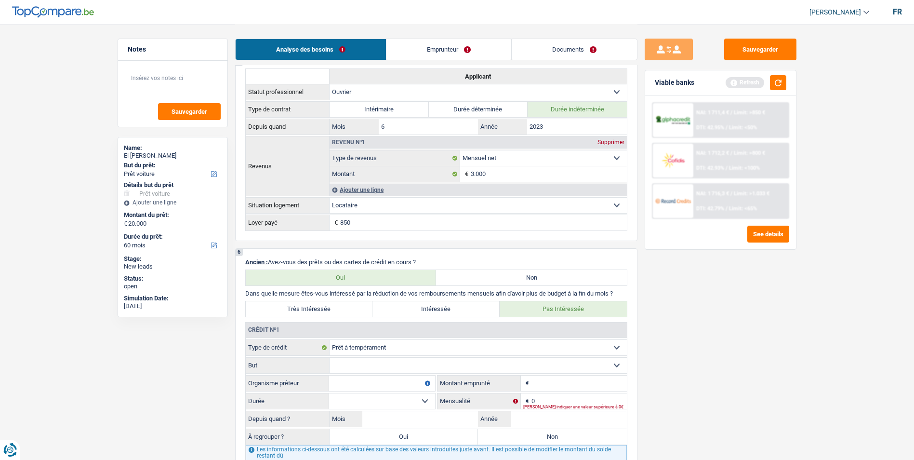
click at [388, 353] on select "Carte ou ouverture de crédit Prêt hypothécaire Vente à tempérament Prêt à tempé…" at bounding box center [478, 347] width 297 height 15
click at [702, 424] on div "Sauvegarder Viable banks Refresh NAI: 1 711,4 € / Limit: >850 € DTI: 42.95% / L…" at bounding box center [721, 242] width 166 height 406
click at [546, 385] on input "Montant" at bounding box center [579, 382] width 95 height 15
type input "20.000"
click at [549, 397] on input "0" at bounding box center [579, 400] width 95 height 15
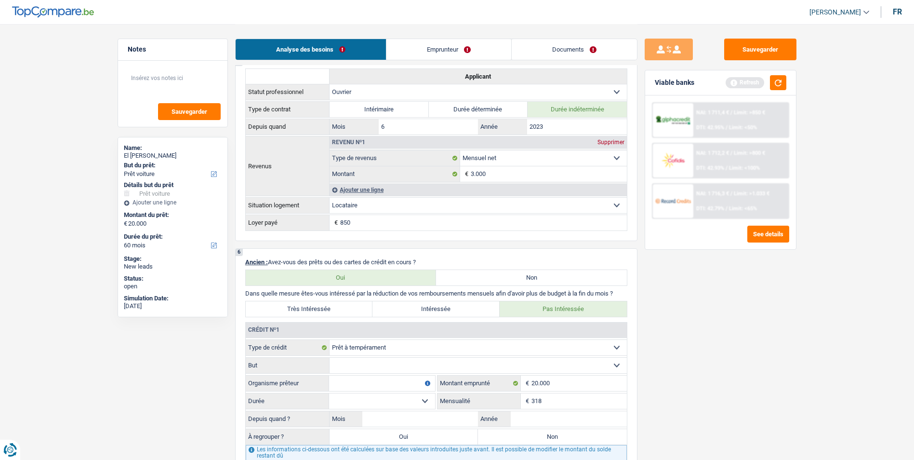
drag, startPoint x: 549, startPoint y: 397, endPoint x: 532, endPoint y: 401, distance: 17.2
type input "318"
drag, startPoint x: 532, startPoint y: 401, endPoint x: 386, endPoint y: 383, distance: 147.6
click at [386, 383] on input "Organisme prêteur" at bounding box center [382, 382] width 106 height 15
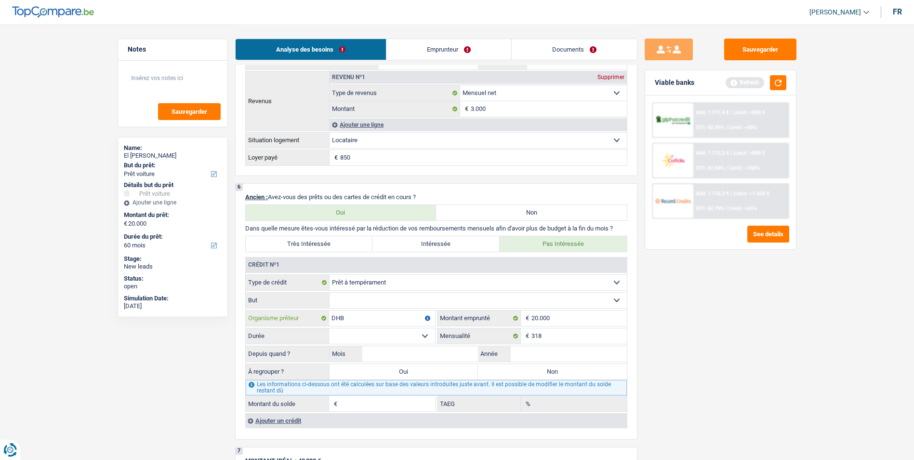
scroll to position [868, 0]
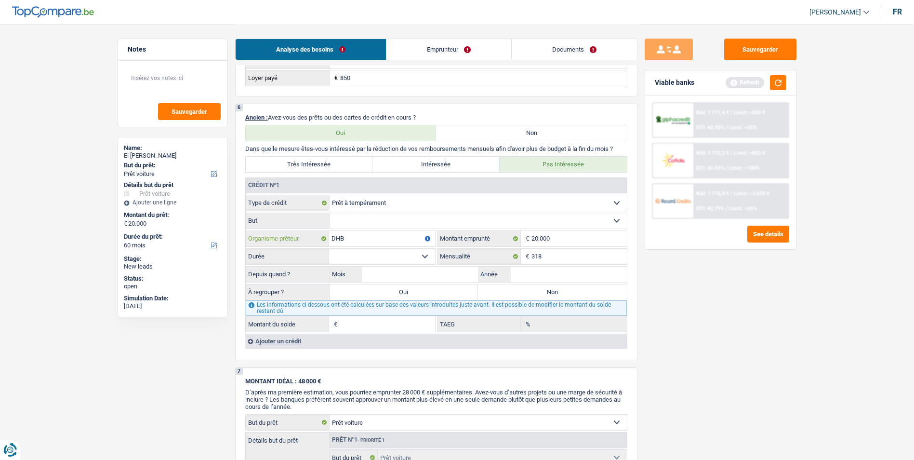
type input "DHB"
click at [425, 255] on select "12 mois 18 mois 24 mois 30 mois 36 mois 42 mois 48 mois 60 mois 72 mois 84 mois…" at bounding box center [382, 256] width 106 height 15
select select "60"
click at [329, 249] on select "12 mois 18 mois 24 mois 30 mois 36 mois 42 mois 48 mois 60 mois 72 mois 84 mois…" at bounding box center [382, 256] width 106 height 15
click at [505, 294] on label "Non" at bounding box center [552, 291] width 149 height 15
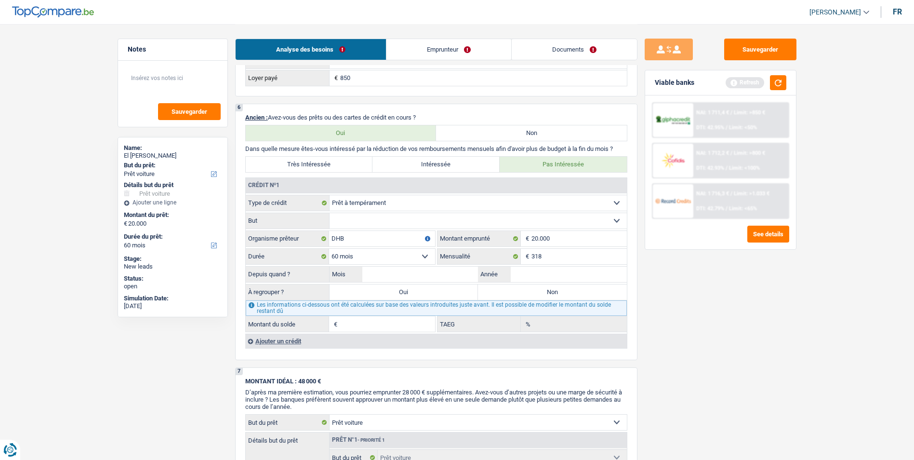
click at [505, 294] on input "Non" at bounding box center [552, 291] width 149 height 15
radio input "true"
click at [441, 276] on input "Mois" at bounding box center [420, 274] width 116 height 15
click at [522, 271] on input "Année" at bounding box center [569, 274] width 116 height 15
type input "2023"
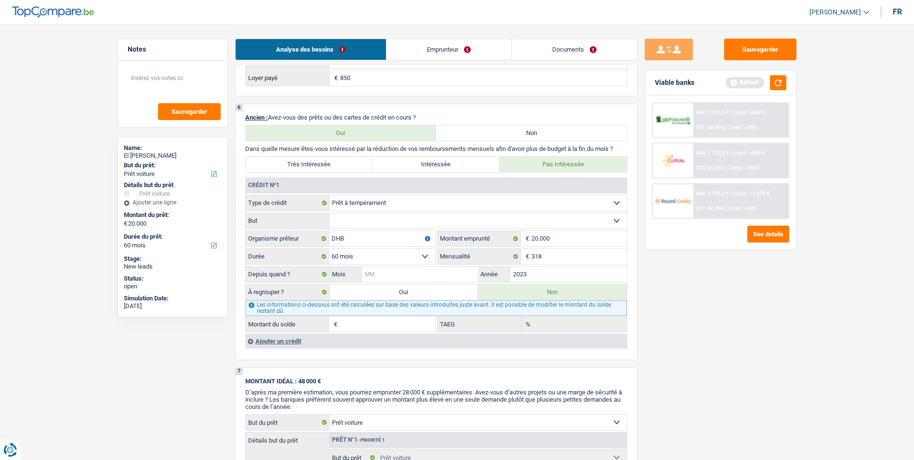
click at [452, 268] on input "Mois" at bounding box center [420, 274] width 116 height 15
type input "09"
type input "11.779"
type input "0,00"
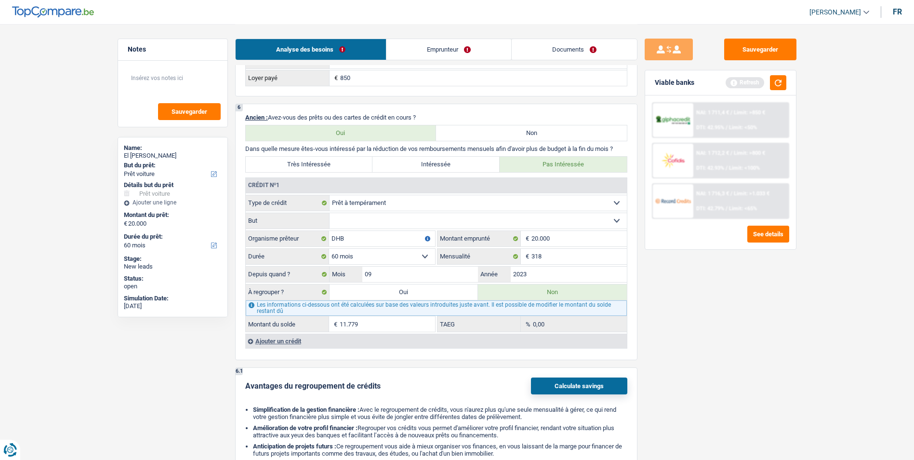
click at [456, 215] on select "Confort maison: meubles, textile, peinture, électroménager, outillage non-profe…" at bounding box center [478, 220] width 297 height 15
select select "homeFurnishingOrRelocation"
click at [330, 213] on select "Confort maison: meubles, textile, peinture, électroménager, outillage non-profe…" at bounding box center [478, 220] width 297 height 15
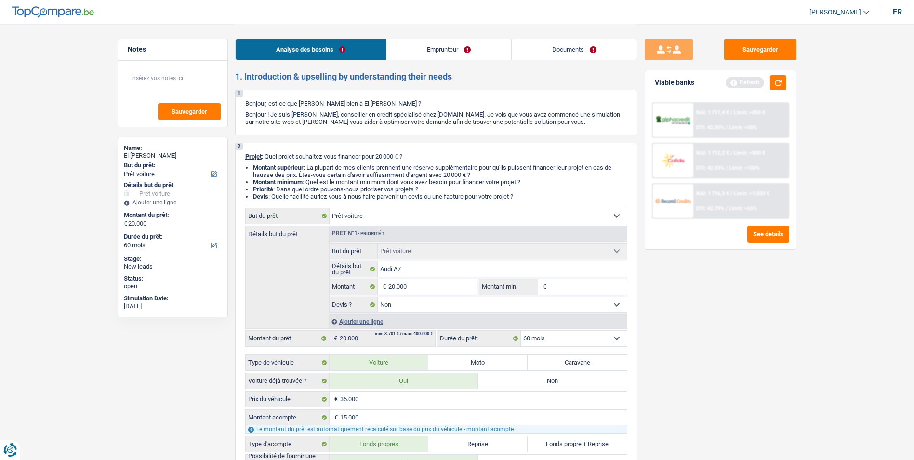
scroll to position [0, 0]
click at [453, 53] on link "Emprunteur" at bounding box center [449, 49] width 125 height 21
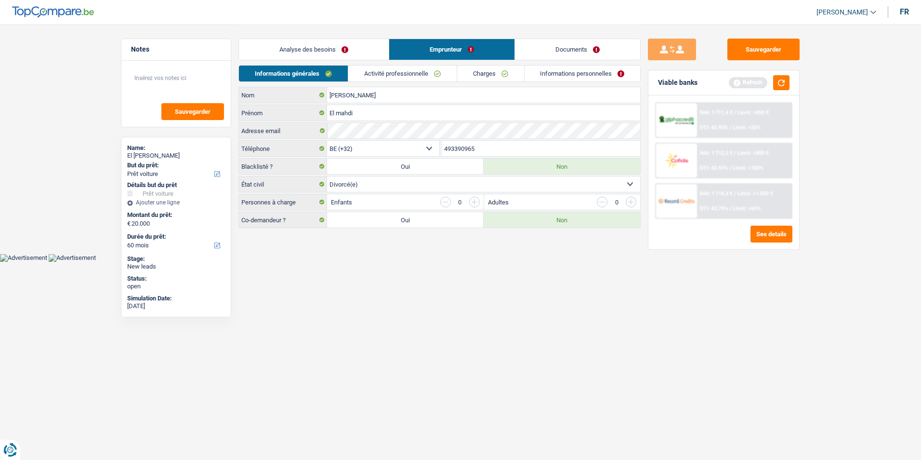
click at [402, 72] on link "Activité professionnelle" at bounding box center [402, 74] width 108 height 16
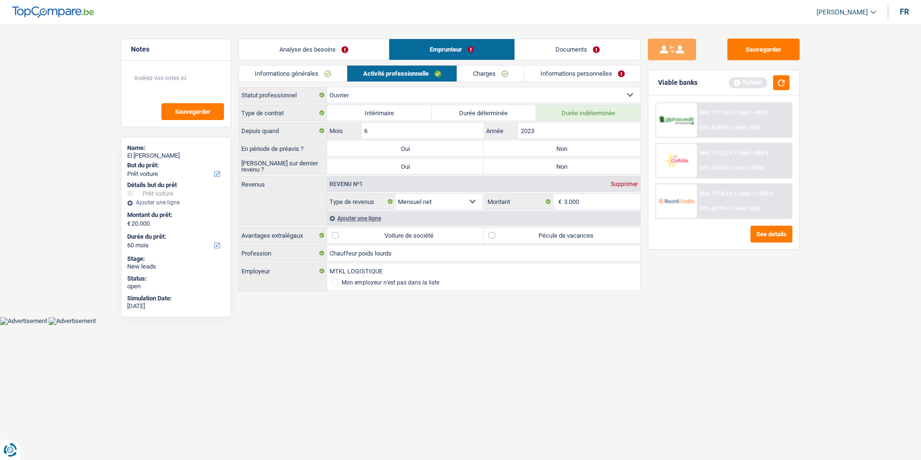
click at [558, 146] on label "Non" at bounding box center [562, 148] width 157 height 15
click at [558, 146] on input "Non" at bounding box center [562, 148] width 157 height 15
radio input "true"
click at [552, 167] on label "Non" at bounding box center [562, 166] width 157 height 15
click at [552, 167] on input "Non" at bounding box center [562, 166] width 157 height 15
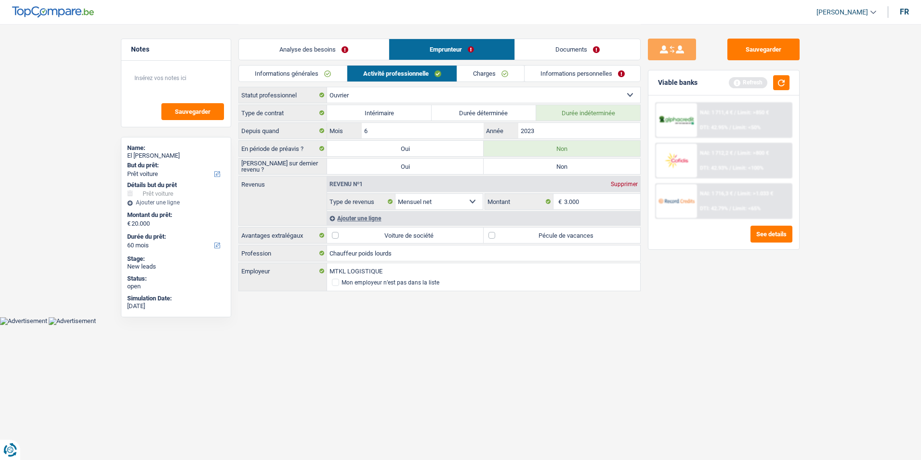
radio input "true"
click at [487, 234] on label "Pécule de vacances" at bounding box center [562, 234] width 157 height 15
click at [487, 234] on input "Pécule de vacances" at bounding box center [562, 234] width 157 height 15
checkbox input "true"
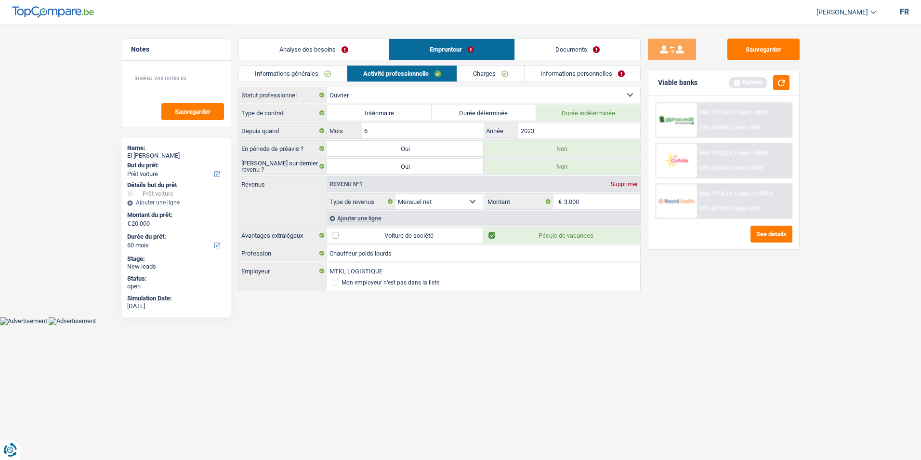
click at [500, 73] on link "Charges" at bounding box center [490, 74] width 67 height 16
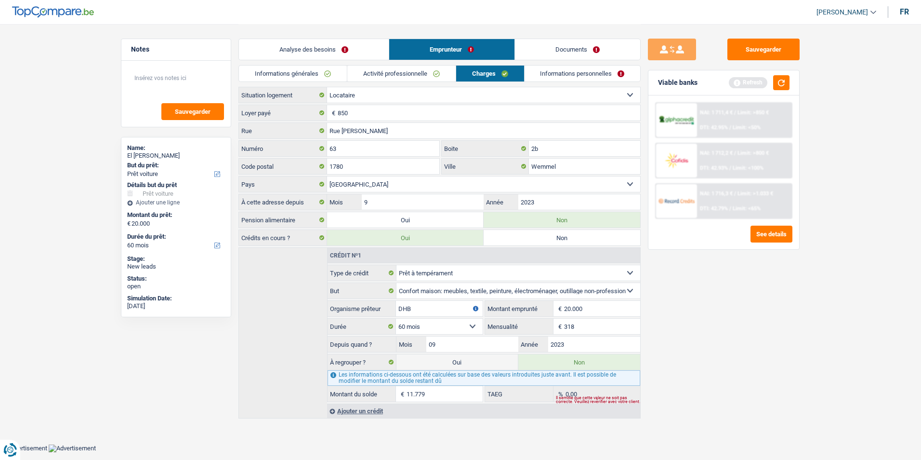
click at [535, 70] on link "Informations personnelles" at bounding box center [583, 74] width 116 height 16
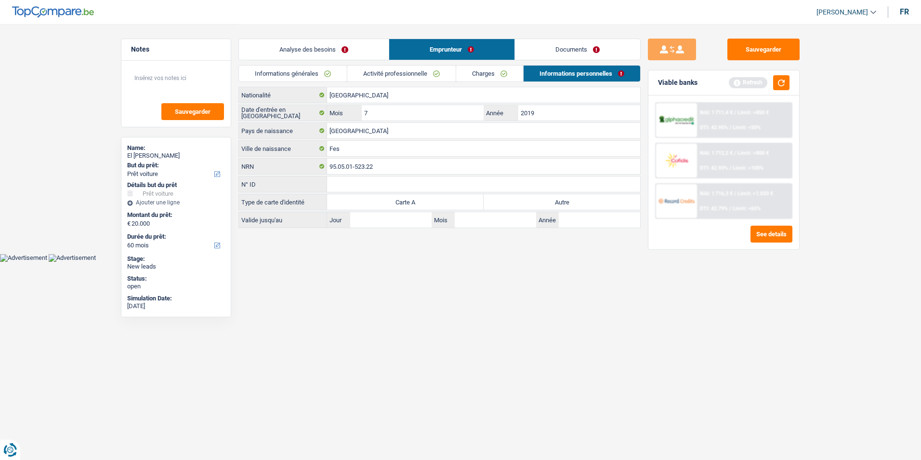
click at [529, 197] on label "Autre" at bounding box center [562, 201] width 157 height 15
click at [529, 197] on input "Autre" at bounding box center [562, 201] width 157 height 15
radio input "true"
click at [478, 78] on link "Charges" at bounding box center [489, 74] width 67 height 16
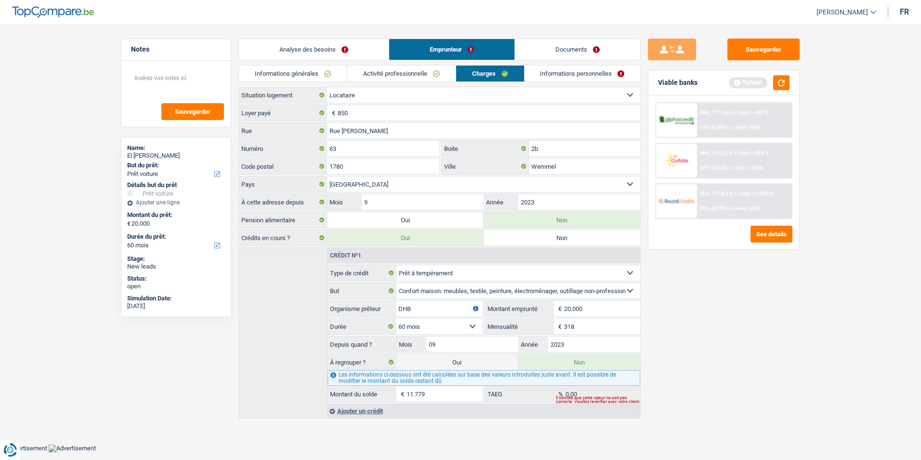
click at [441, 69] on link "Activité professionnelle" at bounding box center [401, 74] width 108 height 16
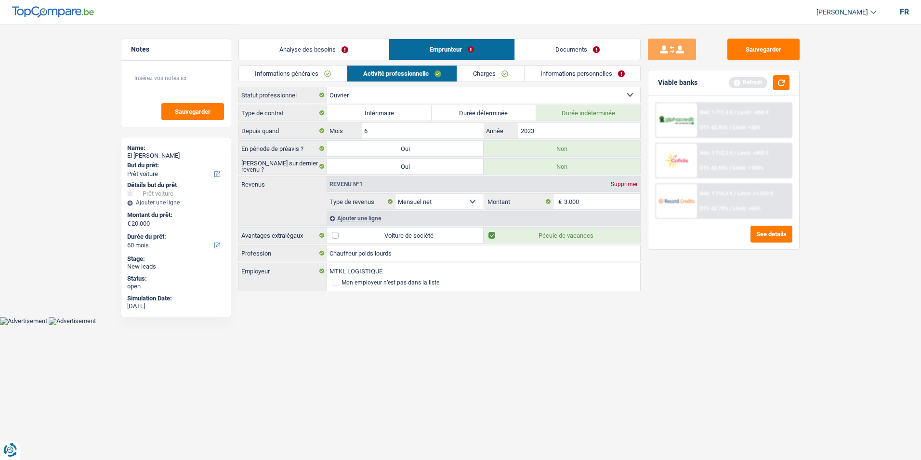
click at [531, 47] on link "Documents" at bounding box center [577, 49] width 125 height 21
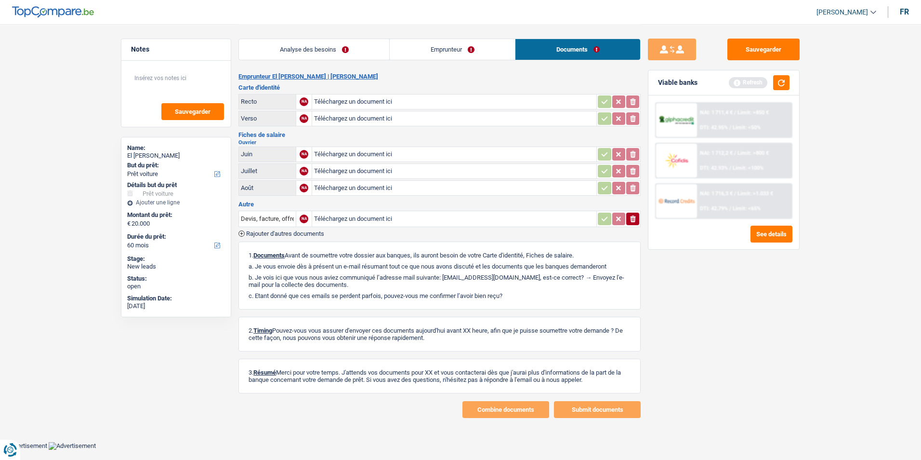
click at [317, 48] on link "Analyse des besoins" at bounding box center [314, 49] width 150 height 21
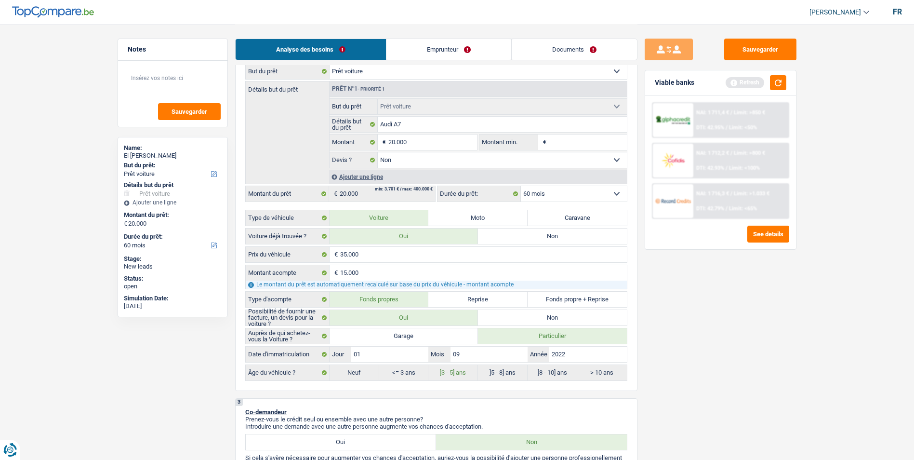
scroll to position [145, 0]
click at [782, 87] on button "button" at bounding box center [778, 82] width 16 height 15
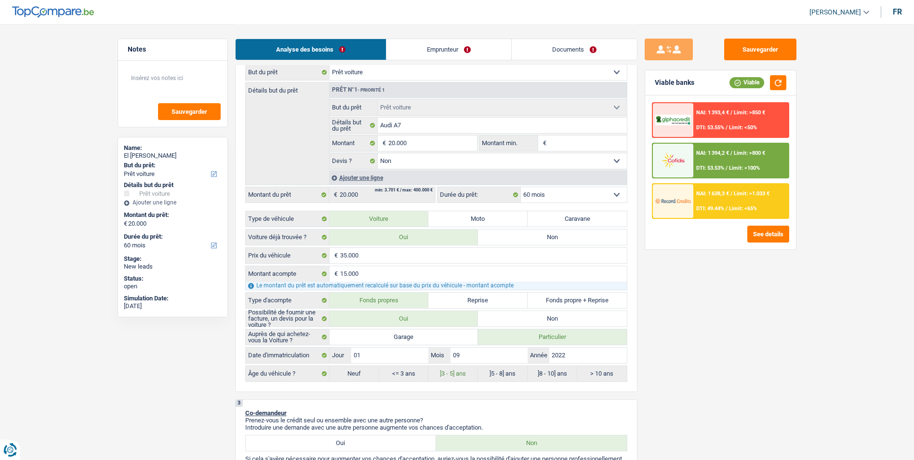
click at [736, 195] on span "Limit: >1.033 €" at bounding box center [752, 193] width 36 height 6
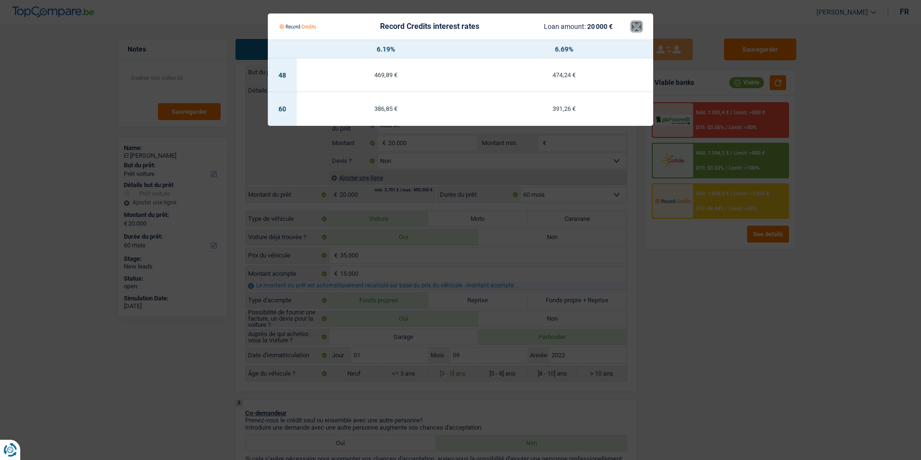
click at [637, 31] on button "×" at bounding box center [637, 27] width 10 height 10
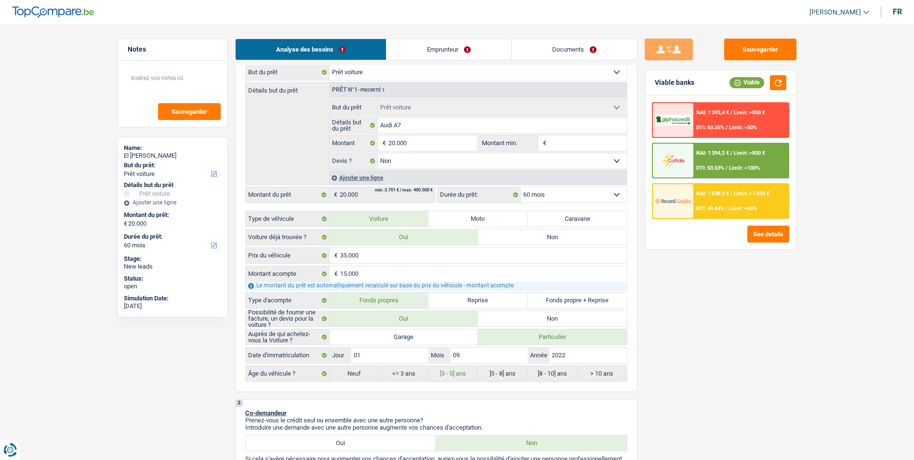
click at [720, 164] on div "NAI: 1 394,2 € / Limit: >800 € DTI: 53.53% / Limit: <100%" at bounding box center [741, 161] width 95 height 34
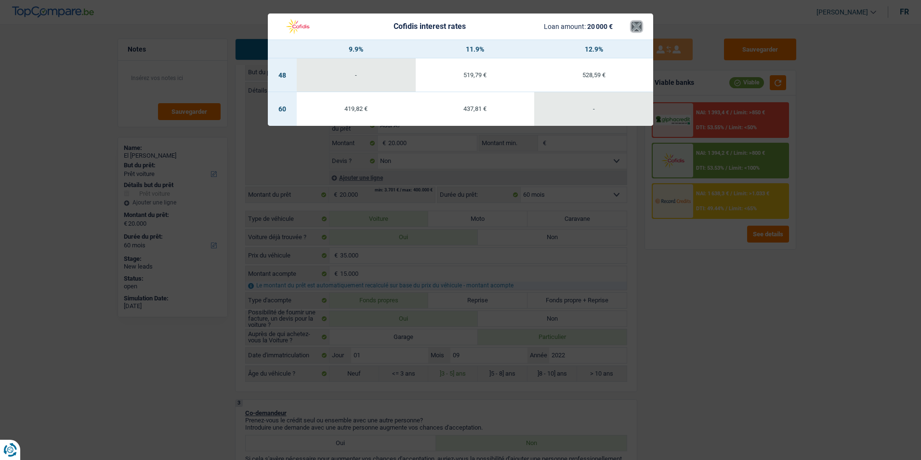
click at [632, 29] on button "×" at bounding box center [637, 27] width 10 height 10
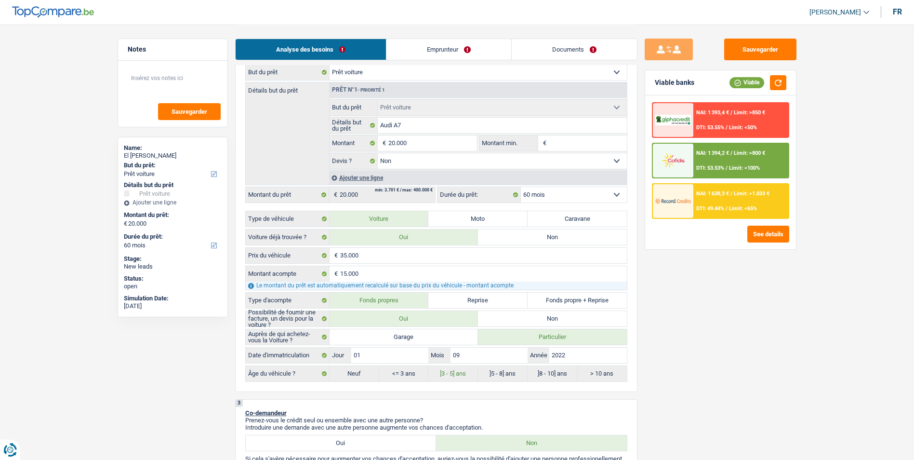
click at [724, 194] on span "NAI: 1 638,3 €" at bounding box center [712, 193] width 33 height 6
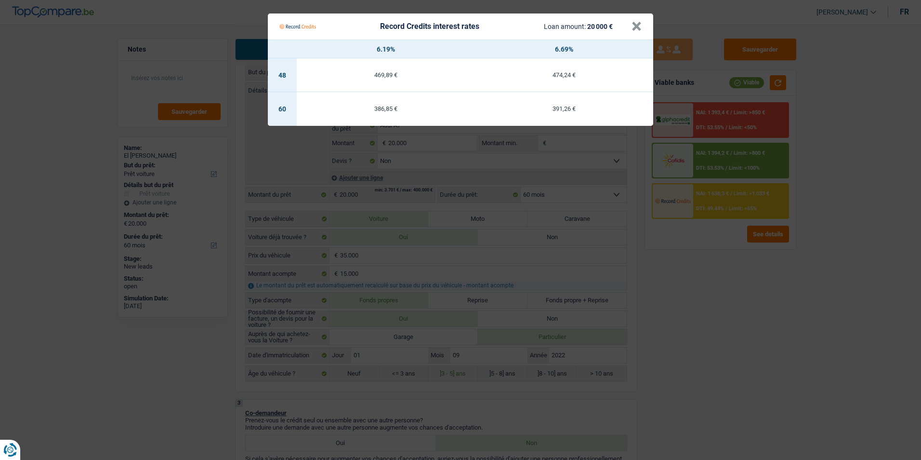
click at [642, 28] on Credits___BV_modal_header_ "Record Credits interest rates Loan amount: 20 000 € ×" at bounding box center [461, 26] width 386 height 26
click at [640, 26] on button "×" at bounding box center [637, 27] width 10 height 10
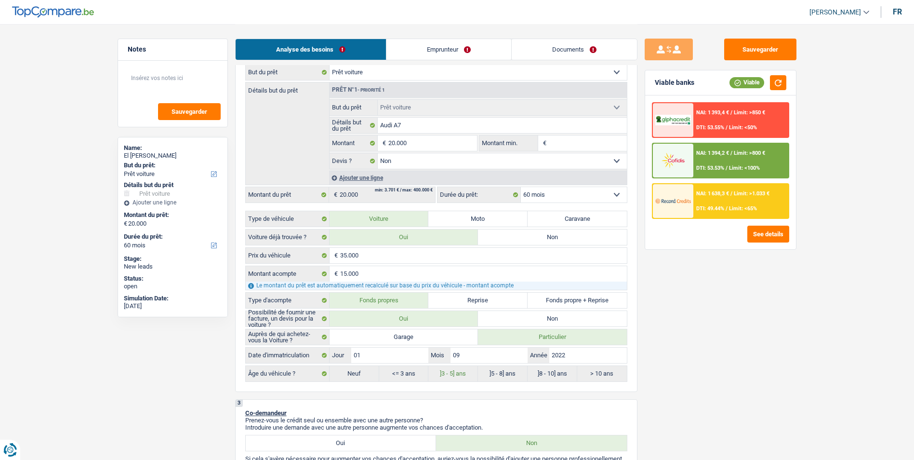
click at [746, 162] on div "NAI: 1 394,2 € / Limit: >800 € DTI: 53.53% / Limit: <100%" at bounding box center [741, 161] width 95 height 34
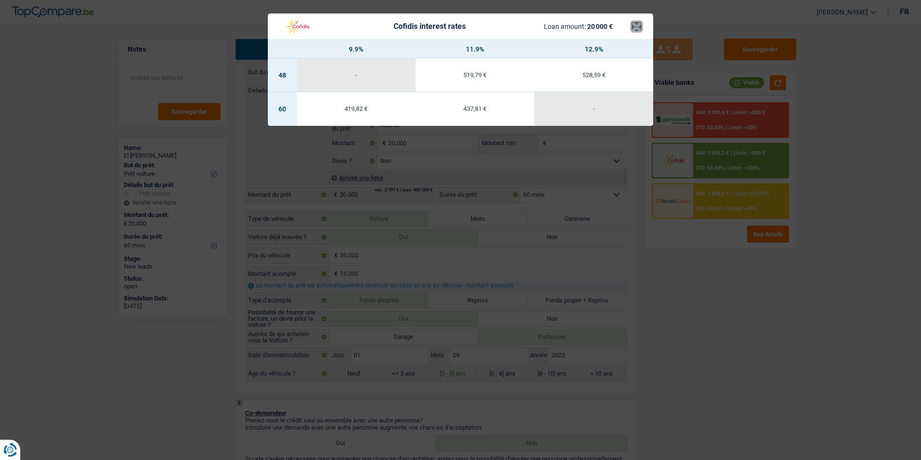
click at [636, 28] on button "×" at bounding box center [637, 27] width 10 height 10
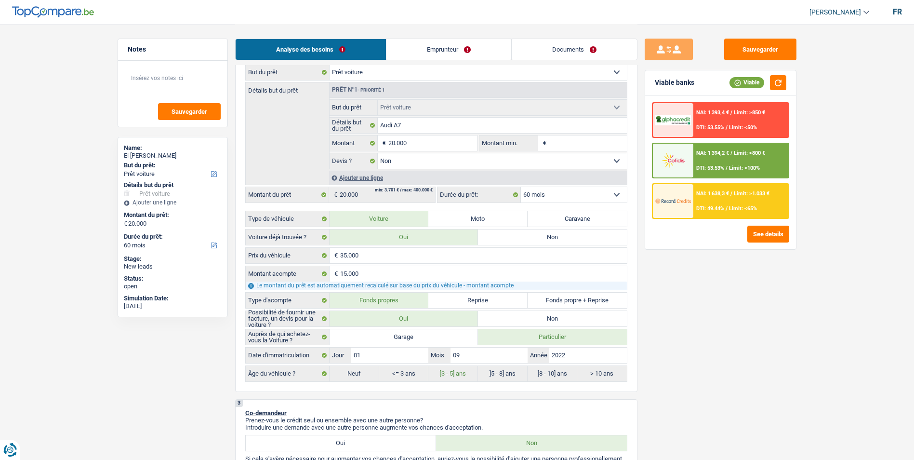
click at [723, 212] on div "NAI: 1 638,3 € / Limit: >1.033 € DTI: 49.44% / Limit: <65%" at bounding box center [741, 201] width 95 height 34
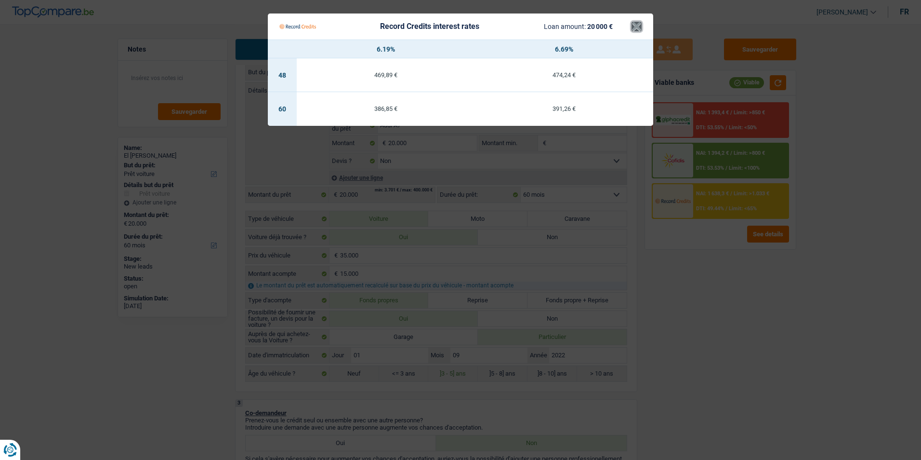
click at [636, 30] on button "×" at bounding box center [637, 27] width 10 height 10
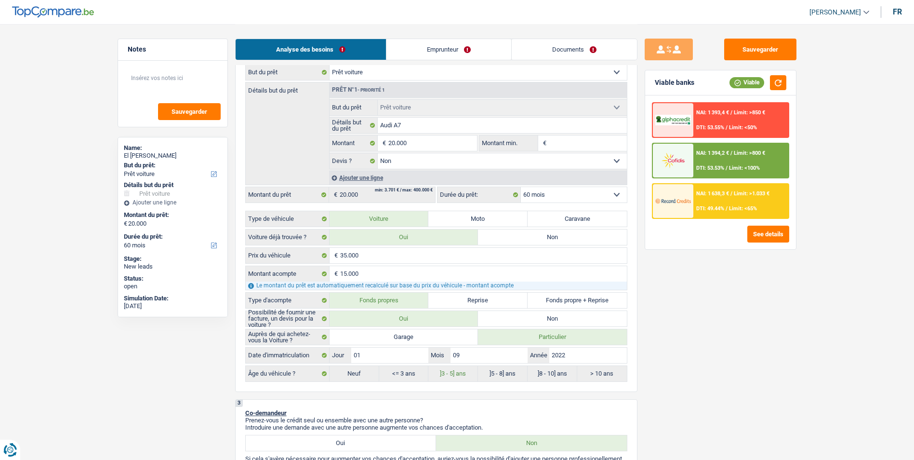
click at [698, 279] on div "Sauvegarder Viable banks Viable NAI: 1 393,4 € / Limit: >850 € DTI: 53.55% / Li…" at bounding box center [721, 242] width 166 height 406
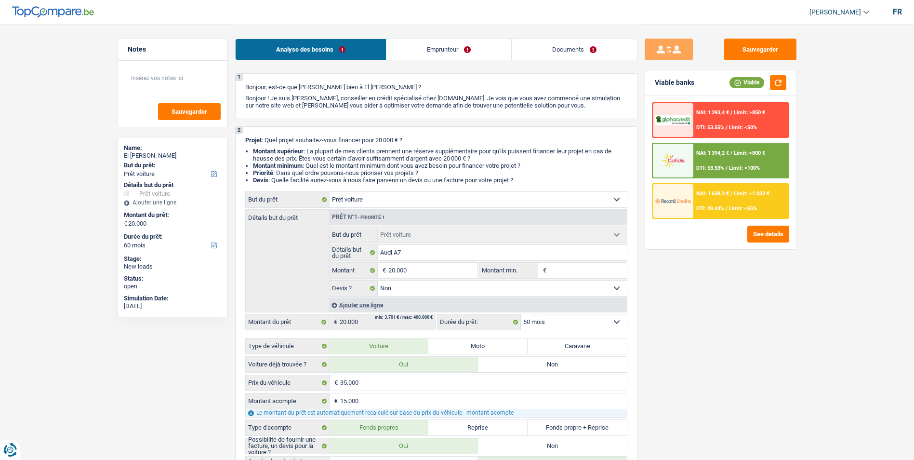
scroll to position [0, 0]
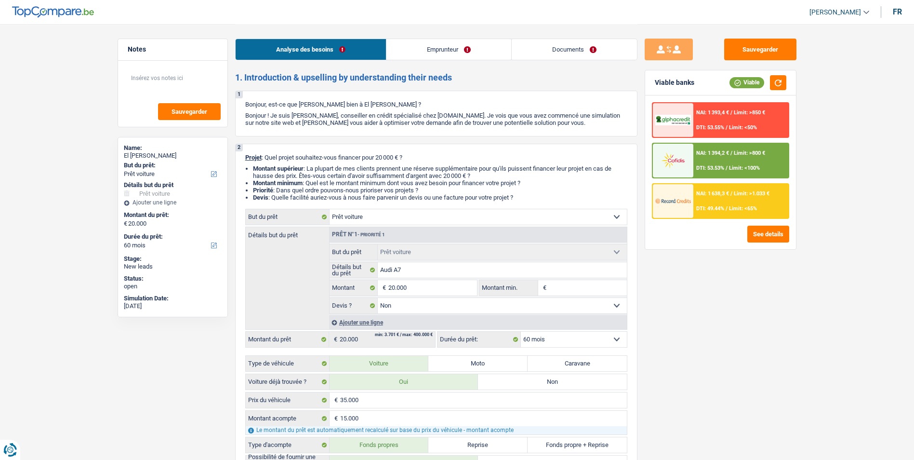
click at [722, 199] on div "NAI: 1 638,3 € / Limit: >1.033 € DTI: 49.44% / Limit: <65%" at bounding box center [741, 201] width 95 height 34
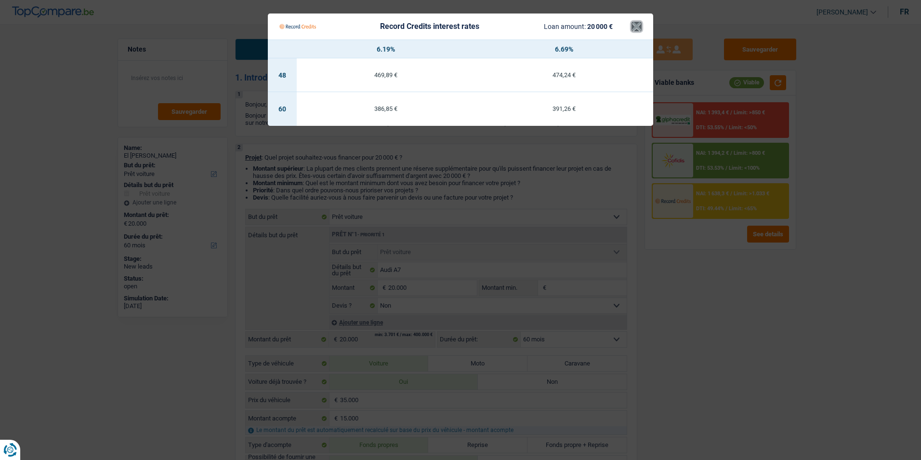
click at [638, 25] on button "×" at bounding box center [637, 27] width 10 height 10
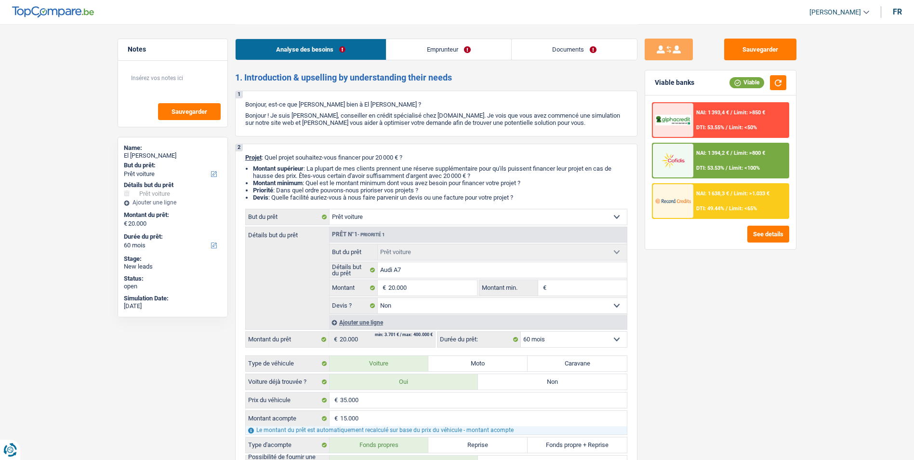
click at [701, 151] on span "NAI: 1 394,2 €" at bounding box center [712, 153] width 33 height 6
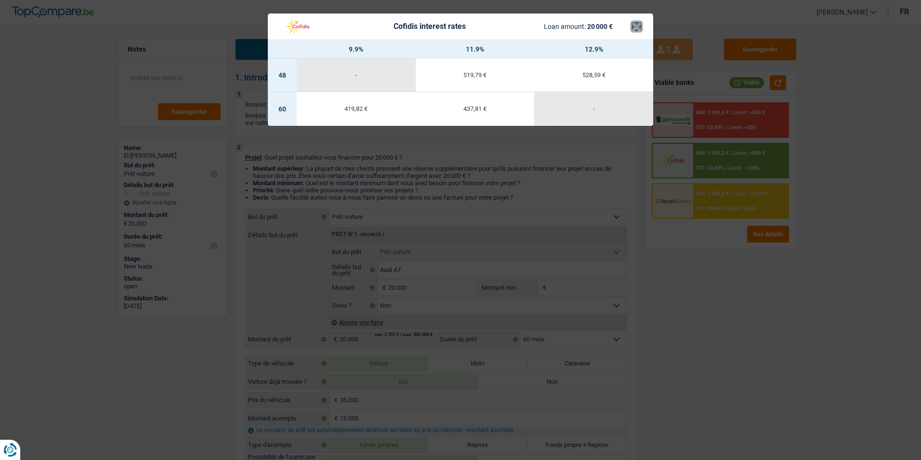
click at [632, 31] on button "×" at bounding box center [637, 27] width 10 height 10
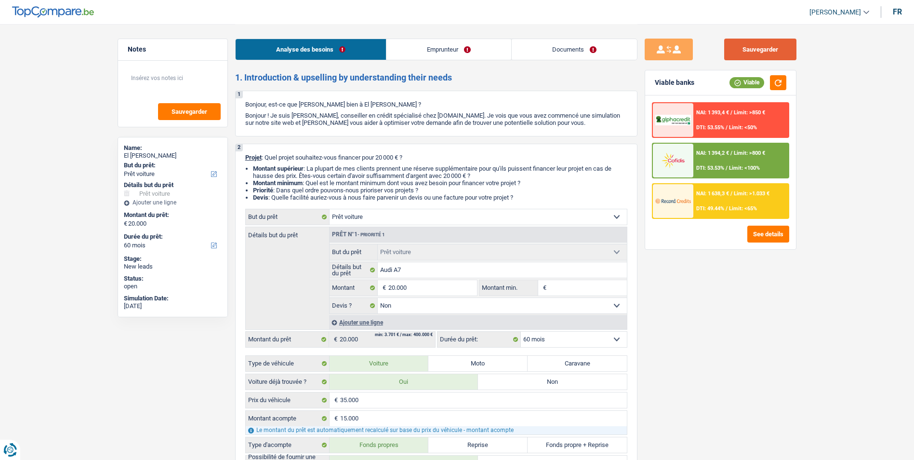
click at [752, 48] on button "Sauvegarder" at bounding box center [760, 50] width 72 height 22
